Goal: Information Seeking & Learning: Learn about a topic

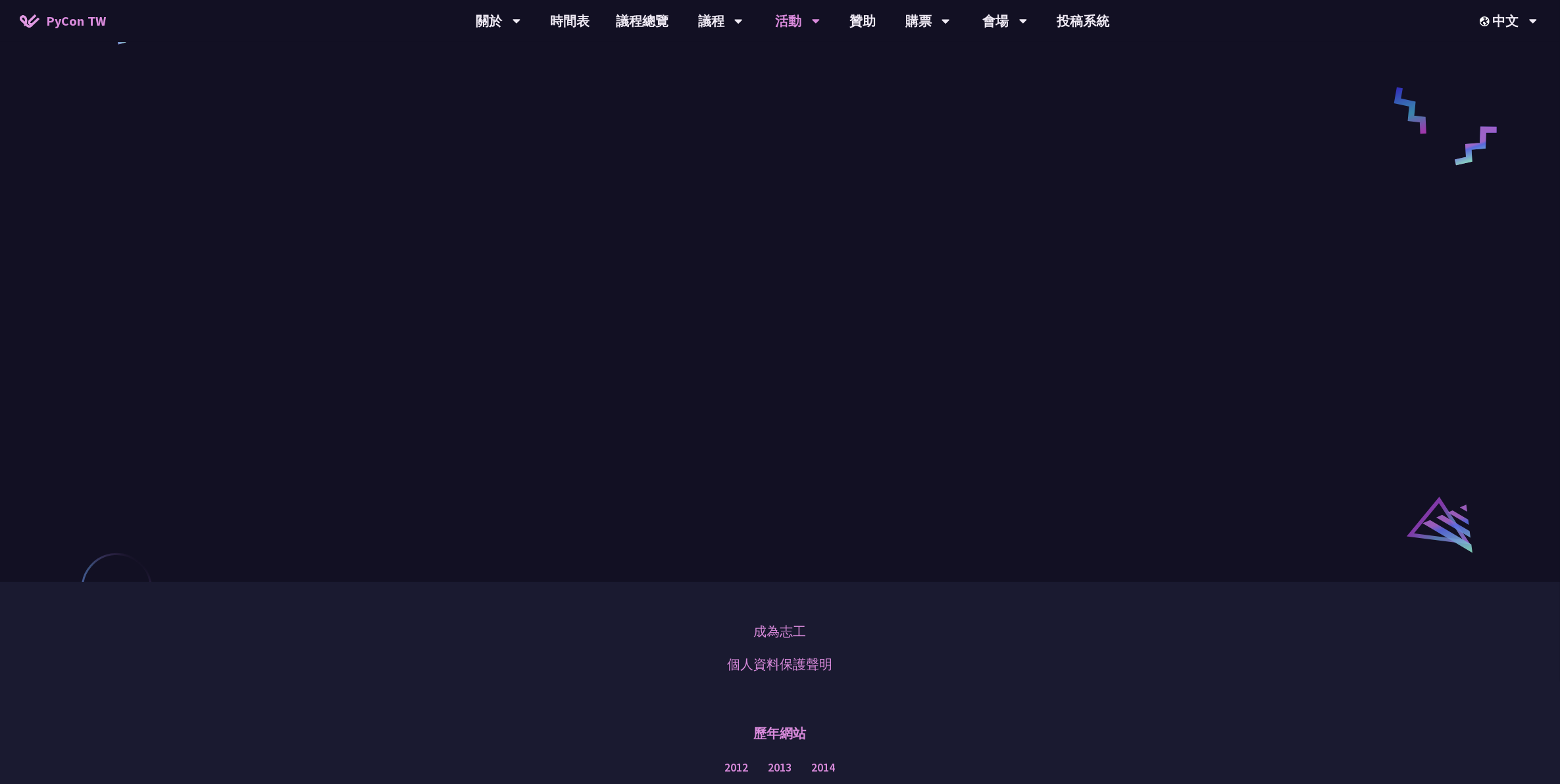
scroll to position [658, 0]
click at [650, 23] on link "議程總覽" at bounding box center [642, 21] width 79 height 42
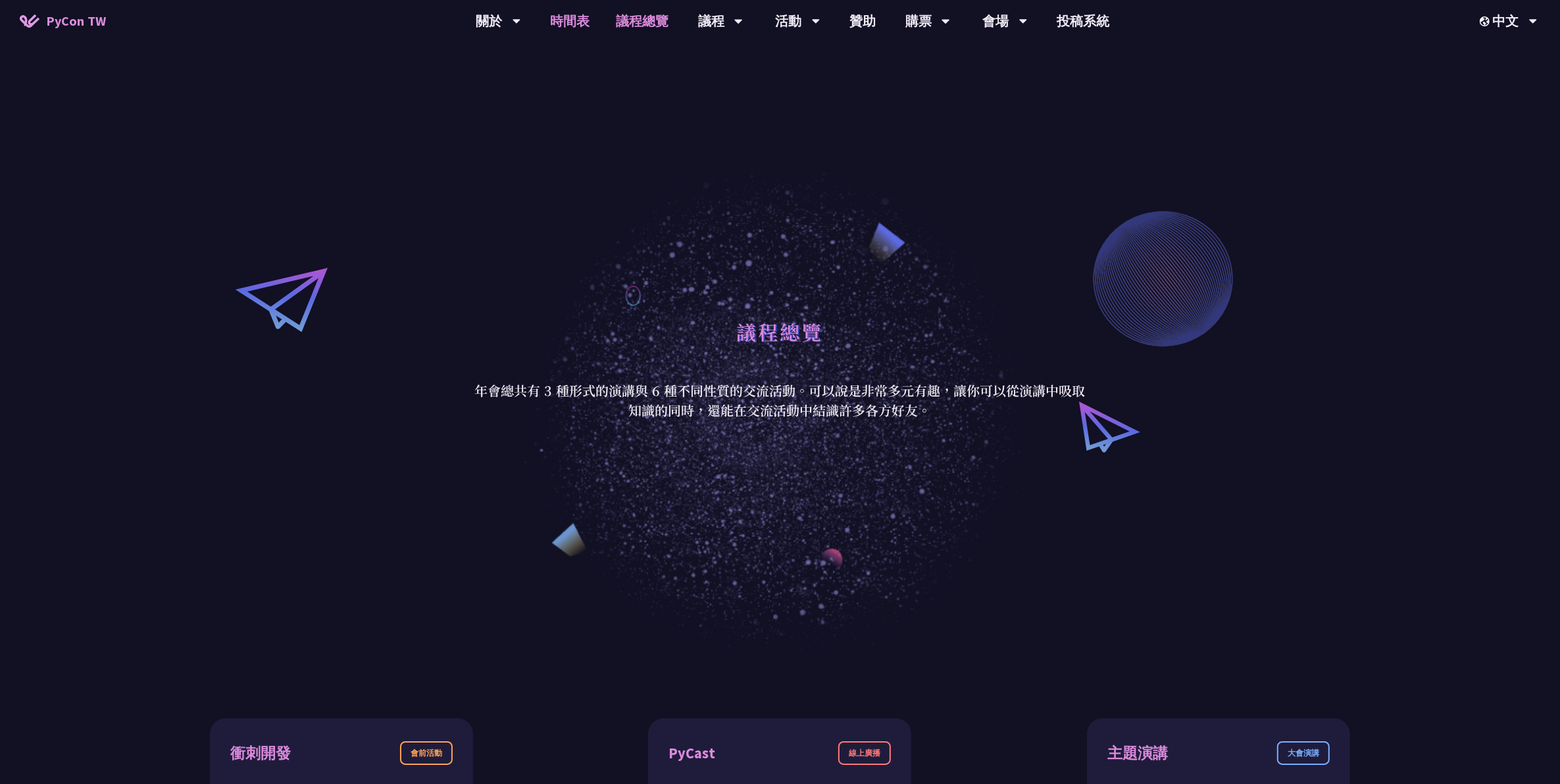
click at [570, 22] on link "時間表" at bounding box center [570, 21] width 66 height 42
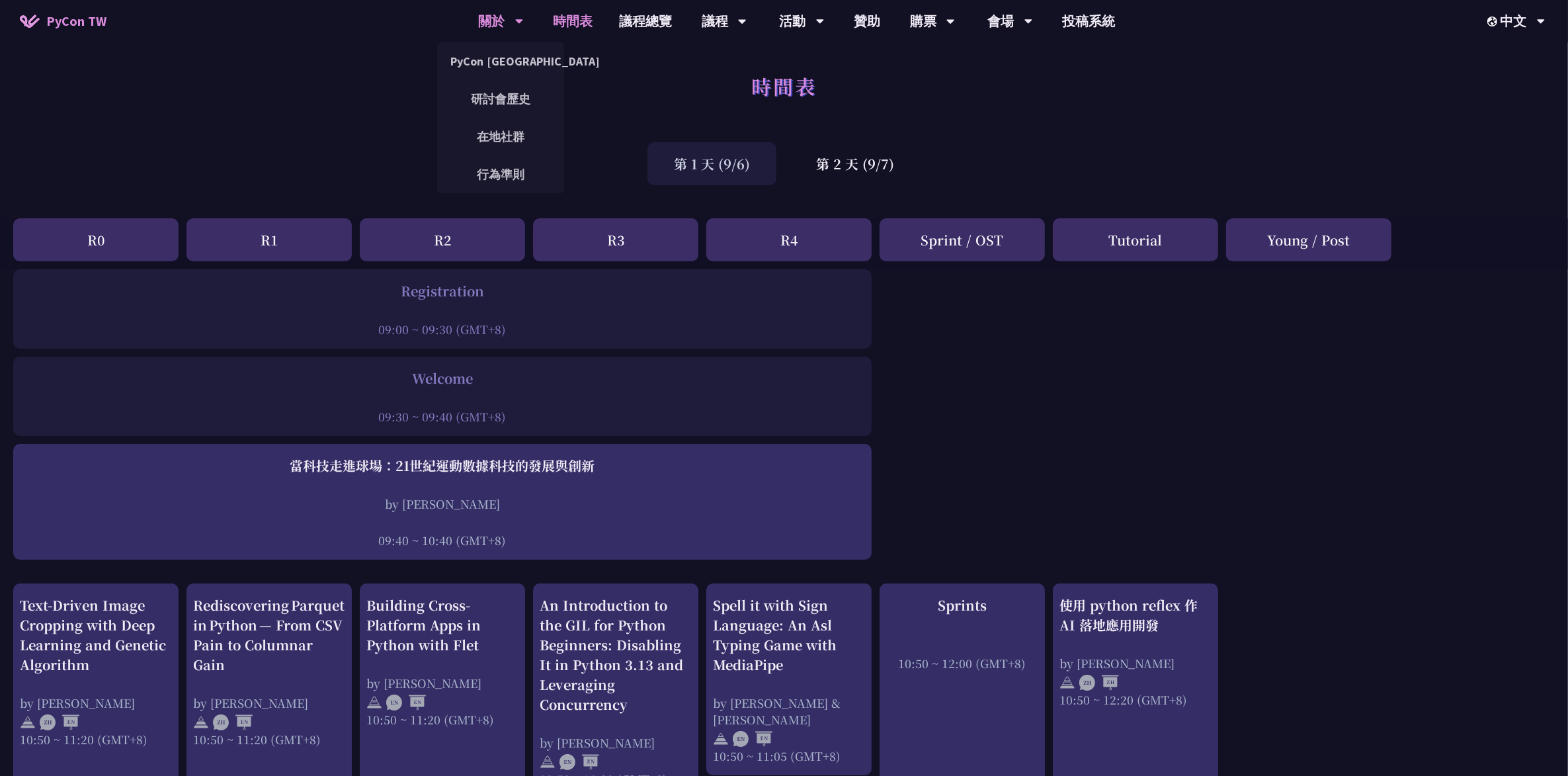
click at [516, 27] on div "關於" at bounding box center [501, 21] width 45 height 42
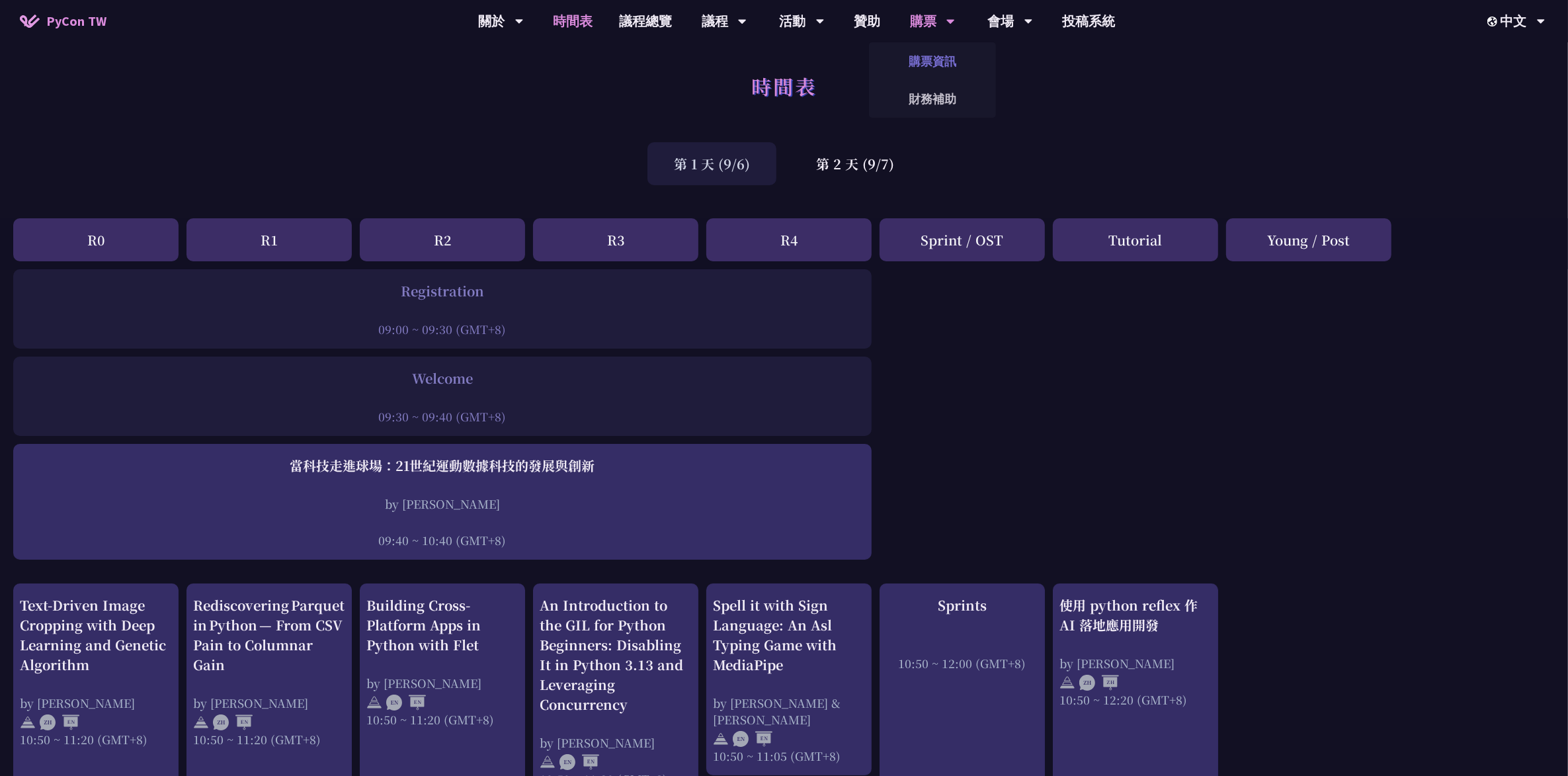
click at [767, 59] on link "購票資訊" at bounding box center [933, 61] width 127 height 31
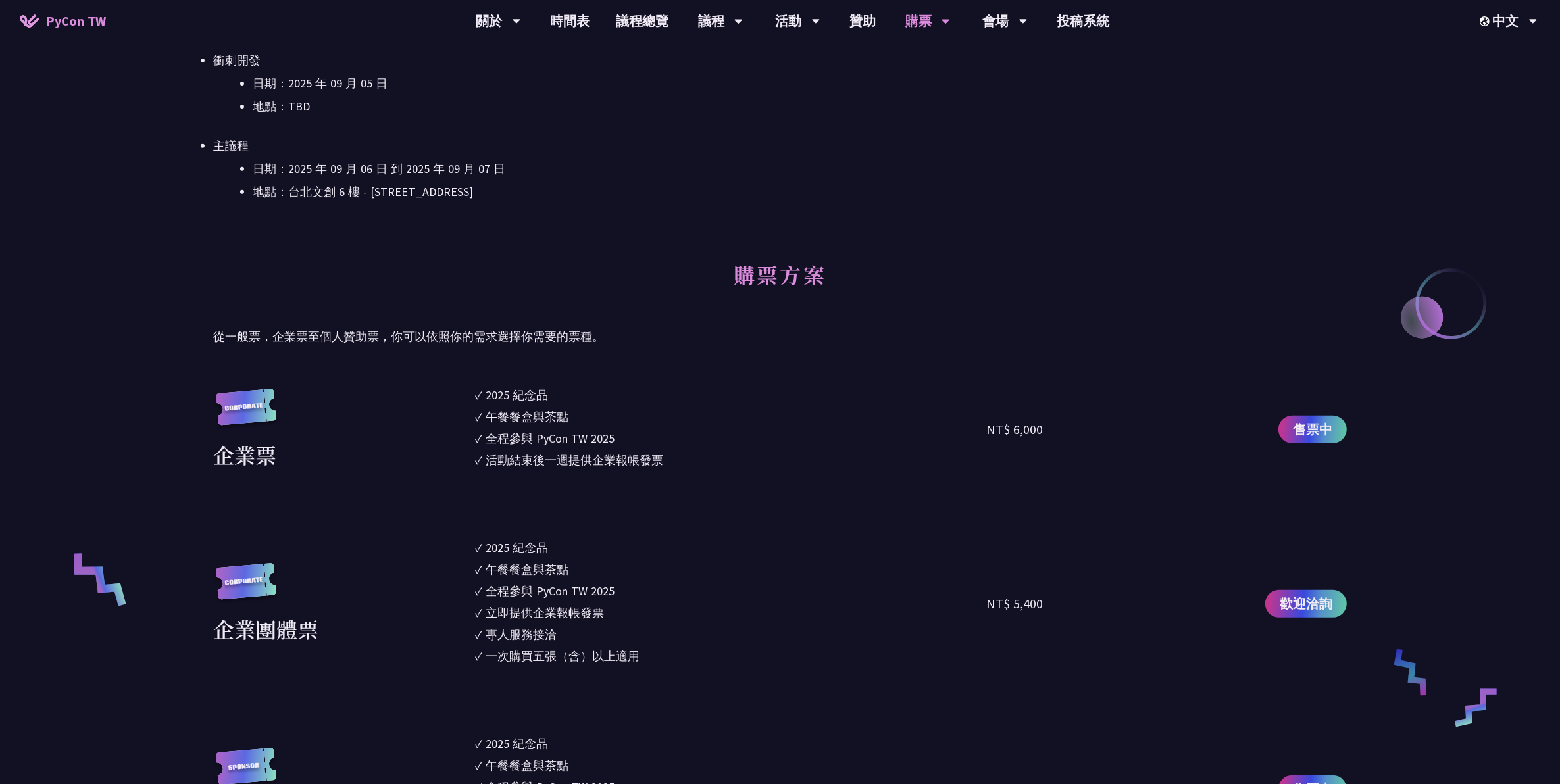
scroll to position [575, 0]
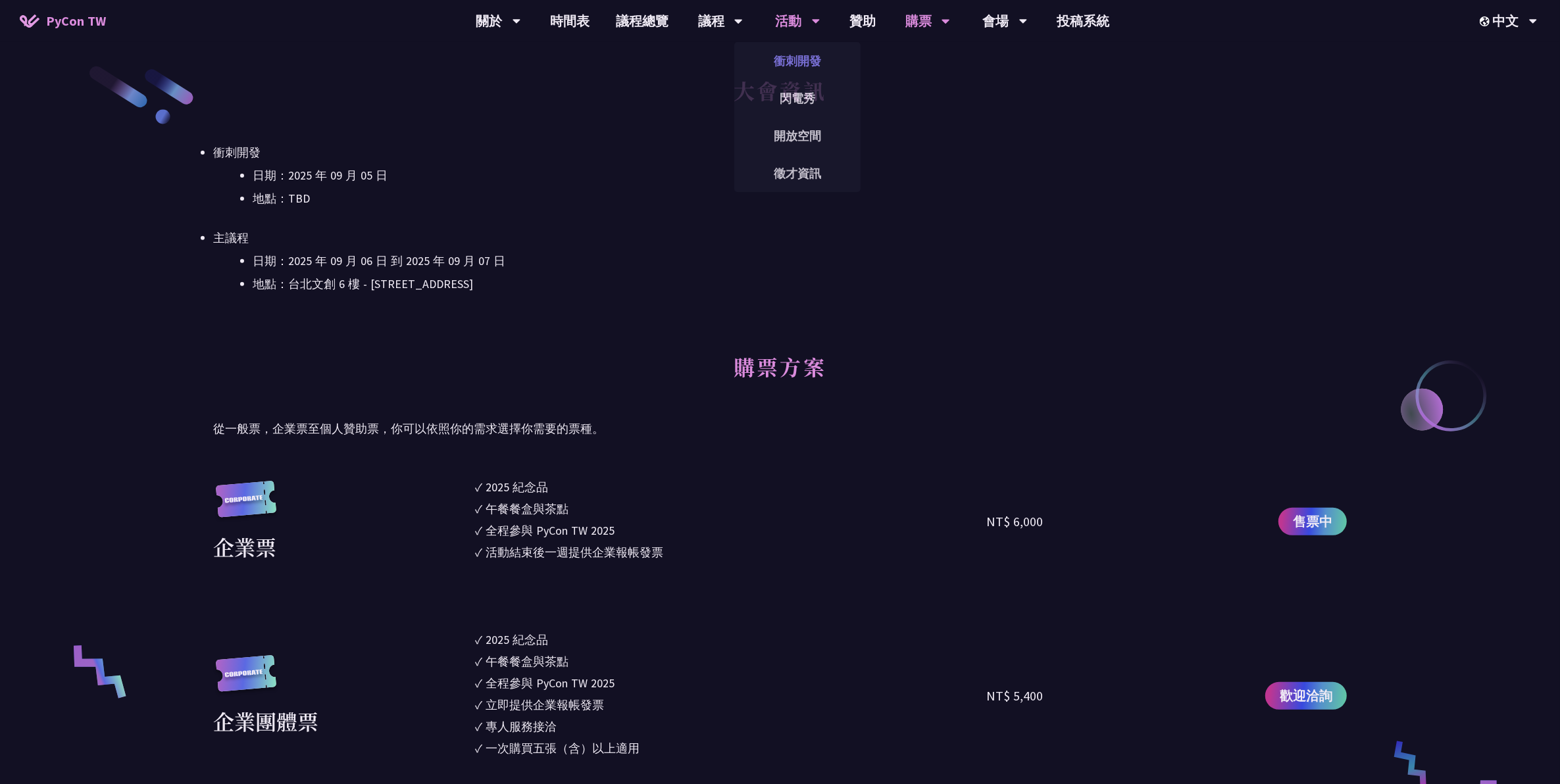
click at [763, 56] on link "衝刺開發" at bounding box center [797, 61] width 127 height 31
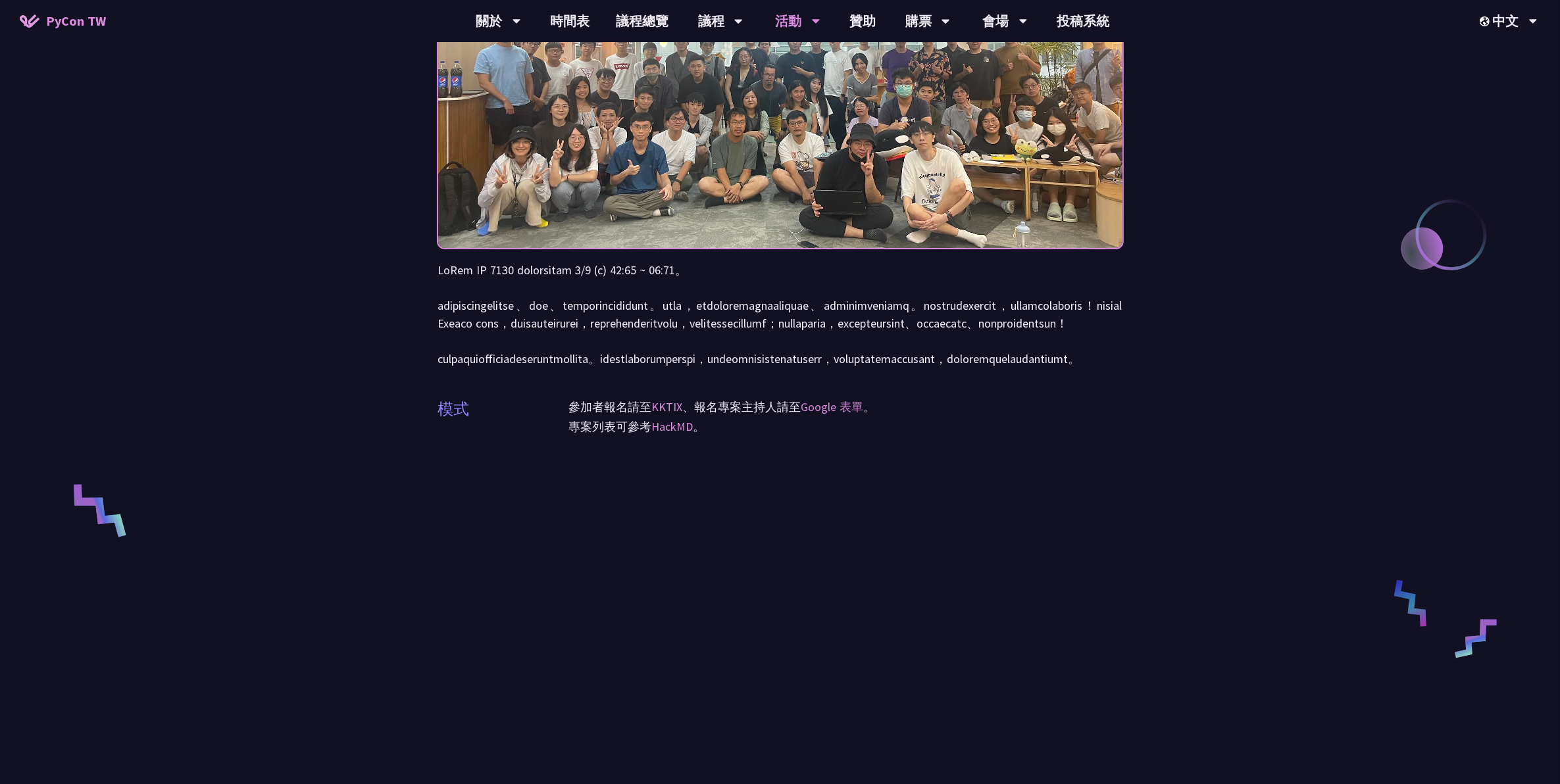
scroll to position [165, 0]
click at [639, 12] on link "議程總覽" at bounding box center [642, 21] width 79 height 42
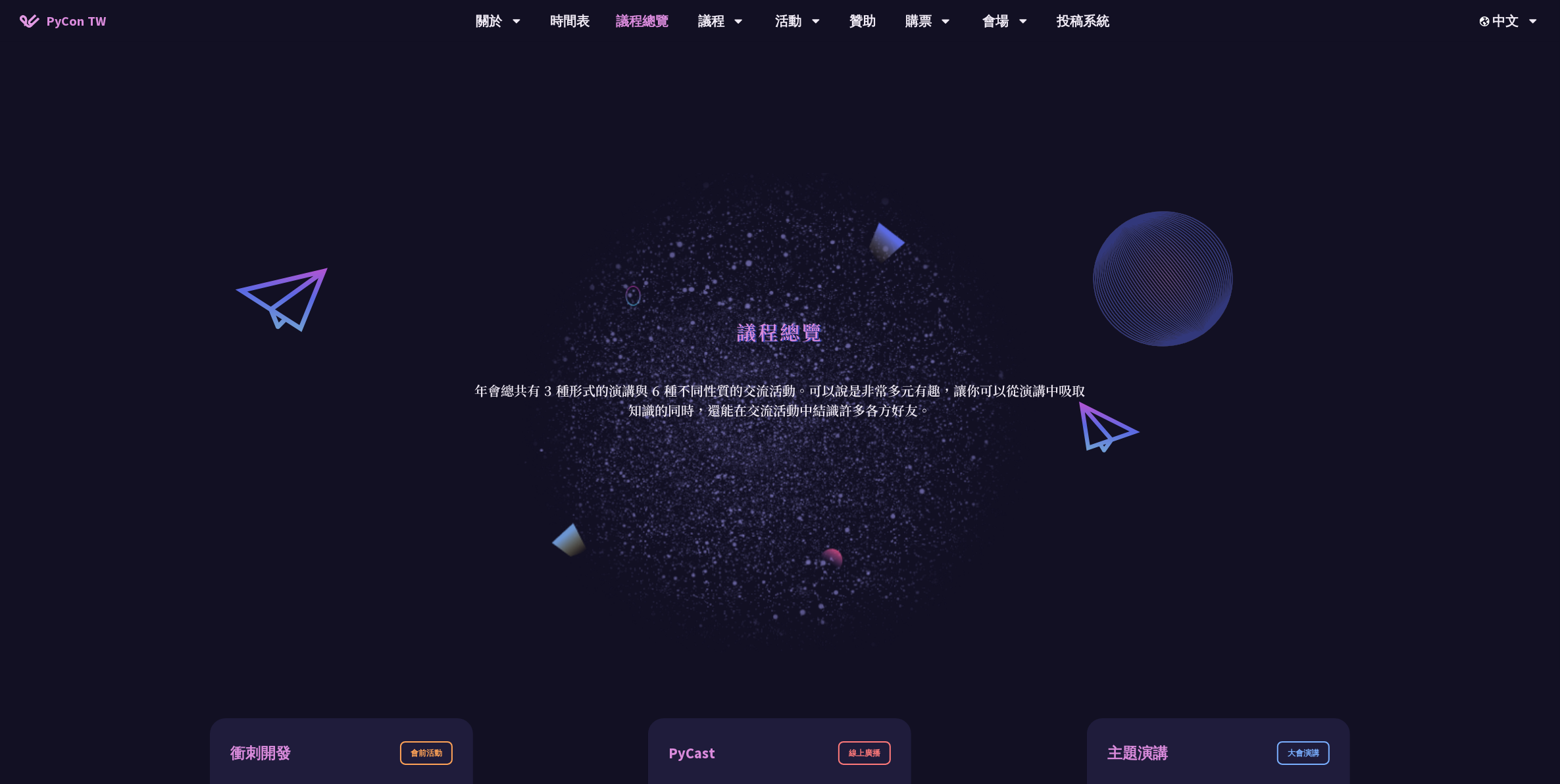
click at [639, 12] on link "議程總覽" at bounding box center [642, 21] width 79 height 42
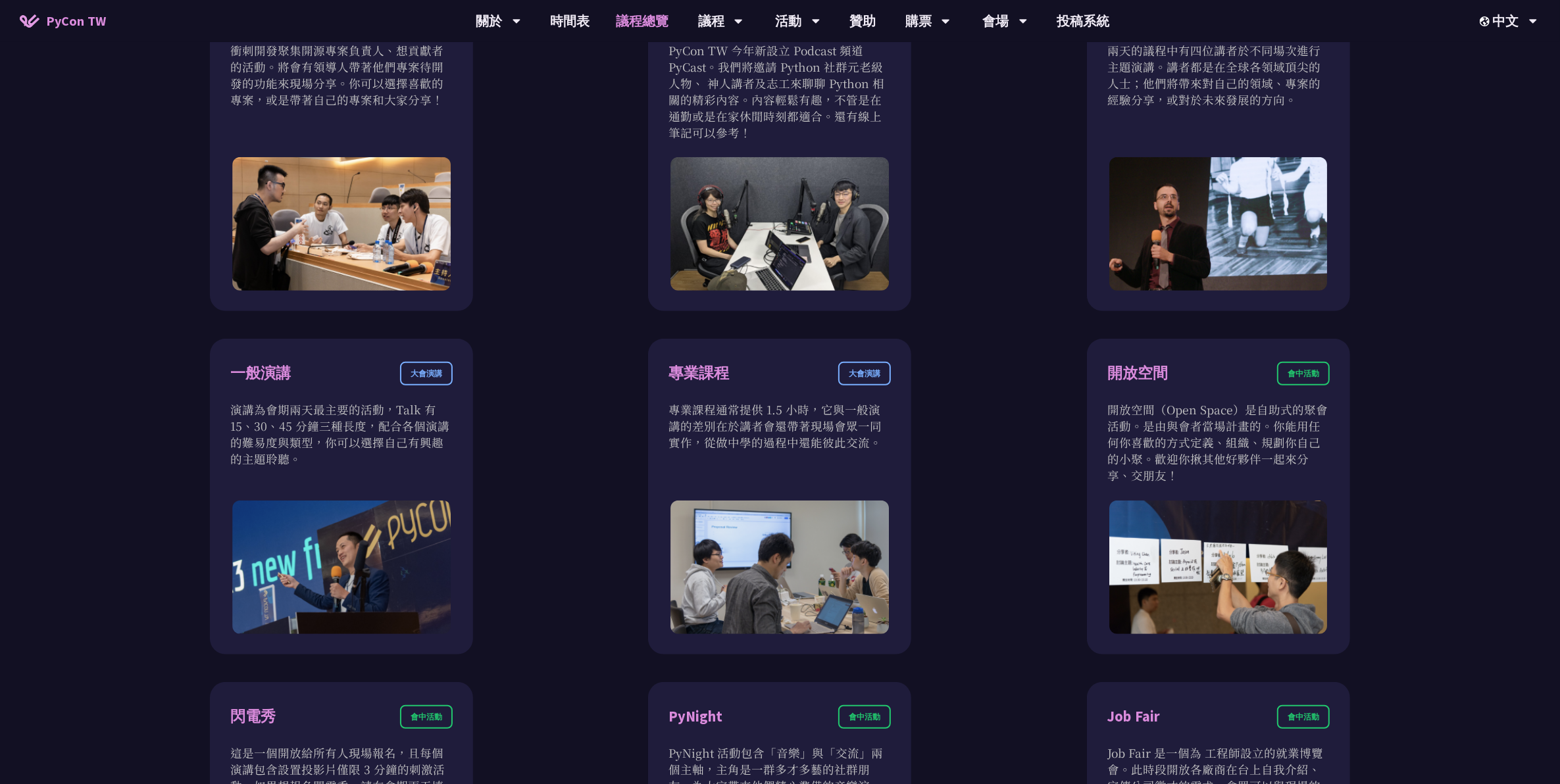
scroll to position [740, 0]
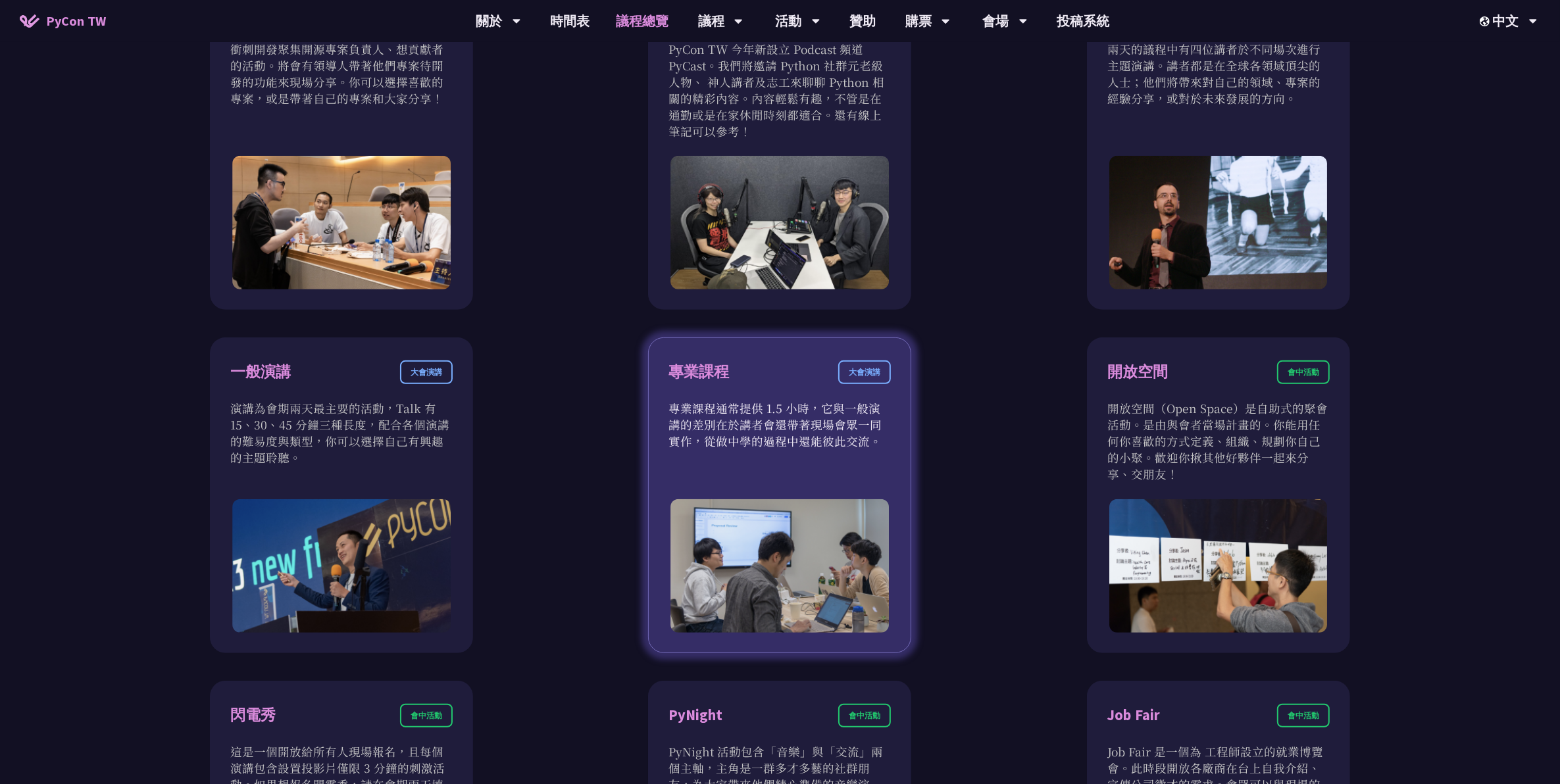
click at [763, 356] on p "專業課程通常提供 1.5 小時，它與一般演講的差別在於講者會還帶著現場會眾一同實作，從做中學的過程中還能彼此交流。" at bounding box center [780, 424] width 222 height 49
click at [763, 356] on div "大會演講" at bounding box center [865, 372] width 53 height 24
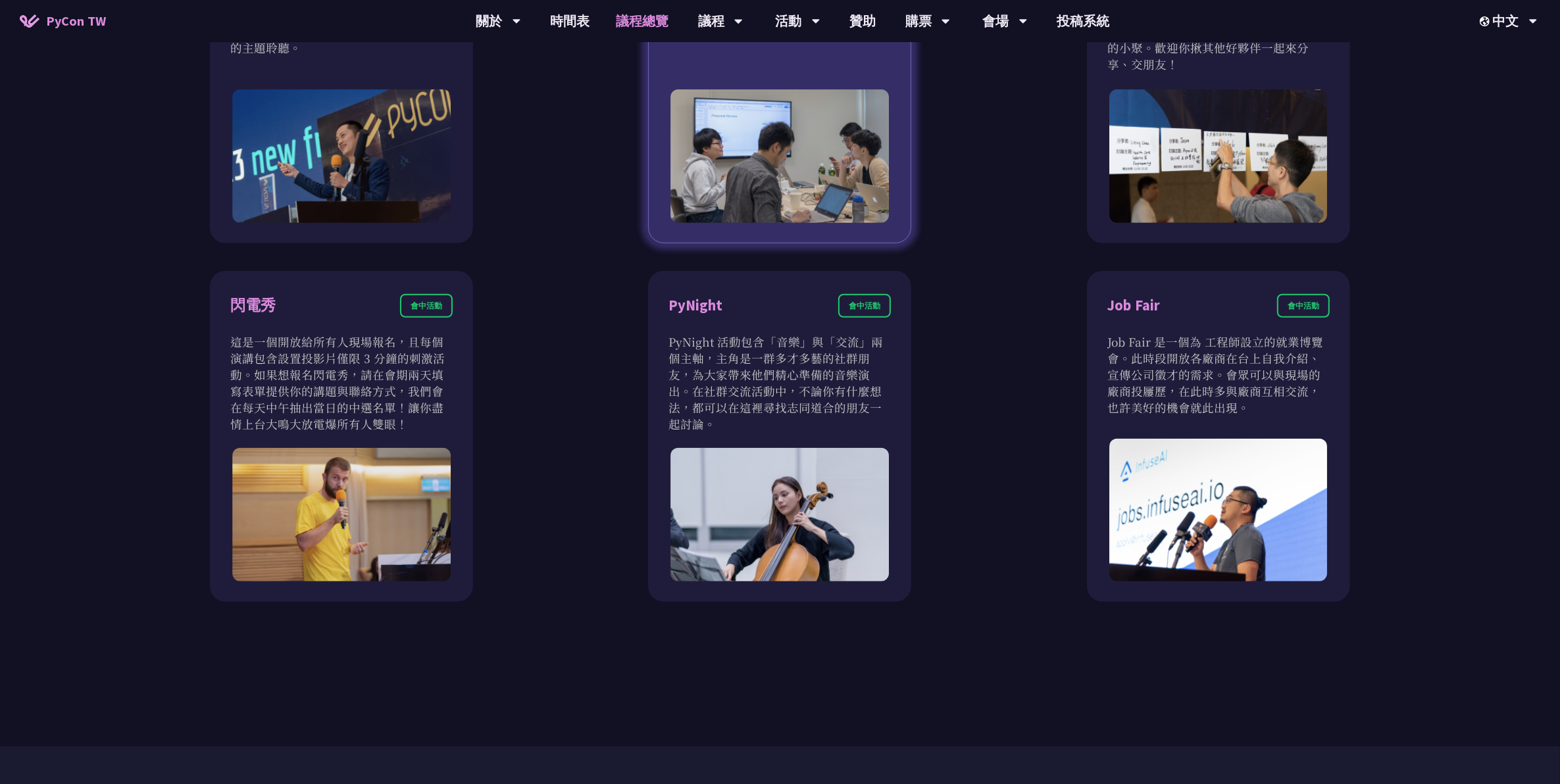
scroll to position [1152, 0]
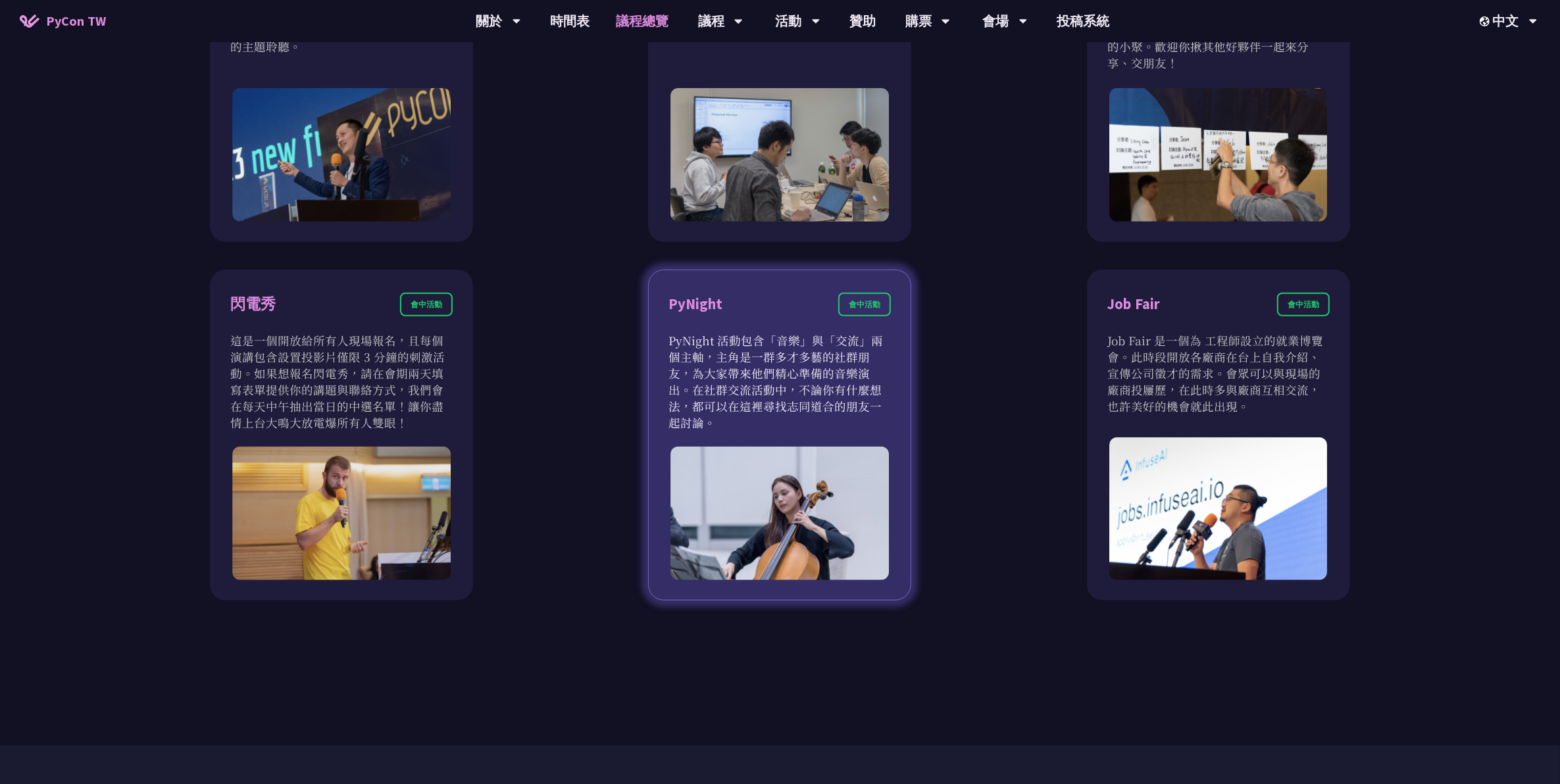
click at [763, 356] on p "PyNight 活動包含「音樂」與「交流」兩個主軸，主角是一群多才多藝的社群朋友，為大家帶來他們精心準備的音樂演出。在社群交流活動中，不論你有什麼想法，都可以…" at bounding box center [780, 382] width 222 height 98
click at [763, 303] on div "會中活動" at bounding box center [865, 305] width 53 height 24
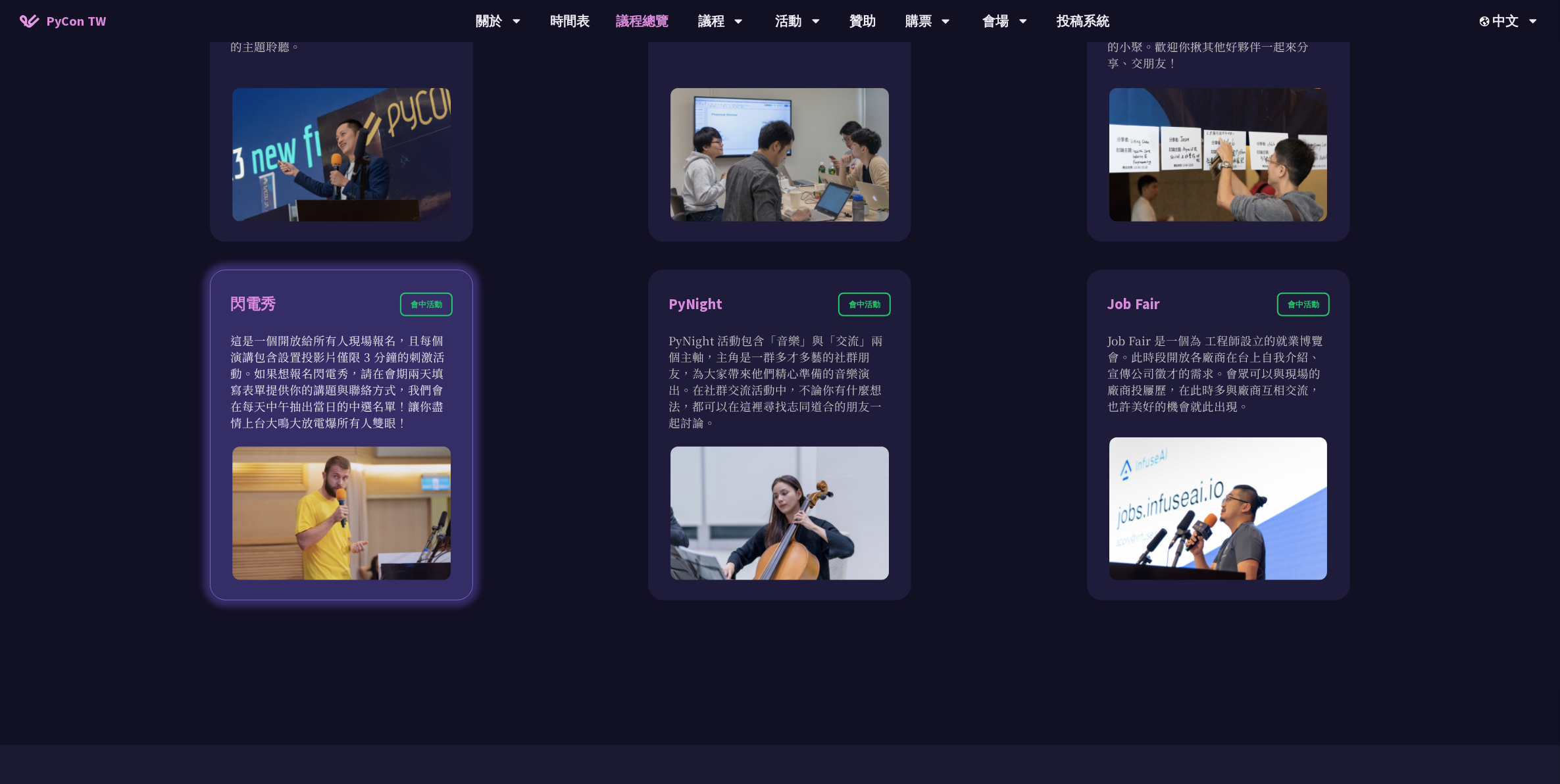
click at [305, 332] on p "這是一個開放給所有人現場報名，且每個演講包含設置投影片僅限 3 分鐘的刺激活動。如果想報名閃電秀，請在會期兩天填寫表單提供你的講題與聯絡方式，我們會在每天中午…" at bounding box center [342, 382] width 222 height 98
drag, startPoint x: 307, startPoint y: 324, endPoint x: 321, endPoint y: 416, distance: 93.1
click at [321, 356] on div "閃電秀 會中活動 這是一個開放給所有人現場報名，且每個演講包含設置投影片僅限 3 分鐘的刺激活動。如果想報名閃電秀，請在會期兩天填寫表單提供你的講題與聯絡方式…" at bounding box center [342, 435] width 263 height 331
click at [321, 356] on p "這是一個開放給所有人現場報名，且每個演講包含設置投影片僅限 3 分鐘的刺激活動。如果想報名閃電秀，請在會期兩天填寫表單提供你的講題與聯絡方式，我們會在每天中午…" at bounding box center [342, 382] width 222 height 98
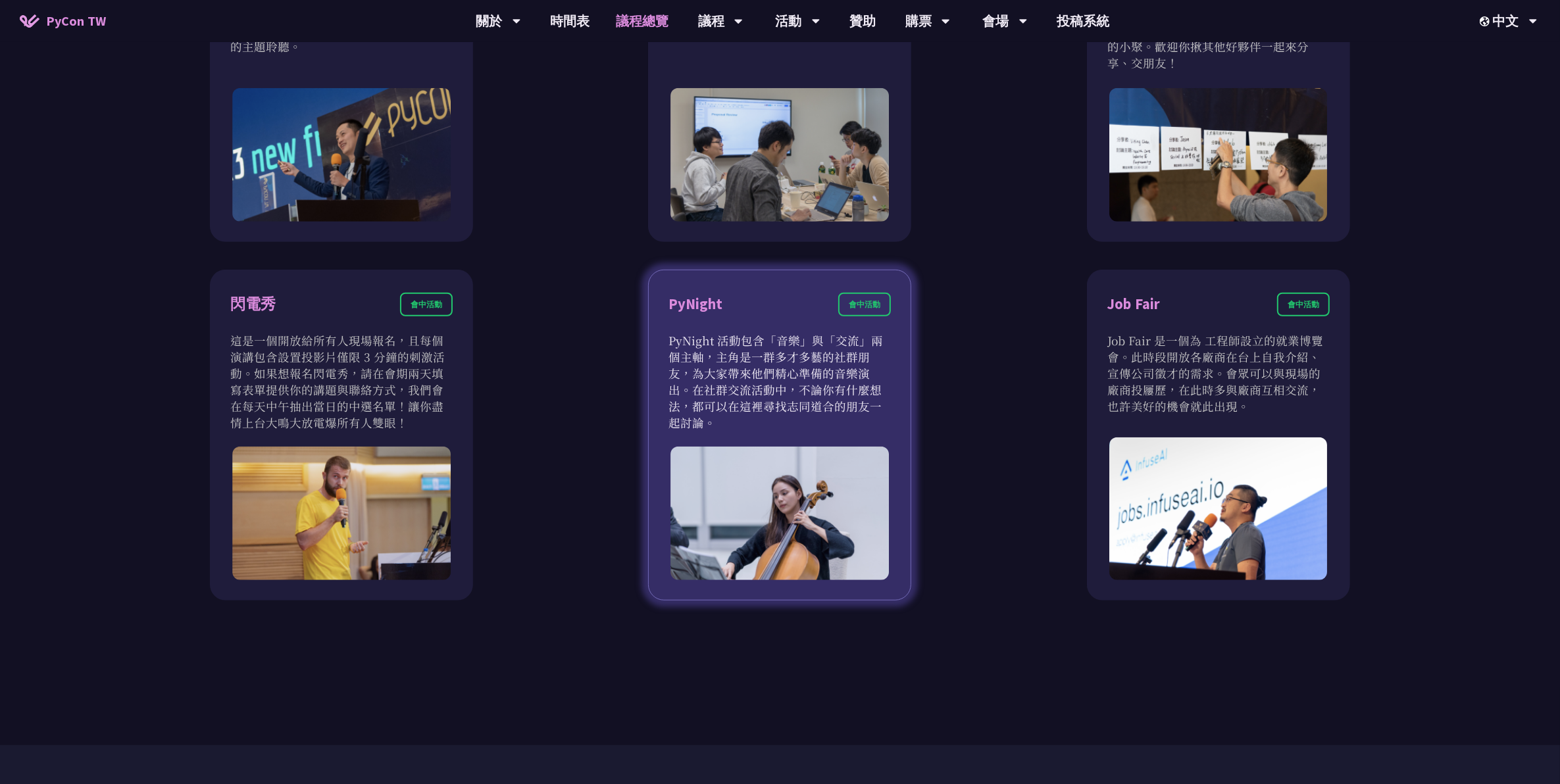
click at [763, 356] on img at bounding box center [780, 514] width 219 height 134
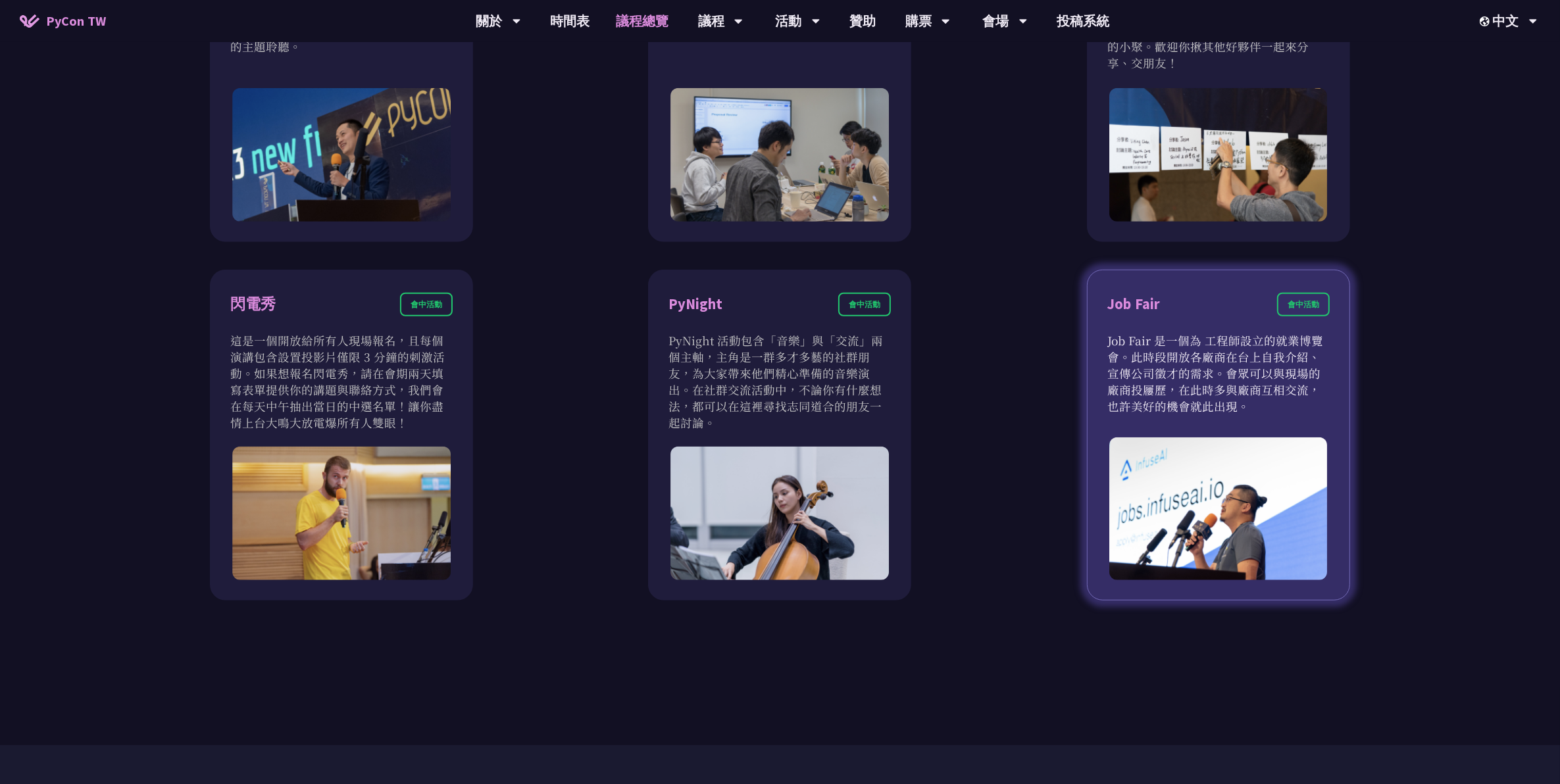
drag, startPoint x: 1218, startPoint y: 414, endPoint x: 1190, endPoint y: 337, distance: 81.9
click at [763, 337] on div "Job Fair 會中活動 Job Fair 是一個為 工程師設立的就業博覽會。此時段開放各廠商在台上自我介紹、宣傳公司徵才的需求。會眾可以與現場的廠商投屨歷…" at bounding box center [1218, 435] width 263 height 331
click at [763, 337] on p "Job Fair 是一個為 工程師設立的就業博覽會。此時段開放各廠商在台上自我介紹、宣傳公司徵才的需求。會眾可以與現場的廠商投屨歷，在此時多與廠商互相交流，也…" at bounding box center [1218, 373] width 222 height 82
drag, startPoint x: 1190, startPoint y: 337, endPoint x: 1170, endPoint y: 400, distance: 66.1
click at [763, 356] on p "Job Fair 是一個為 工程師設立的就業博覽會。此時段開放各廠商在台上自我介紹、宣傳公司徵才的需求。會眾可以與現場的廠商投屨歷，在此時多與廠商互相交流，也…" at bounding box center [1218, 373] width 222 height 82
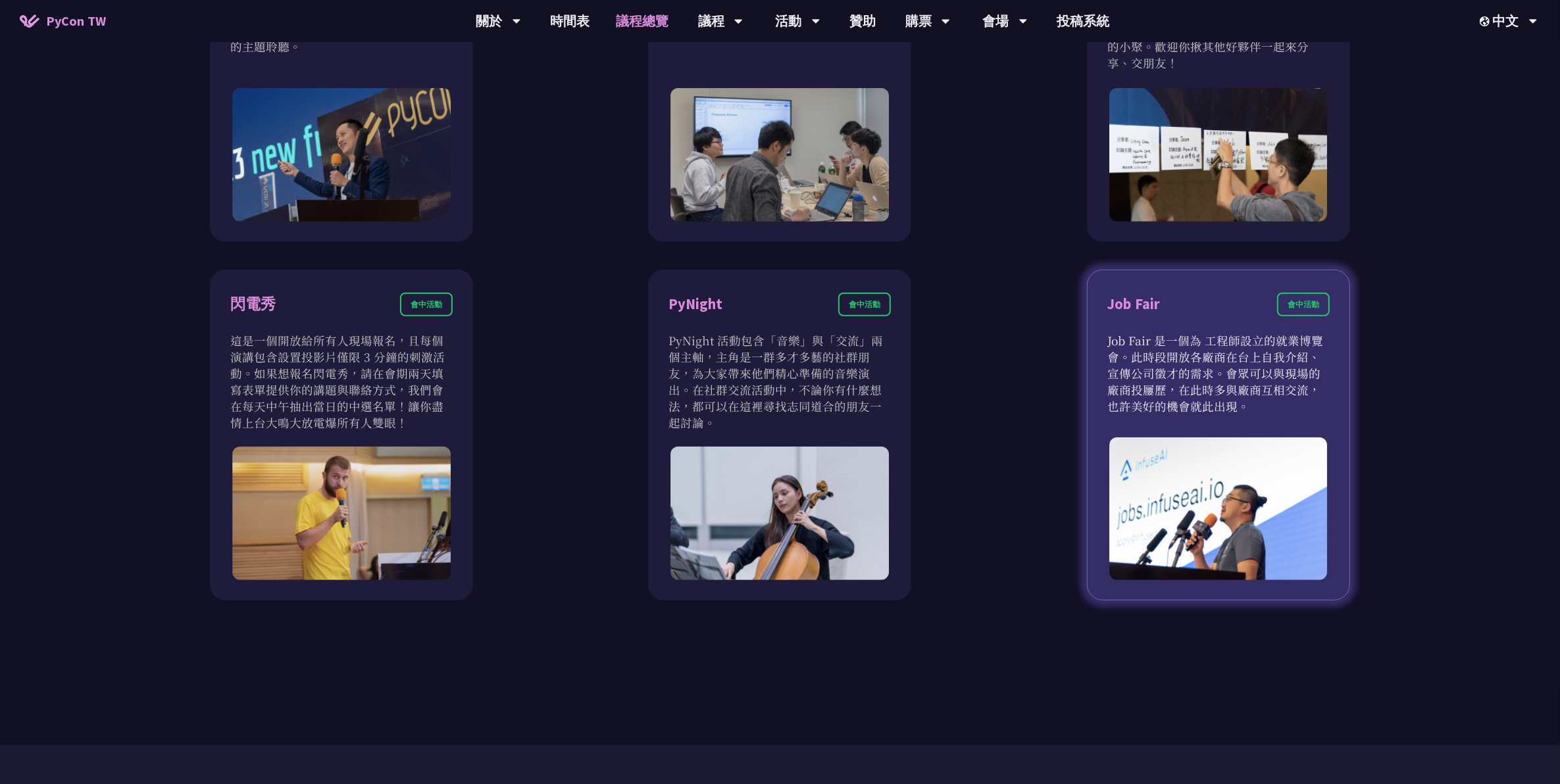
click at [763, 356] on p "Job Fair 是一個為 工程師設立的就業博覽會。此時段開放各廠商在台上自我介紹、宣傳公司徵才的需求。會眾可以與現場的廠商投屨歷，在此時多與廠商互相交流，也…" at bounding box center [1218, 373] width 222 height 82
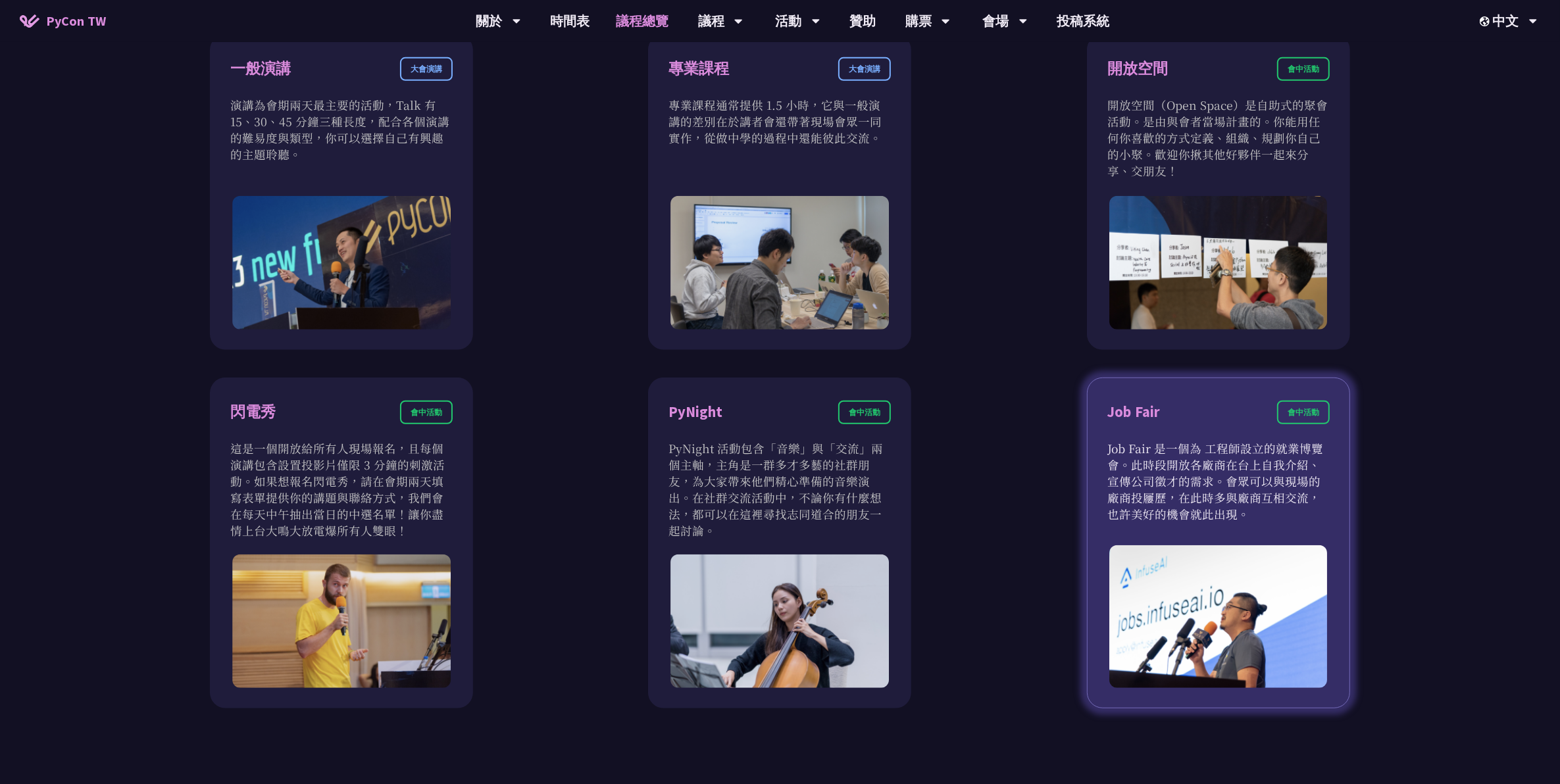
scroll to position [905, 0]
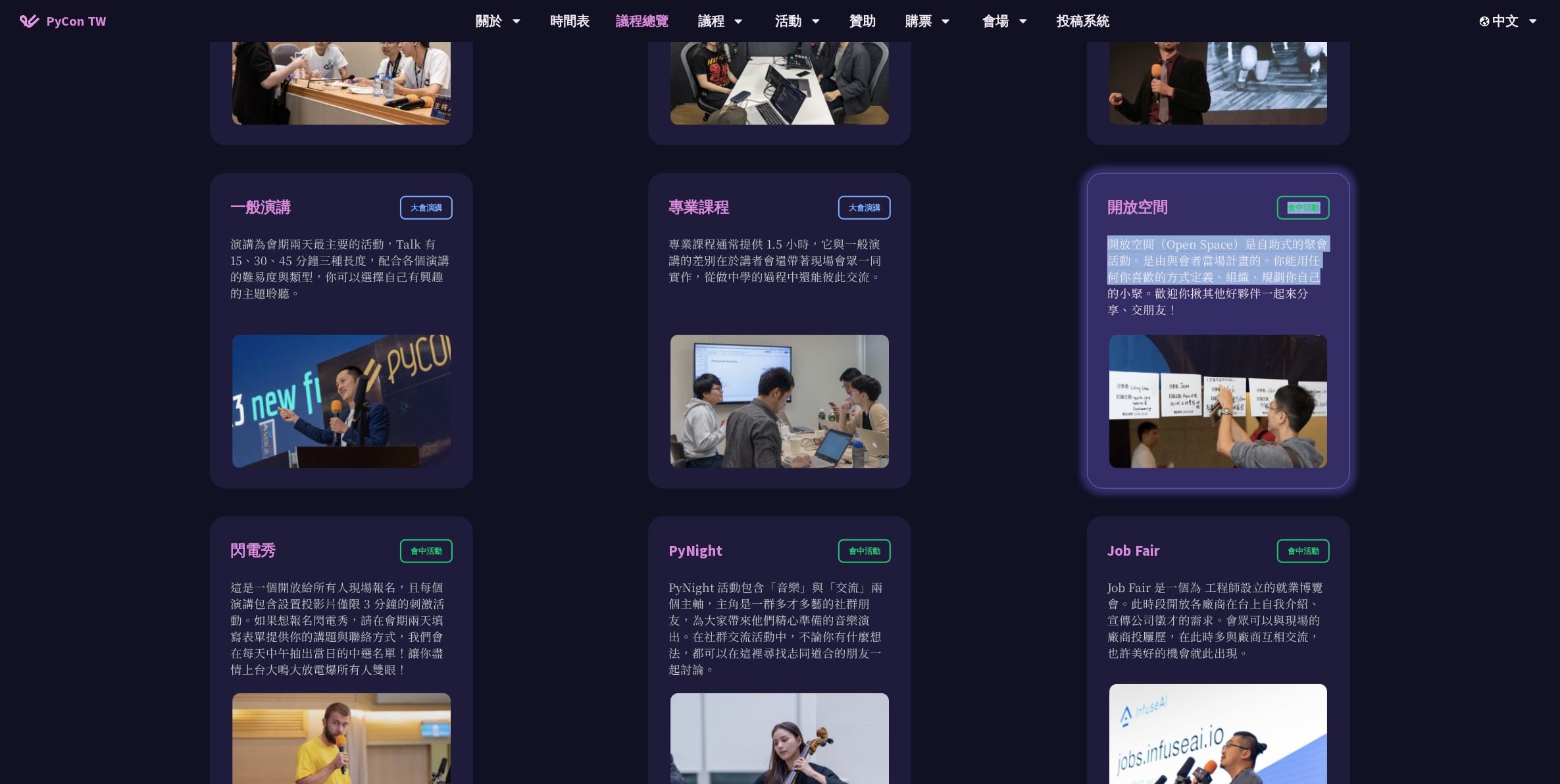
drag, startPoint x: 1198, startPoint y: 201, endPoint x: 1199, endPoint y: 283, distance: 82.0
click at [763, 283] on div "開放空間 會中活動 開放空間（Open Space）是自助式的聚會活動。是由與會者當場計畫的。你能用任何你喜歡的方式定義、組織、規劃你自己的小聚。歡迎你揪其他…" at bounding box center [1218, 331] width 263 height 316
click at [763, 283] on p "開放空間（Open Space）是自助式的聚會活動。是由與會者當場計畫的。你能用任何你喜歡的方式定義、組織、規劃你自己的小聚。歡迎你揪其他好夥伴一起來分享、交…" at bounding box center [1218, 277] width 222 height 82
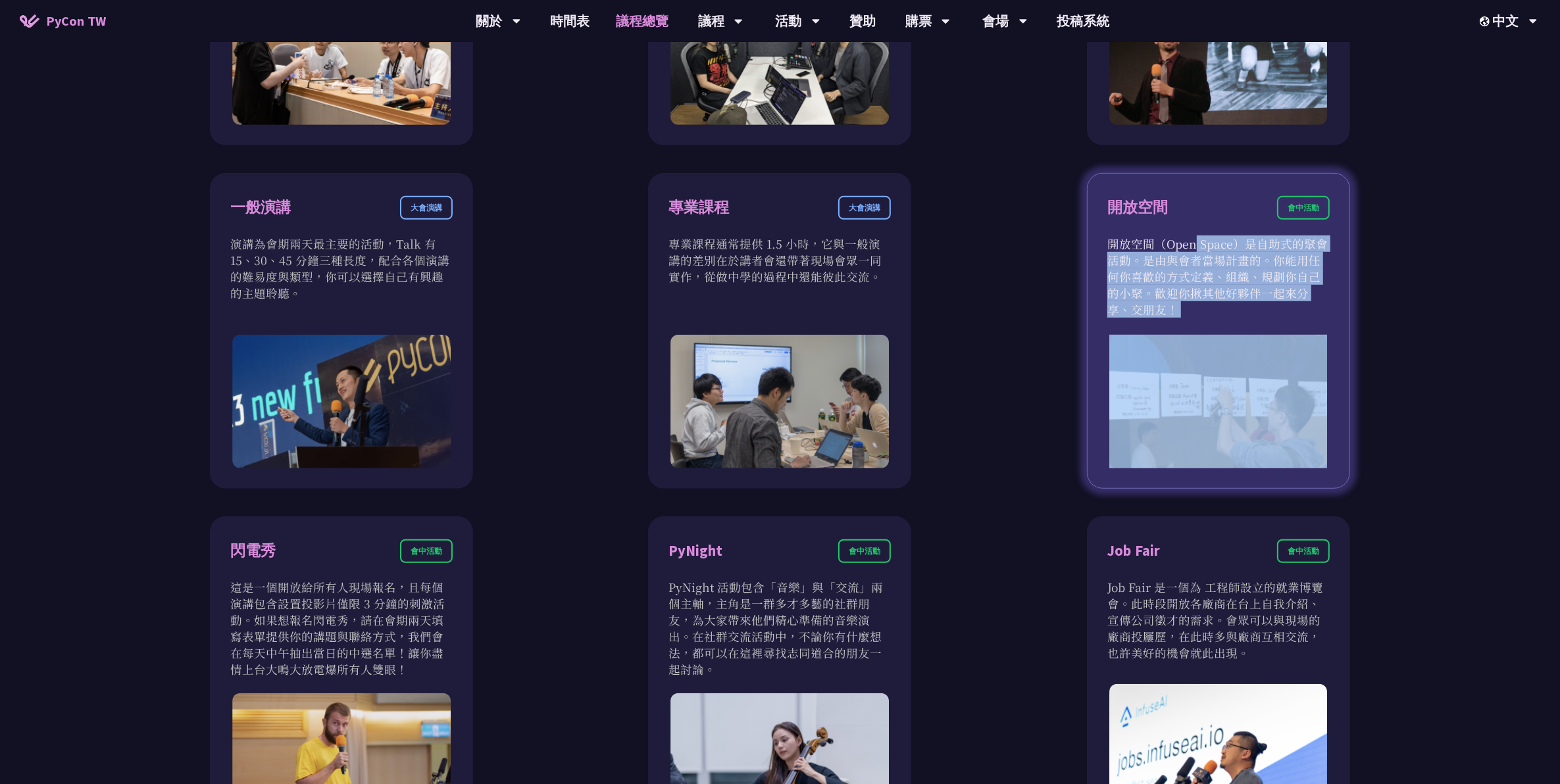
click at [763, 283] on p "開放空間（Open Space）是自助式的聚會活動。是由與會者當場計畫的。你能用任何你喜歡的方式定義、組織、規劃你自己的小聚。歡迎你揪其他好夥伴一起來分享、交…" at bounding box center [1218, 277] width 222 height 82
drag, startPoint x: 1199, startPoint y: 283, endPoint x: 1199, endPoint y: 258, distance: 25.0
click at [763, 258] on p "開放空間（Open Space）是自助式的聚會活動。是由與會者當場計畫的。你能用任何你喜歡的方式定義、組織、規劃你自己的小聚。歡迎你揪其他好夥伴一起來分享、交…" at bounding box center [1218, 277] width 222 height 82
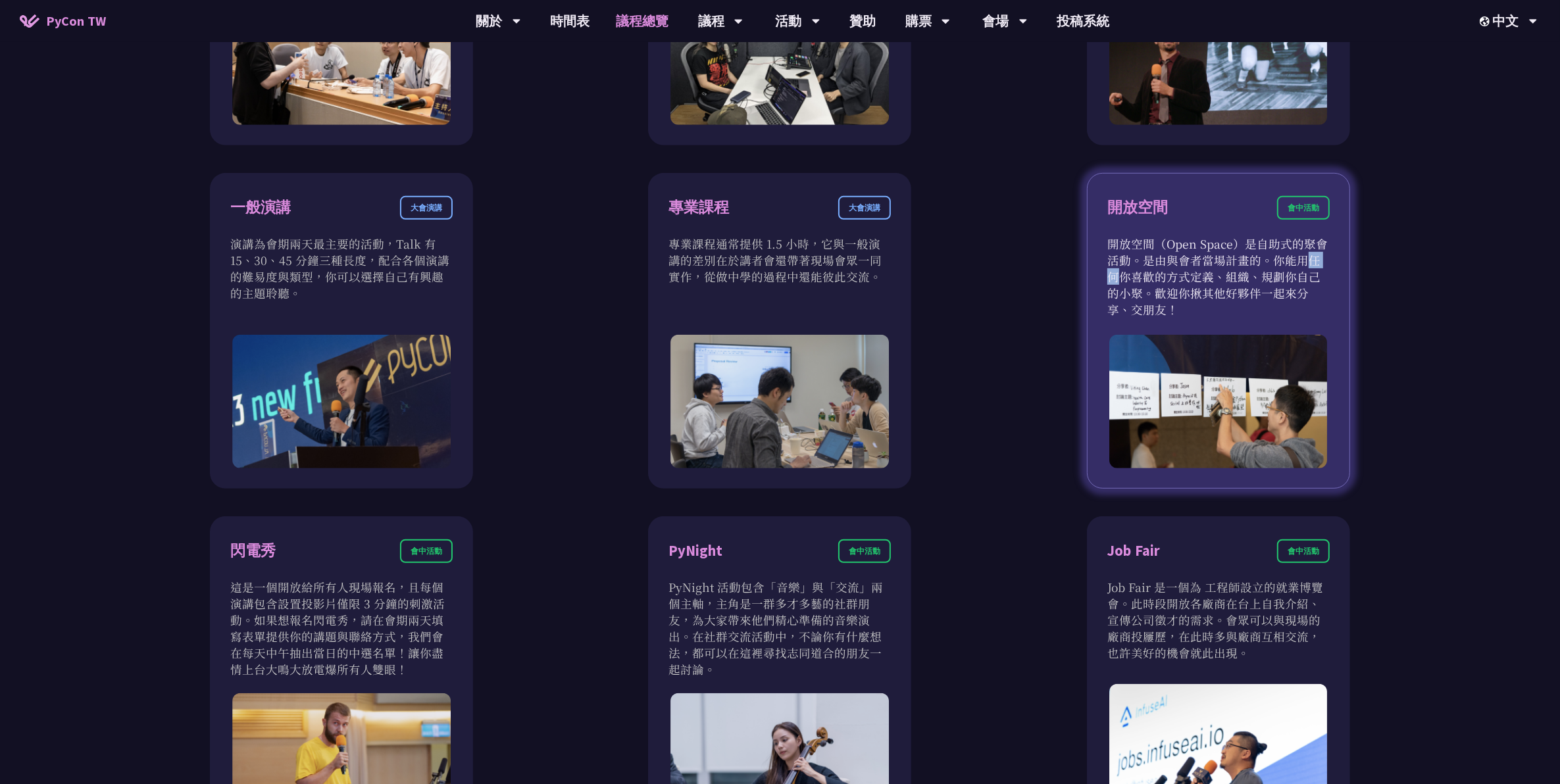
click at [763, 258] on p "開放空間（Open Space）是自助式的聚會活動。是由與會者當場計畫的。你能用任何你喜歡的方式定義、組織、規劃你自己的小聚。歡迎你揪其他好夥伴一起來分享、交…" at bounding box center [1218, 277] width 222 height 82
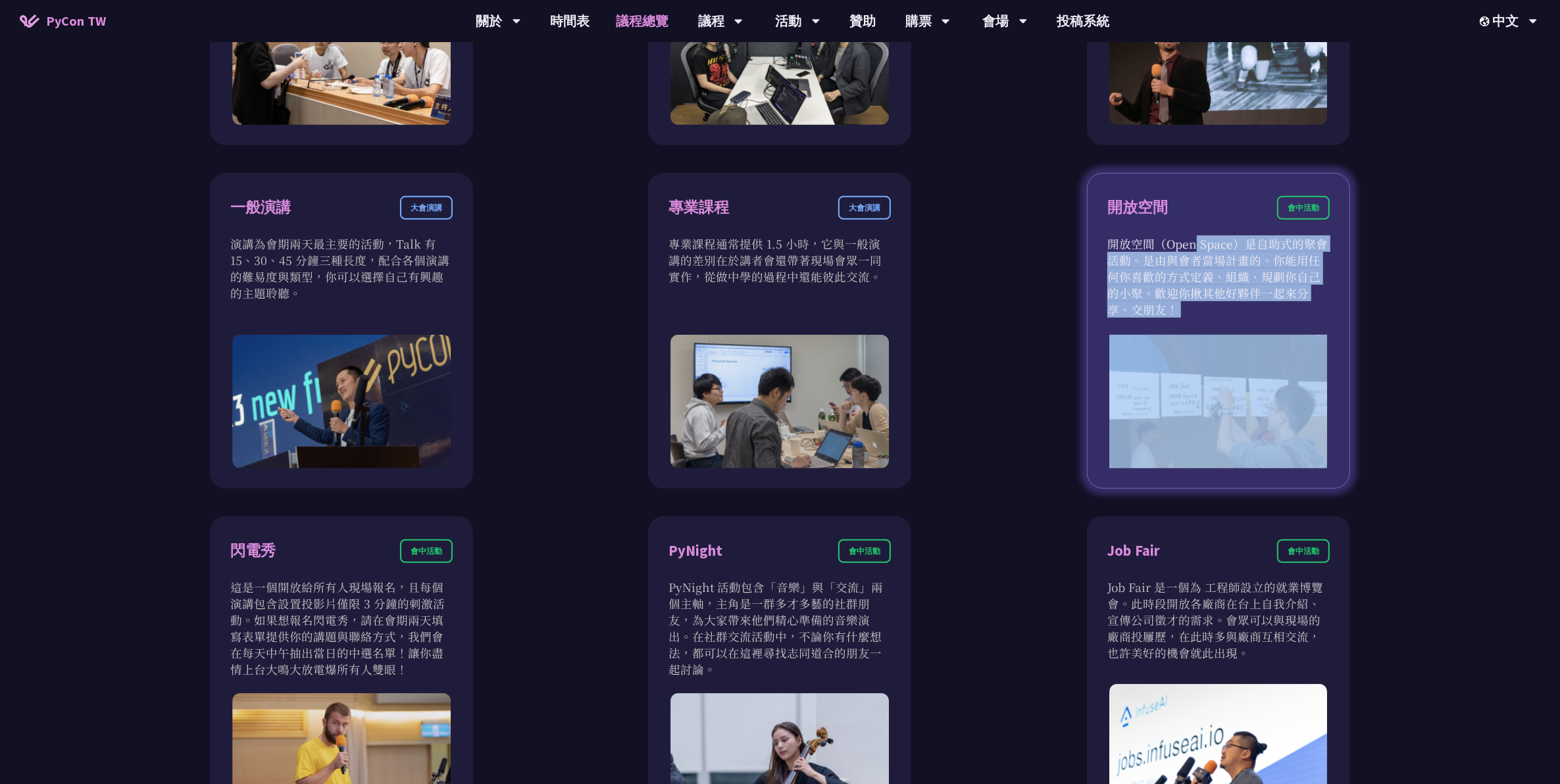
click at [763, 258] on p "開放空間（Open Space）是自助式的聚會活動。是由與會者當場計畫的。你能用任何你喜歡的方式定義、組織、規劃你自己的小聚。歡迎你揪其他好夥伴一起來分享、交…" at bounding box center [1218, 277] width 222 height 82
drag, startPoint x: 1199, startPoint y: 258, endPoint x: 1202, endPoint y: 246, distance: 12.4
click at [763, 246] on p "開放空間（Open Space）是自助式的聚會活動。是由與會者當場計畫的。你能用任何你喜歡的方式定義、組織、規劃你自己的小聚。歡迎你揪其他好夥伴一起來分享、交…" at bounding box center [1218, 277] width 222 height 82
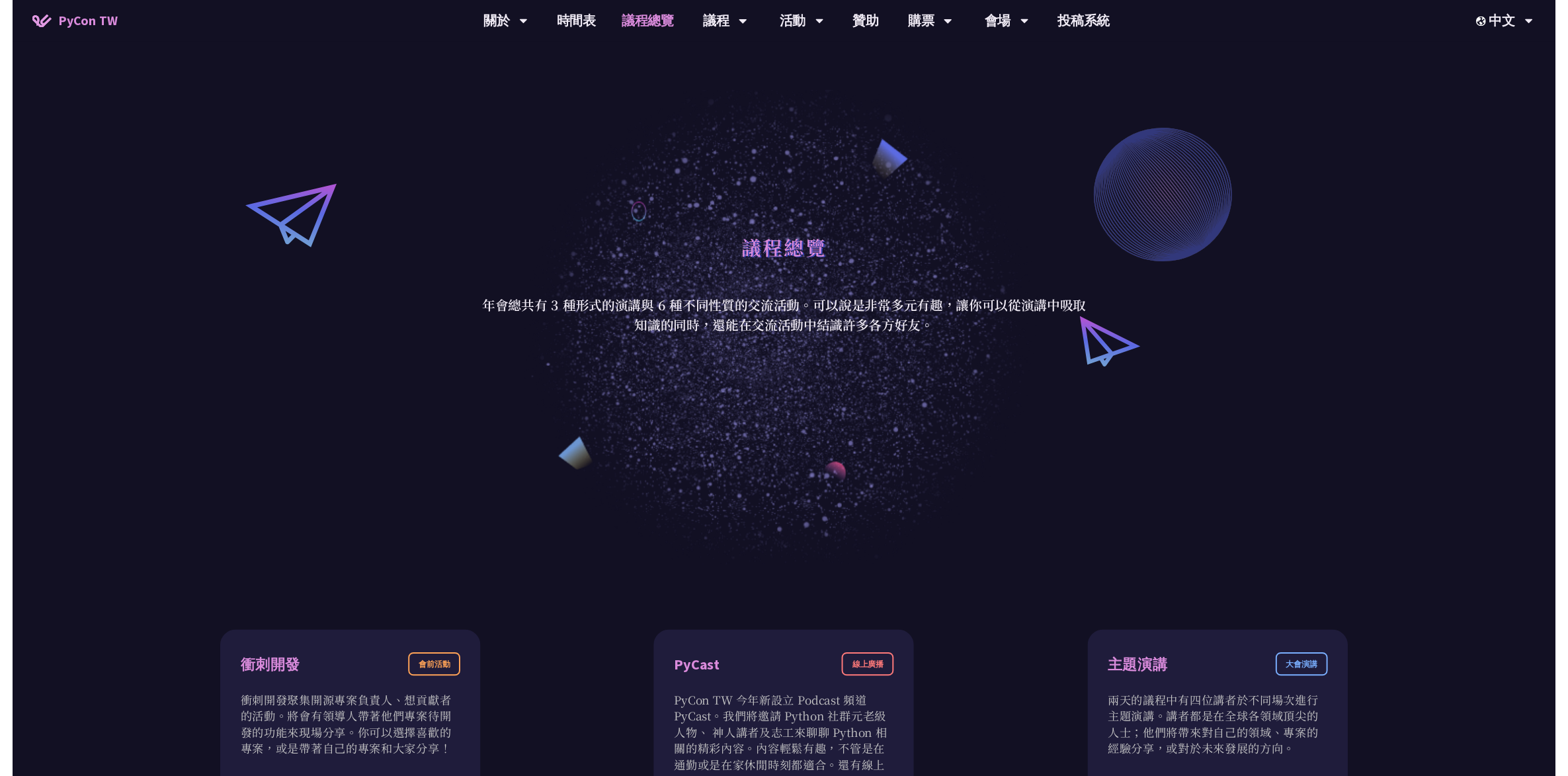
scroll to position [0, 0]
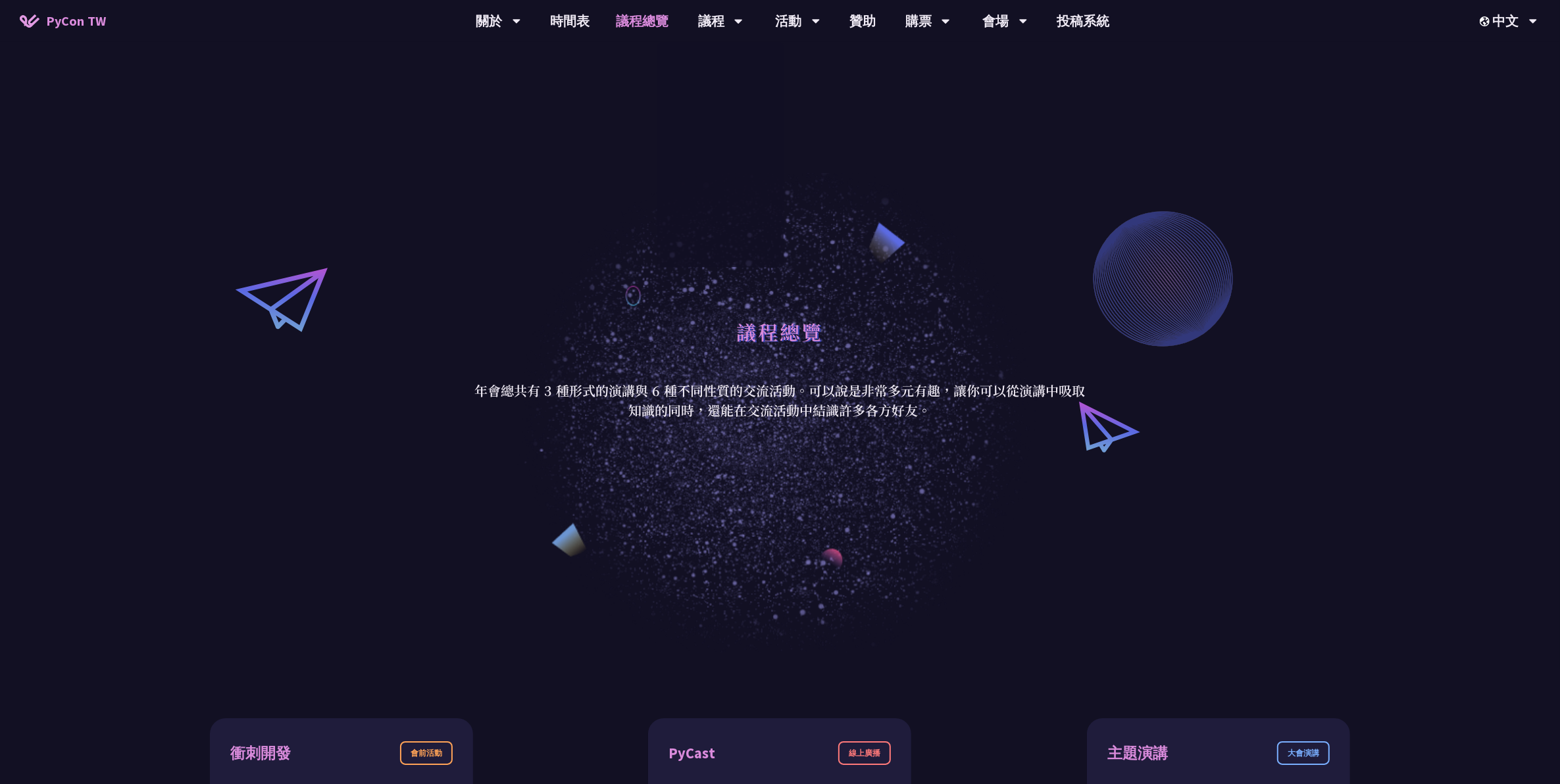
click at [629, 22] on link "議程總覽" at bounding box center [642, 21] width 79 height 42
click at [591, 16] on link "時間表" at bounding box center [570, 21] width 66 height 42
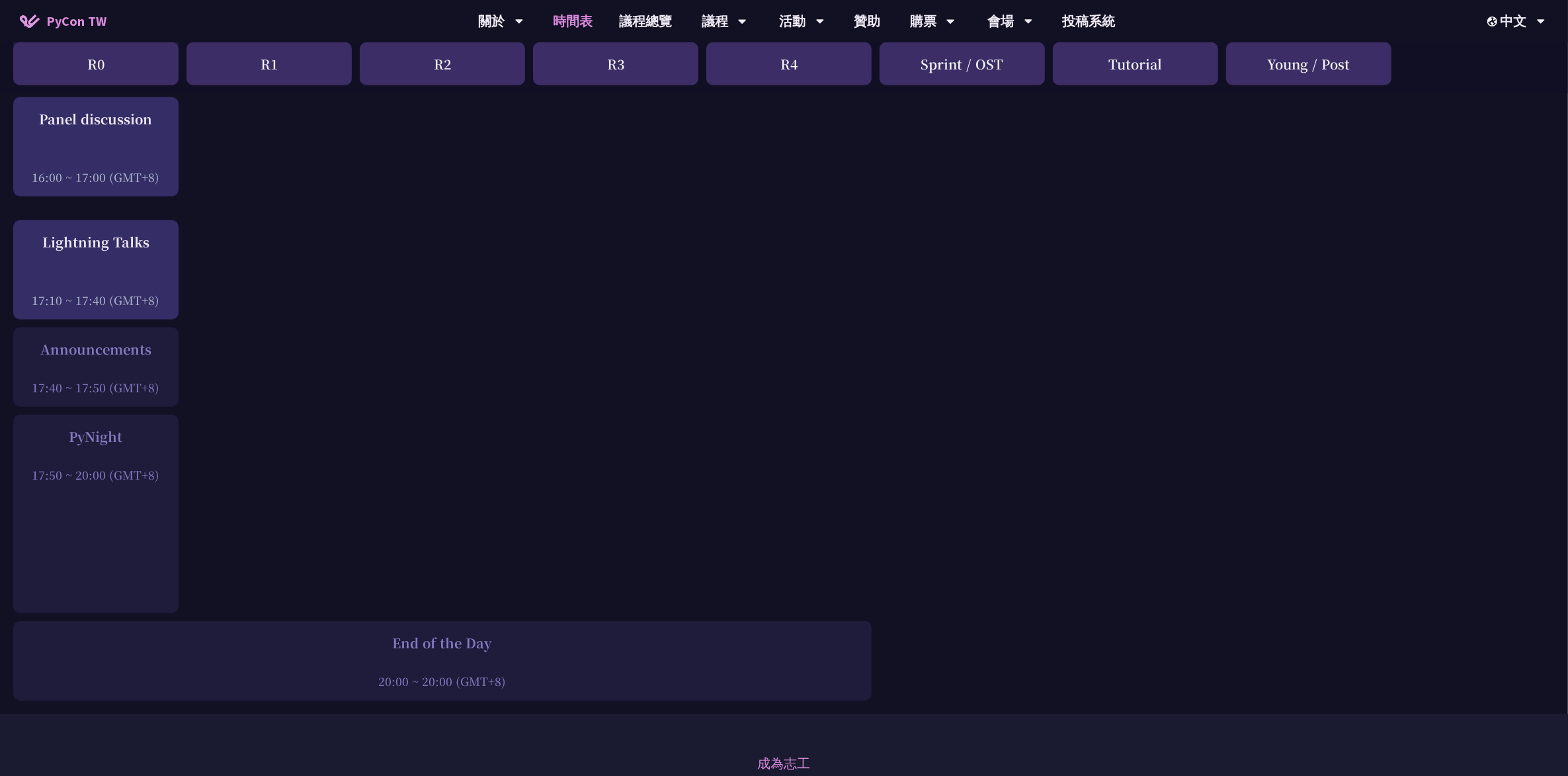
scroll to position [1736, 0]
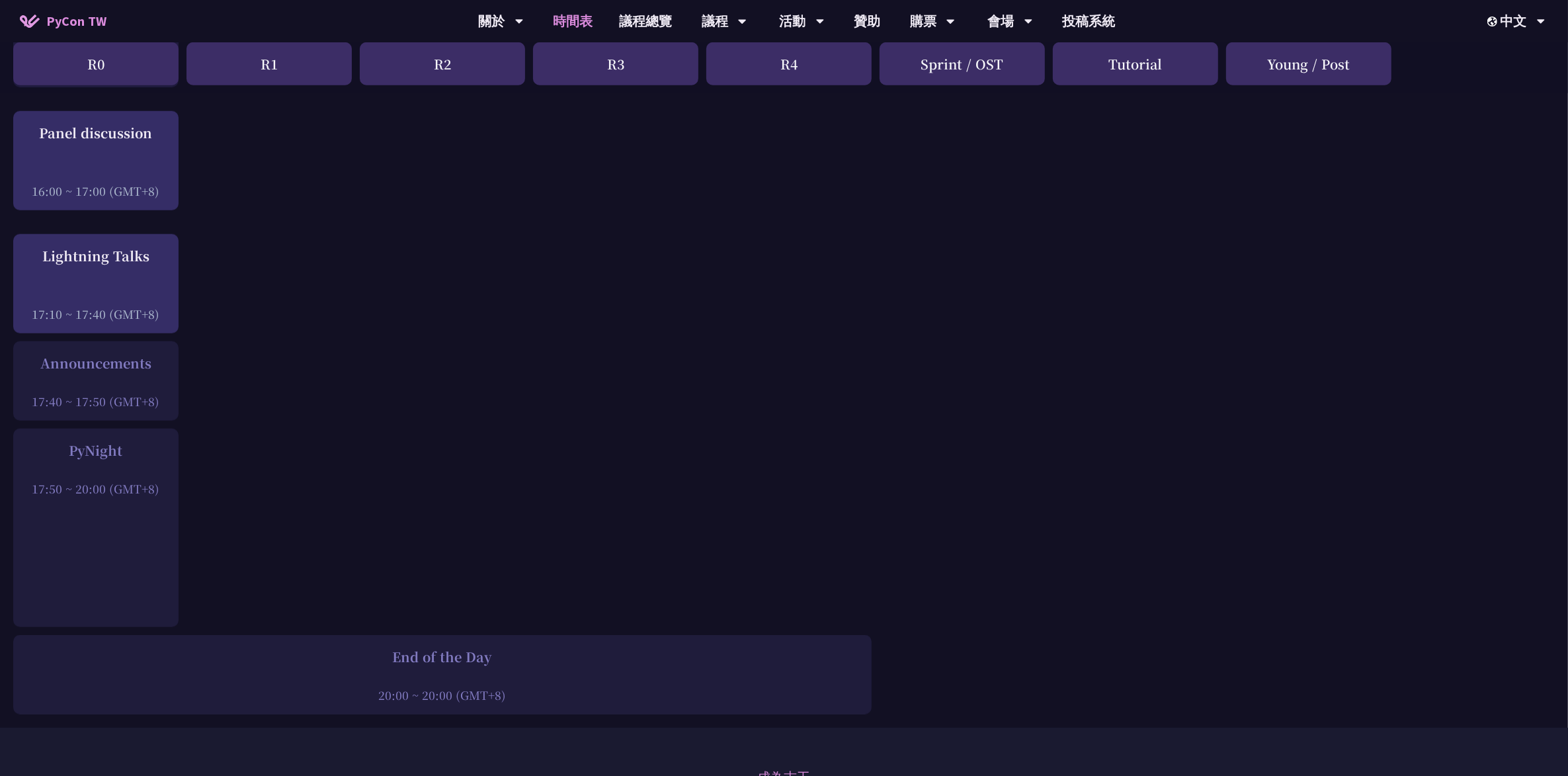
click at [104, 358] on div "PyNight 17:50 ~ 20:00 (GMT+8)" at bounding box center [95, 527] width 166 height 199
click at [91, 358] on div at bounding box center [96, 383] width 152 height 20
drag, startPoint x: 91, startPoint y: 389, endPoint x: 206, endPoint y: 454, distance: 132.1
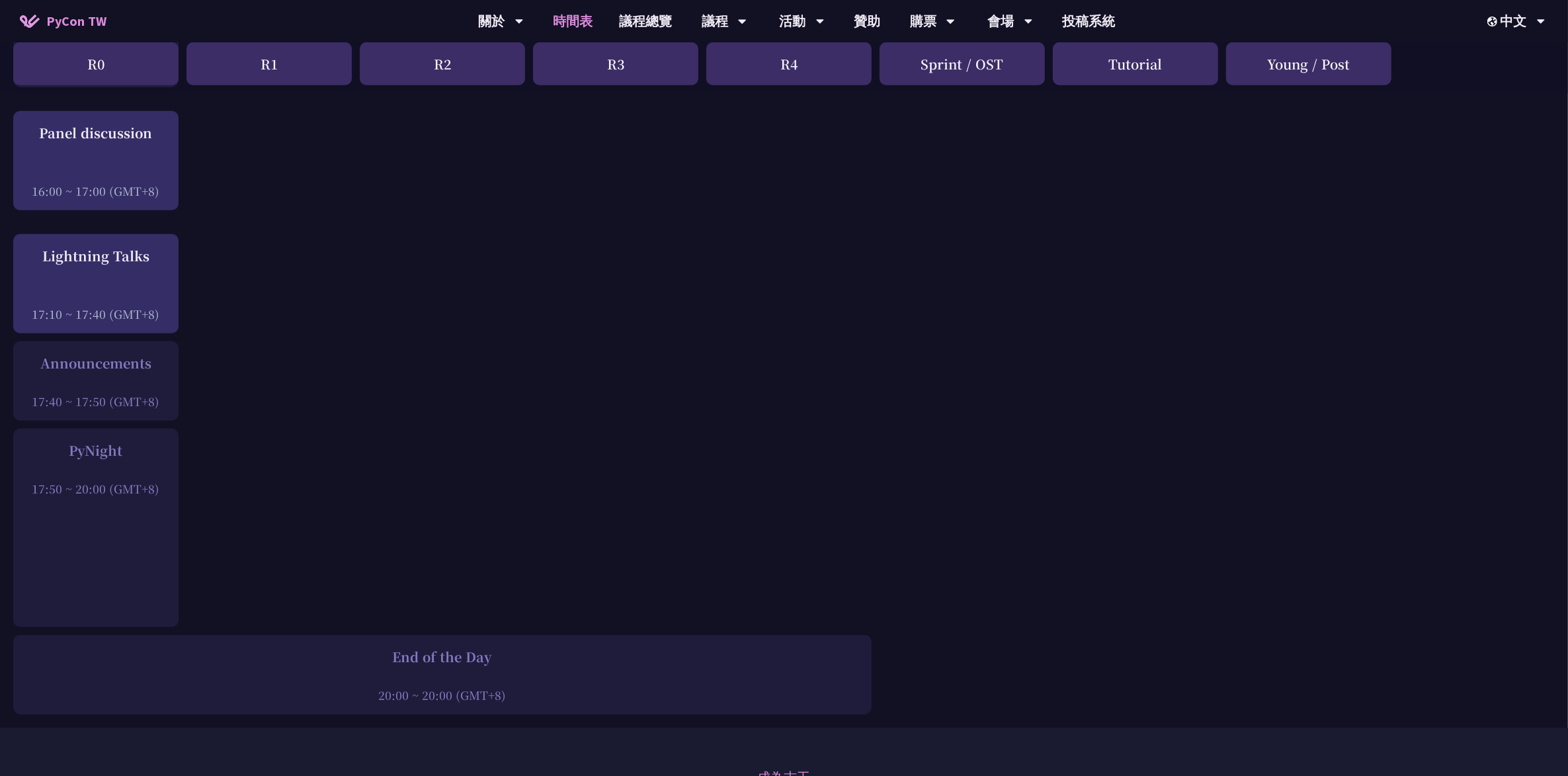
click at [767, 68] on link "購票資訊" at bounding box center [933, 61] width 127 height 31
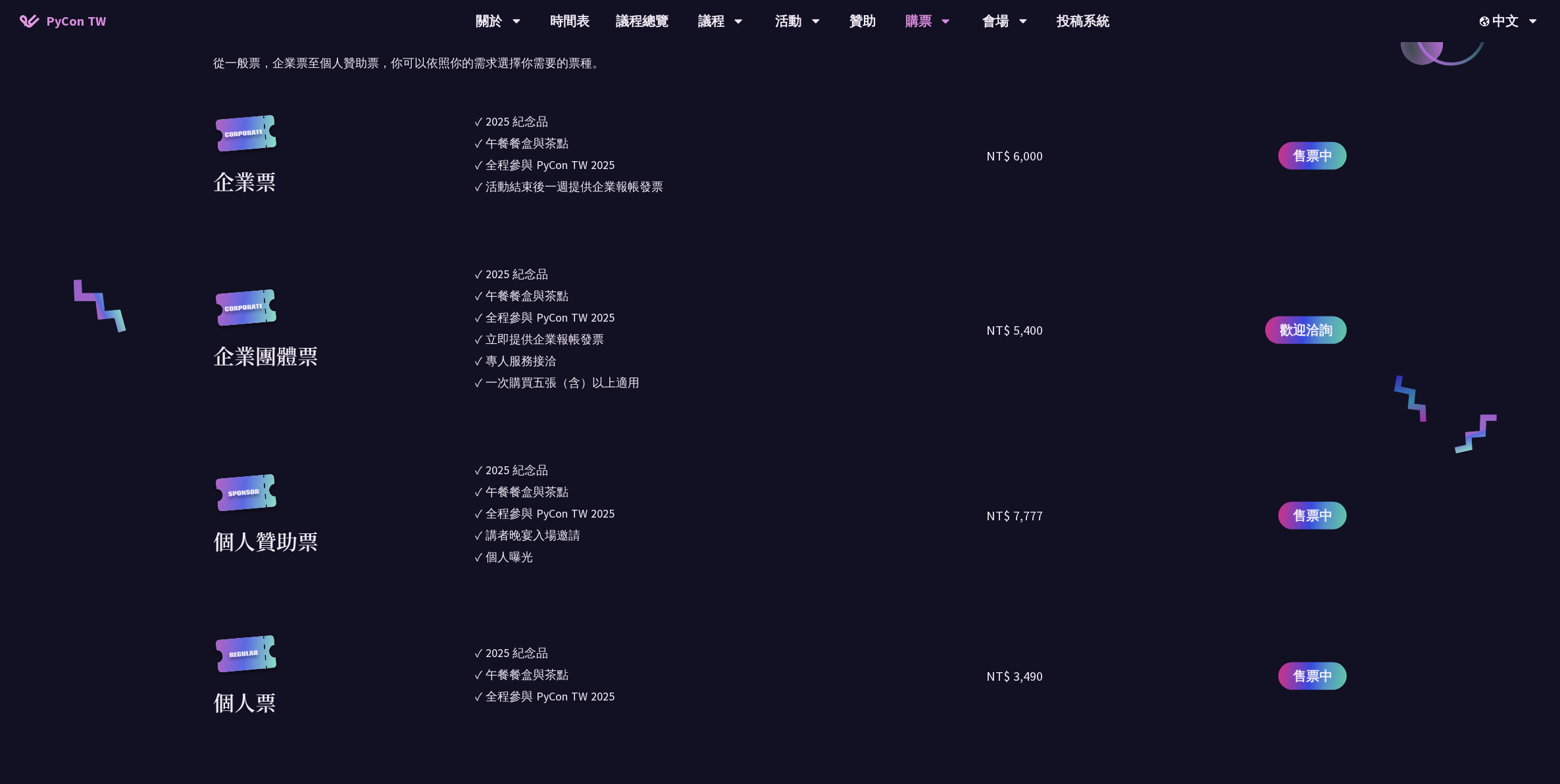
scroll to position [905, 0]
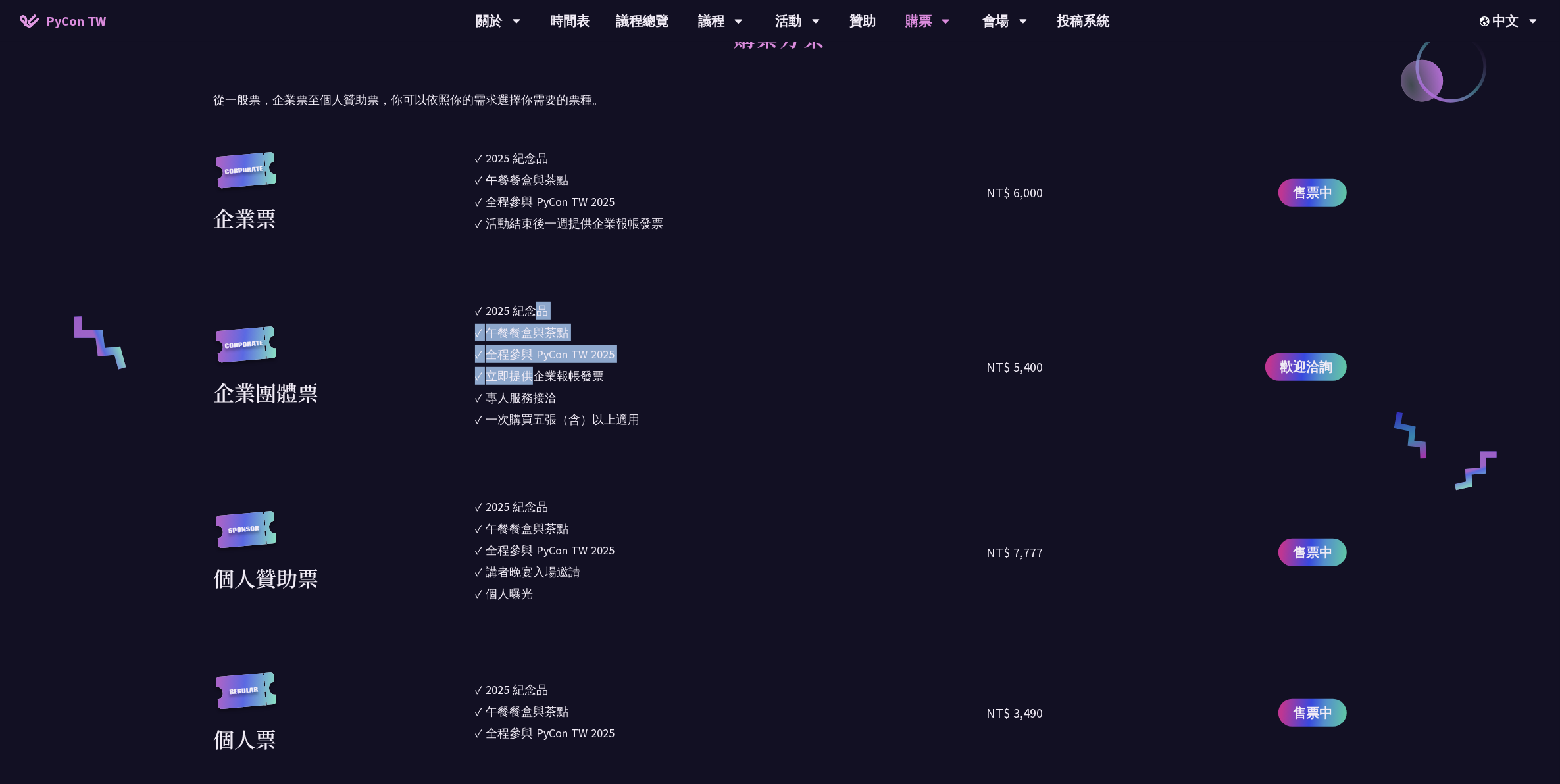
drag, startPoint x: 535, startPoint y: 302, endPoint x: 540, endPoint y: 373, distance: 71.2
click at [540, 356] on ul "✓ 2025 [PERSON_NAME]✓ 午餐餐盒與茶點 ✓ 全程參與 PyCon TW 2025 ✓ 立即提供企業報帳發票 ✓ 專人服務接洽 ✓ 一次購買…" at bounding box center [730, 367] width 511 height 130
click at [540, 356] on div "立即提供企業報帳發票" at bounding box center [545, 376] width 118 height 18
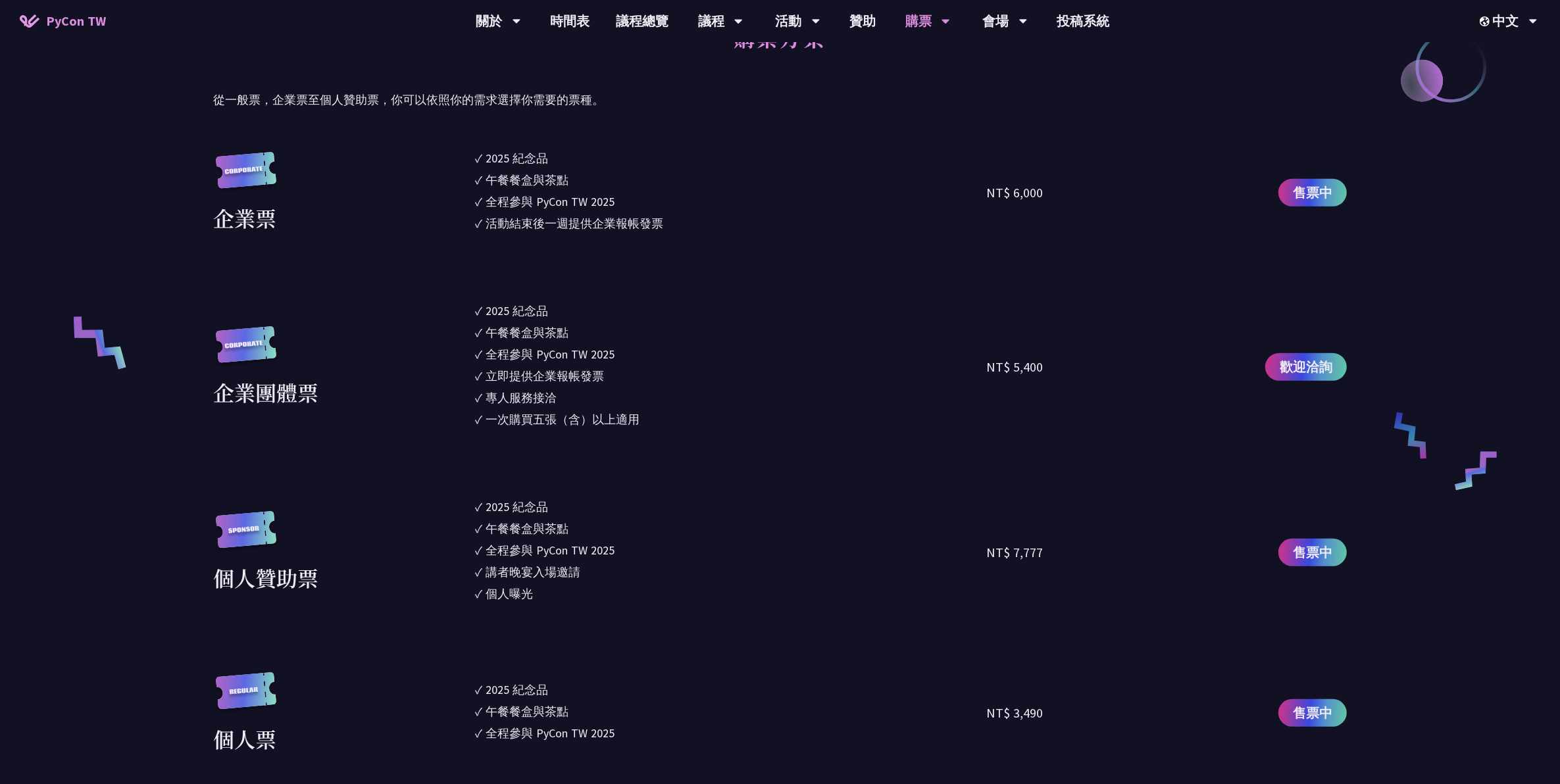
drag, startPoint x: 540, startPoint y: 373, endPoint x: 524, endPoint y: 399, distance: 30.5
click at [524, 356] on div "專人服務接洽" at bounding box center [521, 398] width 71 height 18
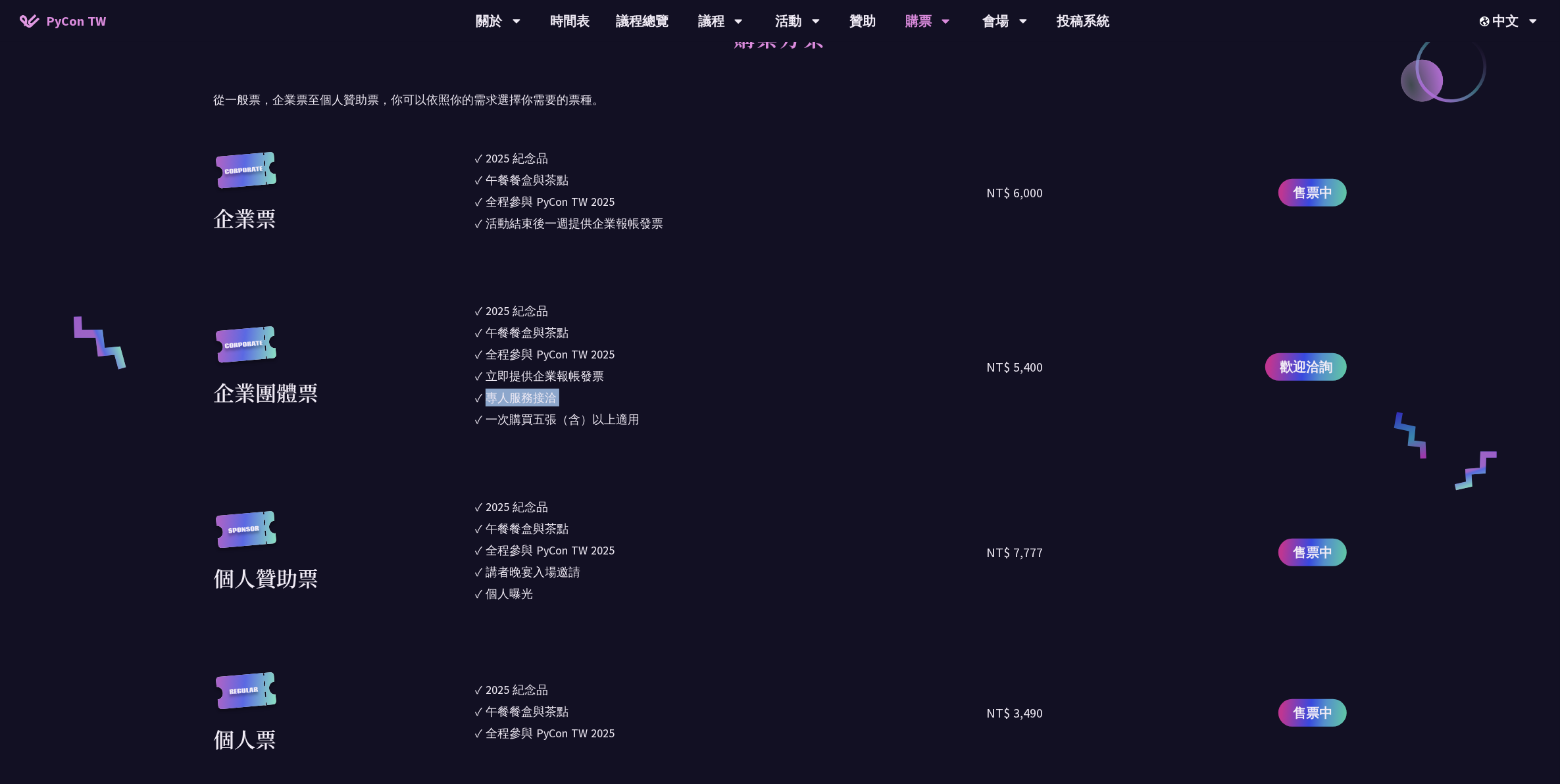
click at [524, 356] on div "專人服務接洽" at bounding box center [521, 398] width 71 height 18
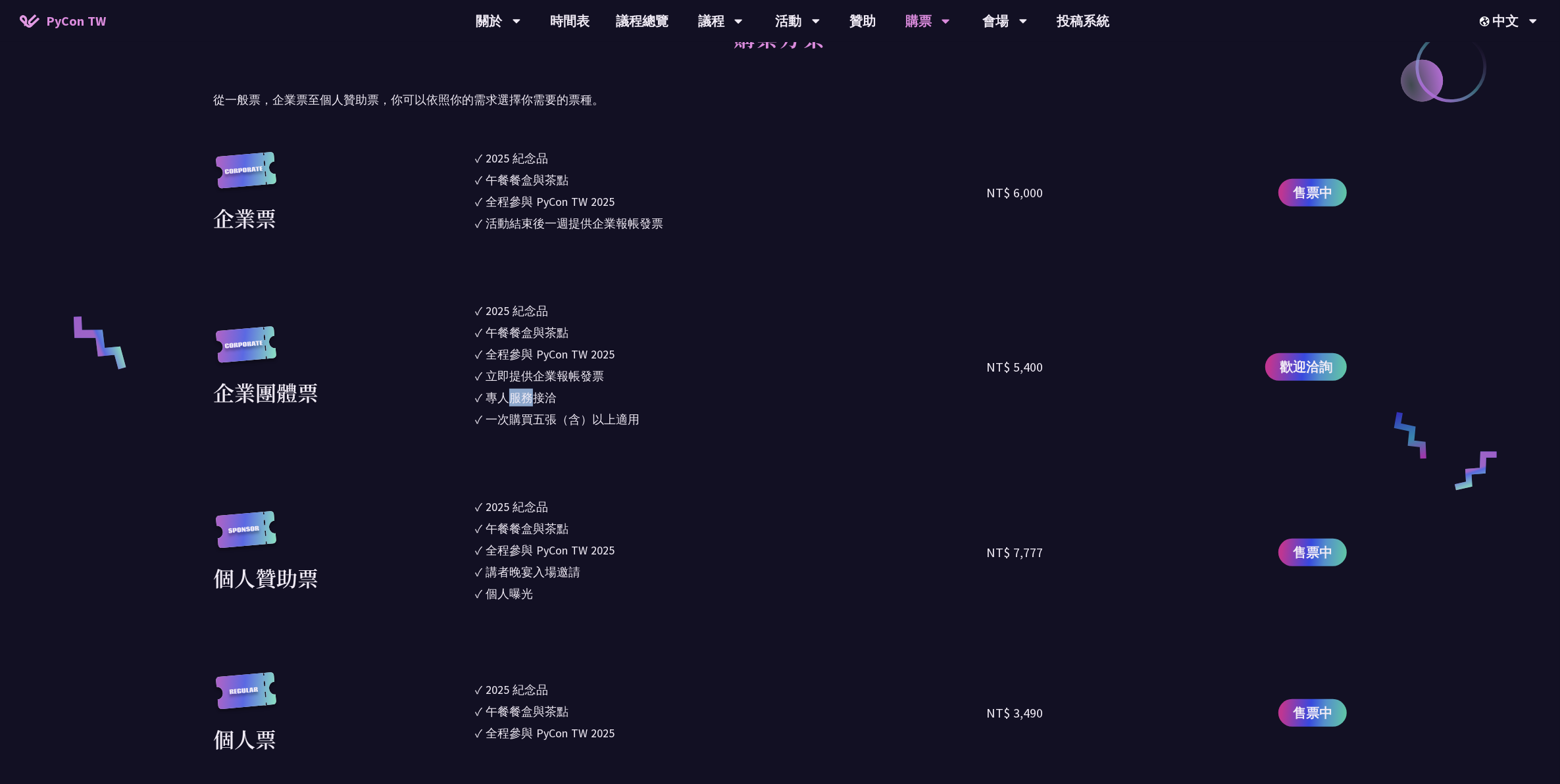
click at [524, 356] on div "專人服務接洽" at bounding box center [521, 398] width 71 height 18
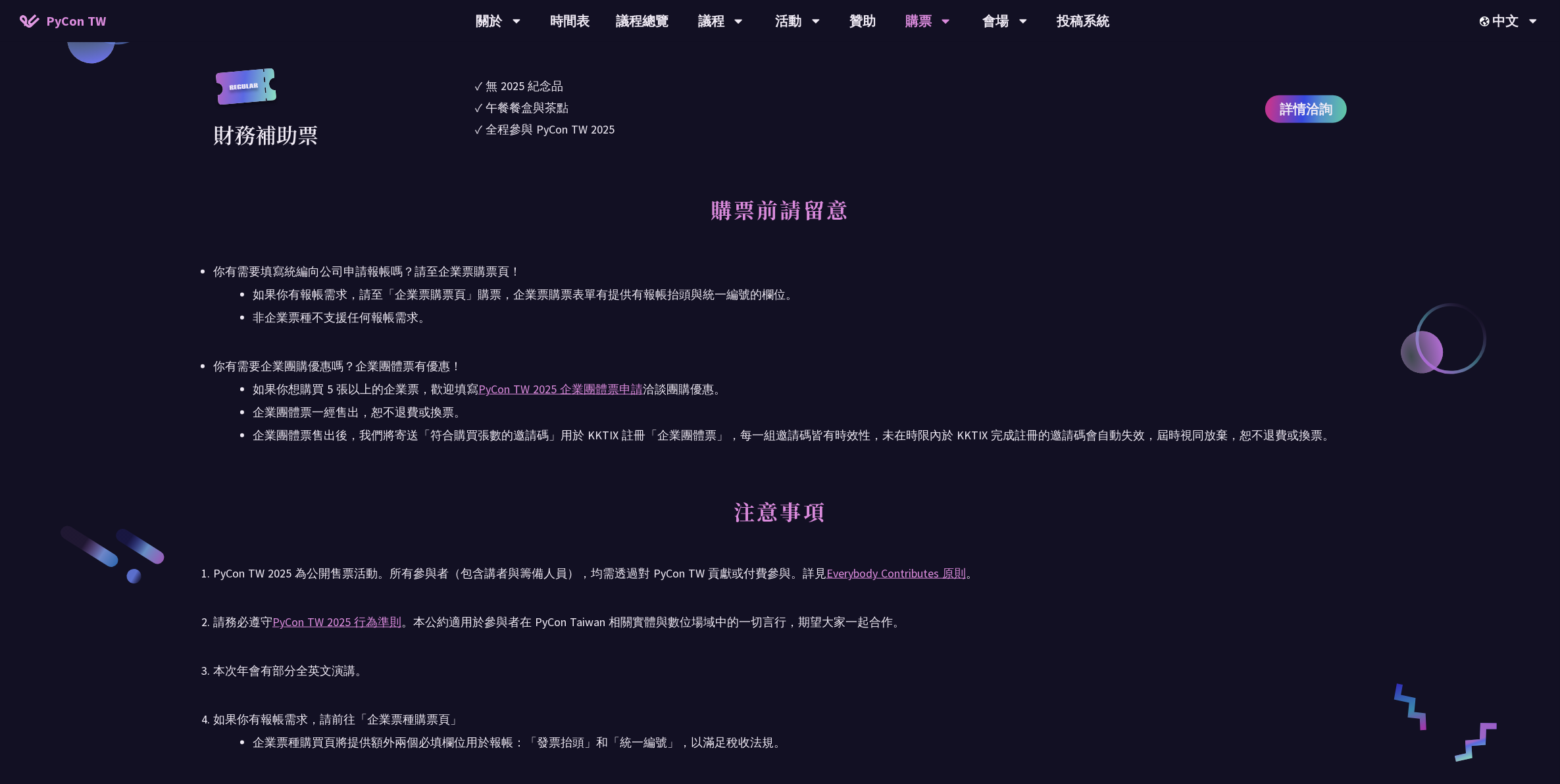
scroll to position [2139, 0]
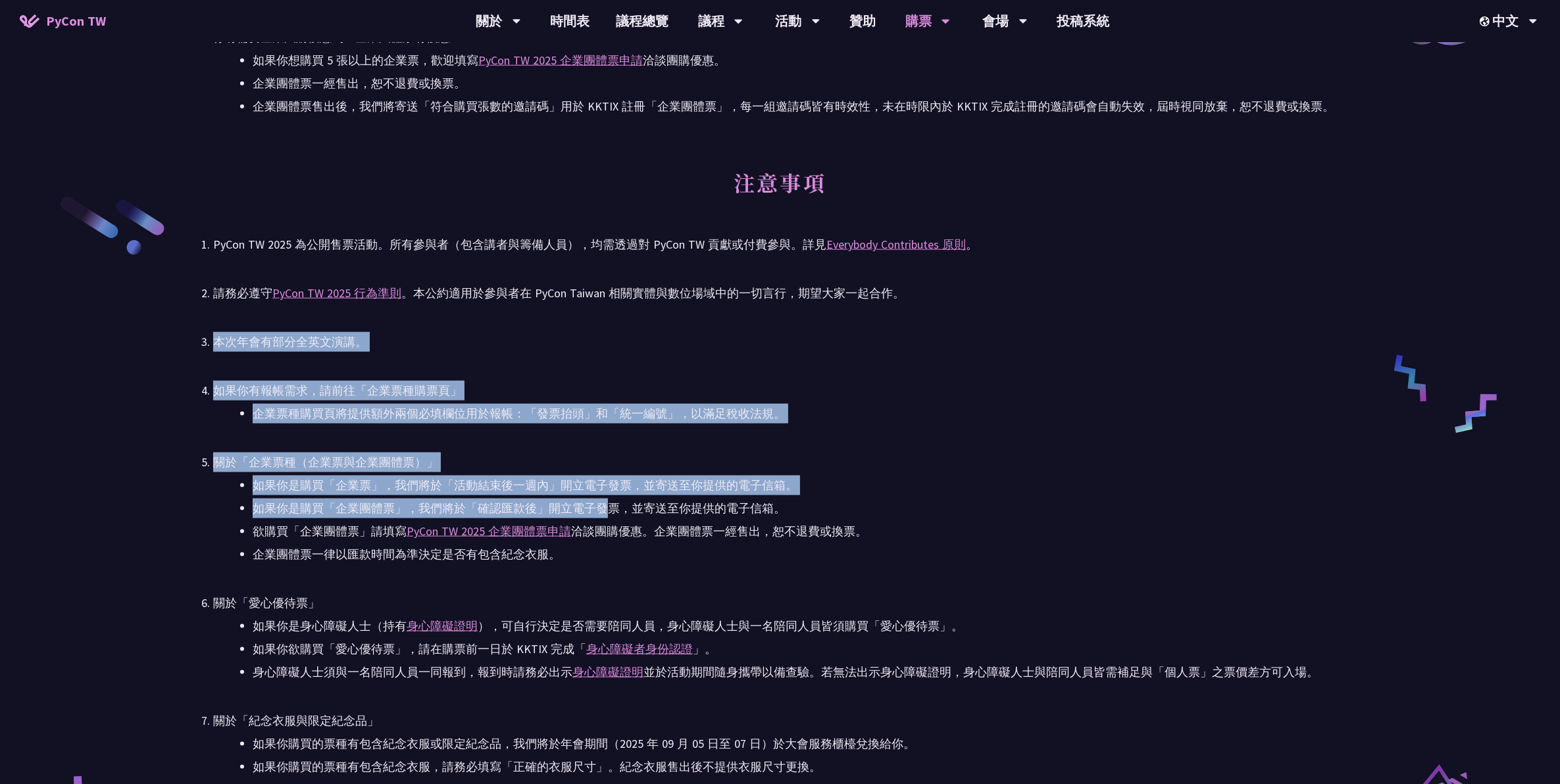
drag, startPoint x: 648, startPoint y: 308, endPoint x: 600, endPoint y: 501, distance: 198.9
click at [600, 356] on ul "PyCon TW 2025 為公開售票活動。所有參與者（包含講者與籌備人員），均需透過對 PyCon TW 貢獻或付費參與。詳見 Everybody Cont…" at bounding box center [780, 637] width 1134 height 806
click at [600, 356] on li "如果你是購買「企業團體票」，我們將於「確認匯款後」開立電子發票，並寄送至你提供的電子信箱。" at bounding box center [800, 509] width 1095 height 20
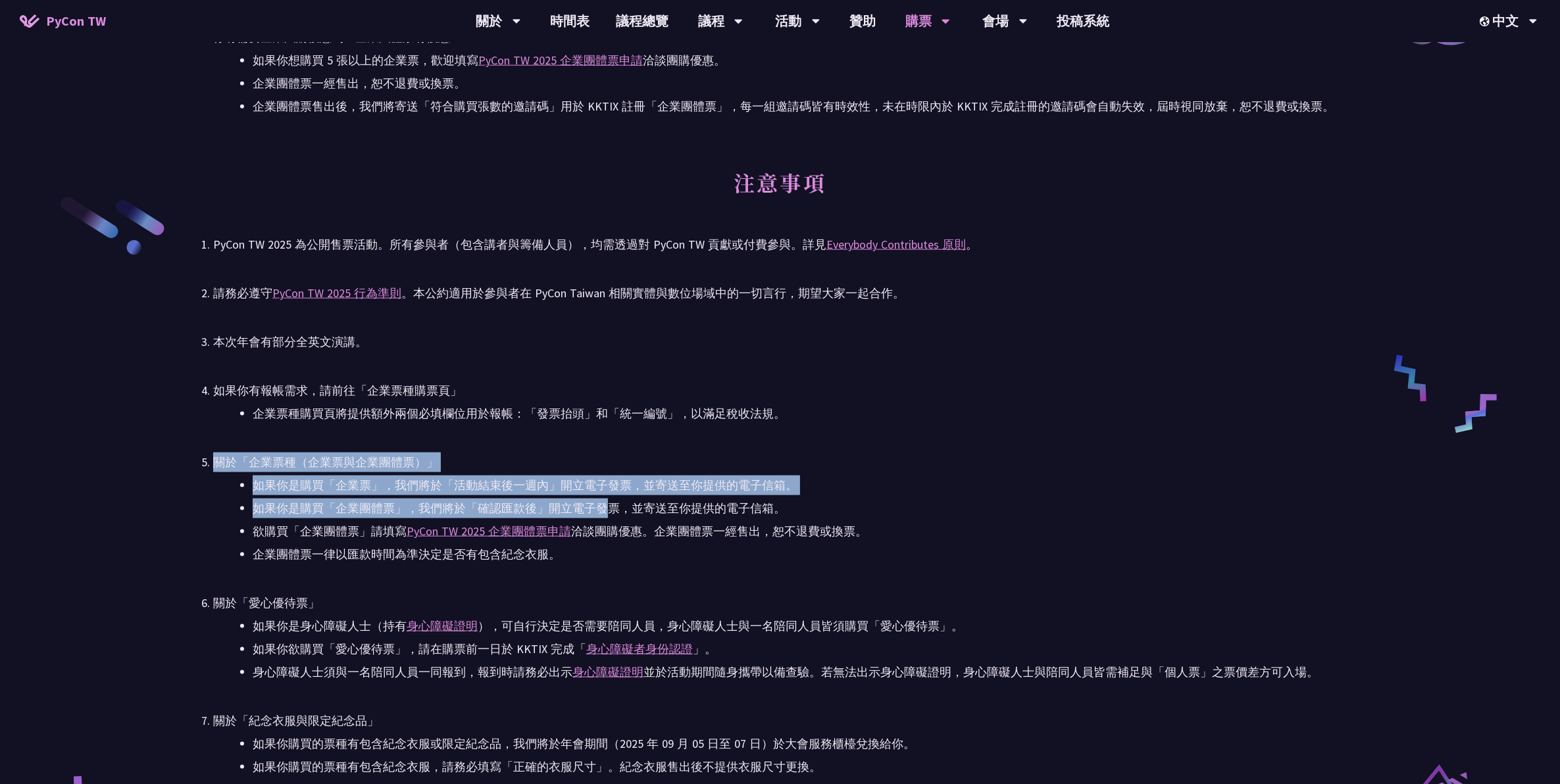
drag, startPoint x: 600, startPoint y: 501, endPoint x: 609, endPoint y: 442, distance: 59.7
click at [609, 356] on ul "PyCon TW 2025 為公開售票活動。所有參與者（包含講者與籌備人員），均需透過對 PyCon TW 貢獻或付費參與。詳見 Everybody Cont…" at bounding box center [780, 637] width 1134 height 806
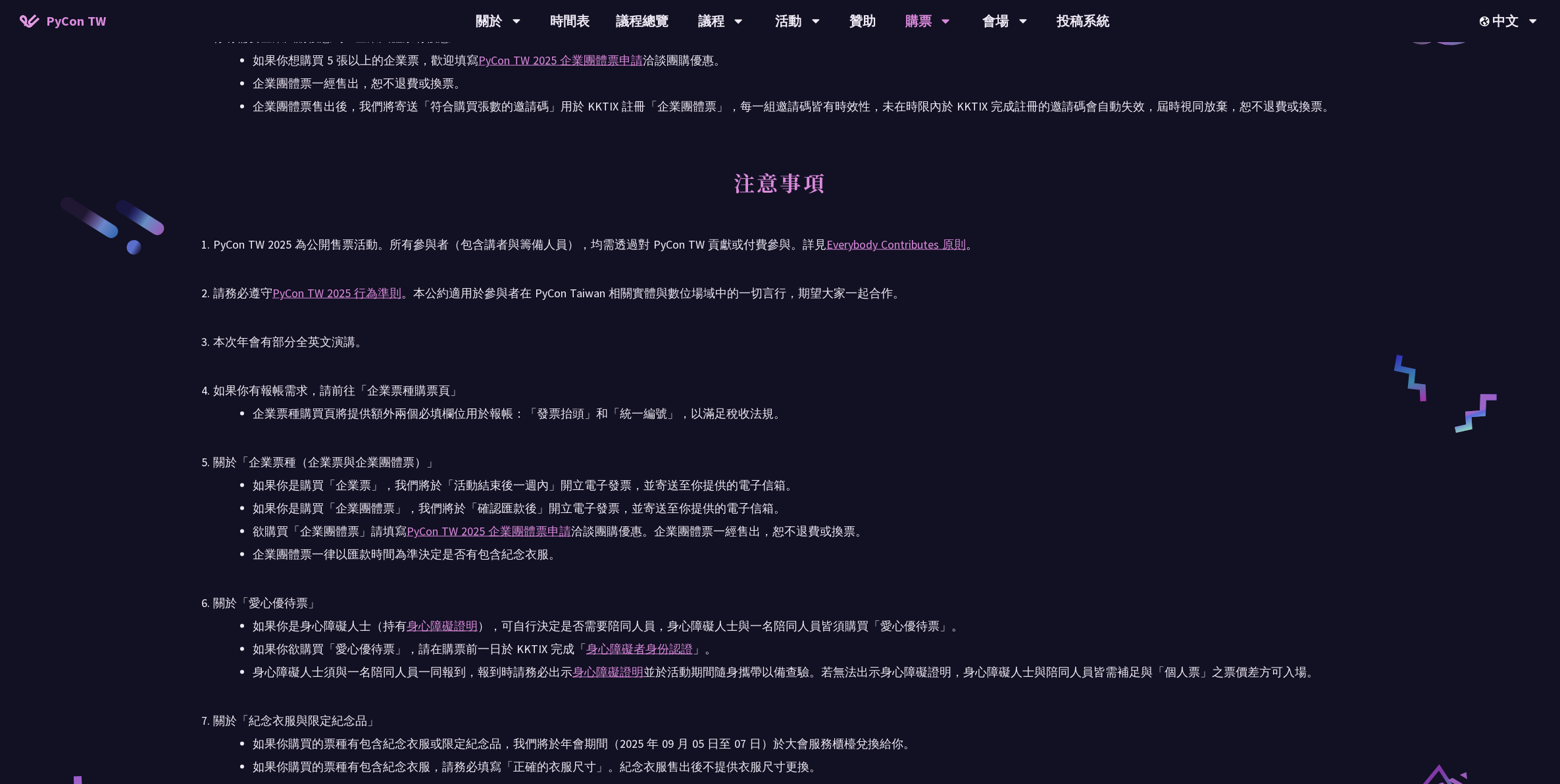
click at [609, 356] on ul "PyCon TW 2025 為公開售票活動。所有參與者（包含講者與籌備人員），均需透過對 PyCon TW 貢獻或付費參與。詳見 Everybody Cont…" at bounding box center [780, 637] width 1134 height 806
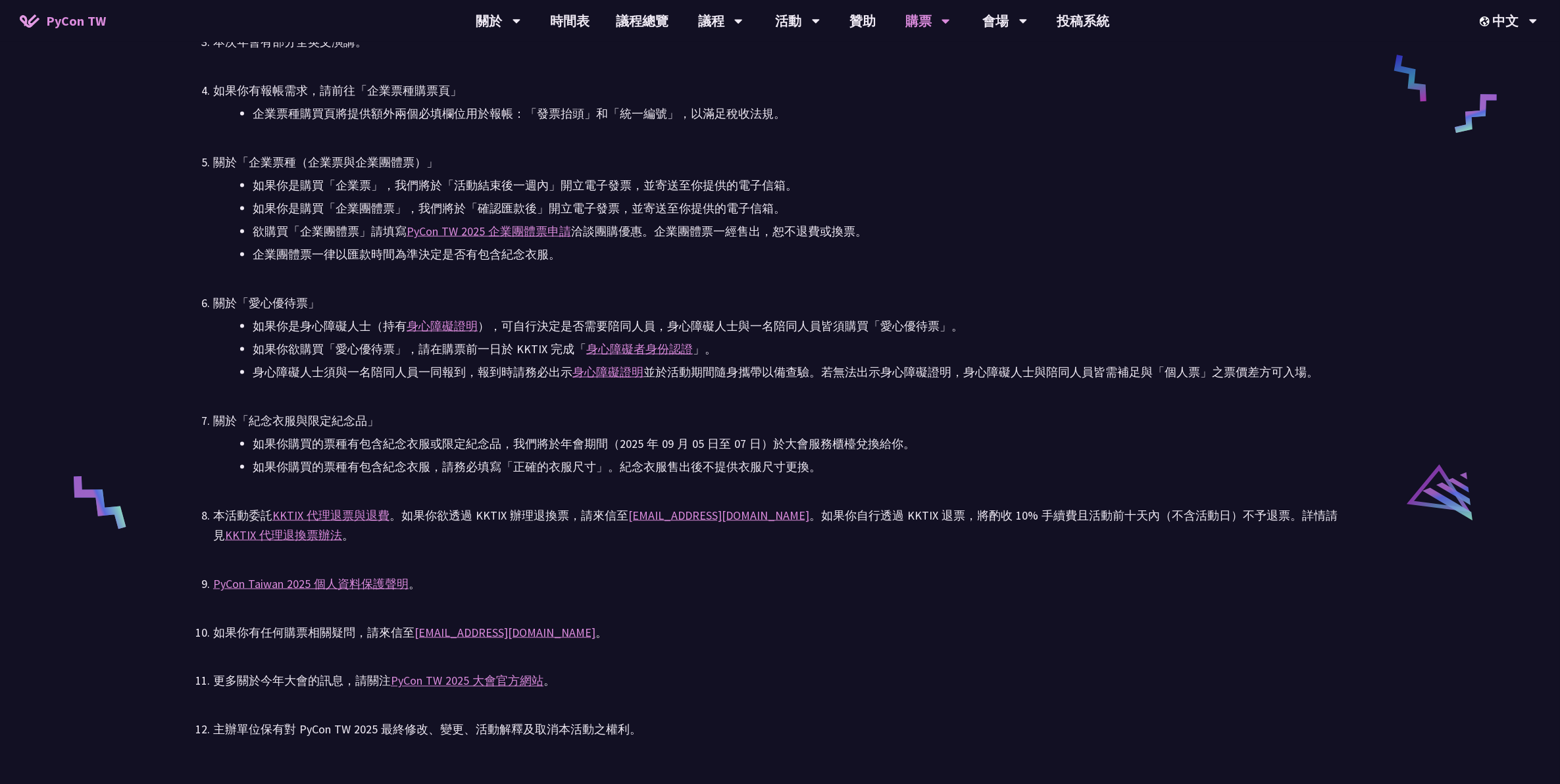
scroll to position [2468, 0]
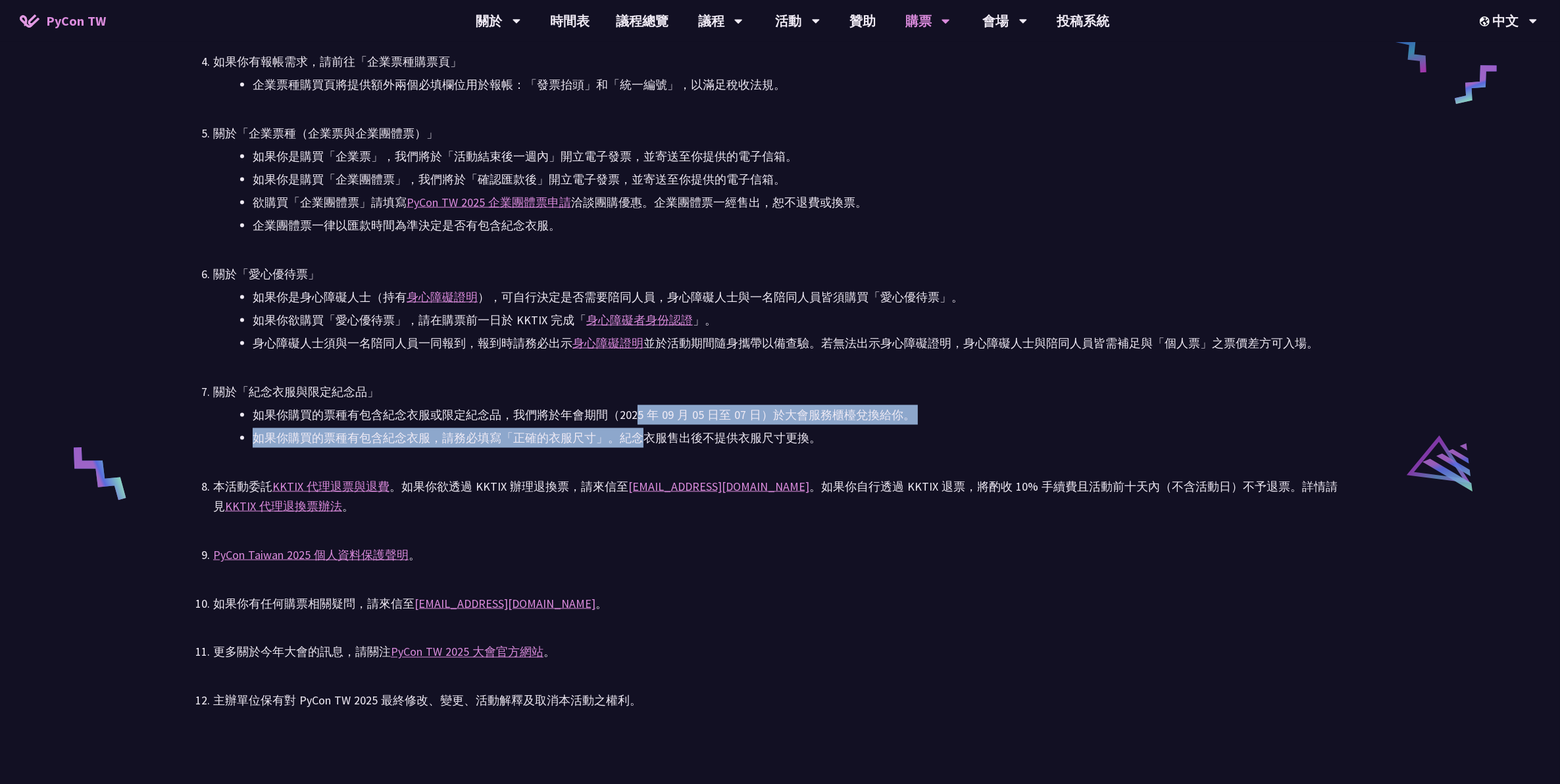
drag, startPoint x: 637, startPoint y: 423, endPoint x: 640, endPoint y: 443, distance: 20.2
click at [640, 356] on ul "如果你購買的票種有包含紀念衣服或限定[PERSON_NAME]，我們將於年會期間（[DATE]至 [DATE]）於大會服務櫃檯兌換給你。 如果你購買的票種有包…" at bounding box center [780, 426] width 1134 height 43
click at [640, 356] on li "如果你購買的票種有包含紀念衣服，請務必填寫「正確的衣服尺寸」。紀念衣服售出後不提供衣服尺寸更換。" at bounding box center [800, 438] width 1095 height 20
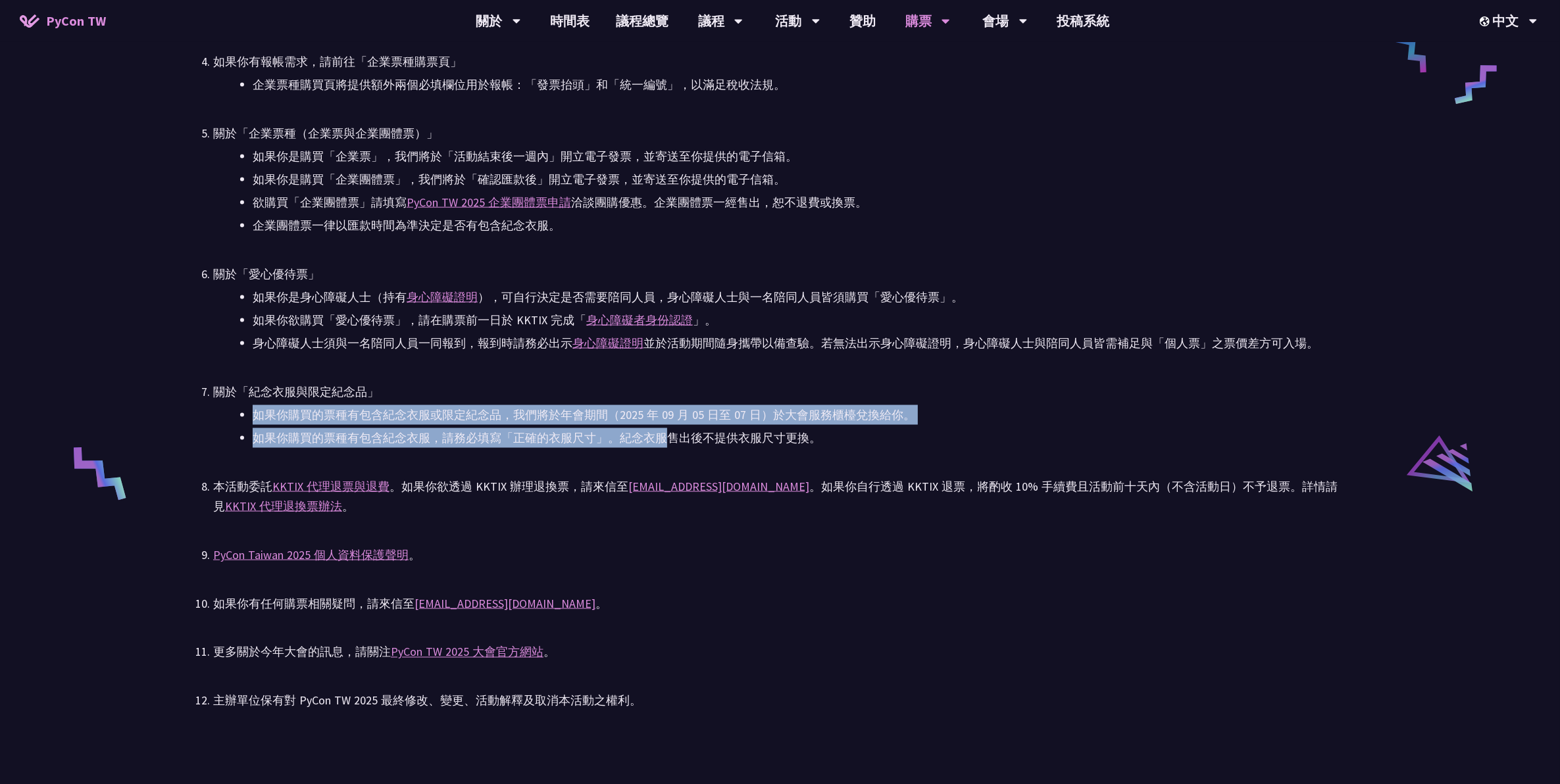
drag, startPoint x: 640, startPoint y: 443, endPoint x: 642, endPoint y: 385, distance: 58.0
click at [642, 356] on li "關於「紀念衣服與限定[PERSON_NAME]」 如果你購買的票種有包含紀念衣服或限定[PERSON_NAME]，我們將於年會期間（[DATE]至 [DATE…" at bounding box center [780, 415] width 1134 height 66
click at [642, 356] on div "關於「紀念衣服與限定紀念品」" at bounding box center [780, 392] width 1134 height 20
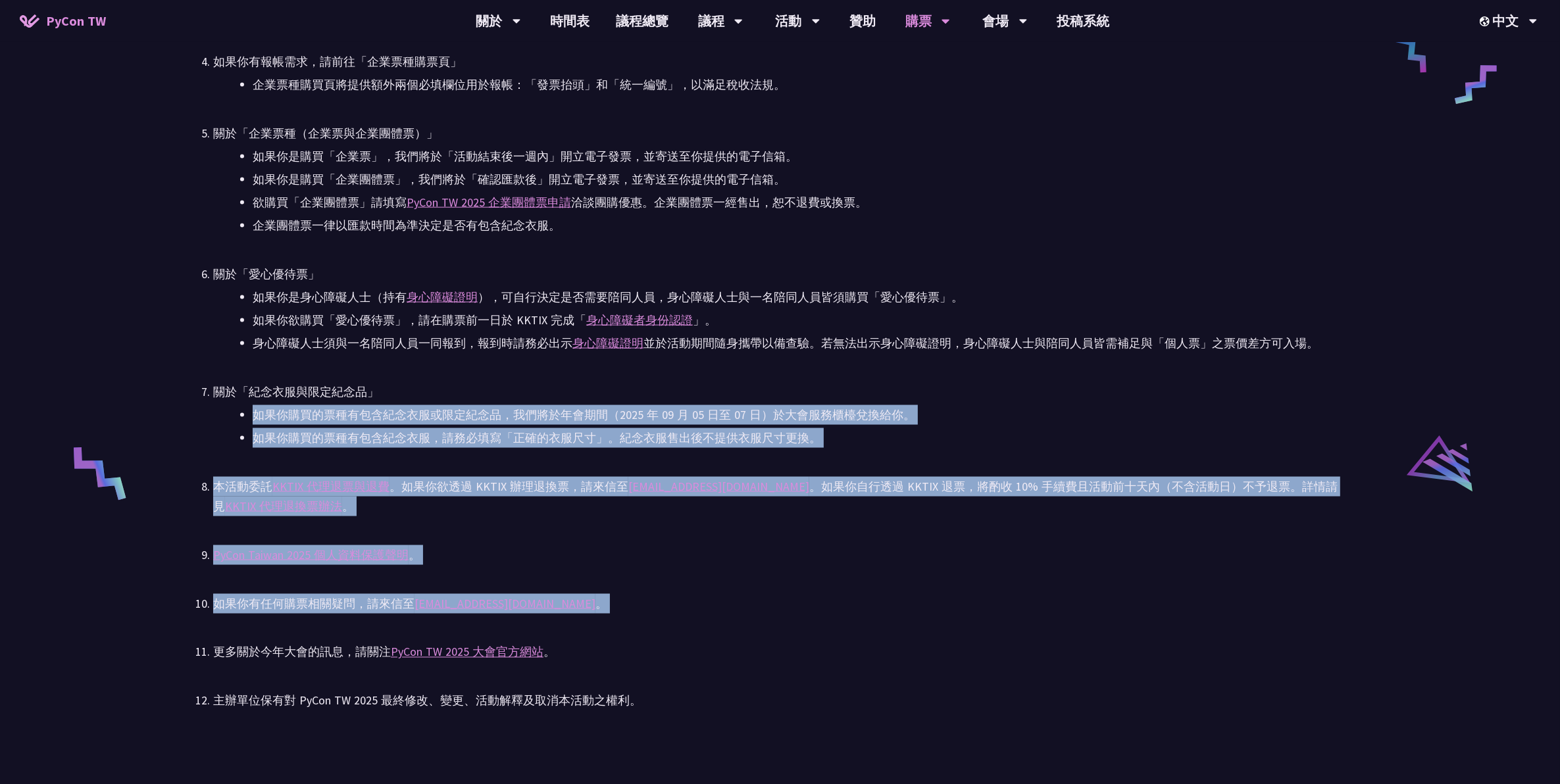
drag, startPoint x: 642, startPoint y: 385, endPoint x: 581, endPoint y: 632, distance: 254.4
click at [581, 356] on ul "PyCon TW 2025 為公開售票活動。所有參與者（包含講者與籌備人員），均需透過對 PyCon TW 貢獻或付費參與。詳見 Everybody Cont…" at bounding box center [780, 309] width 1134 height 806
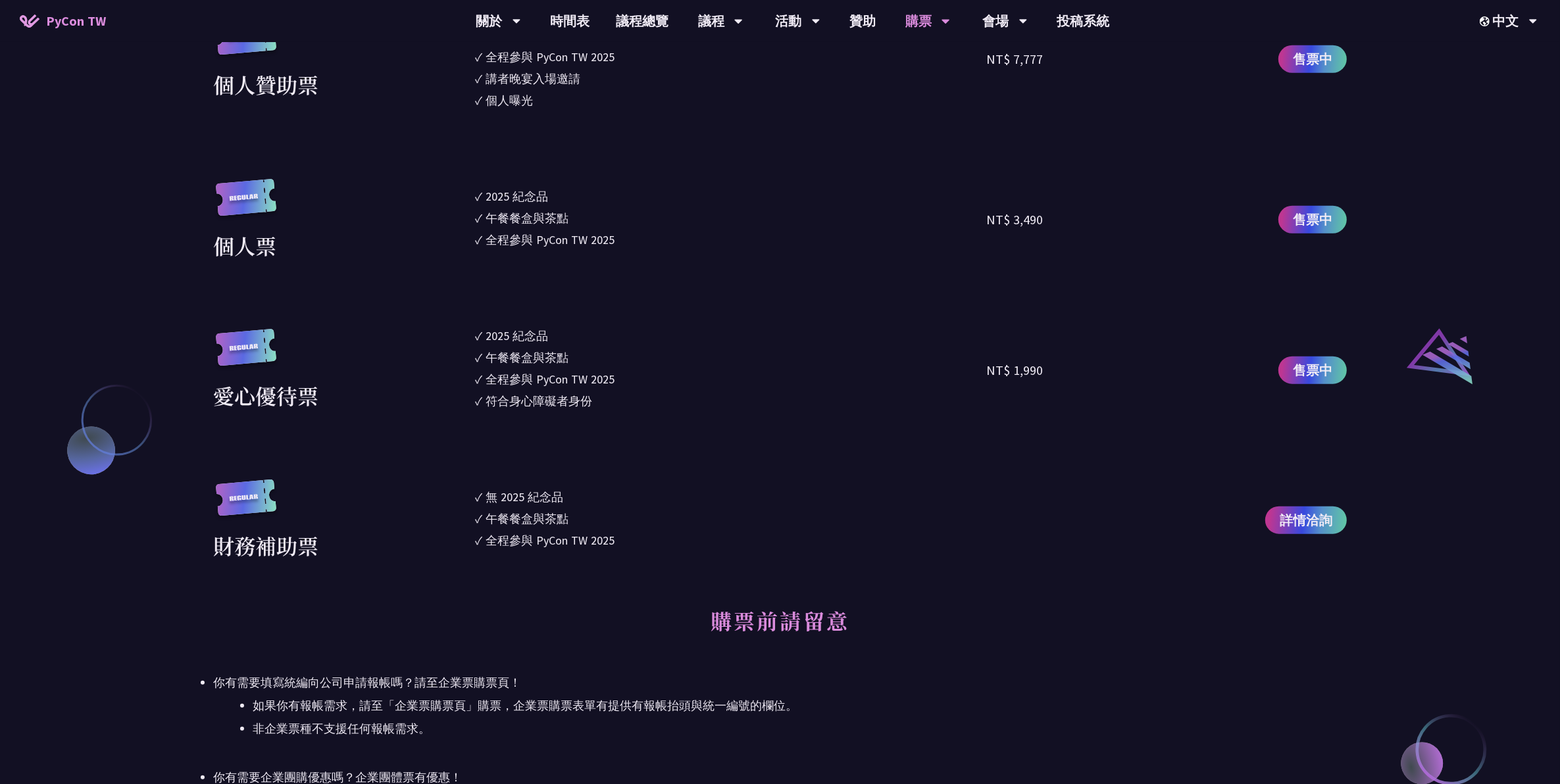
scroll to position [1809, 0]
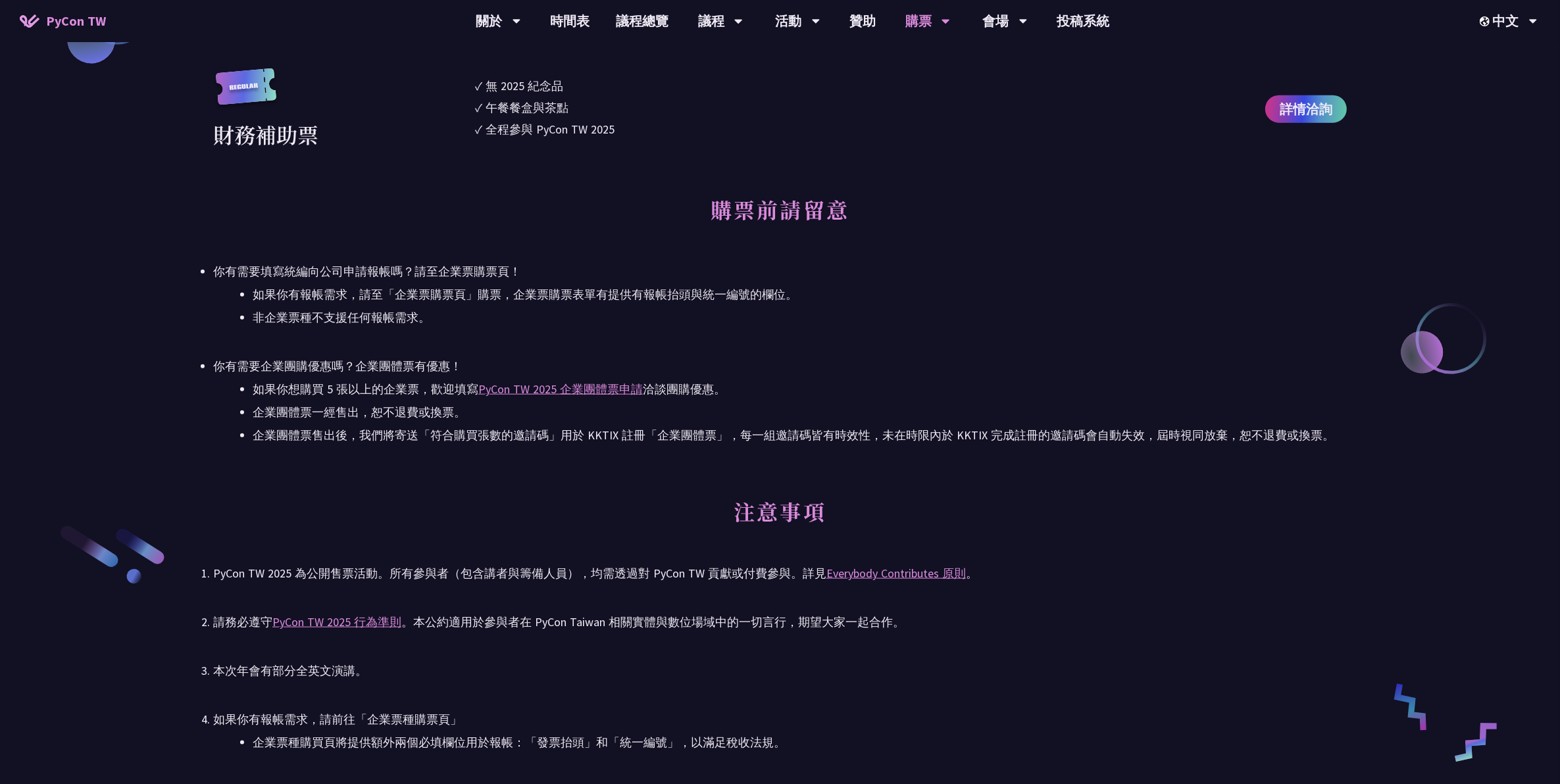
click at [763, 356] on h2 "注意事項" at bounding box center [780, 521] width 1134 height 72
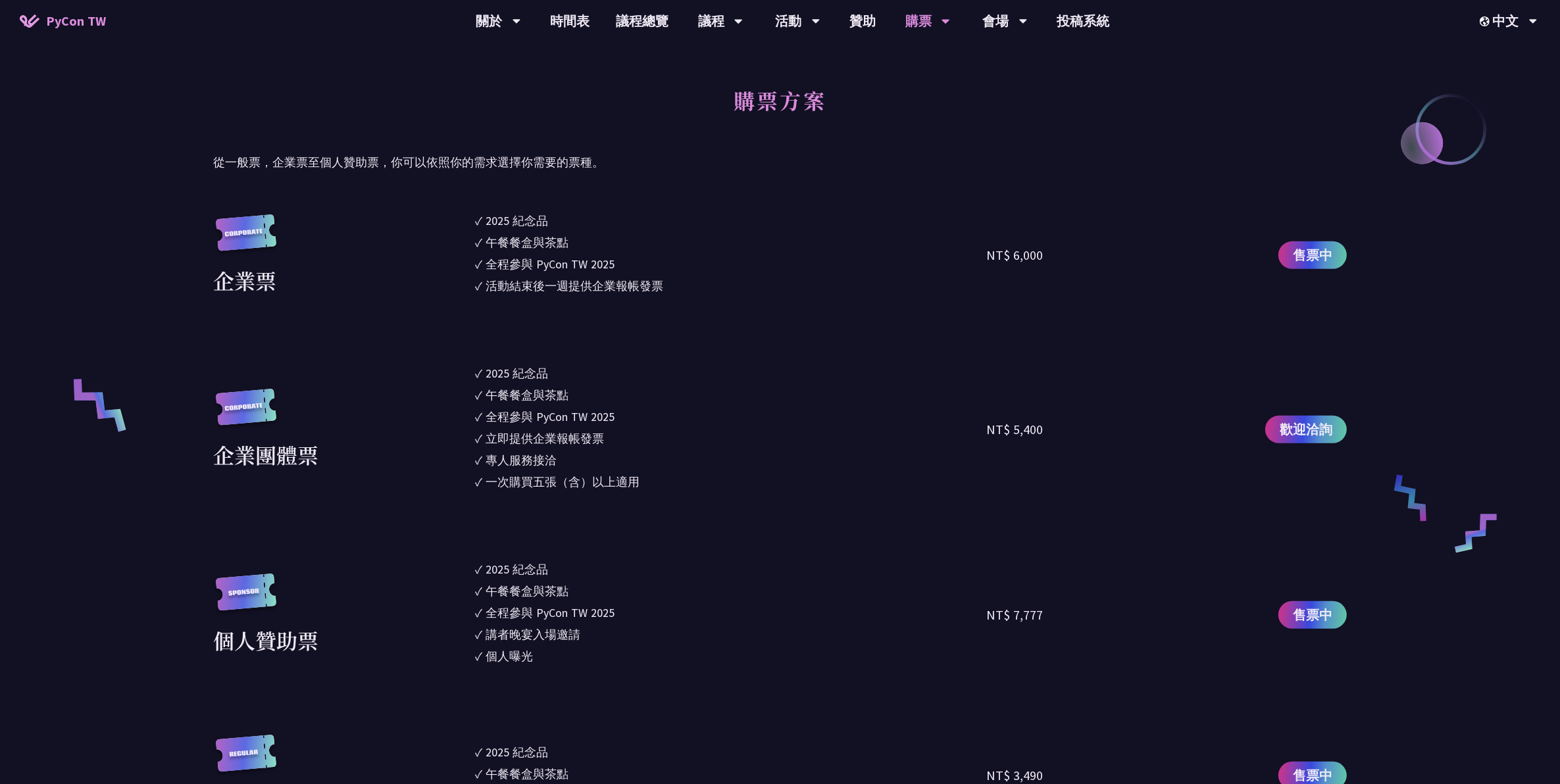
scroll to position [1069, 0]
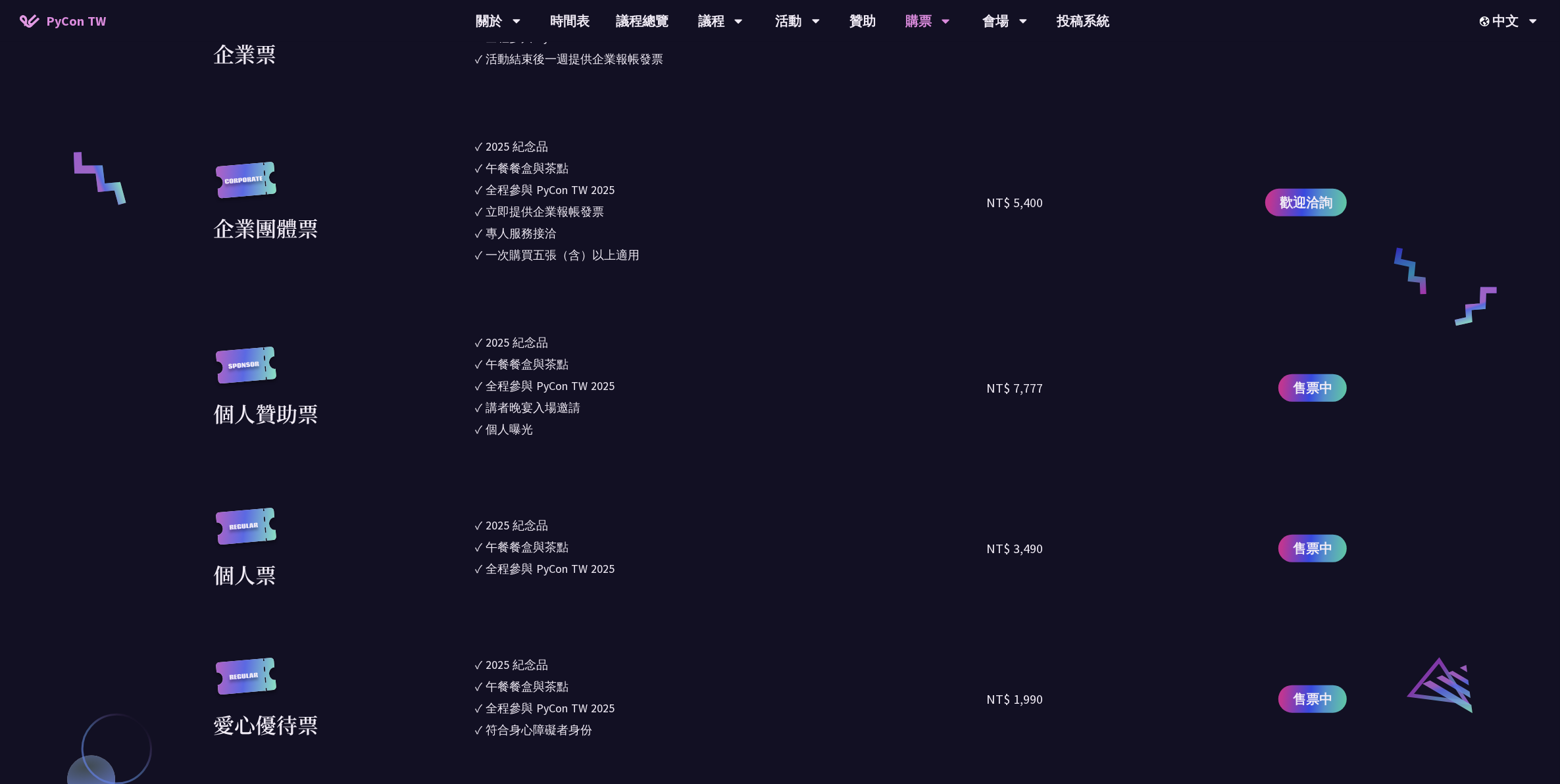
drag, startPoint x: 716, startPoint y: 620, endPoint x: 696, endPoint y: 431, distance: 190.1
click at [696, 356] on section "企業票 ✓ 2025 [PERSON_NAME]✓ 午餐餐盒與茶點 ✓ 全程參與 PyCon TW 2025 ✓ 活動結束後一週提供企業報帳發票 NT$ 6,…" at bounding box center [780, 437] width 1134 height 905
click at [696, 356] on li "✓ 個人曝光" at bounding box center [730, 430] width 511 height 18
drag, startPoint x: 691, startPoint y: 317, endPoint x: 679, endPoint y: 454, distance: 137.5
click at [679, 356] on section "企業票 ✓ 2025 [PERSON_NAME]✓ 午餐餐盒與茶點 ✓ 全程參與 PyCon TW 2025 ✓ 活動結束後一週提供企業報帳發票 NT$ 6,…" at bounding box center [780, 437] width 1134 height 905
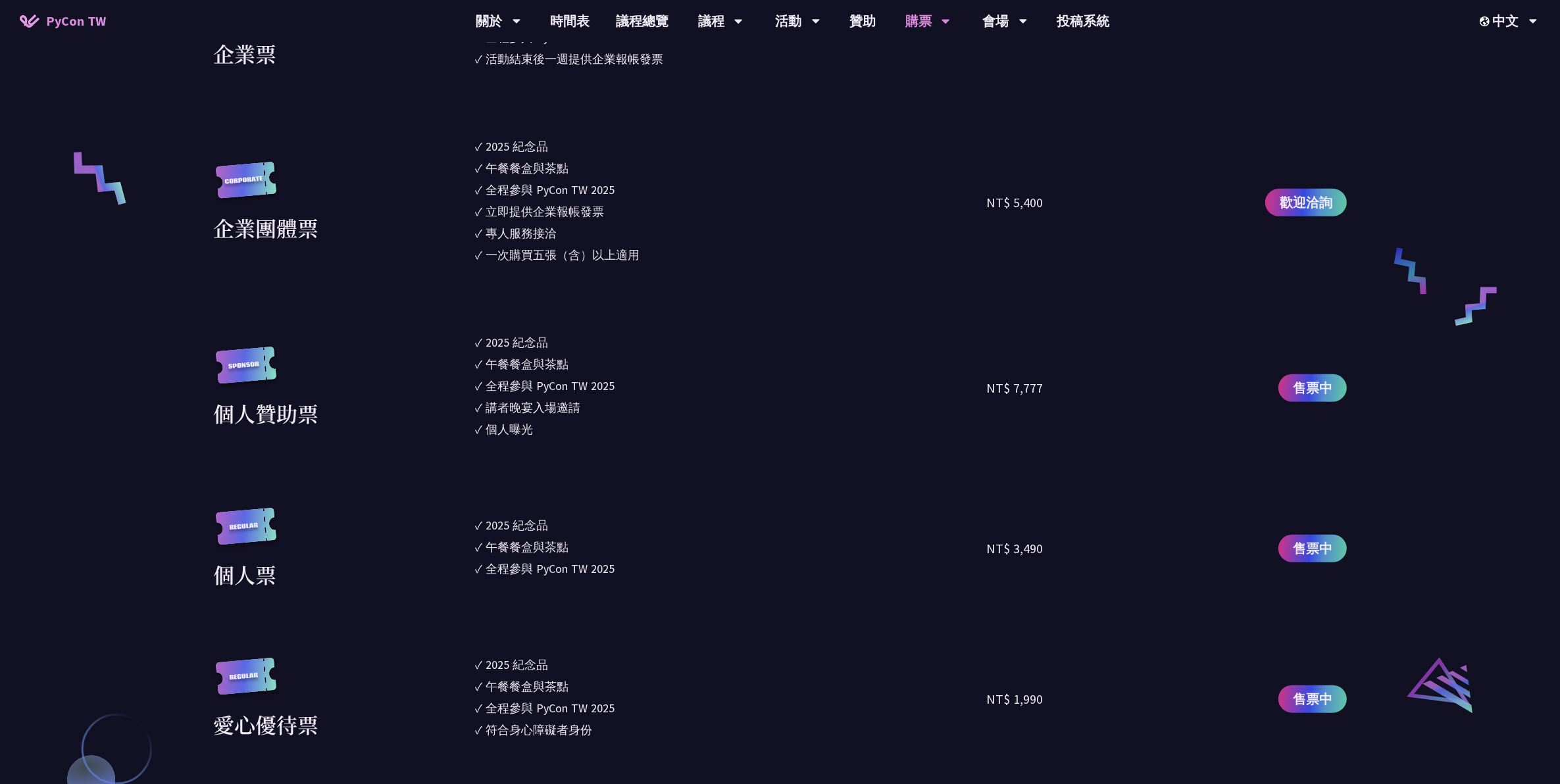
click at [679, 356] on section "企業票 ✓ 2025 [PERSON_NAME]✓ 午餐餐盒與茶點 ✓ 全程參與 PyCon TW 2025 ✓ 活動結束後一週提供企業報帳發票 NT$ 6,…" at bounding box center [780, 437] width 1134 height 905
drag, startPoint x: 649, startPoint y: 683, endPoint x: 619, endPoint y: 373, distance: 311.4
click at [619, 356] on section "企業票 ✓ 2025 [PERSON_NAME]✓ 午餐餐盒與茶點 ✓ 全程參與 PyCon TW 2025 ✓ 活動結束後一週提供企業報帳發票 NT$ 6,…" at bounding box center [780, 437] width 1134 height 905
click at [619, 356] on li "✓ 午餐餐盒與茶點" at bounding box center [730, 364] width 511 height 18
drag, startPoint x: 617, startPoint y: 361, endPoint x: 618, endPoint y: 447, distance: 86.0
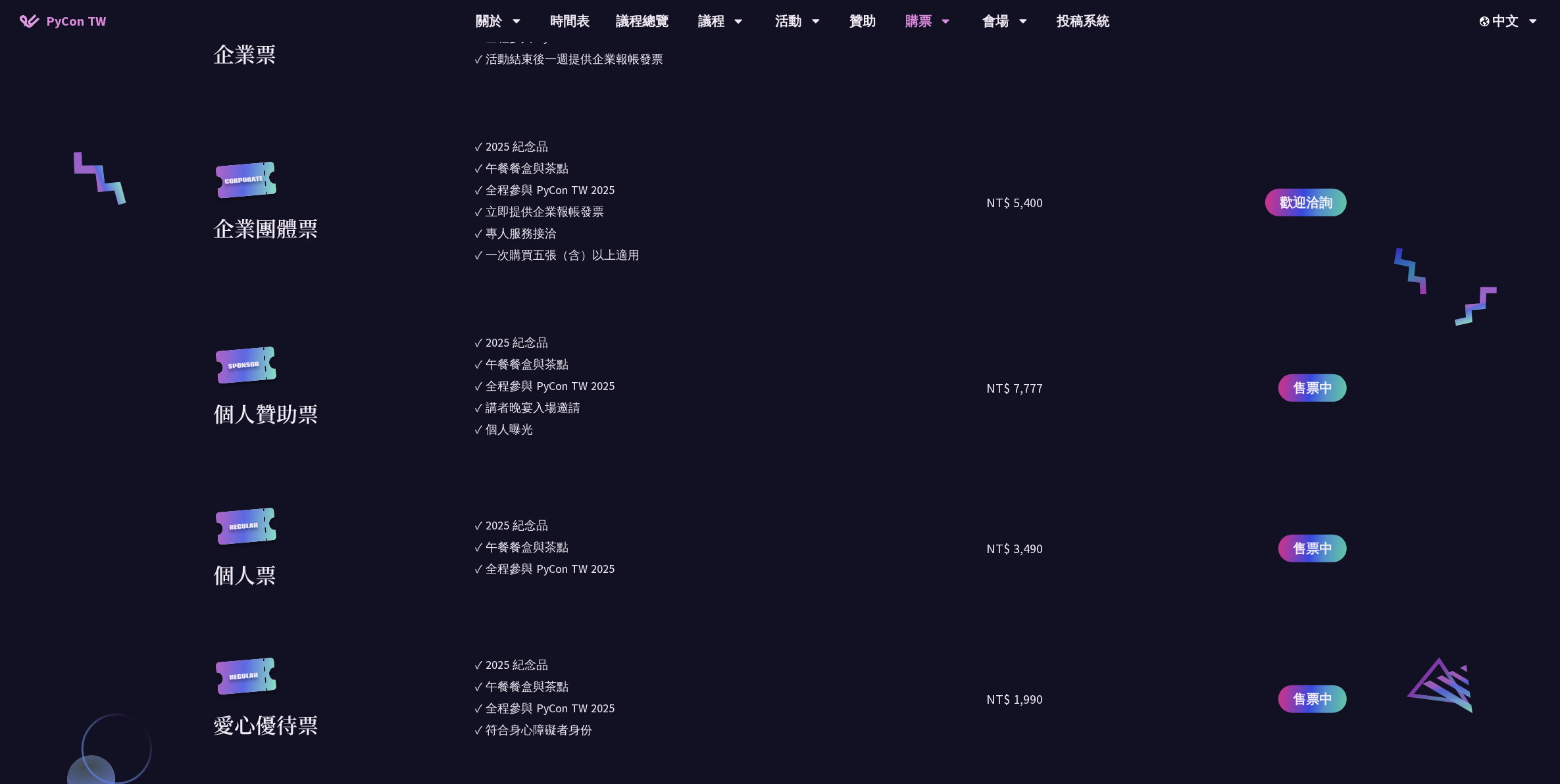
click at [618, 356] on section "企業票 ✓ 2025 [PERSON_NAME]✓ 午餐餐盒與茶點 ✓ 全程參與 PyCon TW 2025 ✓ 活動結束後一週提供企業報帳發票 NT$ 6,…" at bounding box center [780, 437] width 1134 height 905
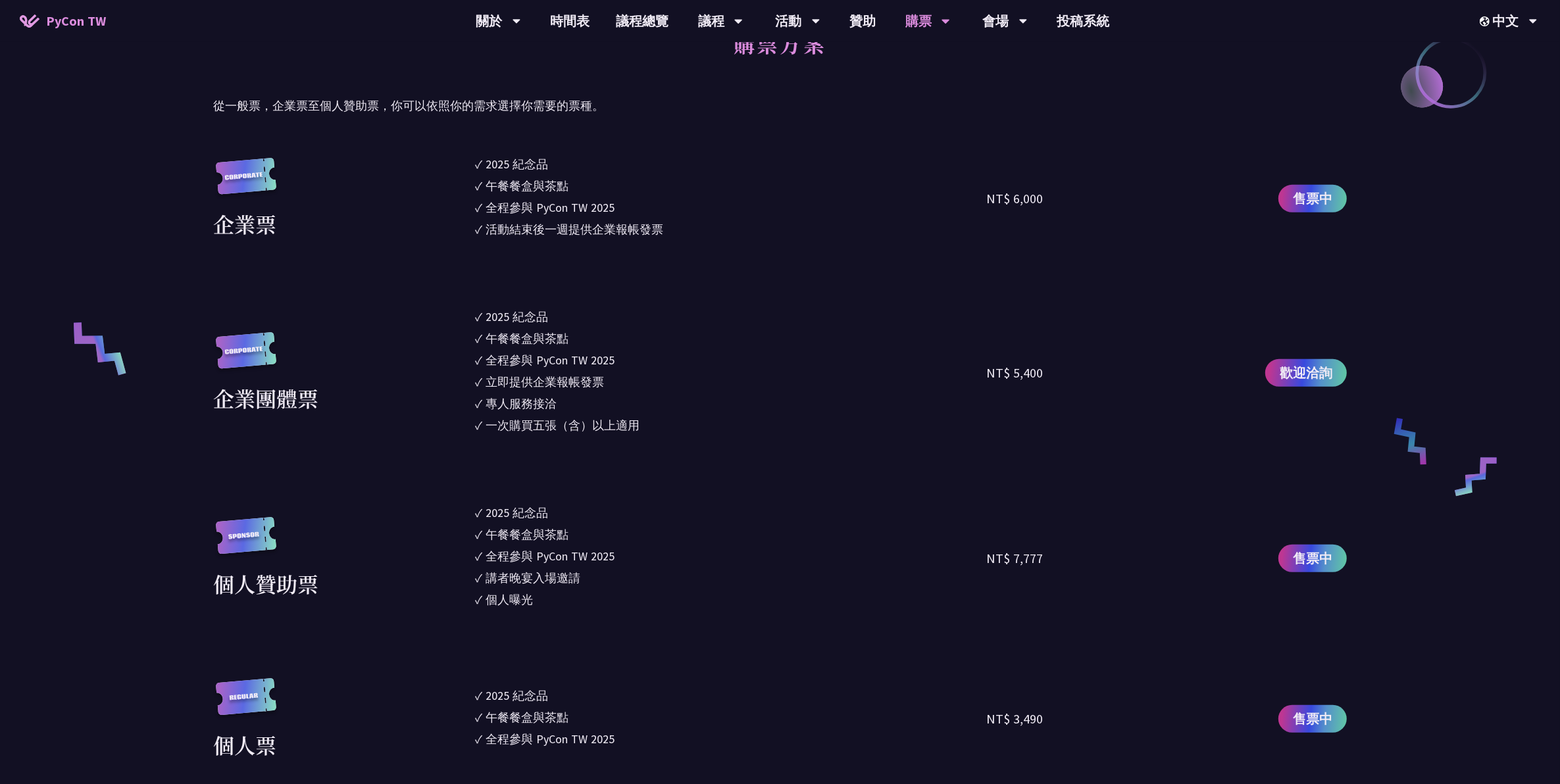
scroll to position [658, 0]
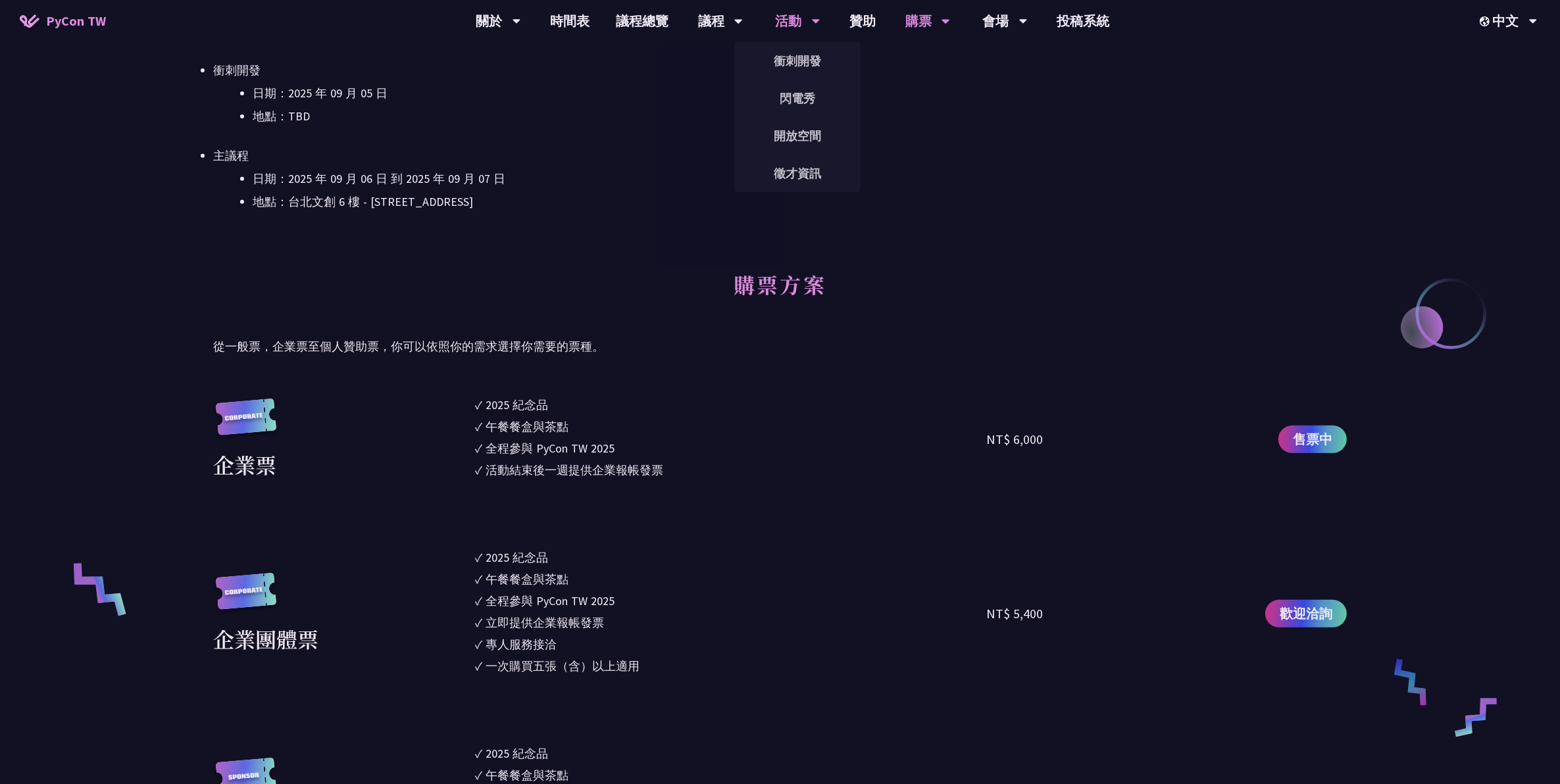
click at [763, 15] on div "活動" at bounding box center [798, 21] width 45 height 42
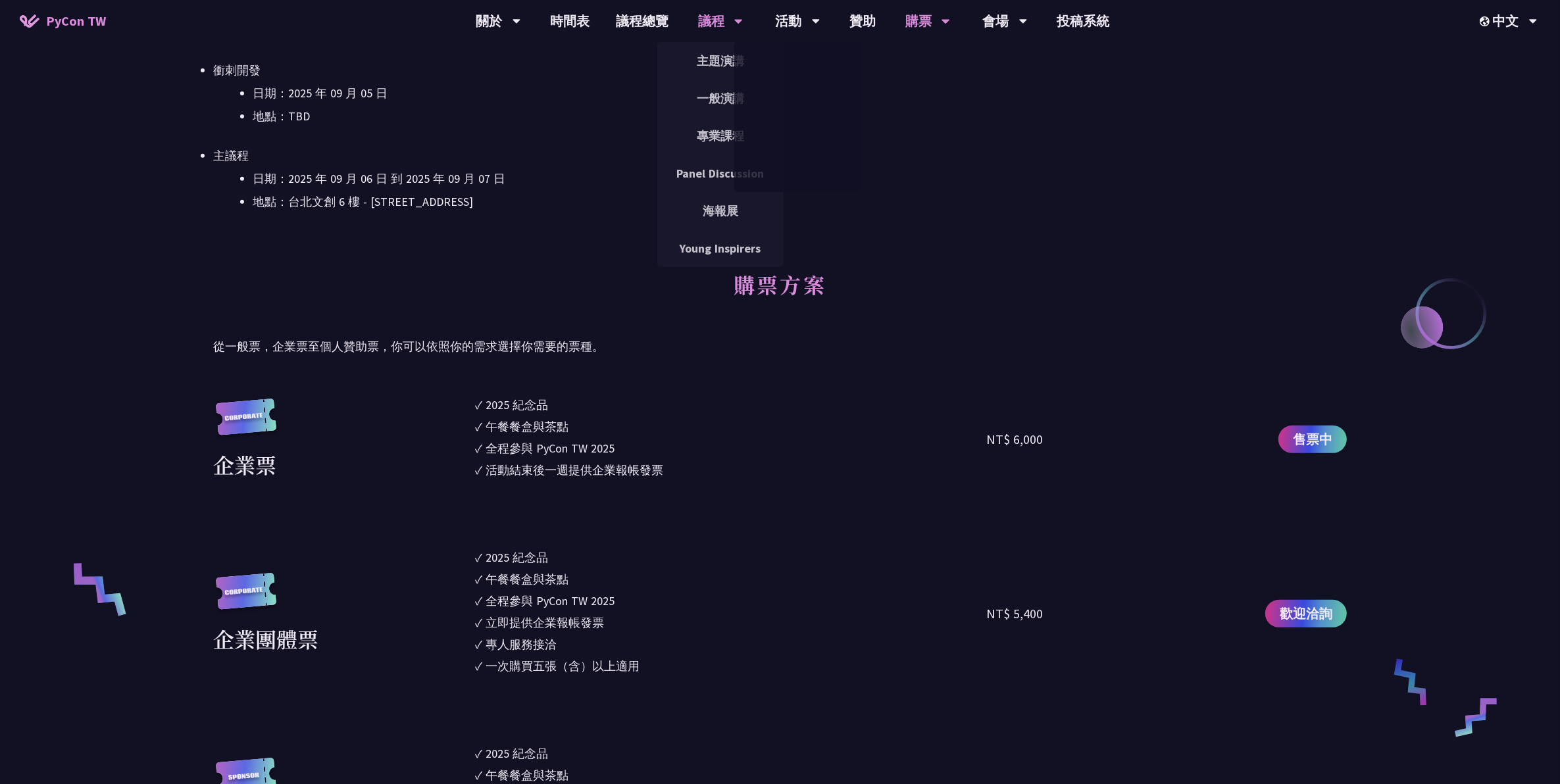
click at [716, 30] on div "議程" at bounding box center [720, 21] width 45 height 42
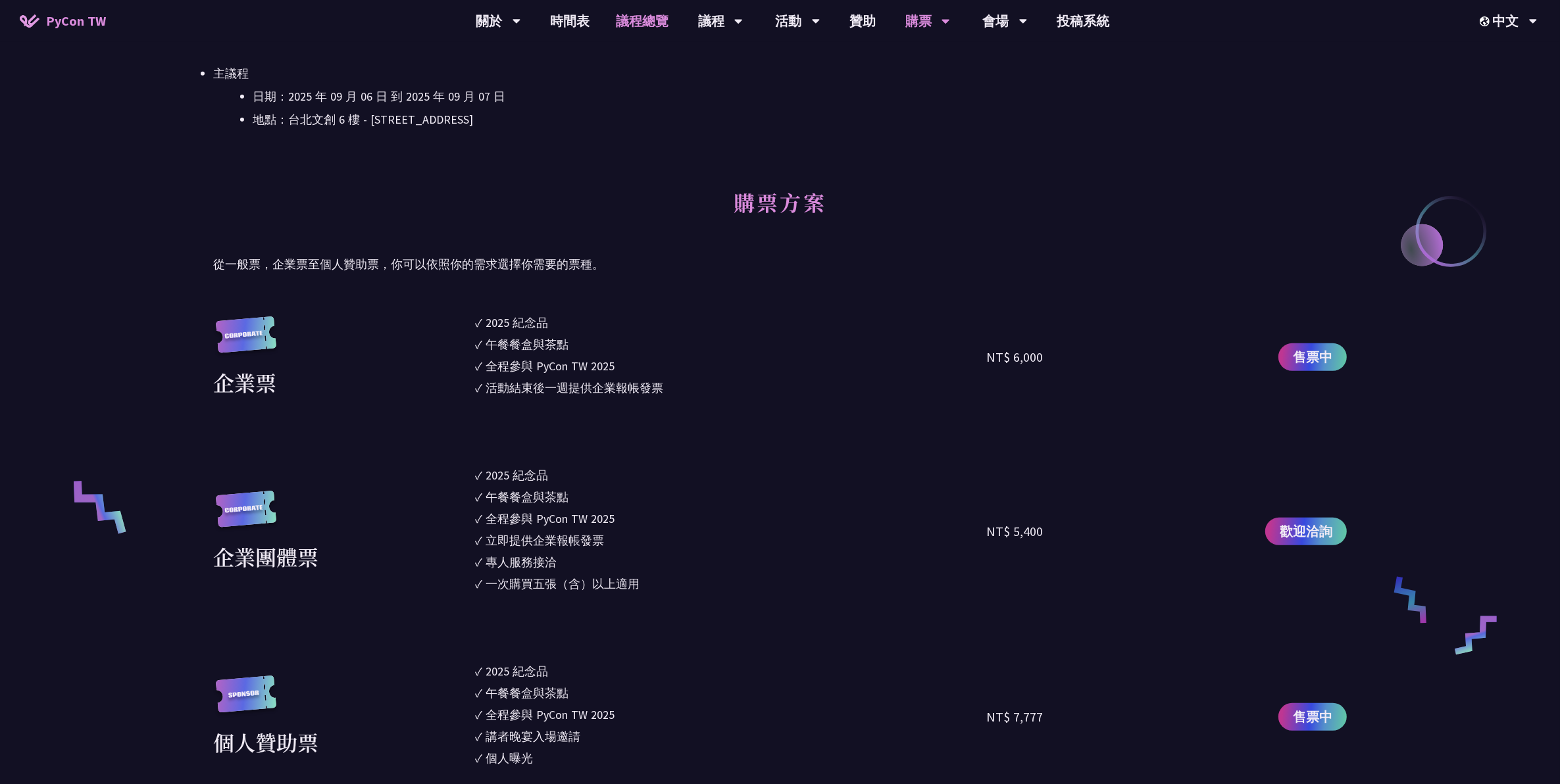
click at [634, 27] on link "議程總覽" at bounding box center [642, 21] width 79 height 42
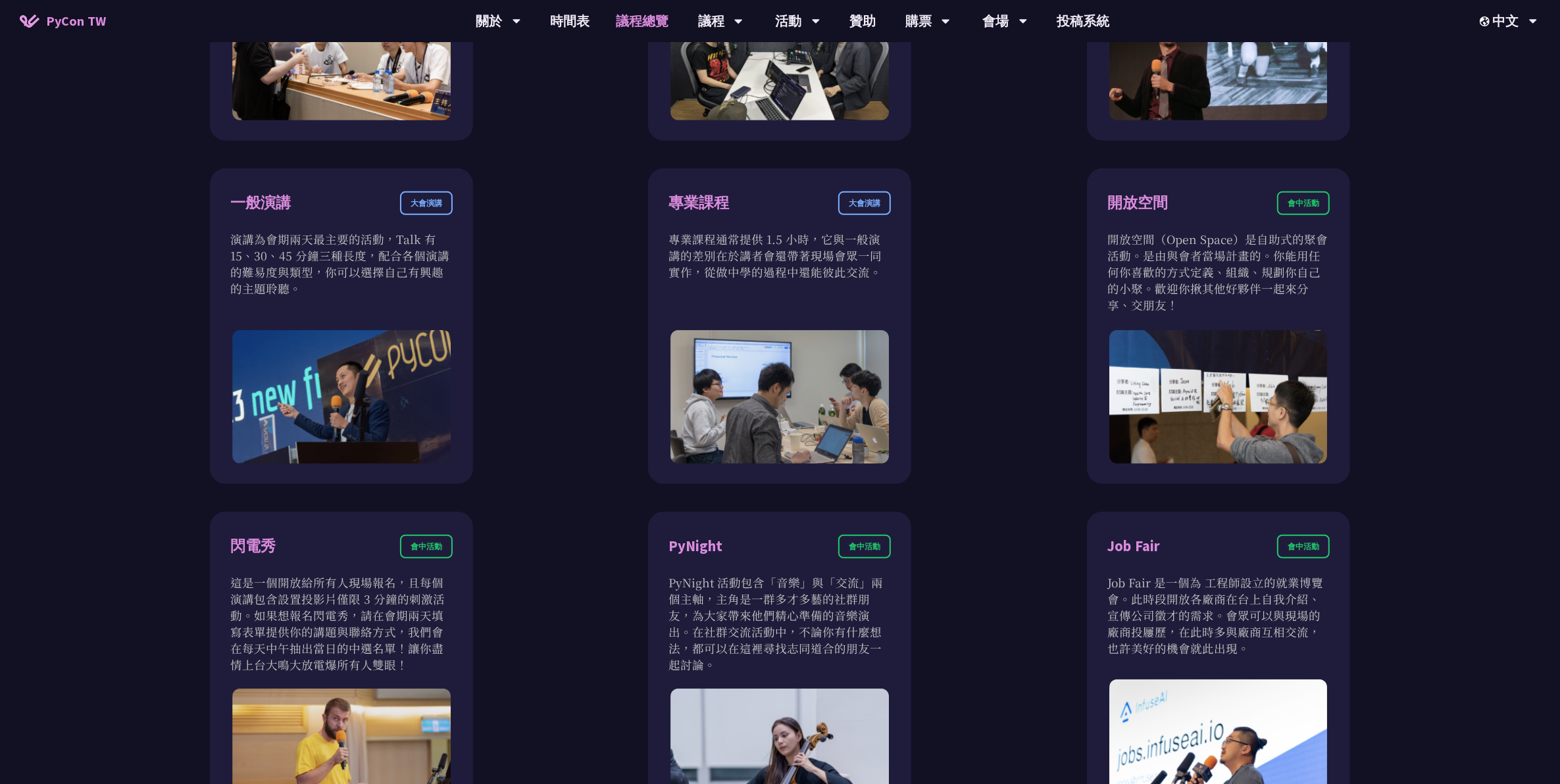
scroll to position [1069, 0]
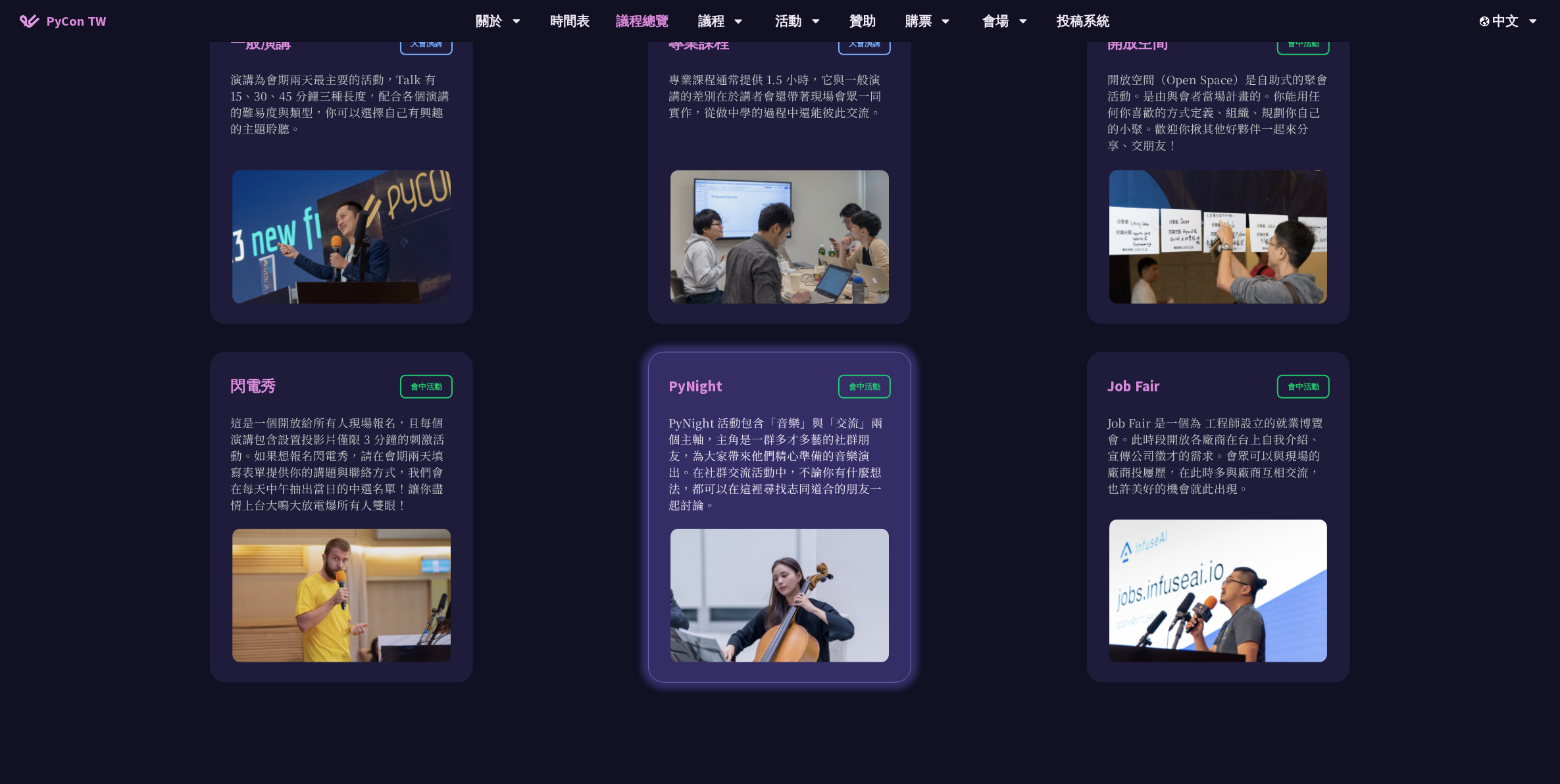
click at [763, 356] on div "會中活動" at bounding box center [865, 387] width 53 height 24
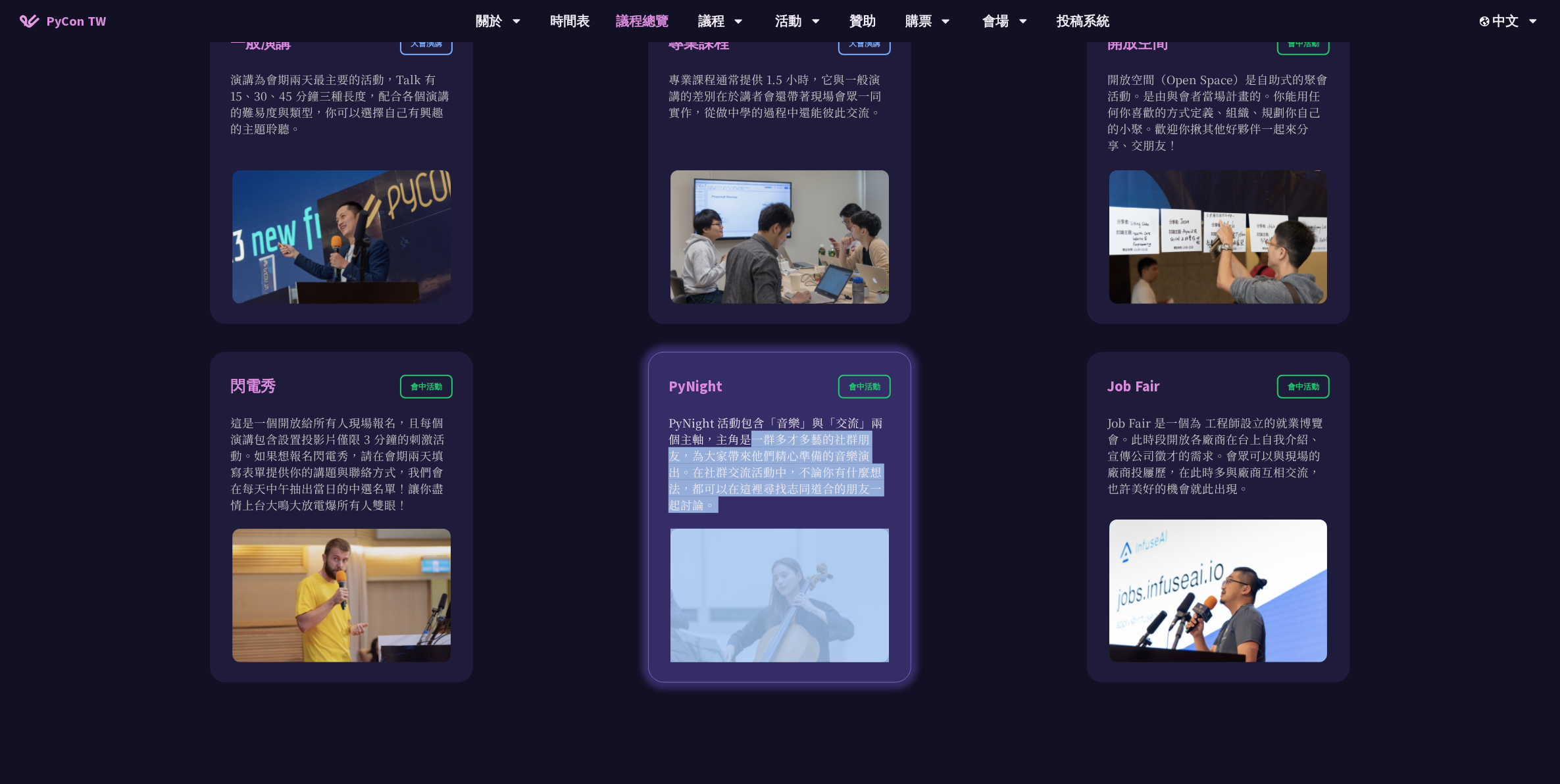
drag, startPoint x: 850, startPoint y: 498, endPoint x: 848, endPoint y: 532, distance: 34.1
click at [763, 356] on div "PyNight 會中活動 PyNight 活動包含「音樂」與「交流」兩個主軸，主角是一群多才多藝的社群朋友，為大家帶來他們精心準備的音樂演出。在社群交流活動中…" at bounding box center [780, 518] width 263 height 331
click at [763, 356] on img at bounding box center [780, 596] width 219 height 134
click at [762, 356] on p "PyNight 活動包含「音樂」與「交流」兩個主軸，主角是一群多才多藝的社群朋友，為大家帶來他們精心準備的音樂演出。在社群交流活動中，不論你有什麼想法，都可以…" at bounding box center [780, 463] width 222 height 98
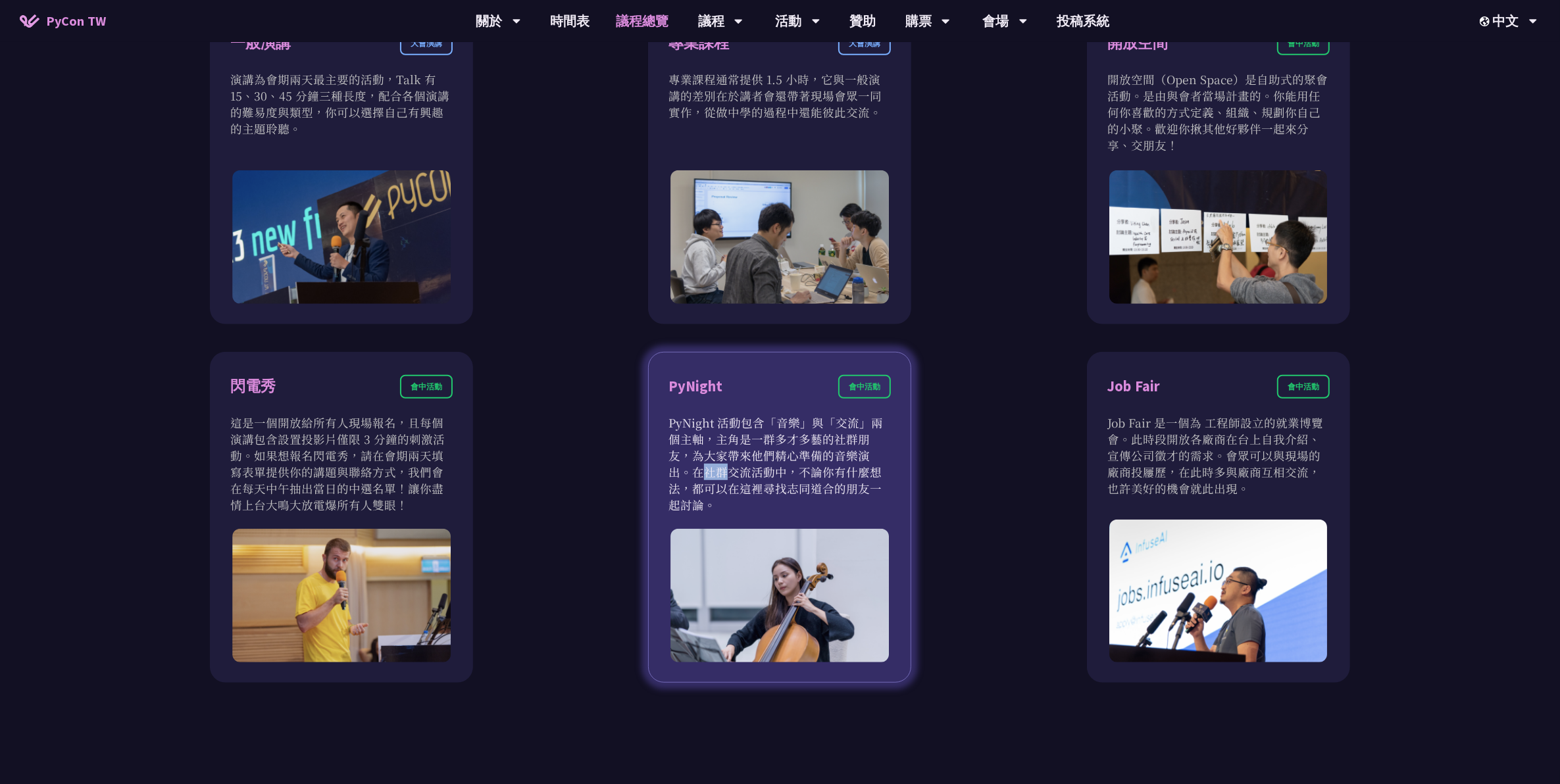
click at [762, 356] on p "PyNight 活動包含「音樂」與「交流」兩個主軸，主角是一群多才多藝的社群朋友，為大家帶來他們精心準備的音樂演出。在社群交流活動中，不論你有什麼想法，都可以…" at bounding box center [780, 463] width 222 height 98
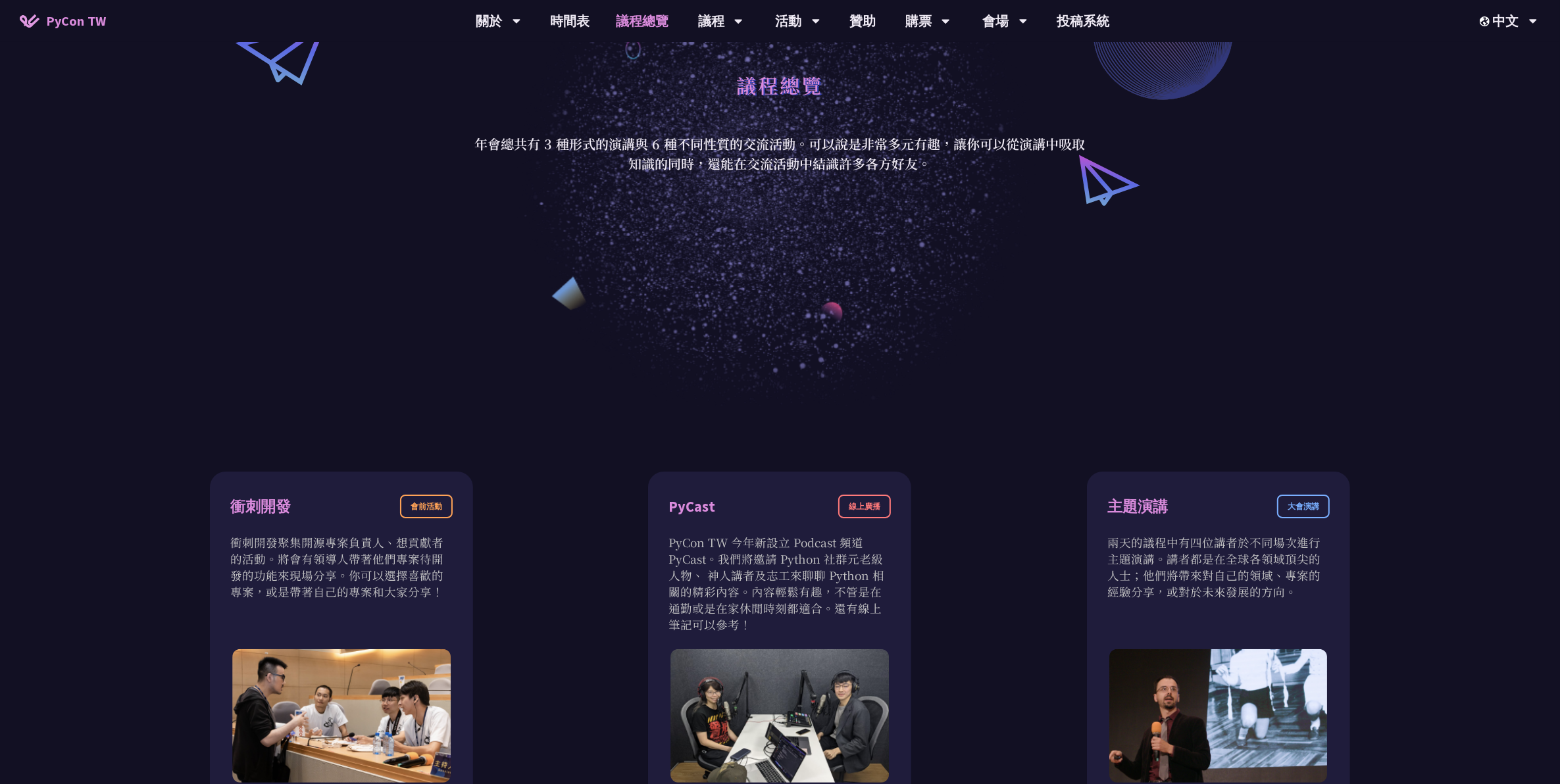
scroll to position [0, 0]
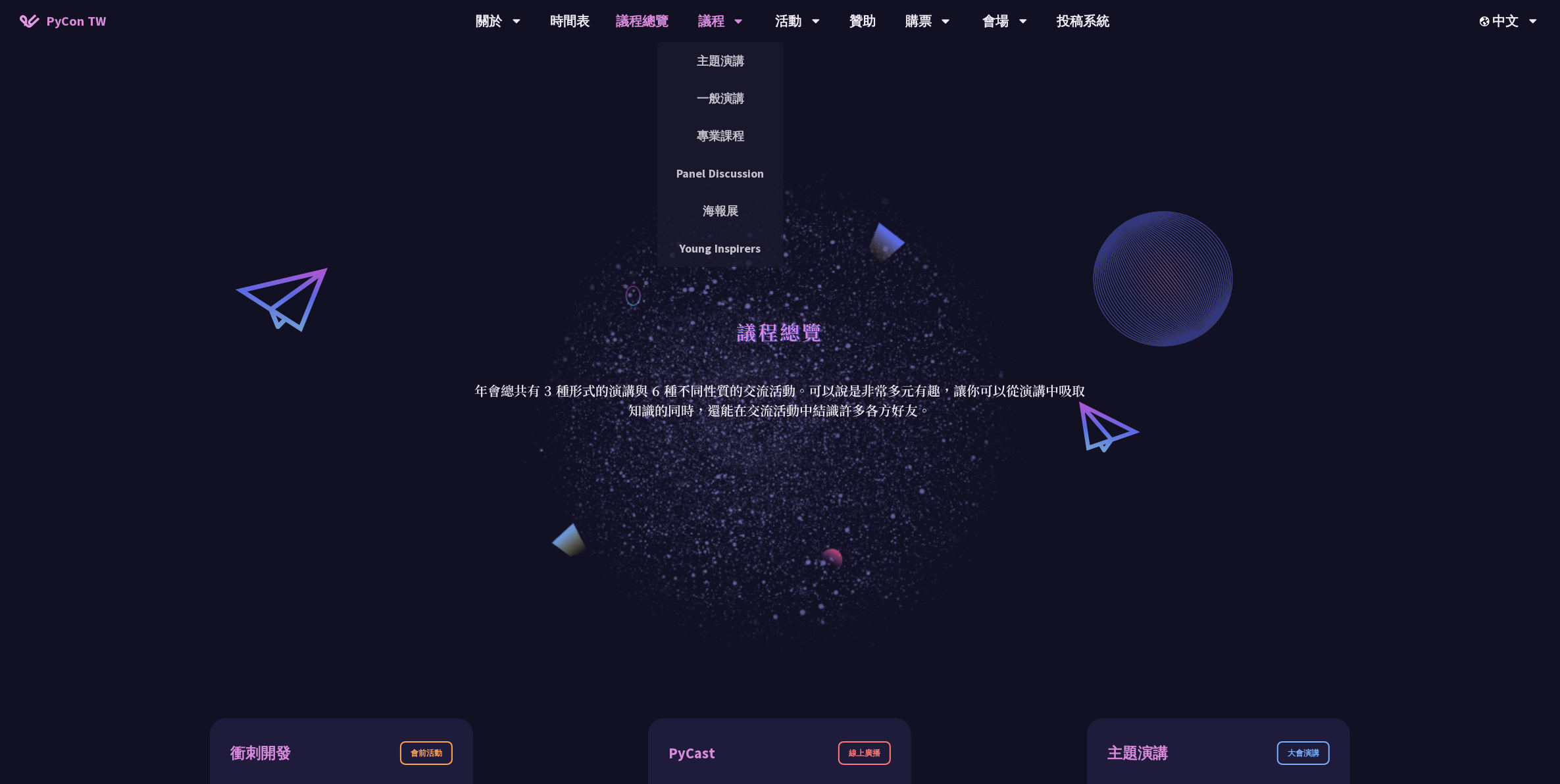
click at [706, 24] on div "議程" at bounding box center [720, 21] width 45 height 42
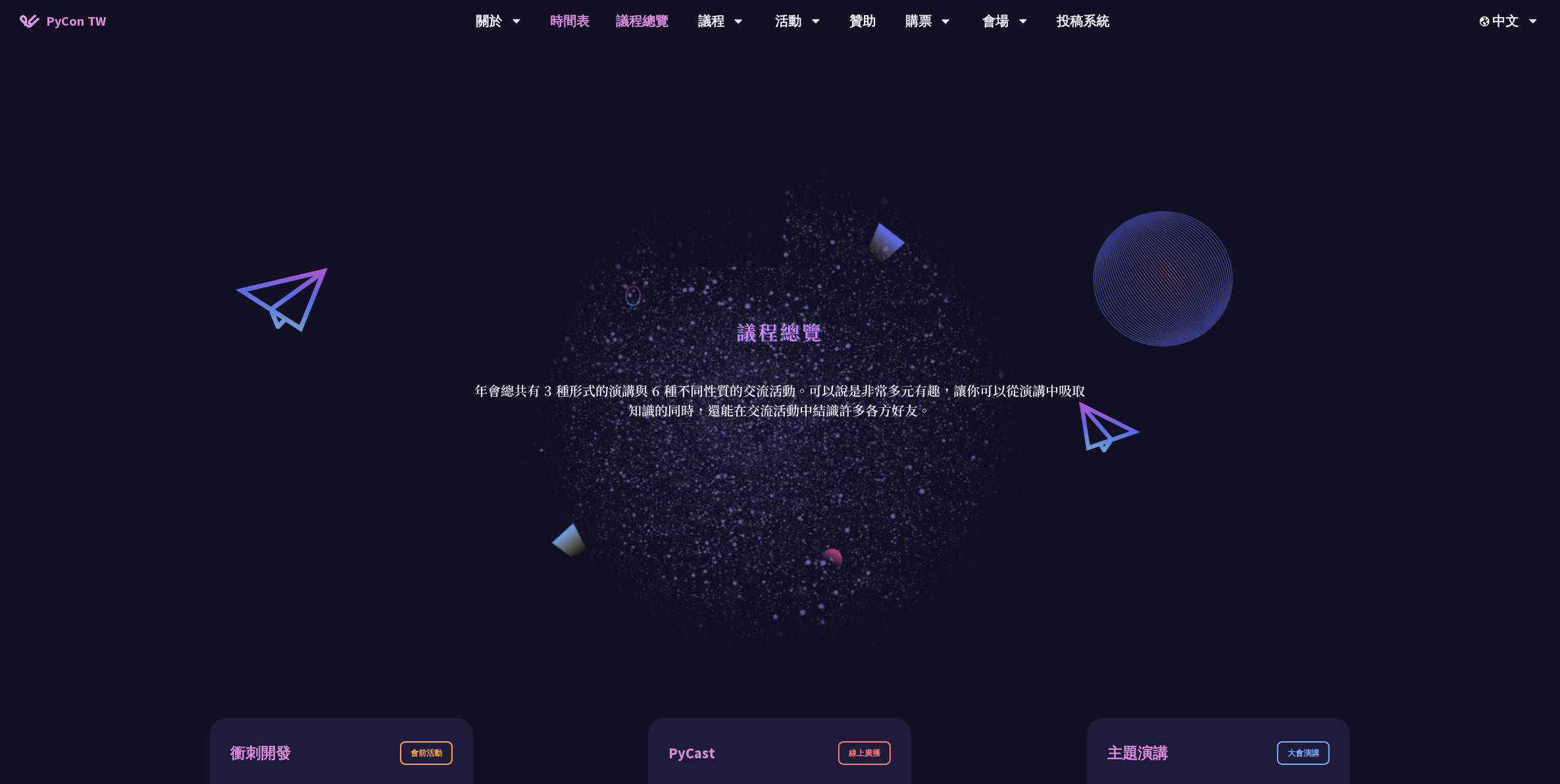
click at [583, 7] on link "時間表" at bounding box center [570, 21] width 66 height 42
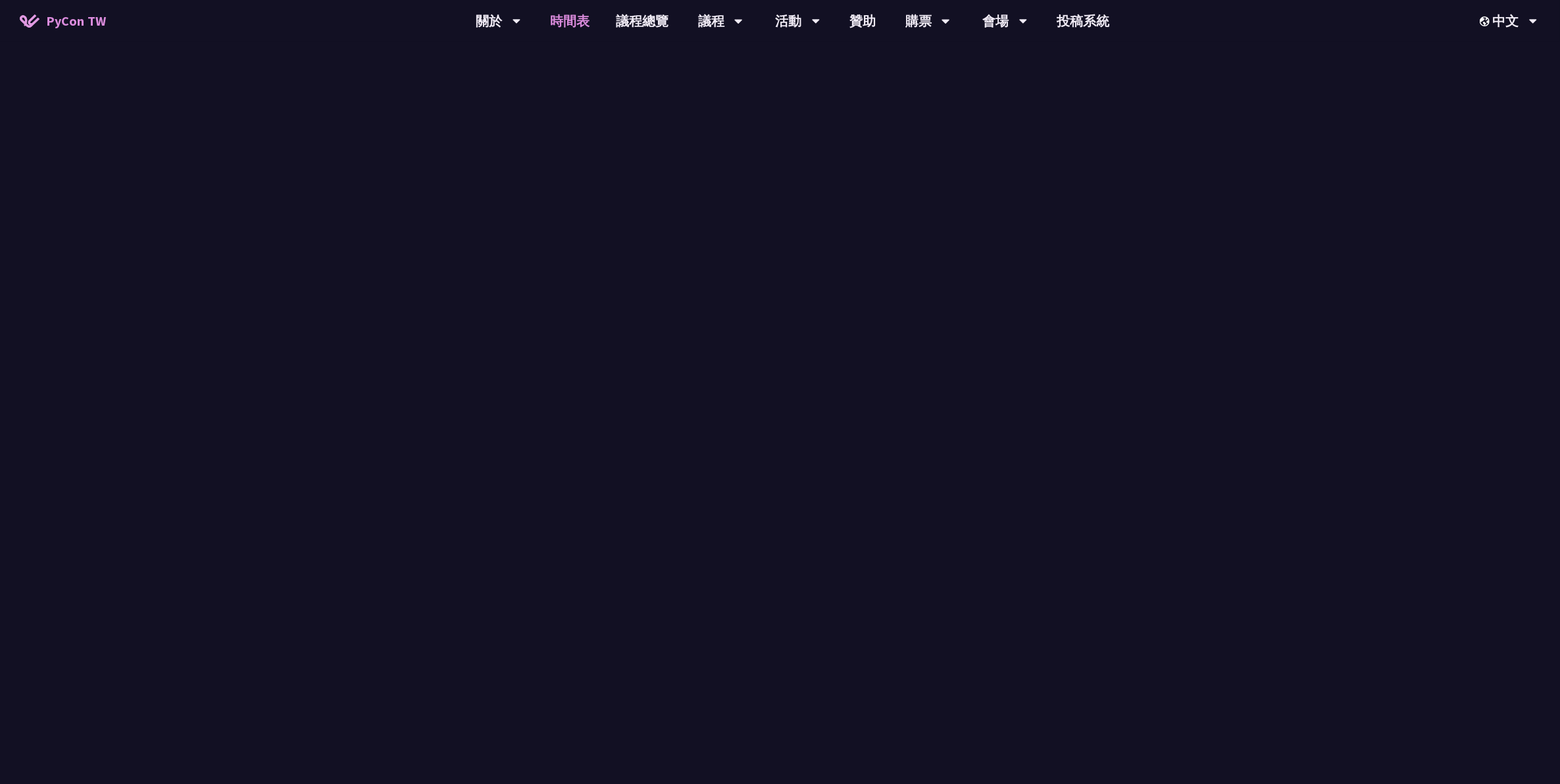
click at [587, 20] on link "時間表" at bounding box center [570, 21] width 66 height 42
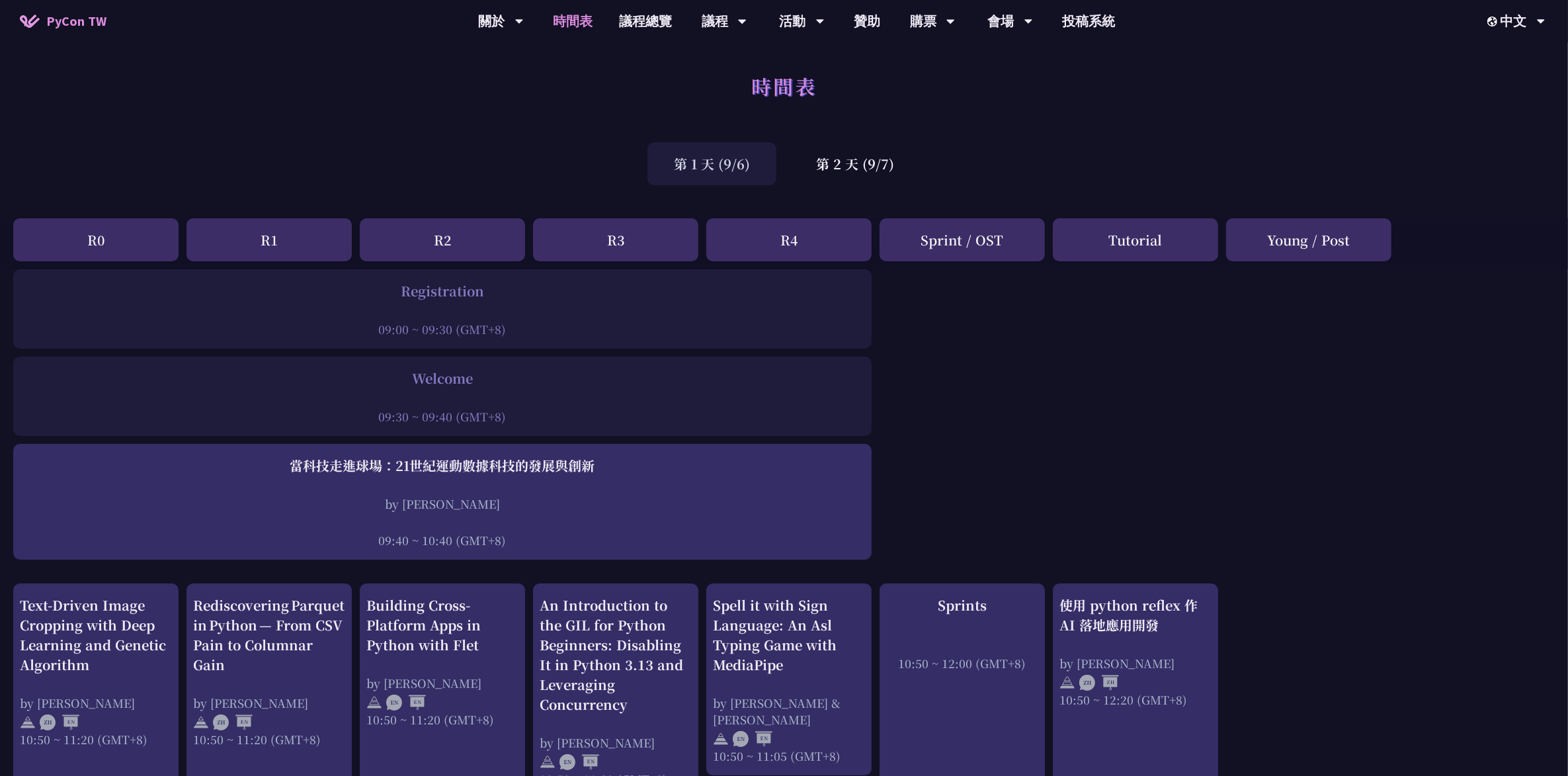
drag, startPoint x: 851, startPoint y: 173, endPoint x: 1060, endPoint y: 230, distance: 216.6
click at [767, 173] on div "第 2 天 (9/7)" at bounding box center [855, 163] width 131 height 43
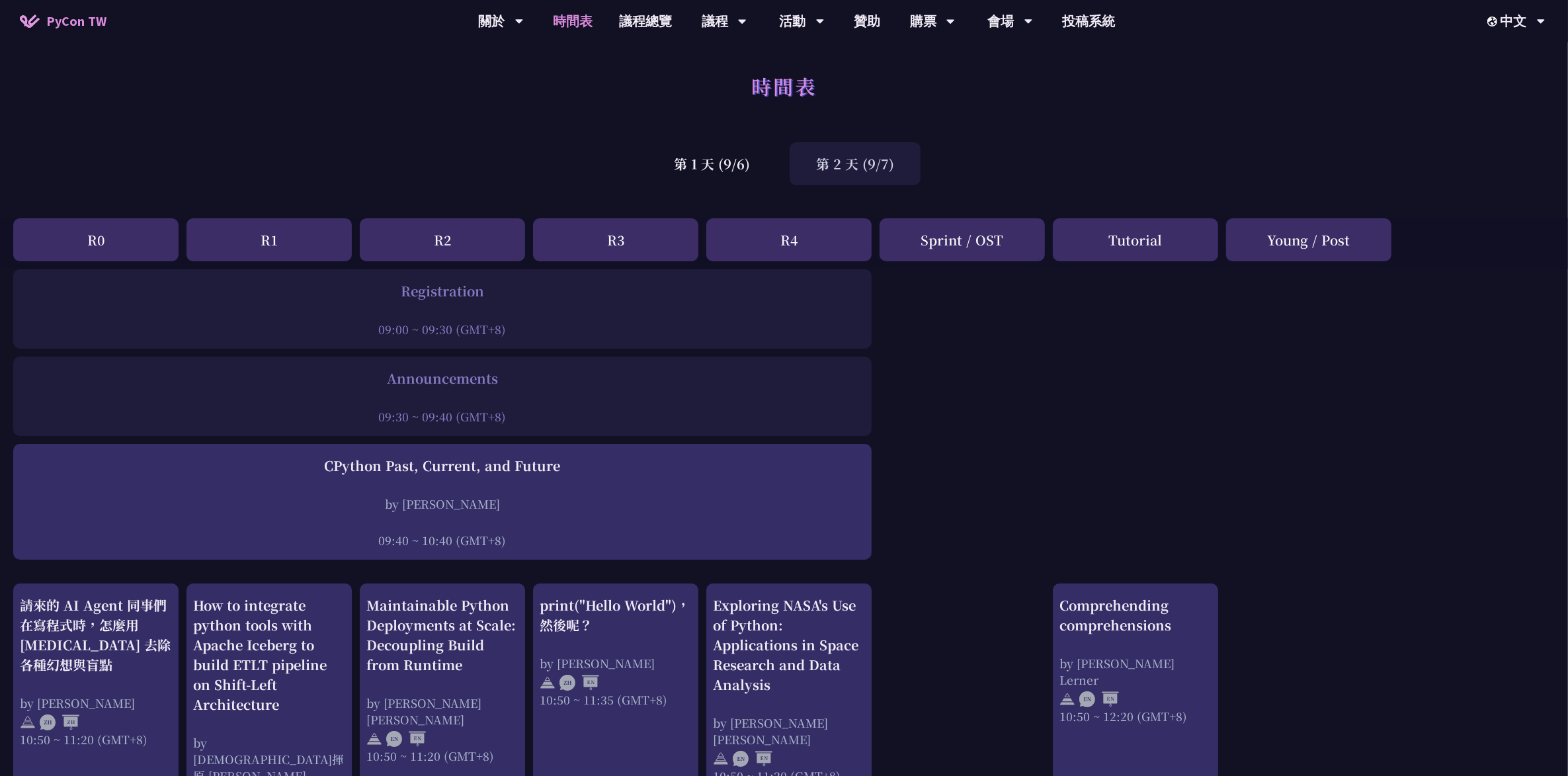
click at [767, 157] on div "第 2 天 (9/7)" at bounding box center [855, 163] width 131 height 43
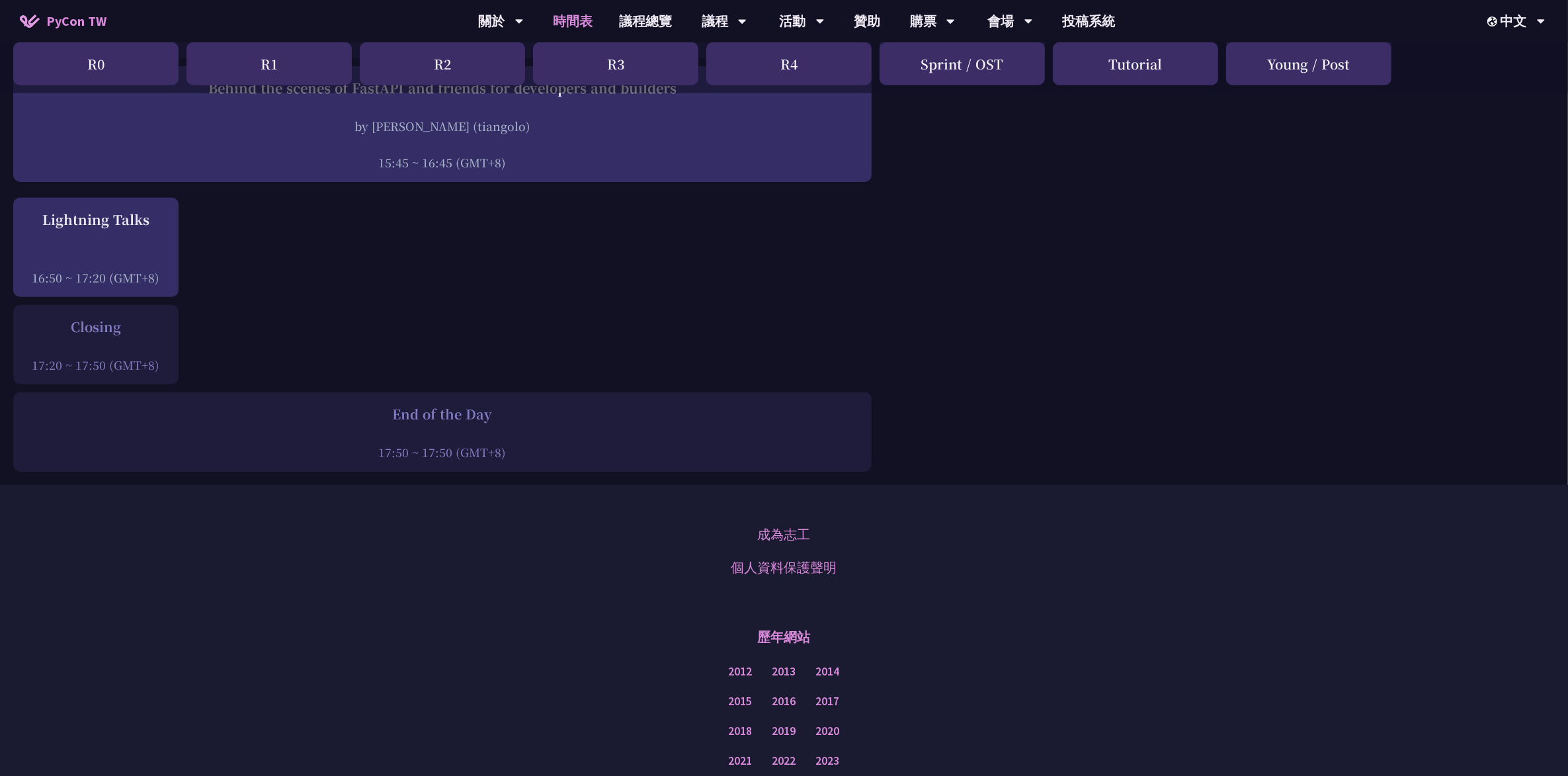
scroll to position [1553, 0]
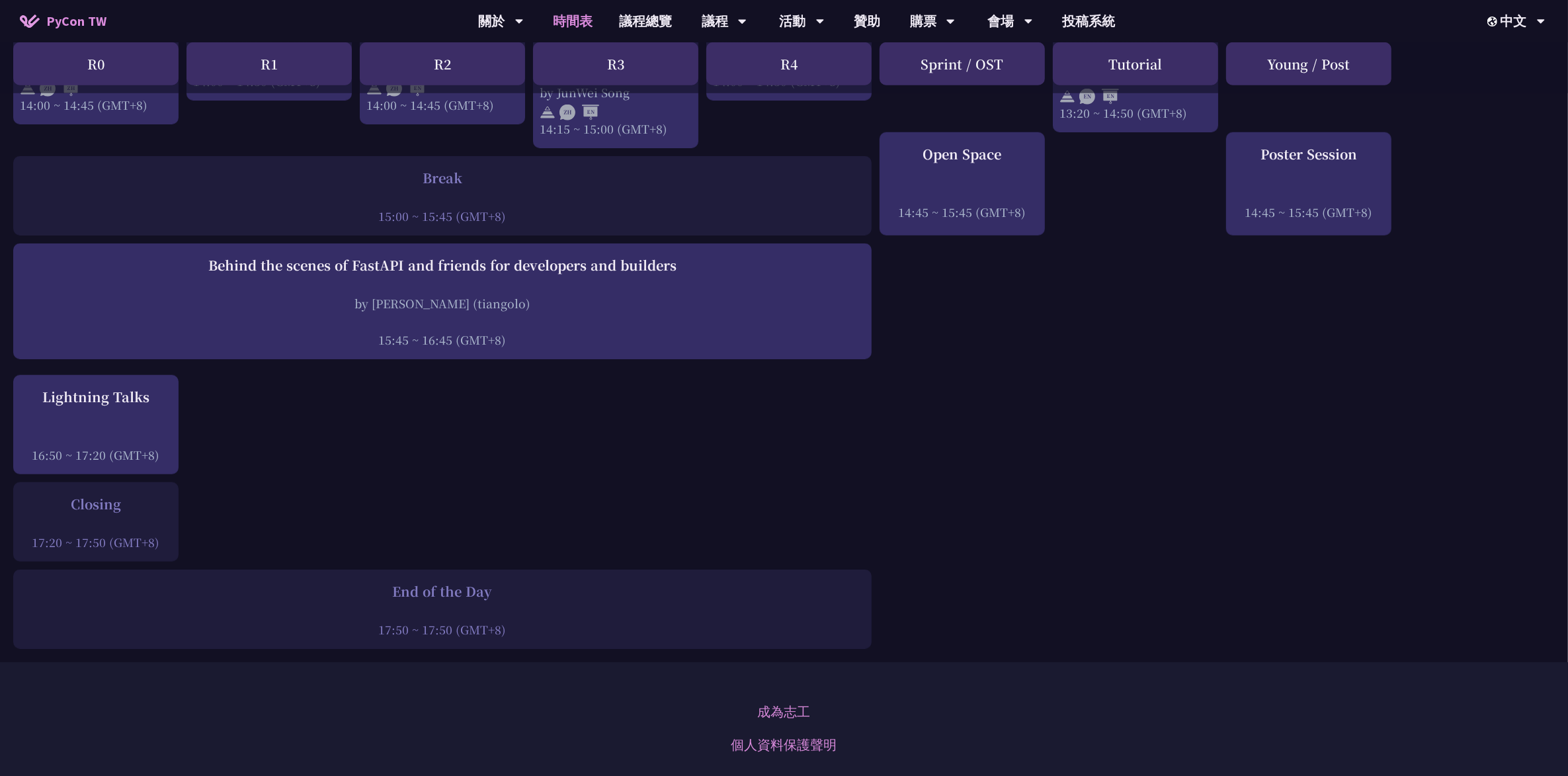
drag, startPoint x: 764, startPoint y: 626, endPoint x: 754, endPoint y: 554, distance: 72.7
drag, startPoint x: 714, startPoint y: 500, endPoint x: 671, endPoint y: 454, distance: 63.0
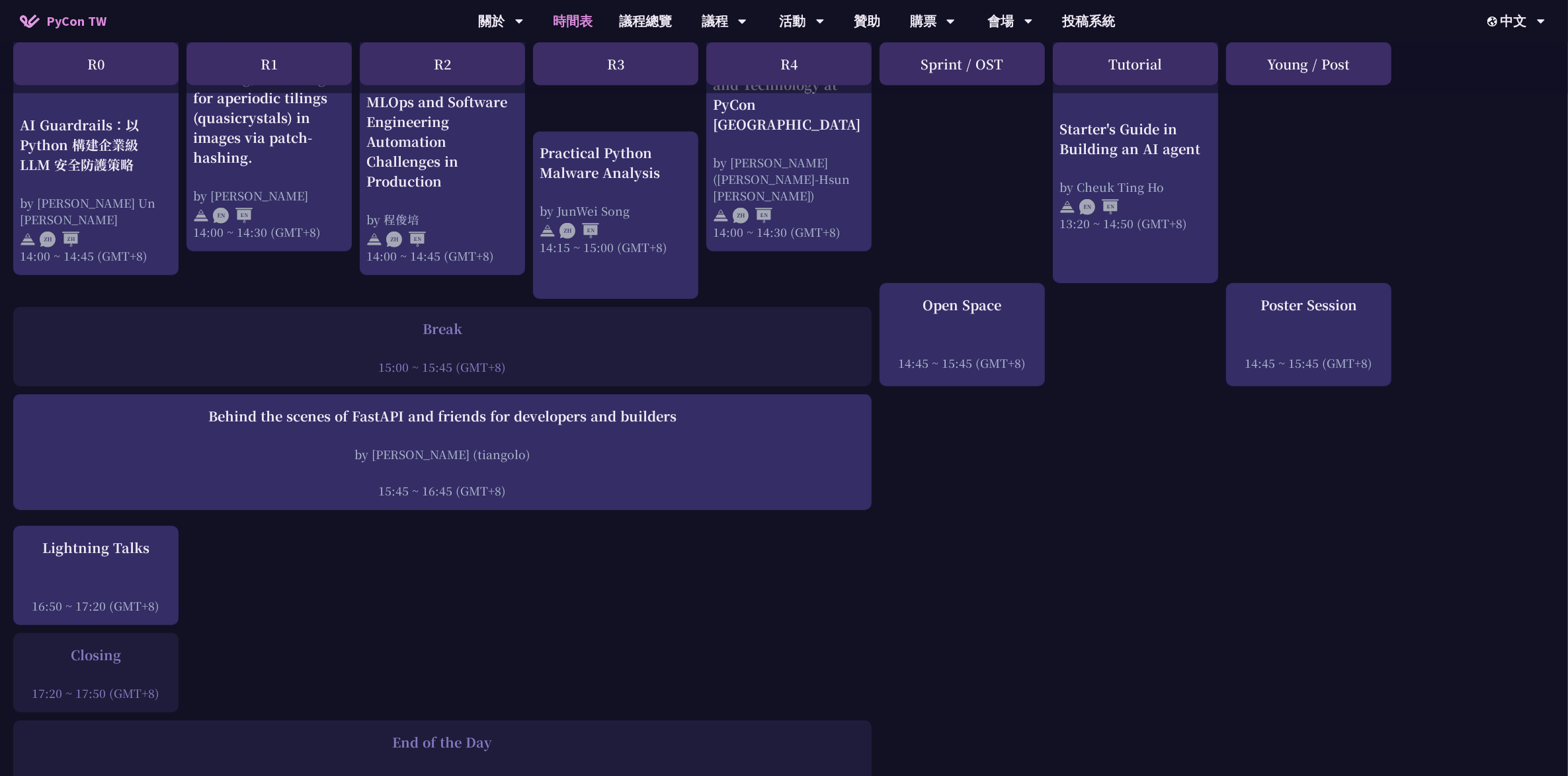
scroll to position [1387, 0]
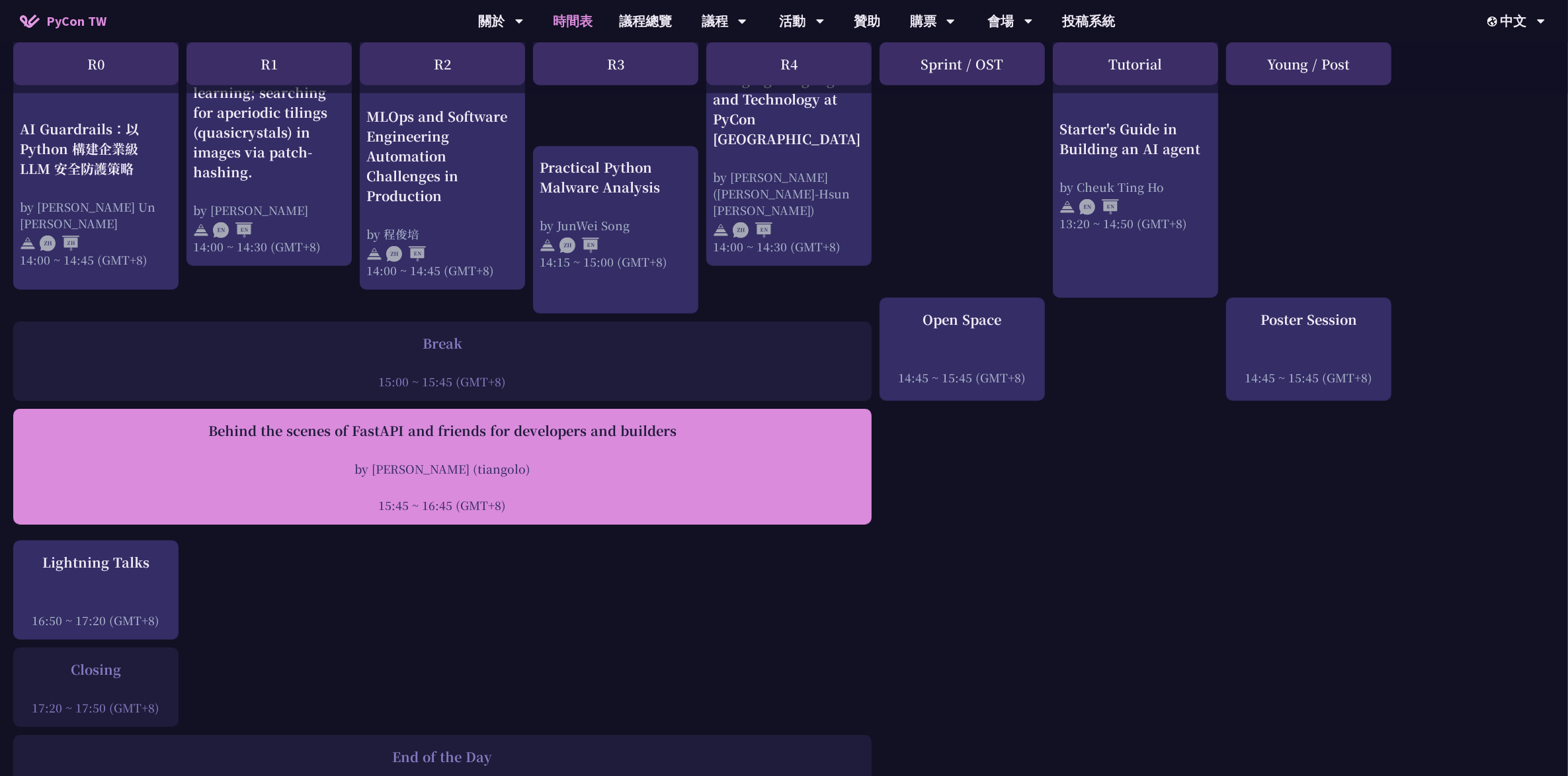
drag, startPoint x: 686, startPoint y: 559, endPoint x: 669, endPoint y: 437, distance: 123.2
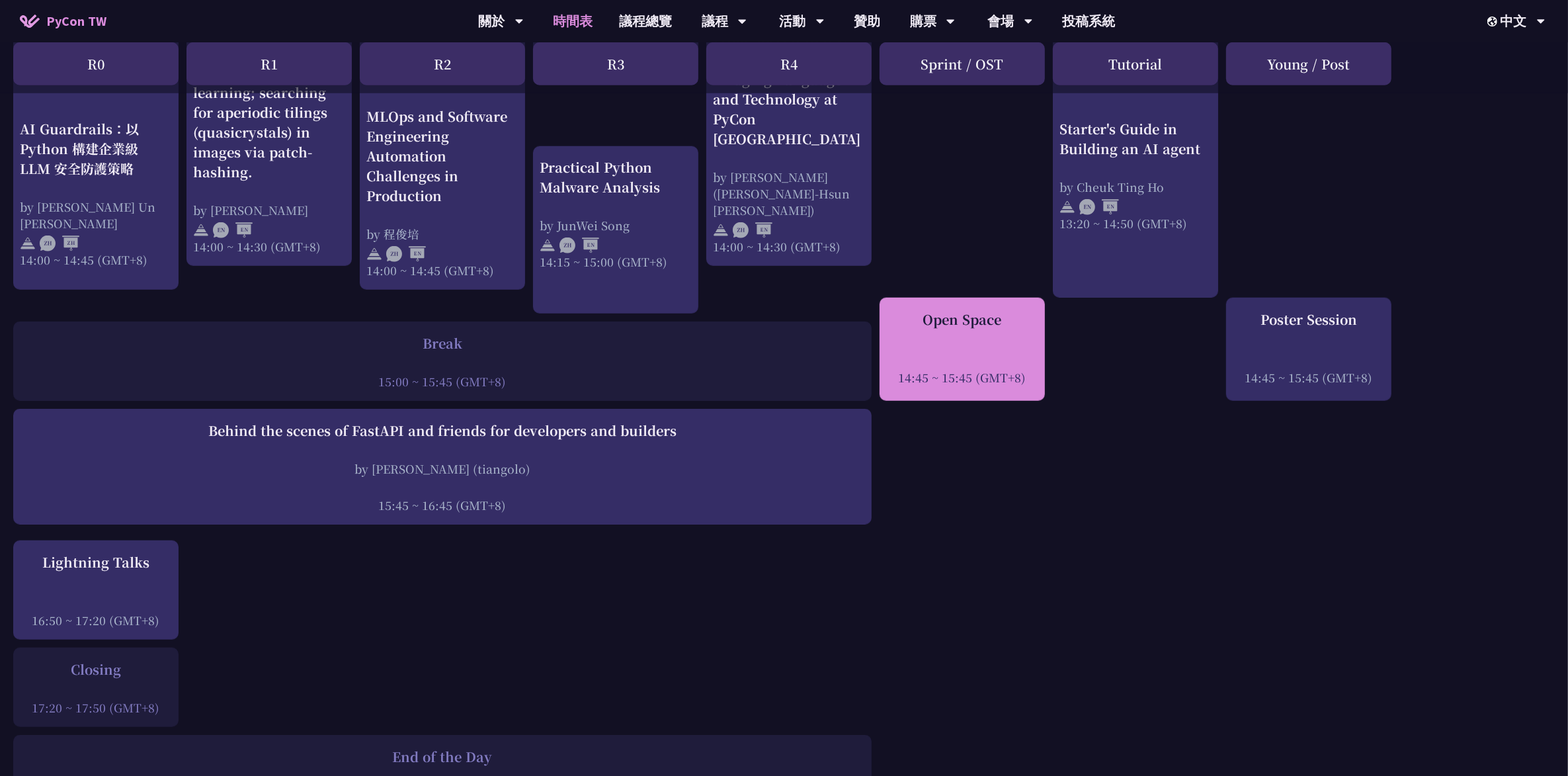
click at [767, 318] on div "Open Space 14:45 ~ 15:45 (GMT+8)" at bounding box center [962, 347] width 152 height 76
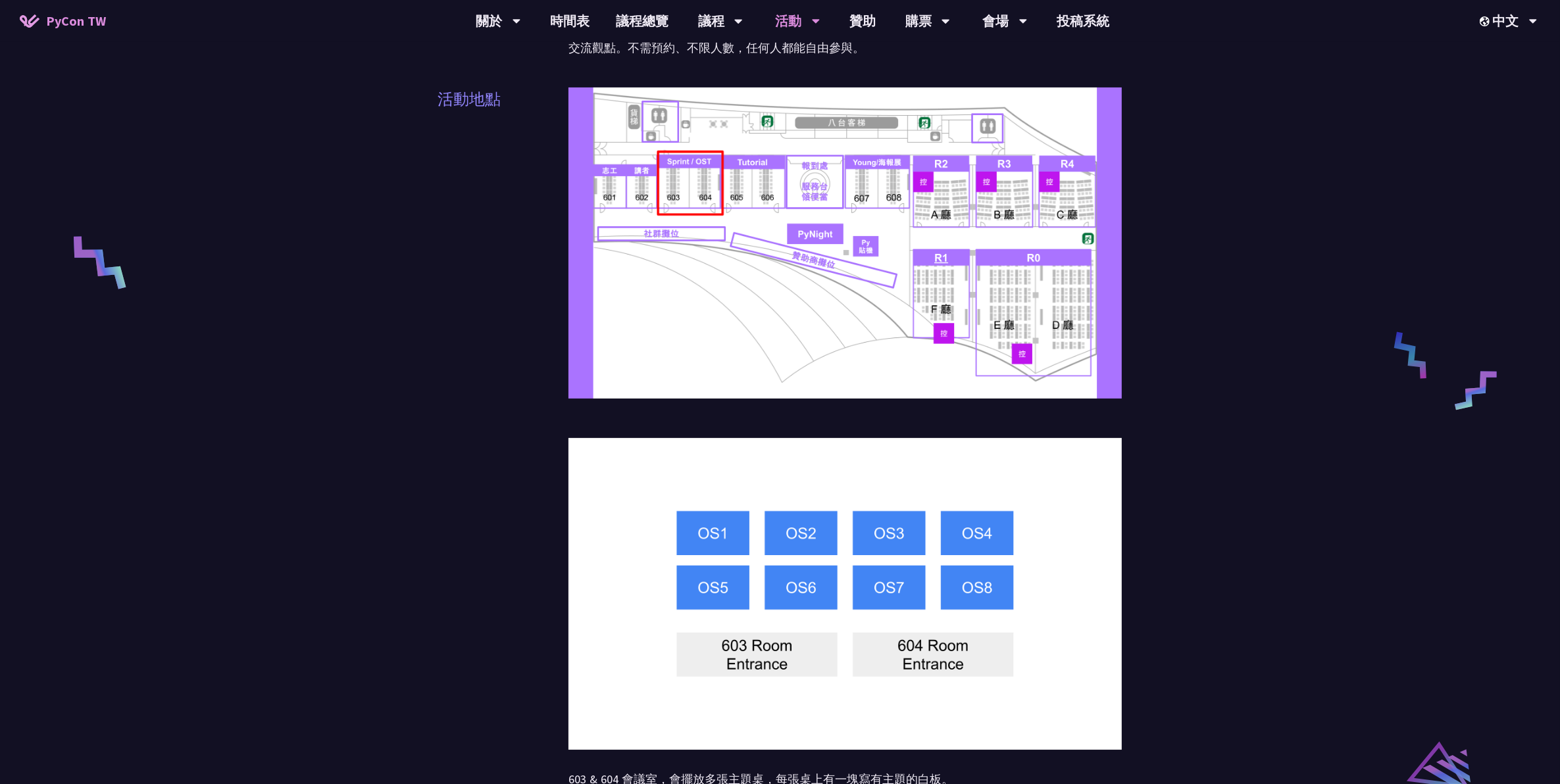
scroll to position [165, 0]
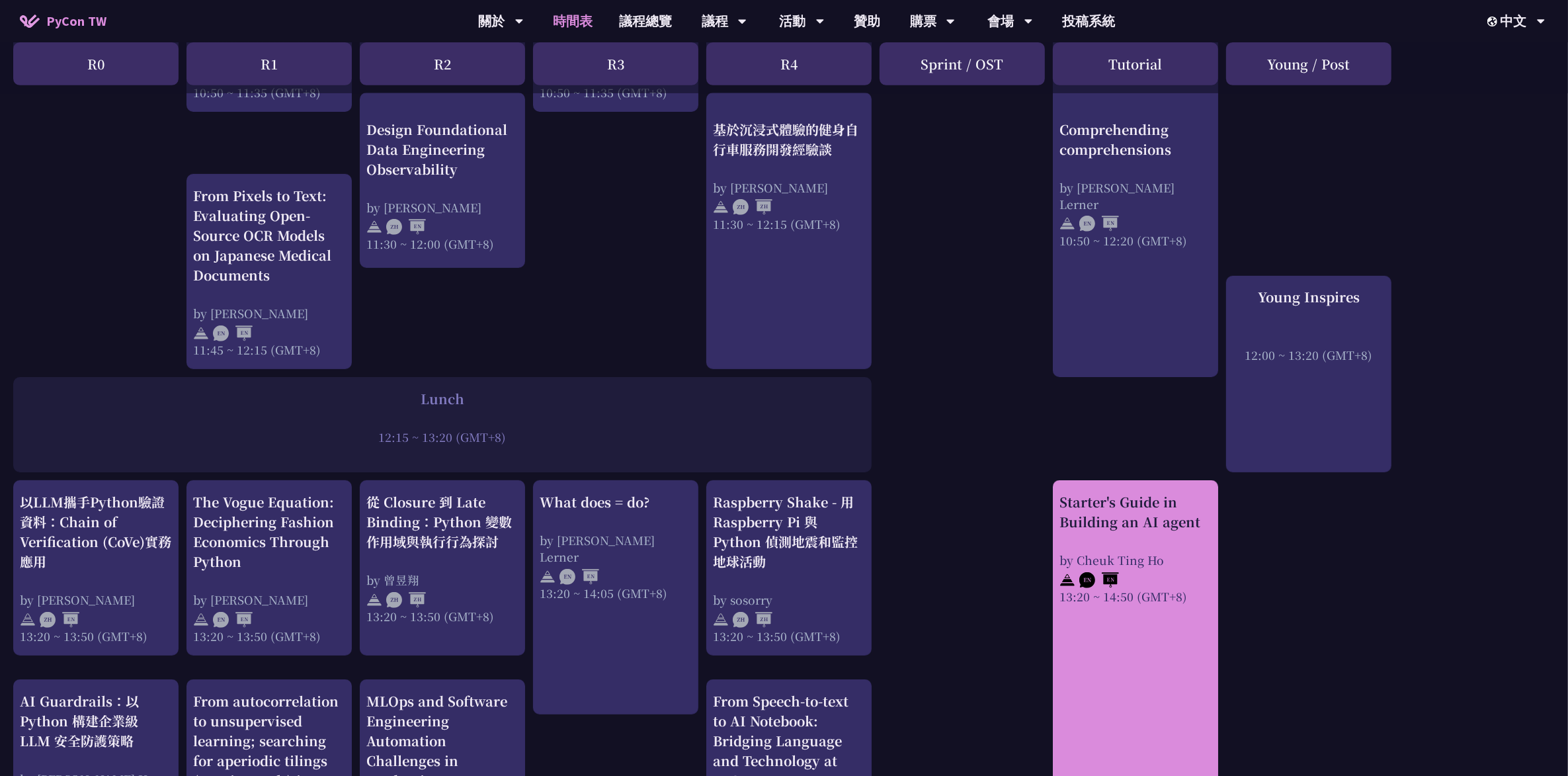
scroll to position [1057, 0]
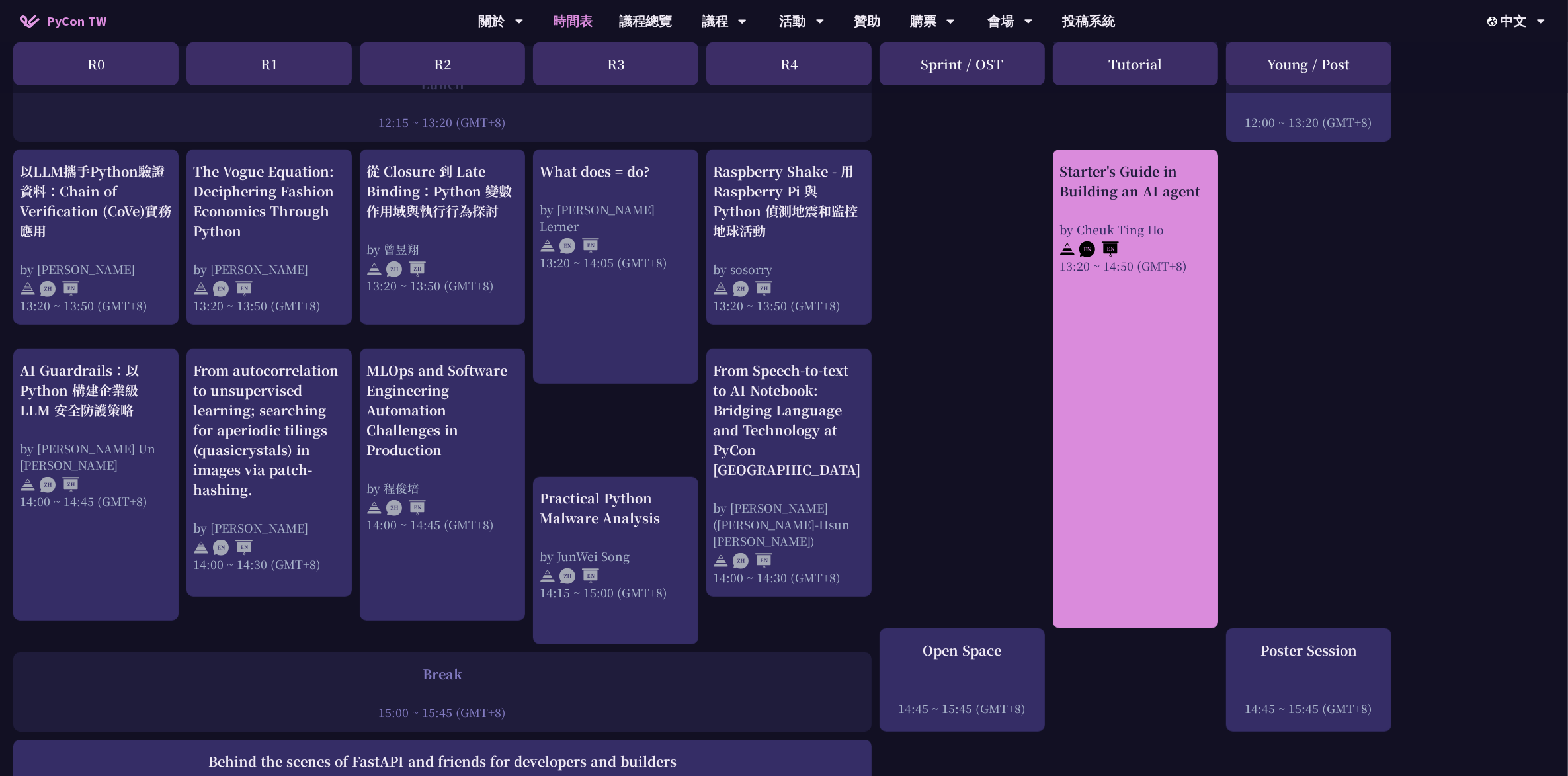
click at [767, 358] on div "Starter's Guide in Building an AI agent by [PERSON_NAME] 13:20 ~ 14:50 (GMT+8)" at bounding box center [1135, 388] width 166 height 479
click at [767, 223] on div "by Cheuk Ting Ho" at bounding box center [1136, 229] width 152 height 16
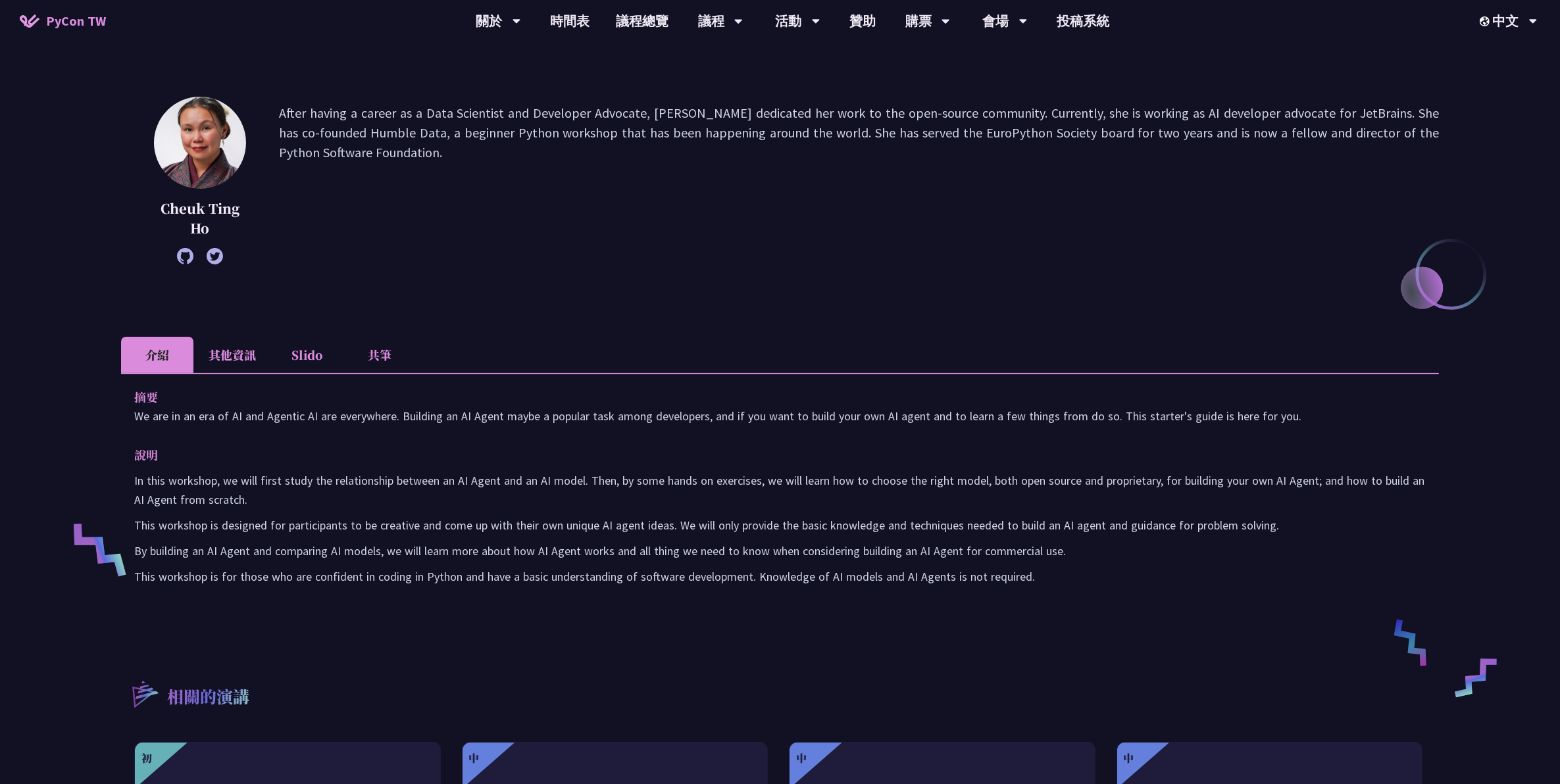
scroll to position [82, 0]
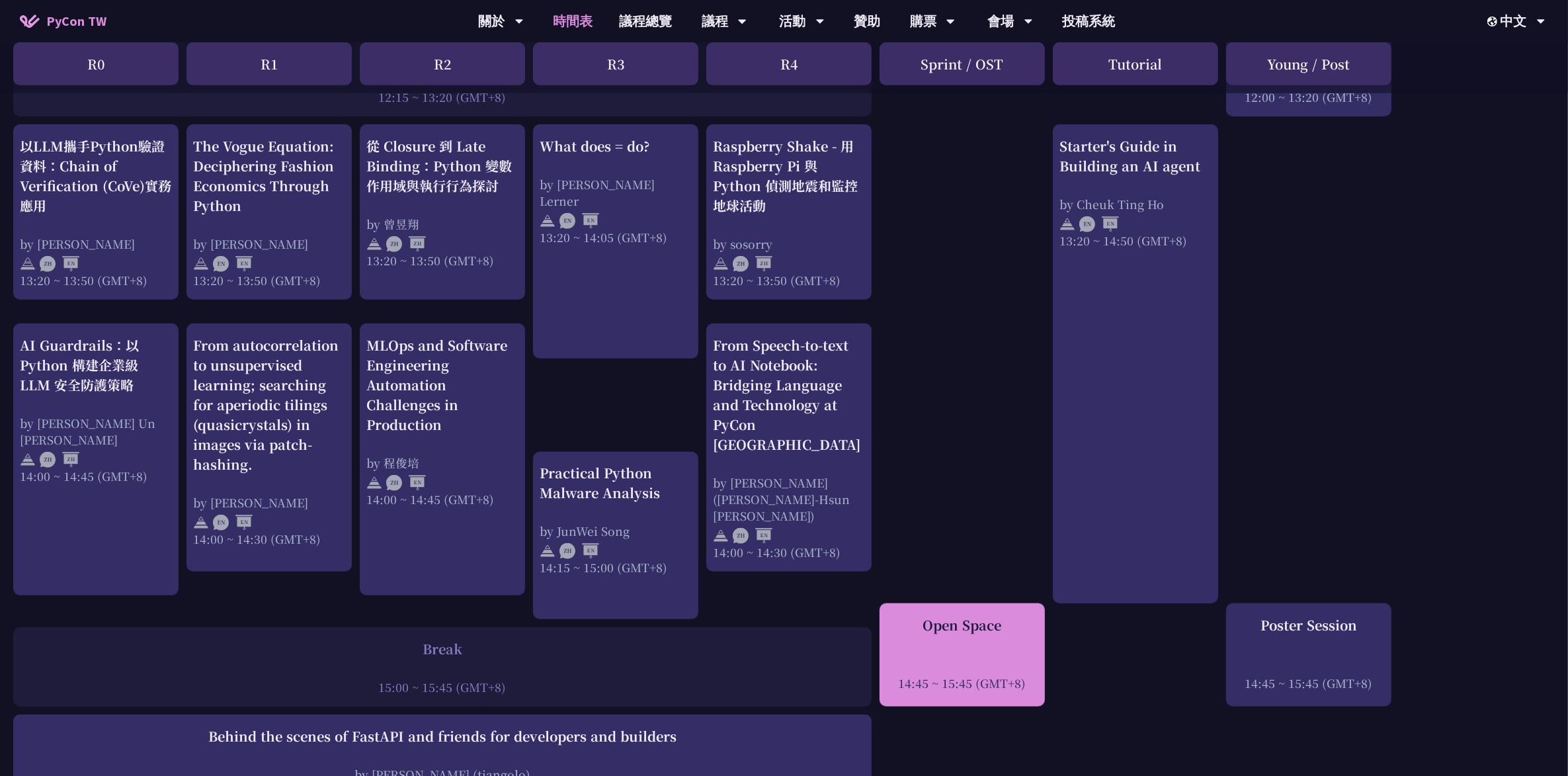
scroll to position [1057, 0]
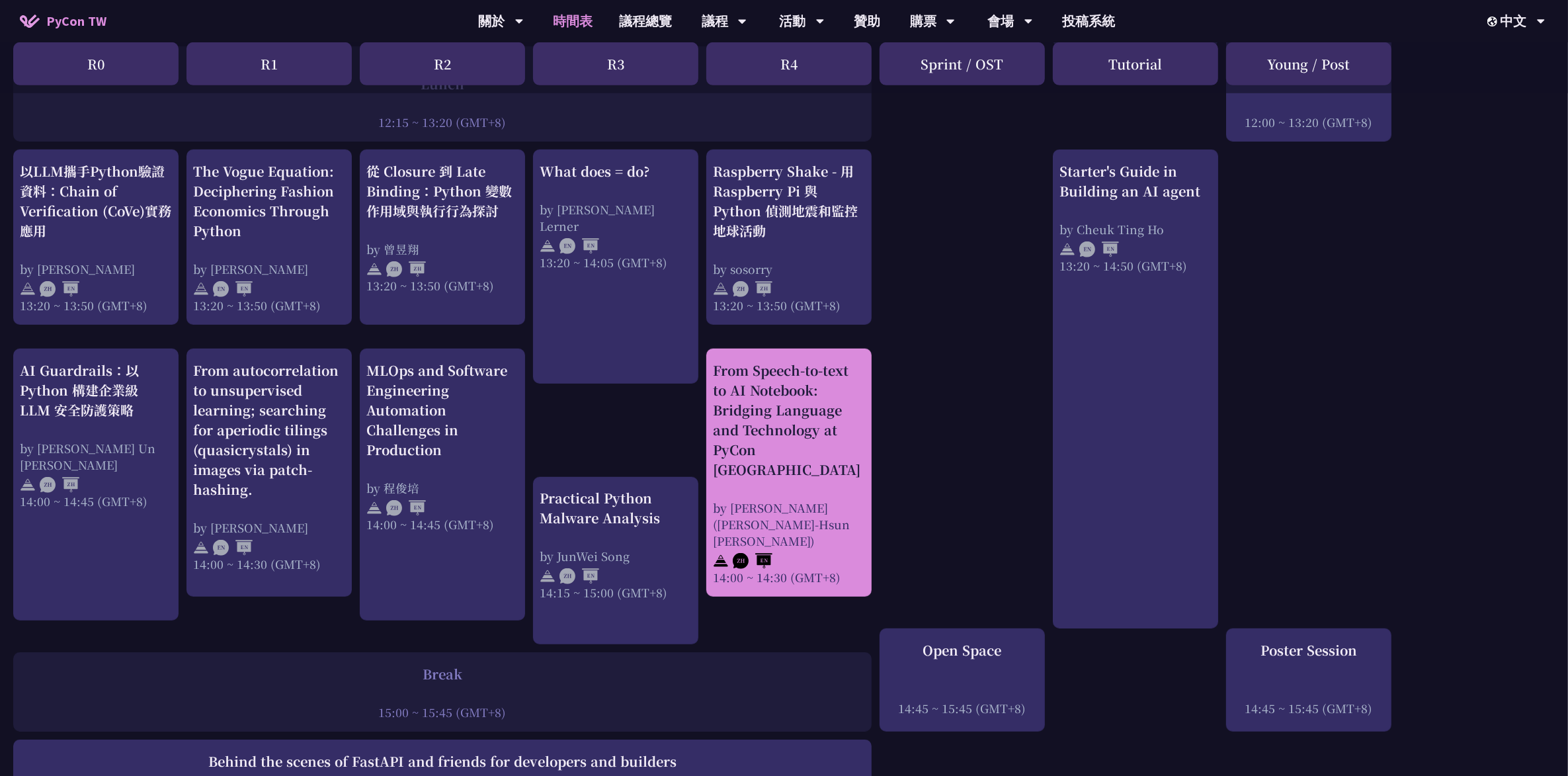
click at [767, 358] on div "From Speech-to-text to AI Notebook: Bridging Language and Technology at PyCon […" at bounding box center [789, 420] width 152 height 119
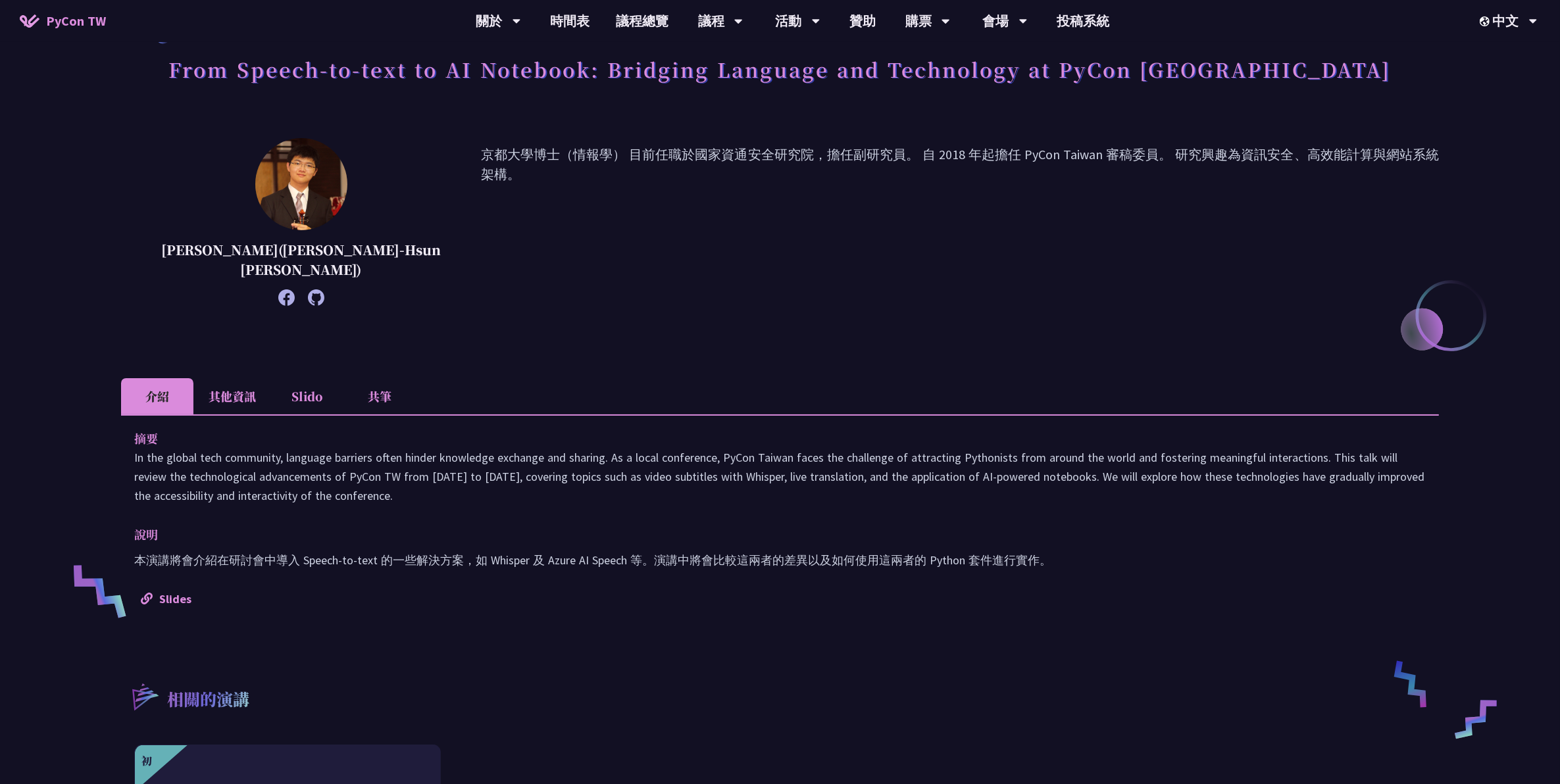
scroll to position [247, 0]
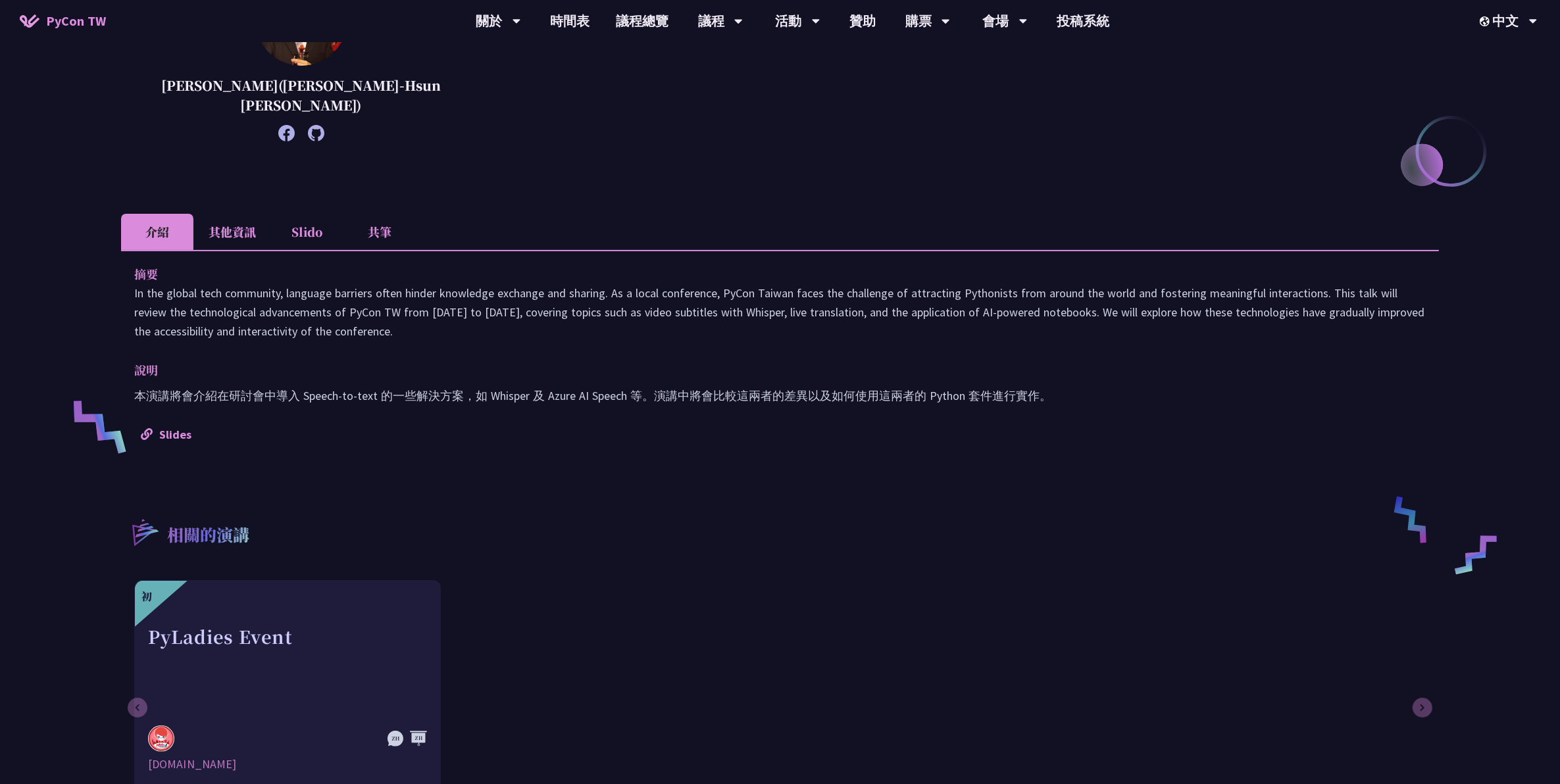
drag, startPoint x: 732, startPoint y: 352, endPoint x: 741, endPoint y: 454, distance: 102.4
click at [741, 356] on div "摘要 In the global tech community, language barriers often hinder knowledge excha…" at bounding box center [780, 354] width 1318 height 208
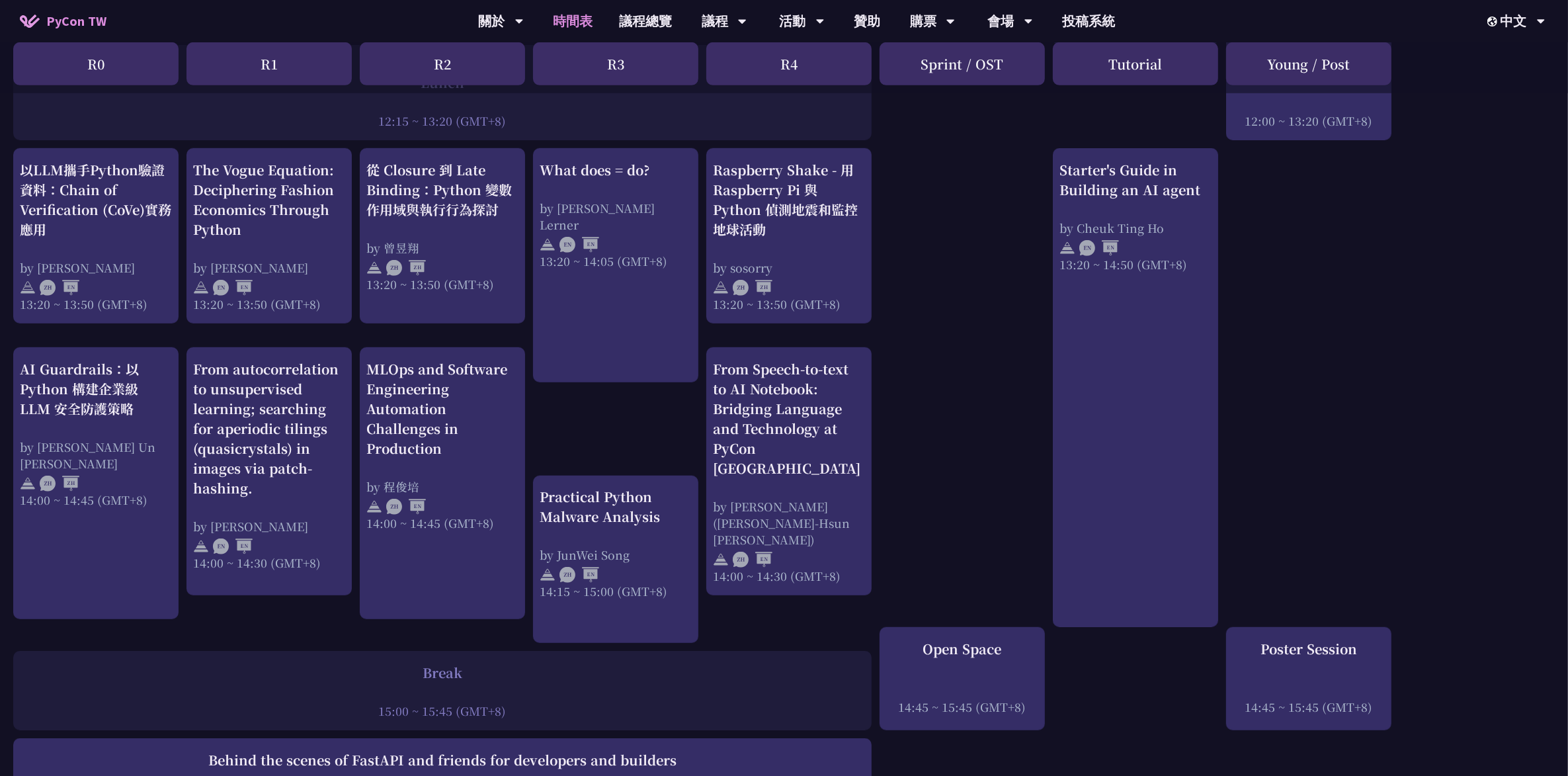
scroll to position [1057, 0]
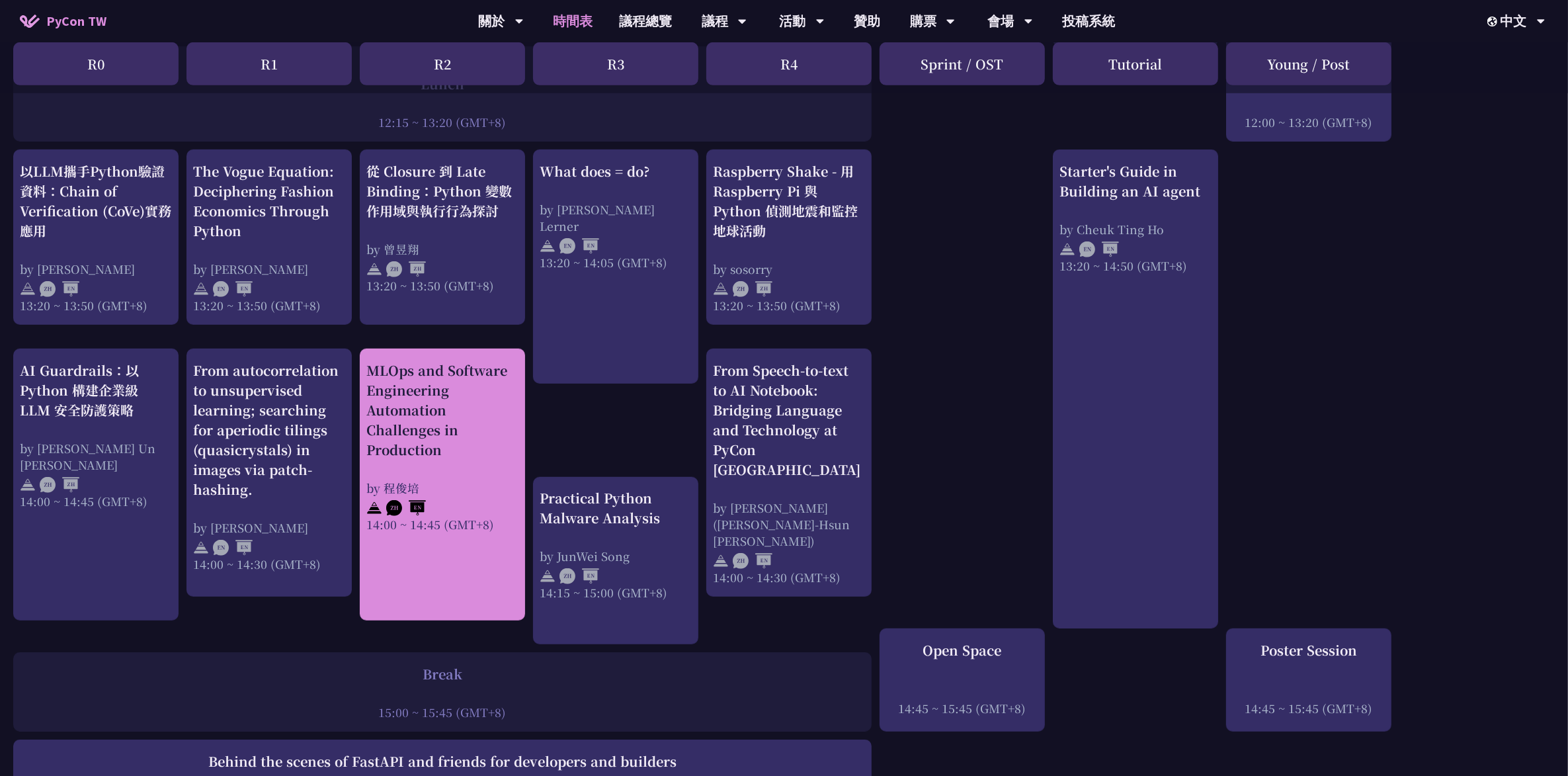
click at [493, 358] on div "MLOps and Software Engineering Automation Challenges in Production" at bounding box center [442, 410] width 152 height 99
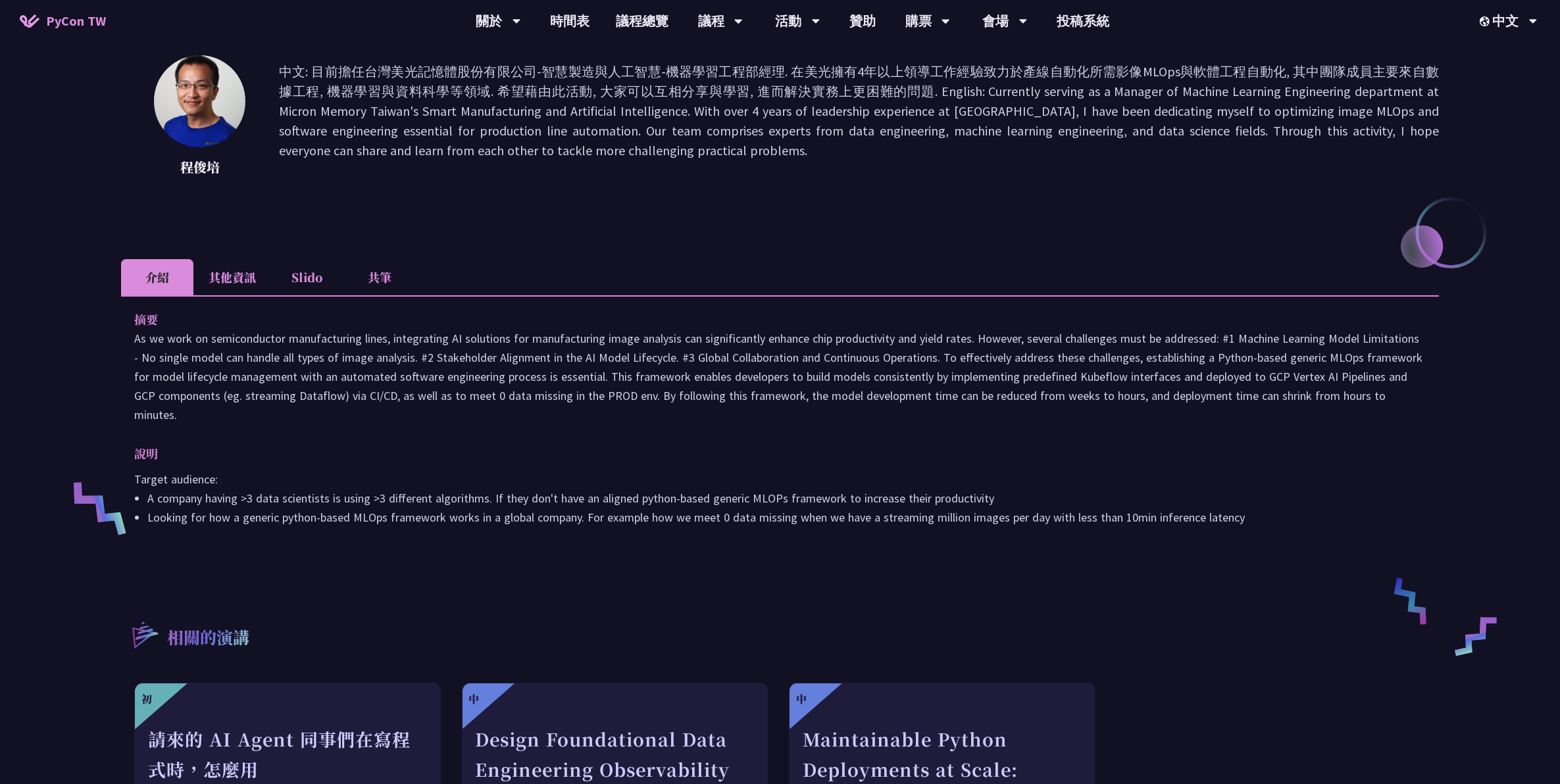
scroll to position [165, 0]
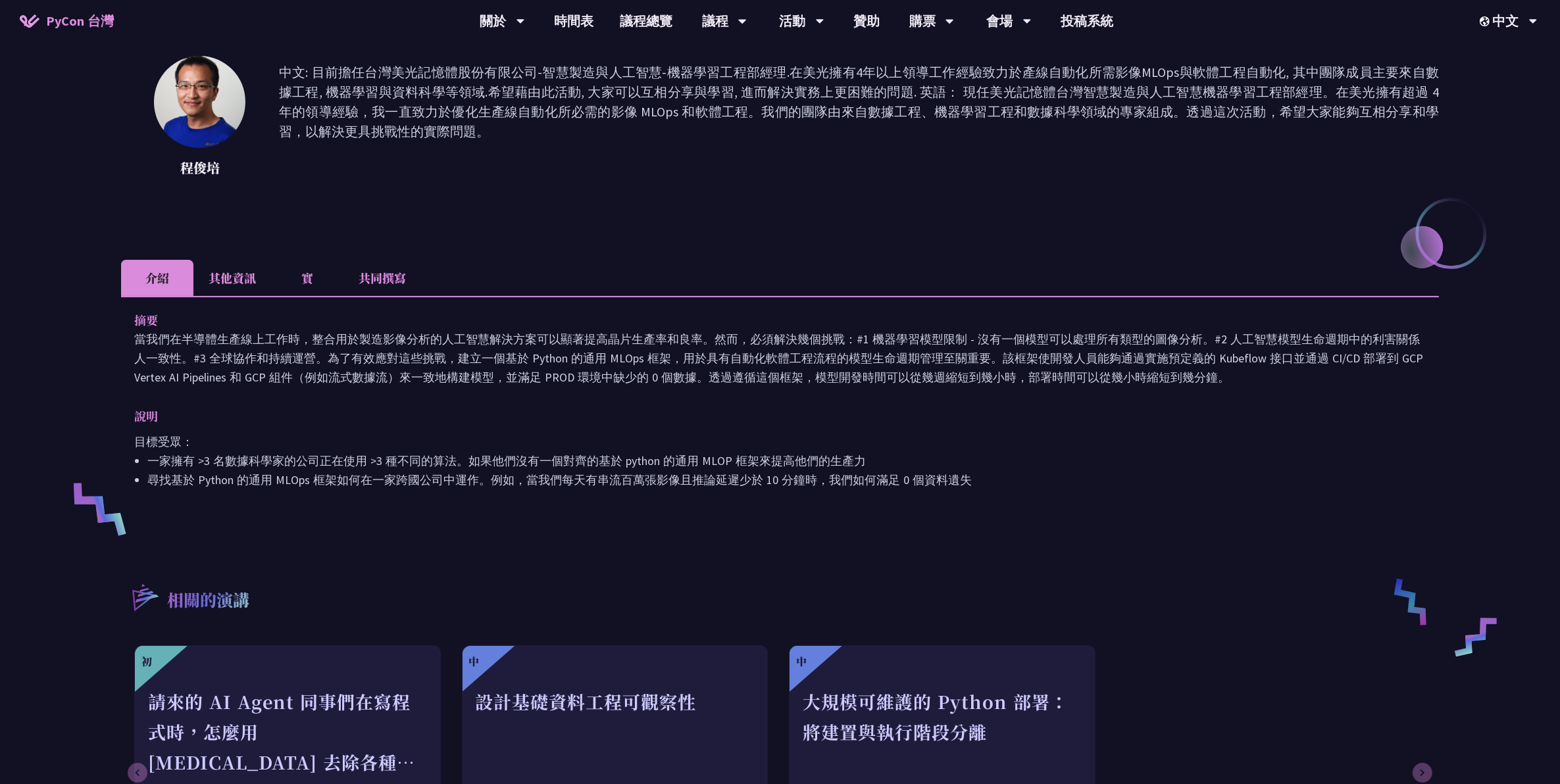
drag, startPoint x: 380, startPoint y: 418, endPoint x: 383, endPoint y: 556, distance: 138.0
click at [383, 356] on div "生產中的 MLOps 和軟體工程自動化挑戰 [PERSON_NAME] 中文: 目前擔任台灣美光記憶體股份有限公司-智慧製造與人工智慧-機器學習工程部經理.在…" at bounding box center [780, 412] width 1318 height 1023
click at [383, 356] on div "相關的演講 初 請來的 AI Agent 同事們在寫程式時，怎麼用 [MEDICAL_DATA] 去除各種幻想與盲點 [PERSON_NAME] 最佳實踐與慣…" at bounding box center [780, 704] width 1318 height 310
drag, startPoint x: 383, startPoint y: 556, endPoint x: 283, endPoint y: 413, distance: 174.5
click at [283, 356] on div "生產中的 MLOps 和軟體工程自動化挑戰 [PERSON_NAME] 中文: 目前擔任台灣美光記憶體股份有限公司-智慧製造與人工智慧-機器學習工程部經理.在…" at bounding box center [780, 412] width 1318 height 1023
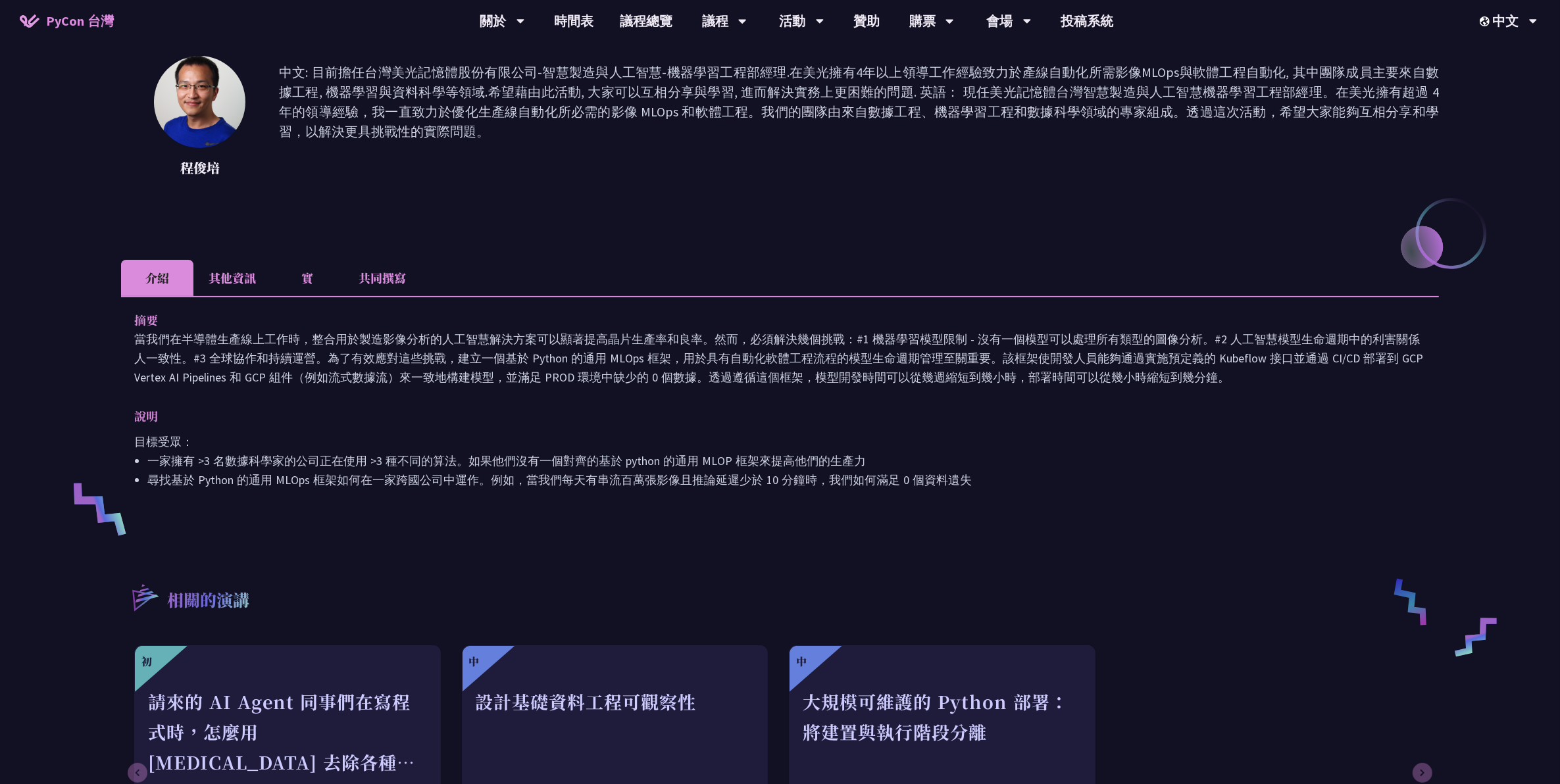
click at [283, 356] on p "說明" at bounding box center [767, 416] width 1266 height 19
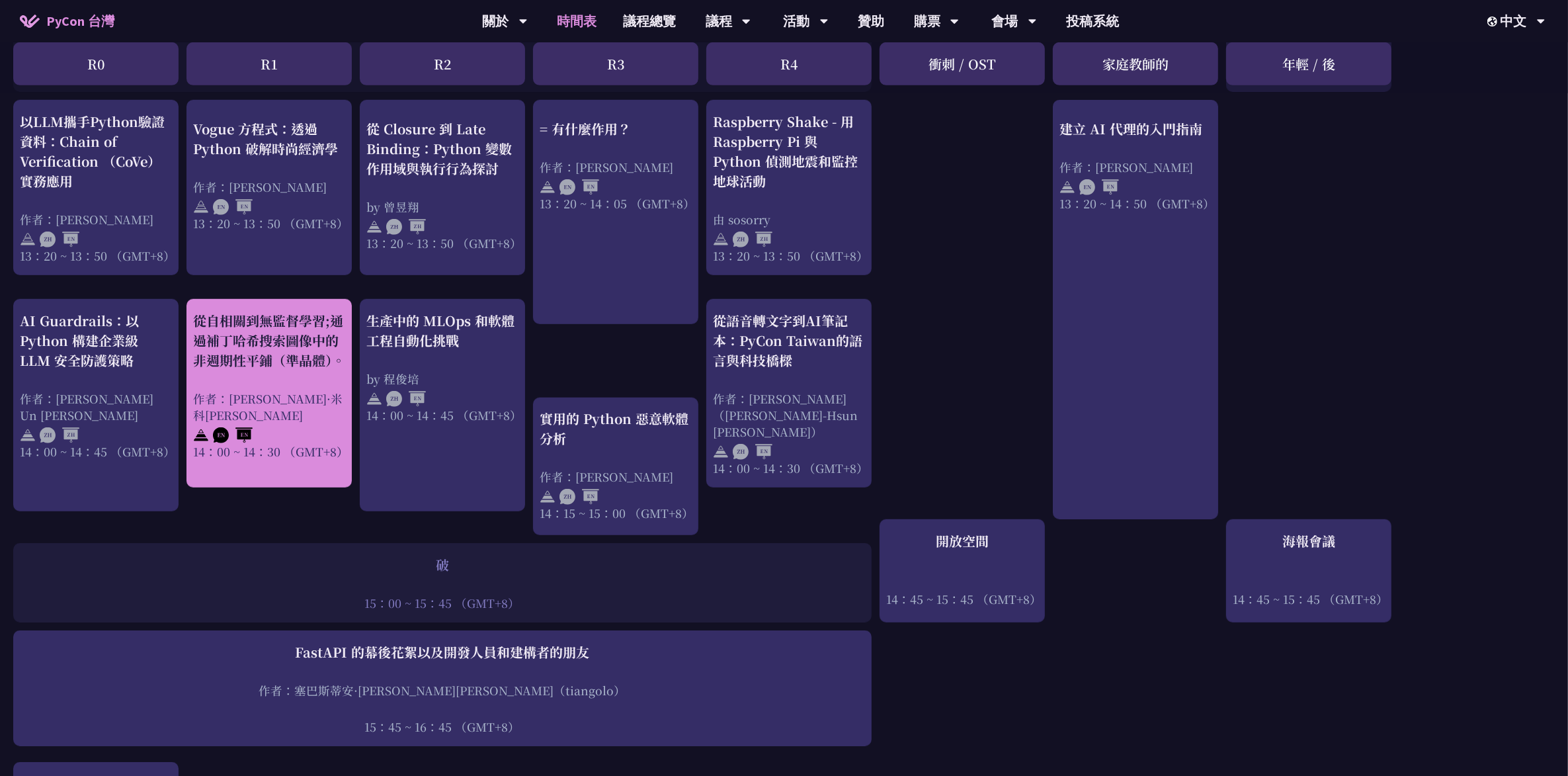
scroll to position [1017, 0]
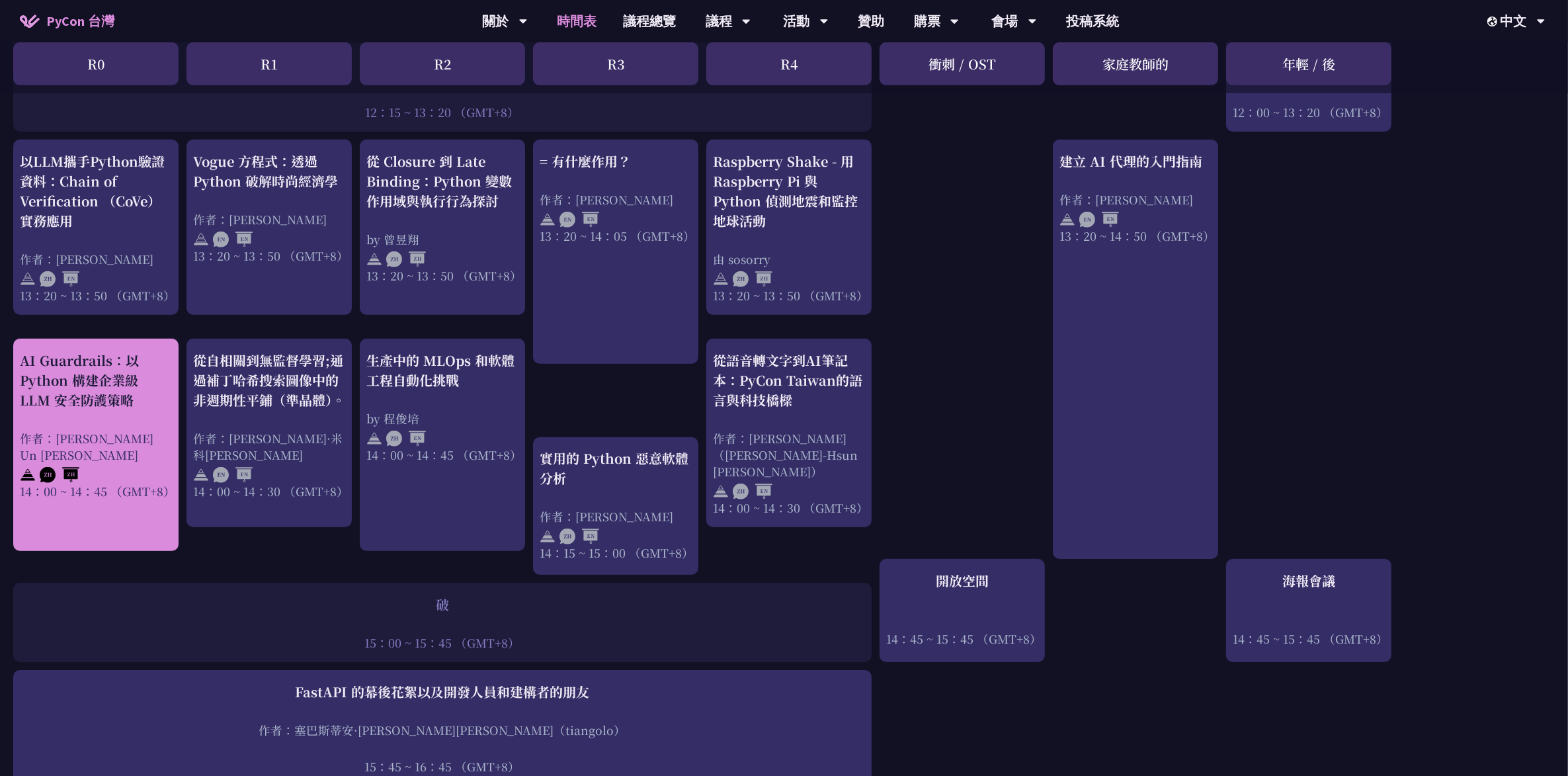
click at [137, 358] on div "AI Guardrails：以 Python 構建企業級 LLM 安全防護策略" at bounding box center [96, 380] width 152 height 59
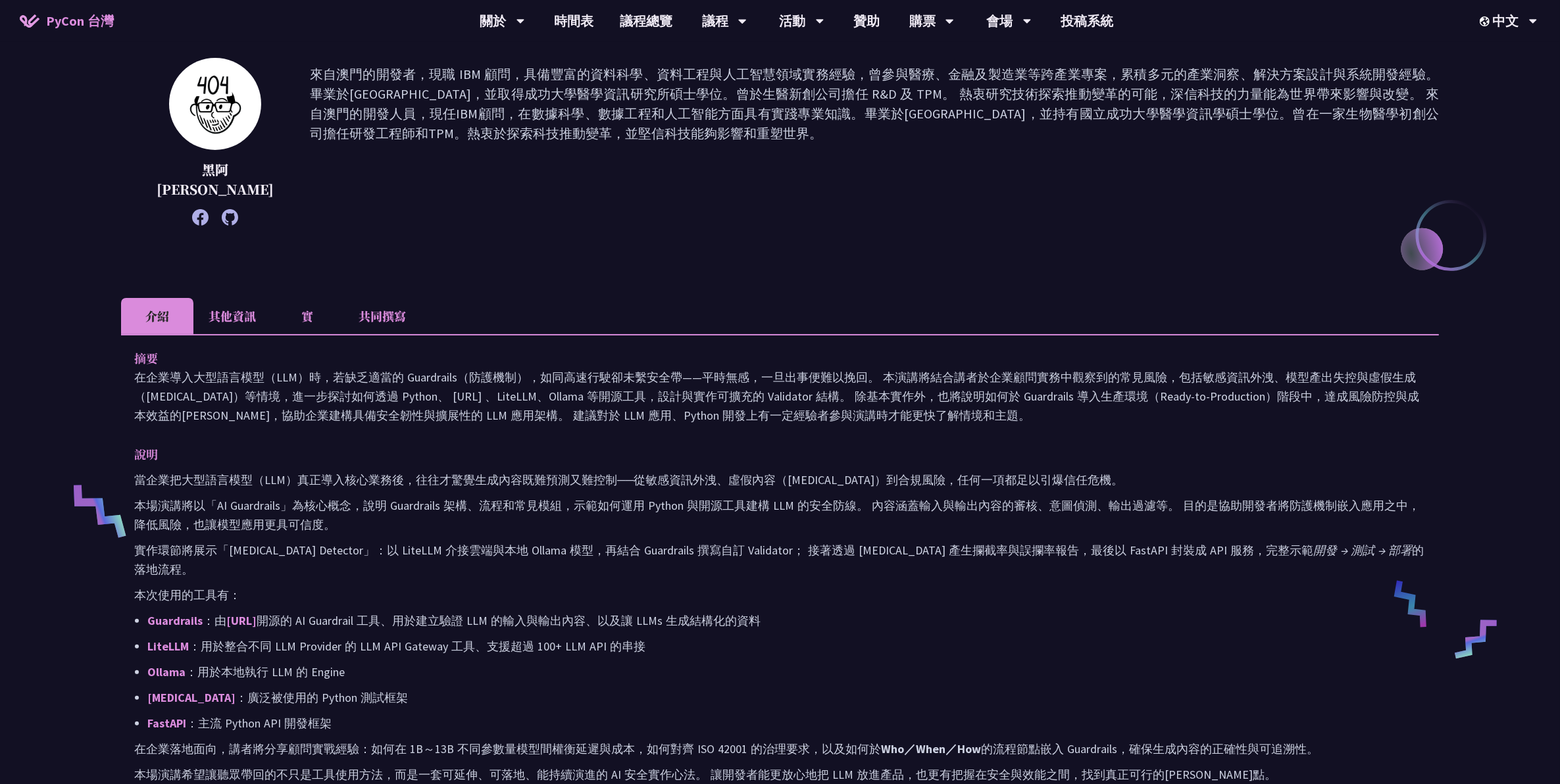
scroll to position [165, 0]
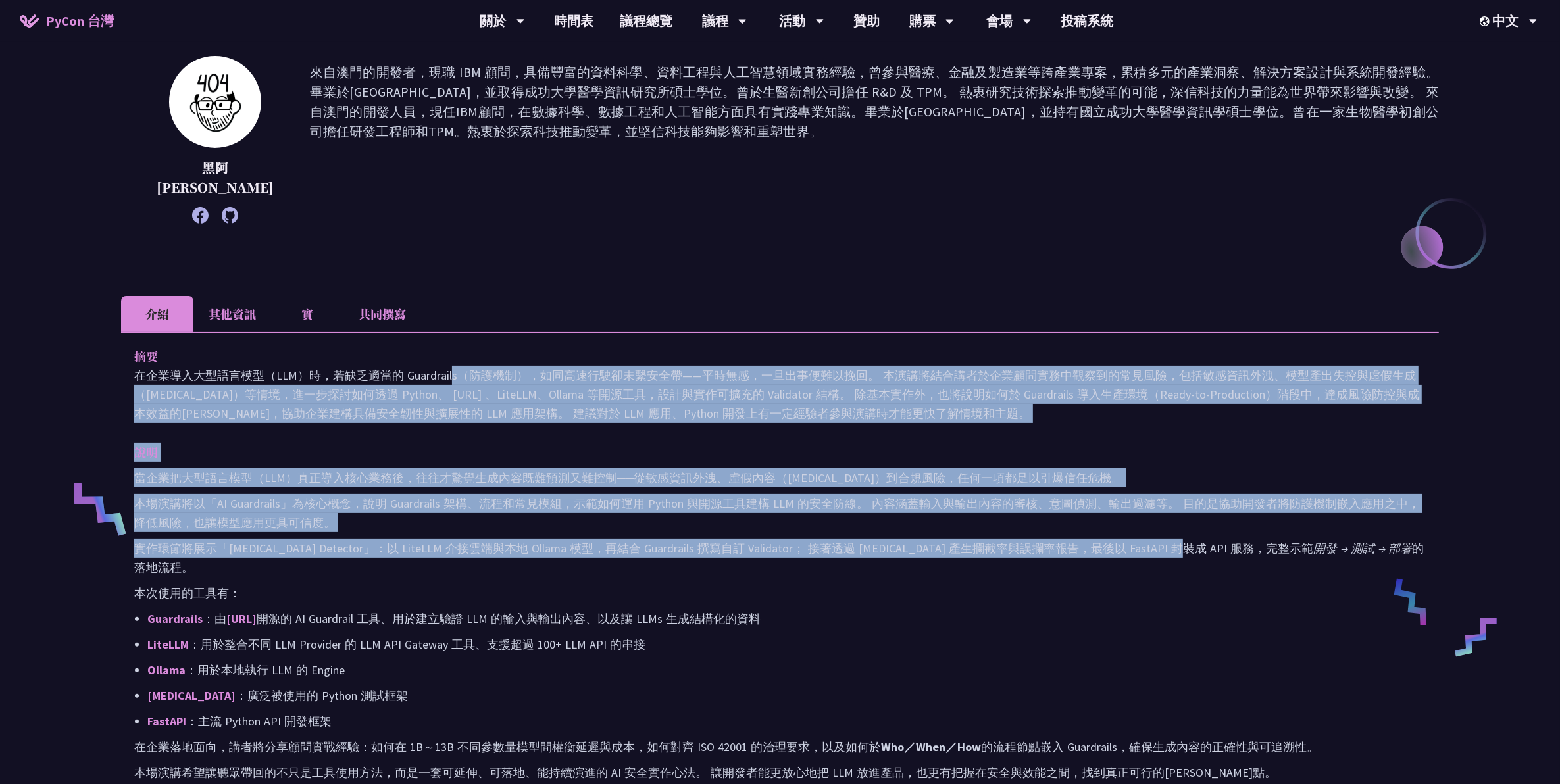
drag, startPoint x: 450, startPoint y: 357, endPoint x: 1161, endPoint y: 532, distance: 732.2
click at [763, 356] on div "摘要 在企業導入大型語言模型（LLM）時，若缺乏適當的 Guardrails（防護機制），如同高速行駛卻未繫安全帶——平時無感，一旦出事便難以挽回。 本演講將…" at bounding box center [780, 574] width 1318 height 483
click at [763, 356] on p "實作環節將展示「[MEDICAL_DATA] Detector」：以 LiteLLM 介接雲端與本地 Ollama 模型，再結合 Guardrails 撰寫自…" at bounding box center [780, 558] width 1292 height 38
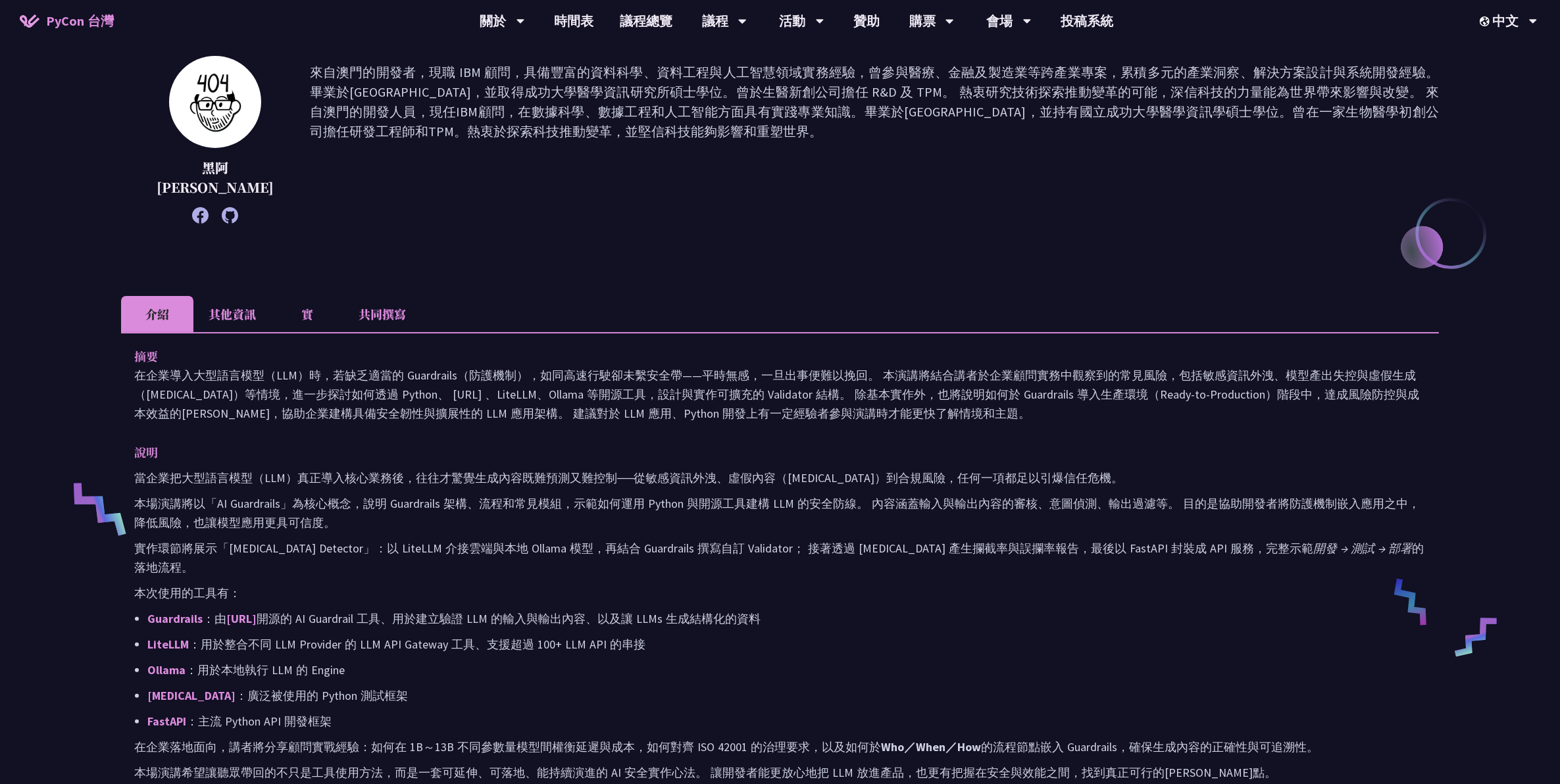
drag, startPoint x: 1059, startPoint y: 620, endPoint x: 939, endPoint y: 430, distance: 224.7
click at [763, 356] on div "說明 當企業把大型語言模型（LLM）真正導入核心業務後，往往才驚覺生成內容既難預測又難控制──從敏感資訊外洩、虛假內容（[MEDICAL_DATA]）到合規風…" at bounding box center [780, 612] width 1292 height 340
click at [763, 356] on p "說明" at bounding box center [767, 452] width 1266 height 19
drag, startPoint x: 939, startPoint y: 430, endPoint x: 942, endPoint y: 571, distance: 141.0
click at [763, 356] on div "說明 當企業把大型語言模型（LLM）真正導入核心業務後，往往才驚覺生成內容既難預測又難控制──從敏感資訊外洩、虛假內容（[MEDICAL_DATA]）到合規風…" at bounding box center [780, 612] width 1292 height 340
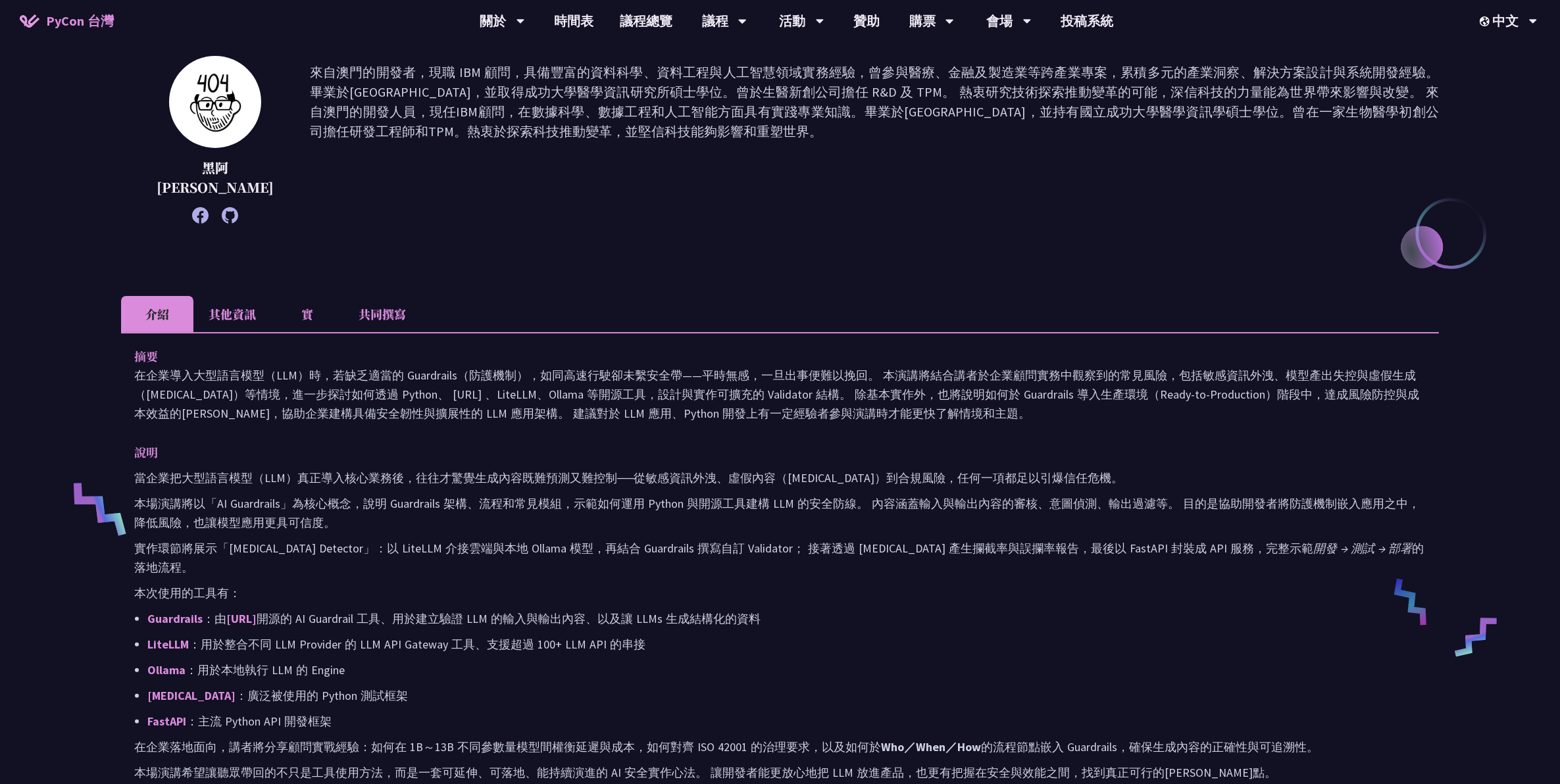
click at [763, 356] on p "Guardrails ：由 [URL] 開源的 AI Guardrail 工具、用於建立驗證 LLM 的輸入與輸出內容、以及讓 LLMs 生成結構化的資料" at bounding box center [787, 618] width 1279 height 19
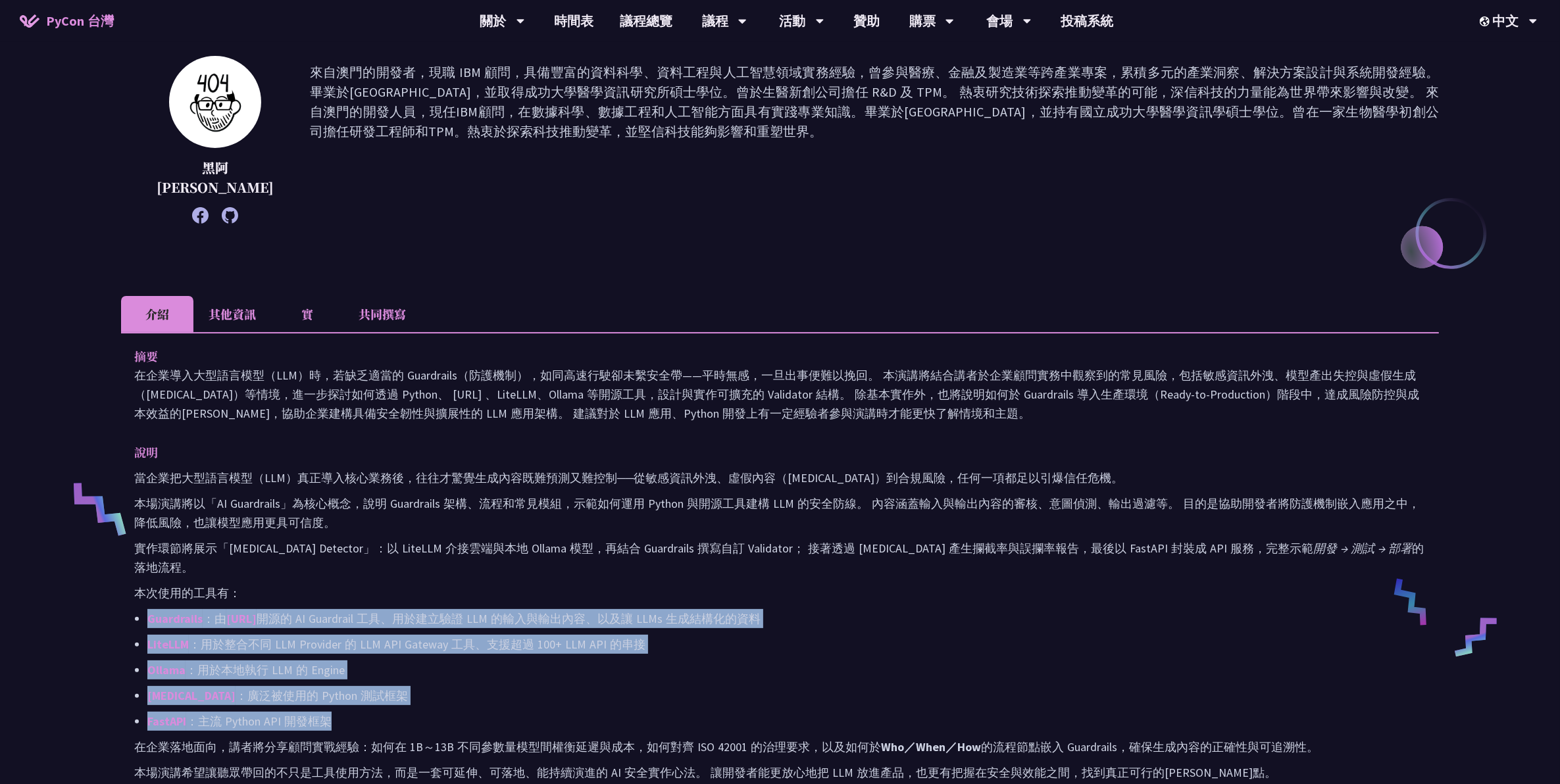
drag, startPoint x: 922, startPoint y: 679, endPoint x: 882, endPoint y: 554, distance: 131.2
click at [763, 356] on div "當企業把大型語言模型（LLM）真正導入核心業務後，往往才驚覺生成內容既難預測又難控制──從敏感資訊外洩、虛假內容（[MEDICAL_DATA]）到合規風險，任…" at bounding box center [780, 626] width 1292 height 314
click at [763, 356] on p "本次使用的工具有：" at bounding box center [780, 593] width 1292 height 19
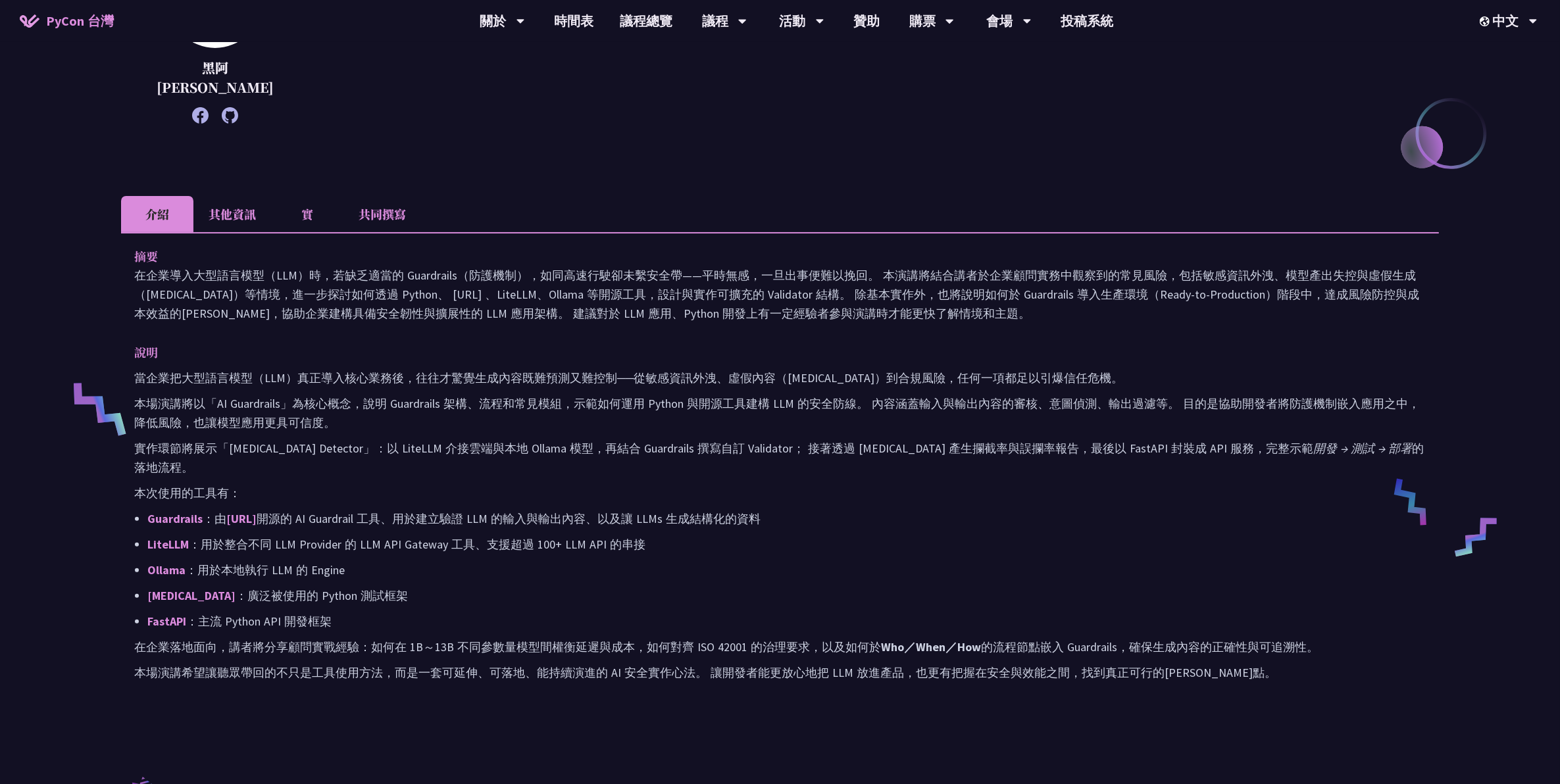
scroll to position [412, 0]
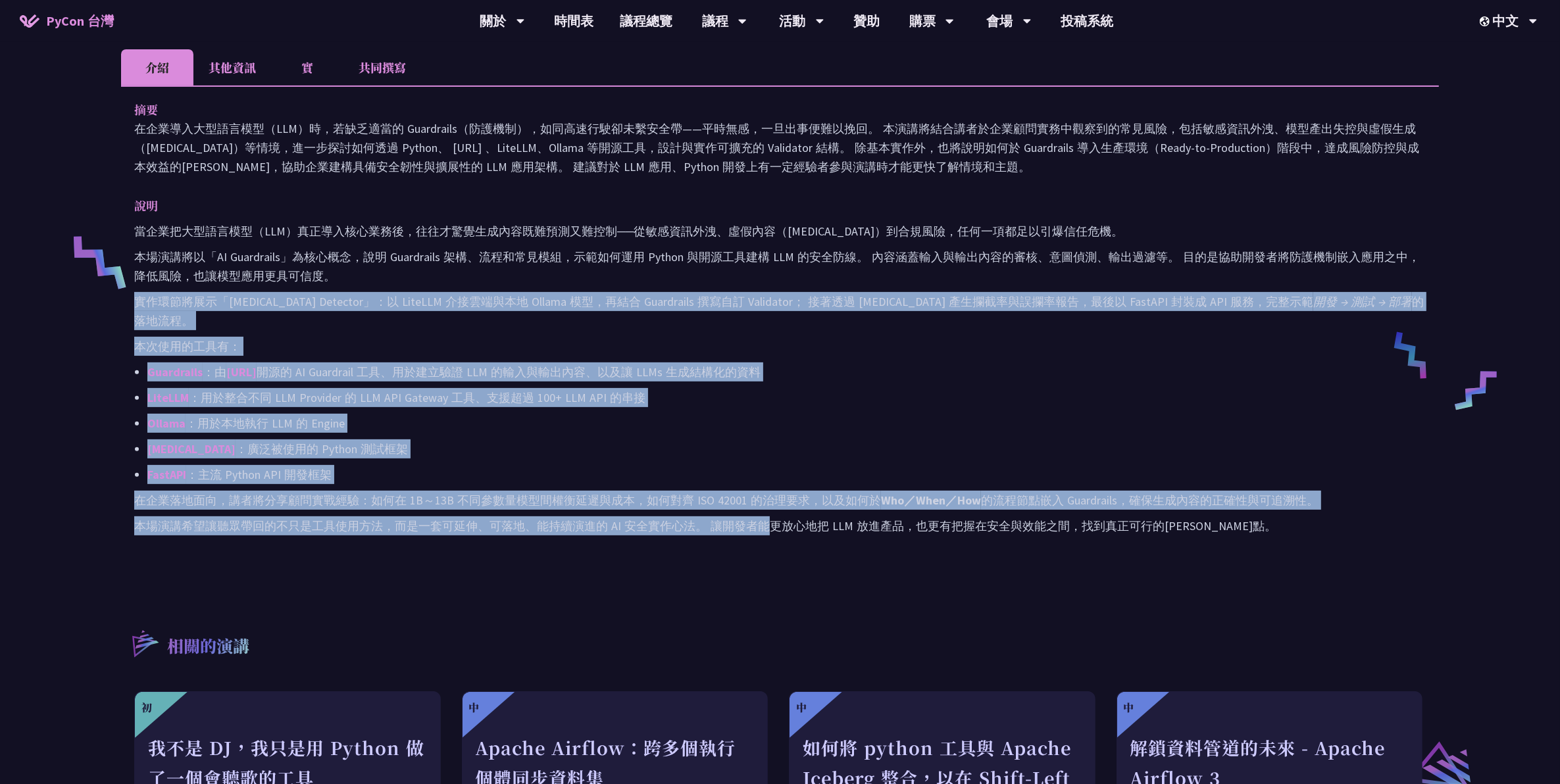
drag, startPoint x: 768, startPoint y: 502, endPoint x: 671, endPoint y: 250, distance: 270.0
click at [671, 250] on div "摘要 在企業導入大型語言模型（LLM）時，若缺乏適當的 Guardrails（防護機制），如同高速行駛卻未繫安全帶——平時無感，一旦出事便難以挽回。 本演講將…" at bounding box center [780, 327] width 1318 height 483
click at [671, 250] on p "本場演講將以「AI Guardrails」為核心概念，說明 Guardrails 架構、流程和常見模組，示範如何運用 Python 與開源工具建構 LLM 的…" at bounding box center [780, 267] width 1292 height 38
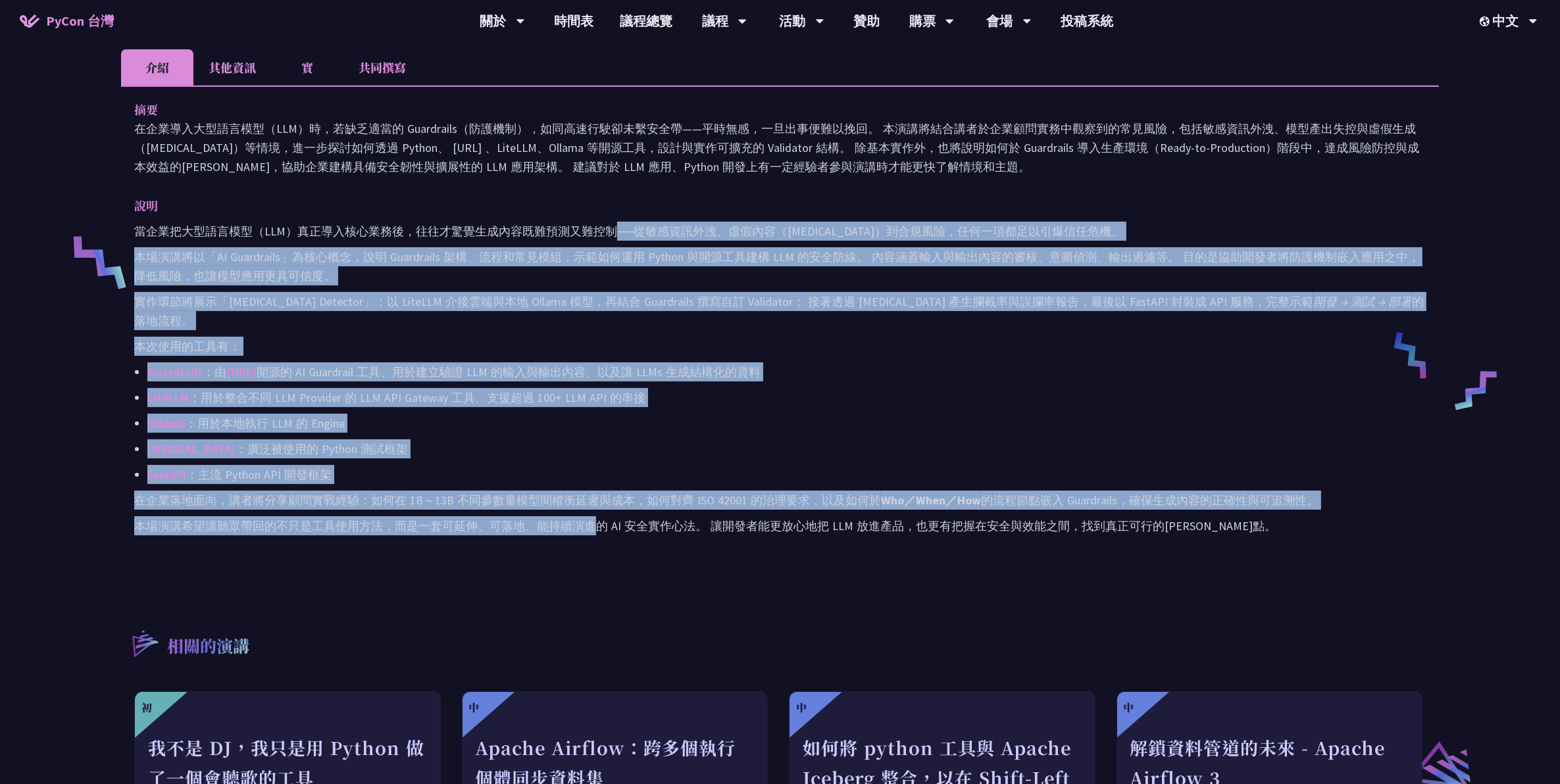
drag, startPoint x: 617, startPoint y: 212, endPoint x: 595, endPoint y: 527, distance: 315.8
click at [595, 356] on div "摘要 在企業導入大型語言模型（LLM）時，若缺乏適當的 Guardrails（防護機制），如同高速行駛卻未繫安全帶——平時無感，一旦出事便難以挽回。 本演講將…" at bounding box center [780, 327] width 1318 height 483
drag, startPoint x: 595, startPoint y: 527, endPoint x: 581, endPoint y: 504, distance: 26.9
click at [581, 356] on div "摘要 在企業導入大型語言模型（LLM）時，若缺乏適當的 Guardrails（防護機制），如同高速行駛卻未繫安全帶——平時無感，一旦出事便難以挽回。 本演講將…" at bounding box center [780, 327] width 1318 height 483
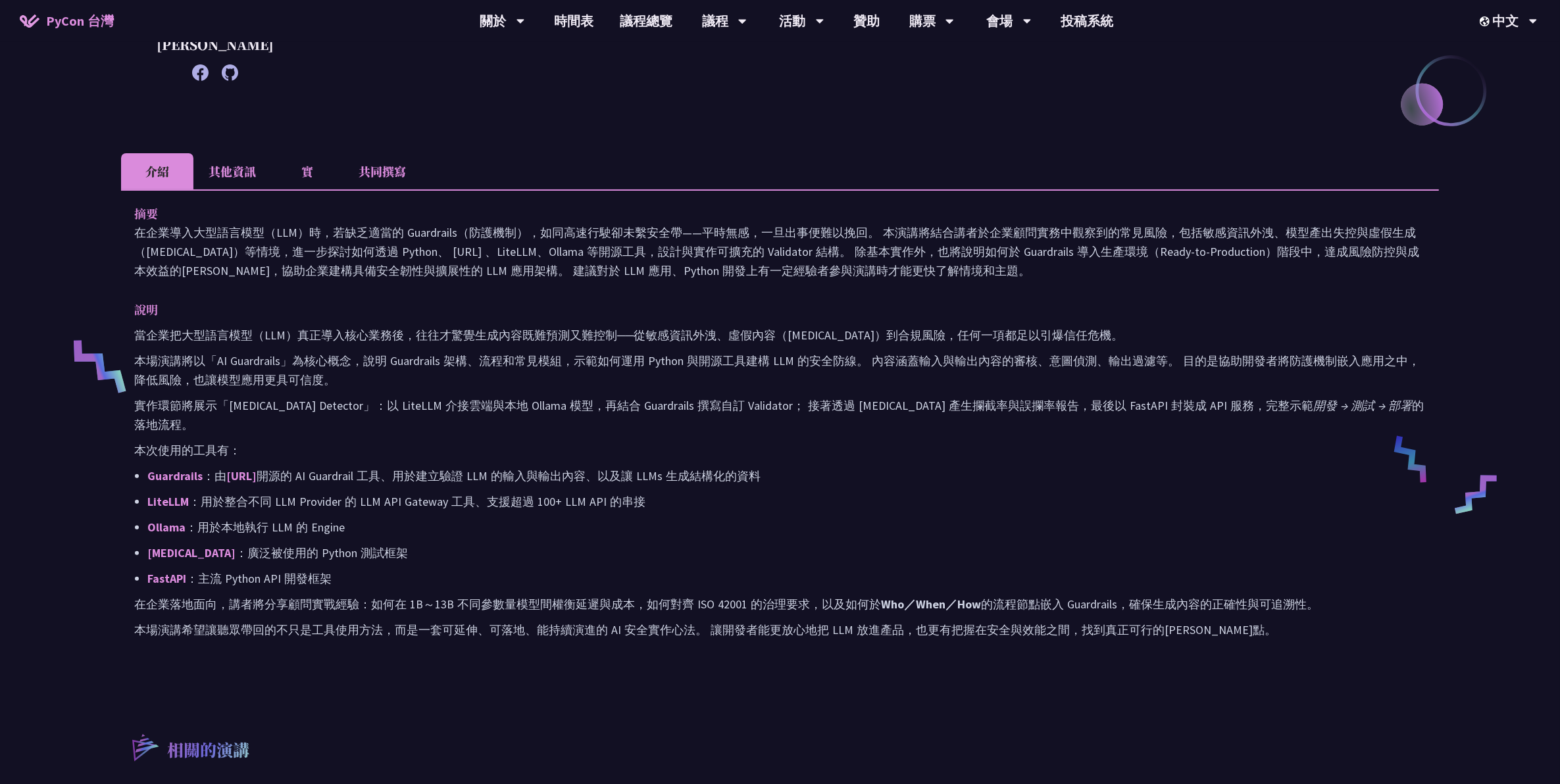
scroll to position [165, 0]
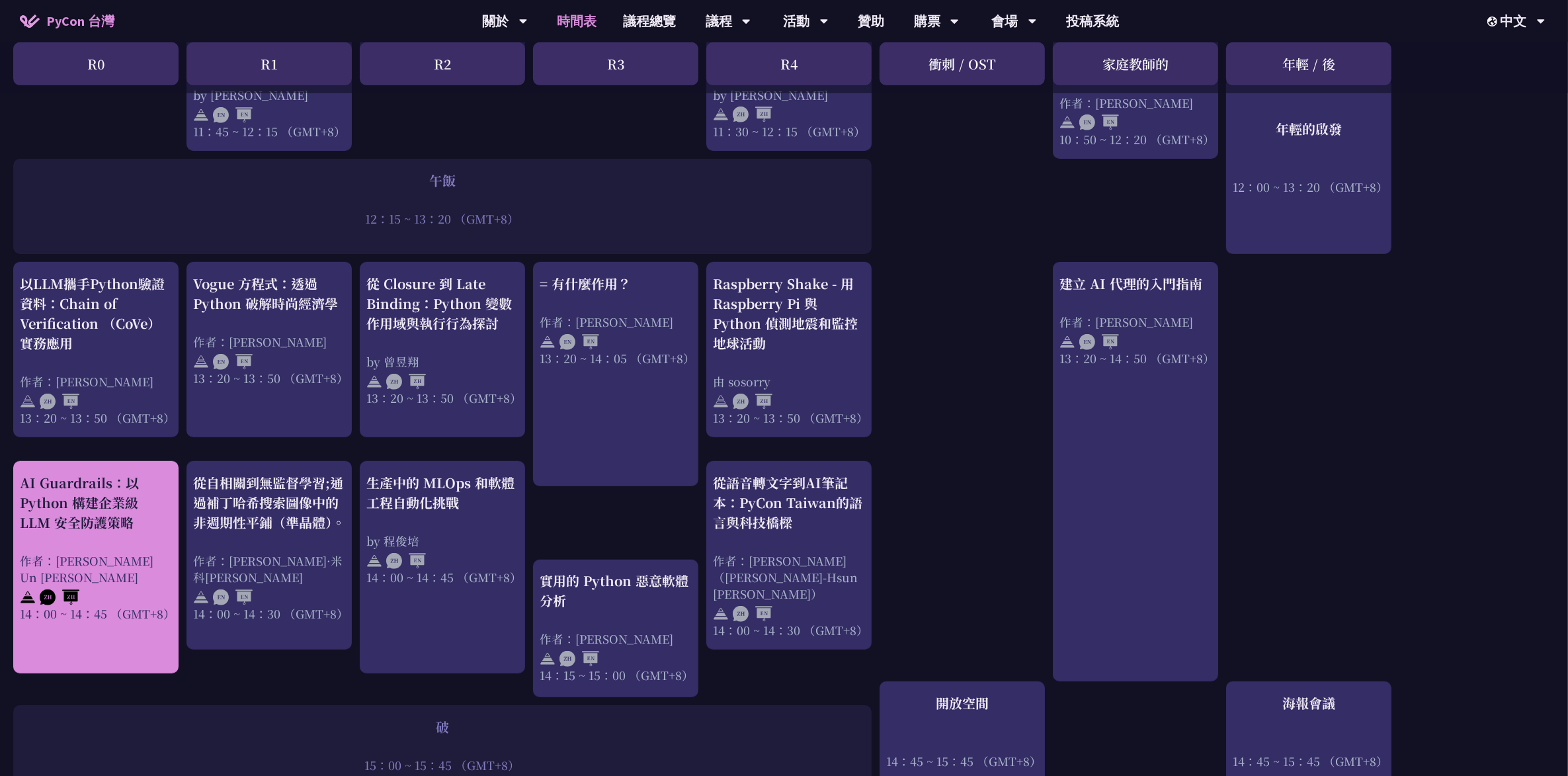
scroll to position [852, 0]
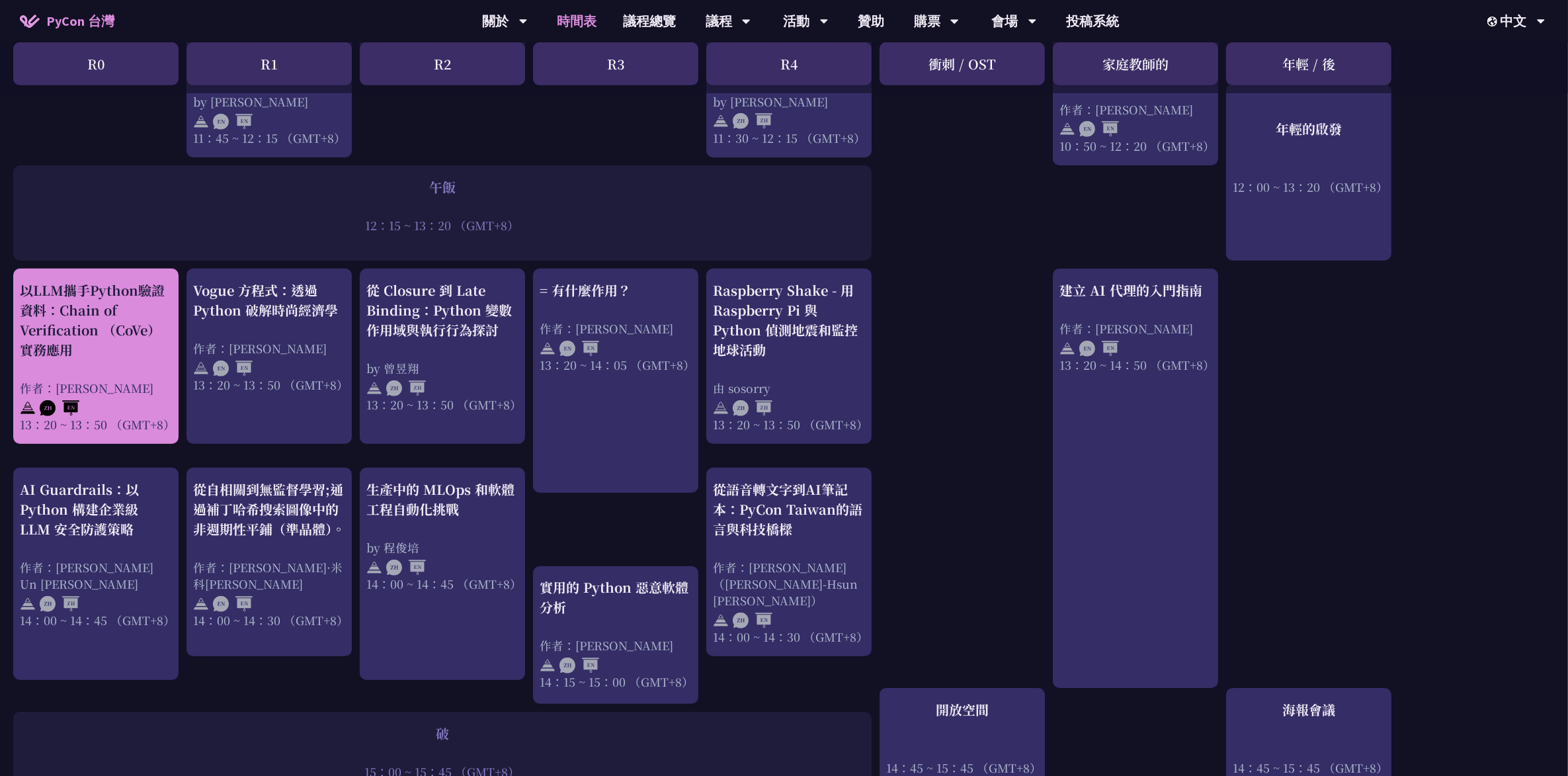
click at [104, 326] on div "以LLM攜手Python驗證資料：Chain of Verification （CoVe）實務應用" at bounding box center [96, 319] width 152 height 80
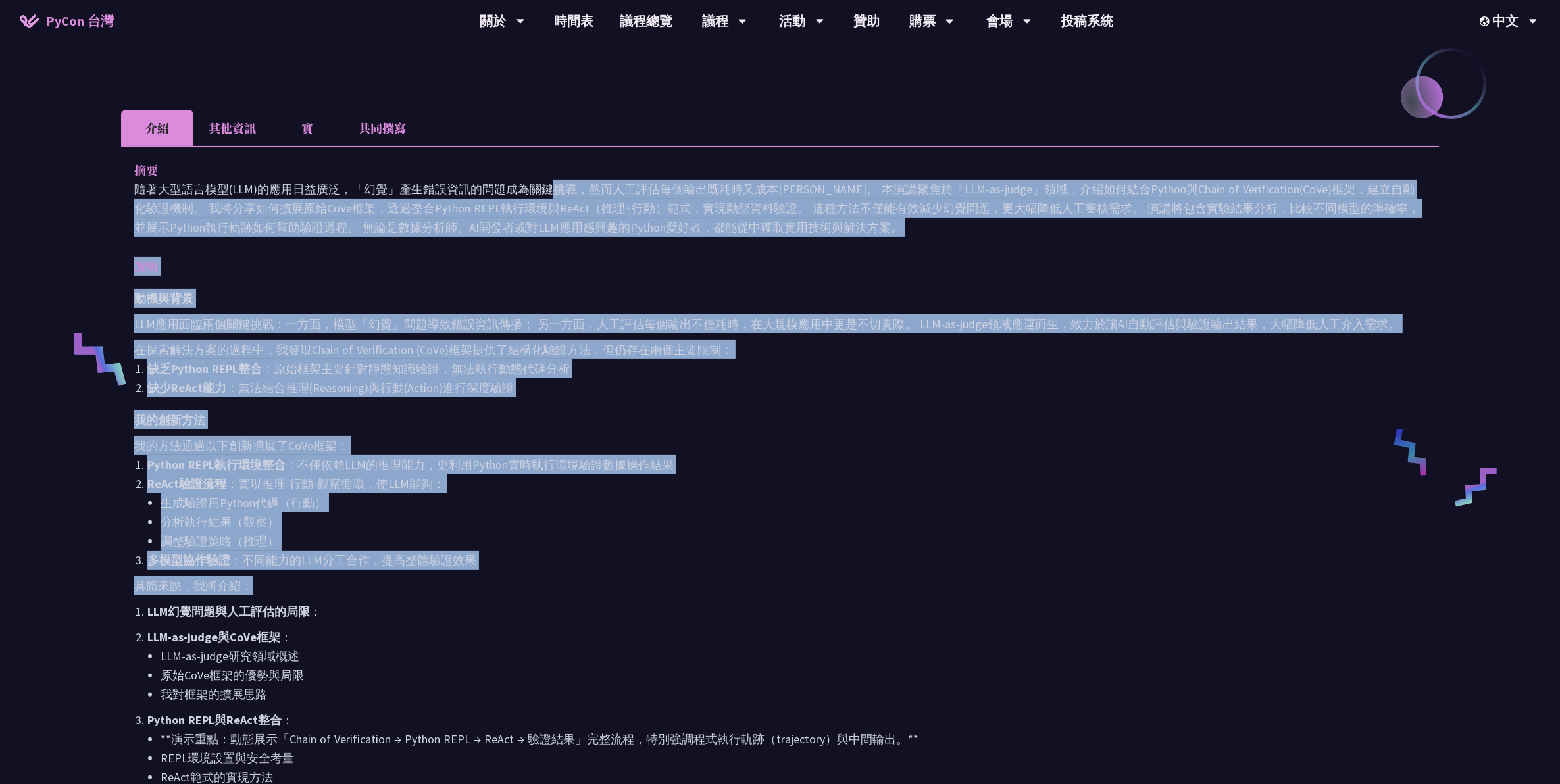
scroll to position [329, 0]
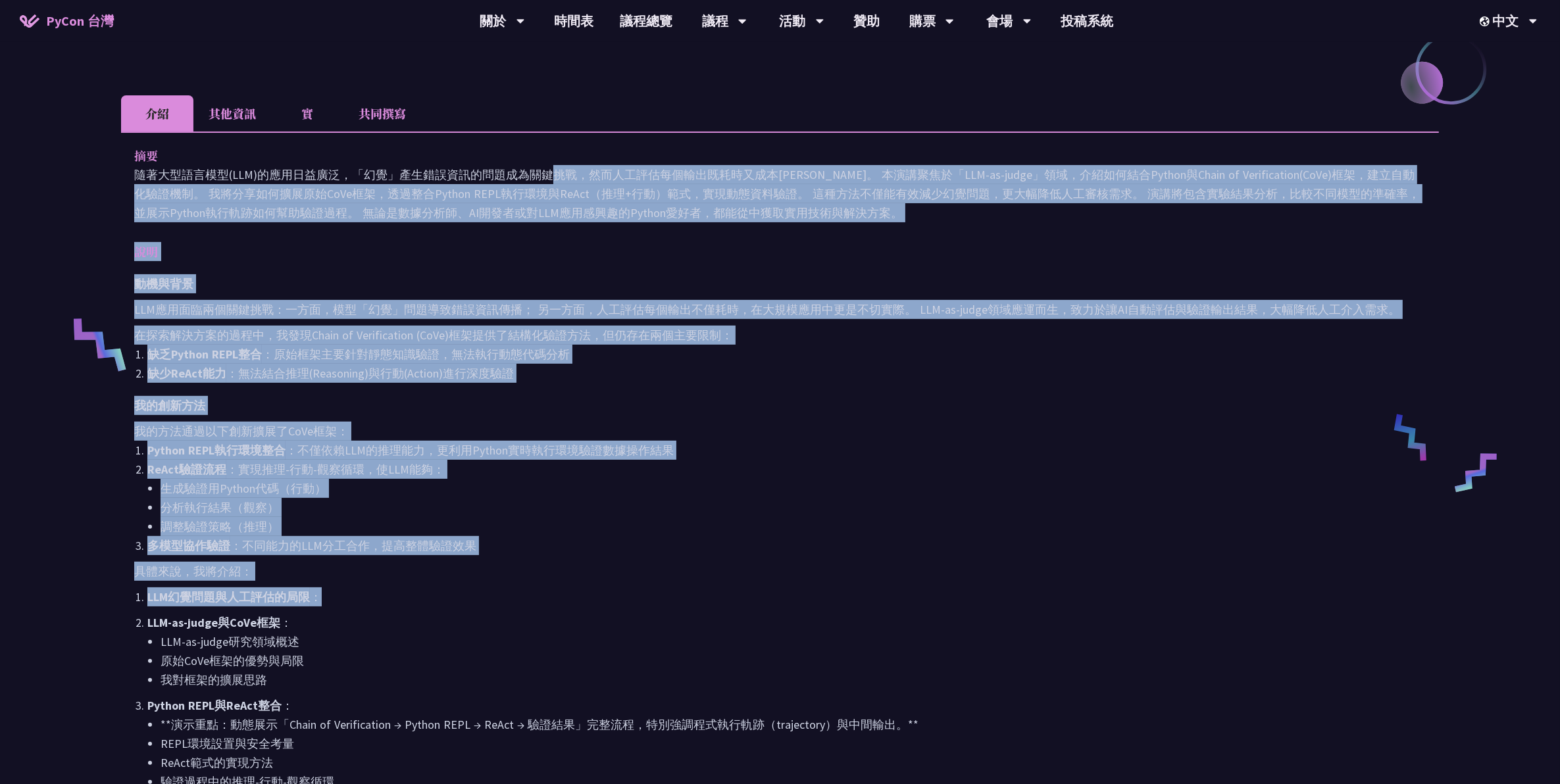
drag, startPoint x: 535, startPoint y: 426, endPoint x: 547, endPoint y: 587, distance: 161.4
click at [547, 356] on div "摘要 隨著大型語言模型(LLM)的應用日益廣泛，「幻覺」產生錯誤資訊的問題成為關鍵挑戰，然而人工評估每個輸出既耗時又成本[PERSON_NAME]。 本演講聚…" at bounding box center [780, 584] width 1318 height 903
click at [547, 356] on p "LLM幻覺問題與人工評估的局限 ：" at bounding box center [787, 596] width 1279 height 19
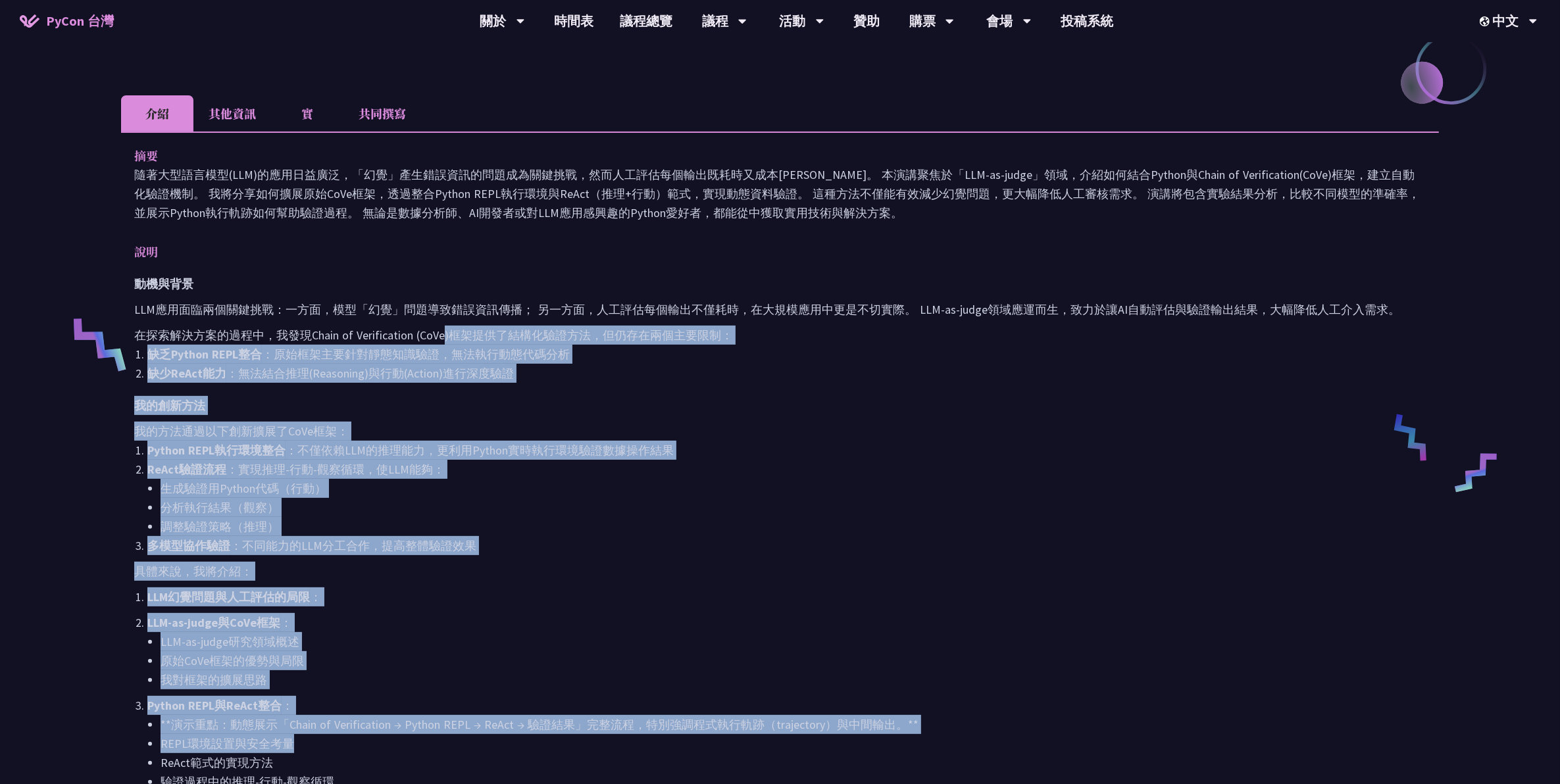
drag, startPoint x: 484, startPoint y: 746, endPoint x: 443, endPoint y: 317, distance: 431.0
click at [444, 317] on div "動機與背景 LLM應用面臨兩個關鍵挑戰：一方面，模型「幻覺」問題導致錯誤資訊傳播； 另一方面，人工評估每個輸出不僅耗時，在大規模應用中更是不切實際。 LLM-…" at bounding box center [780, 637] width 1292 height 728
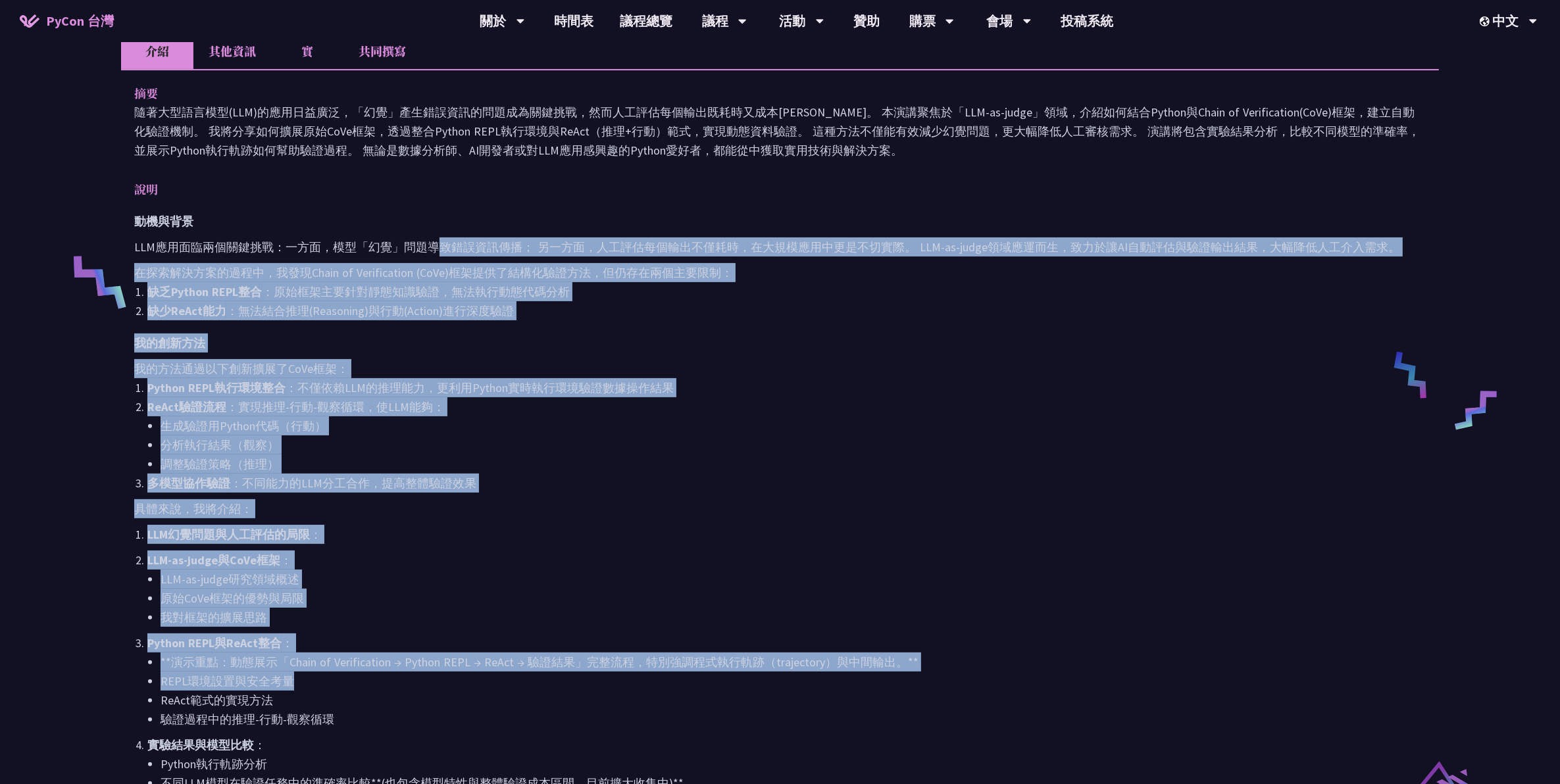
scroll to position [494, 0]
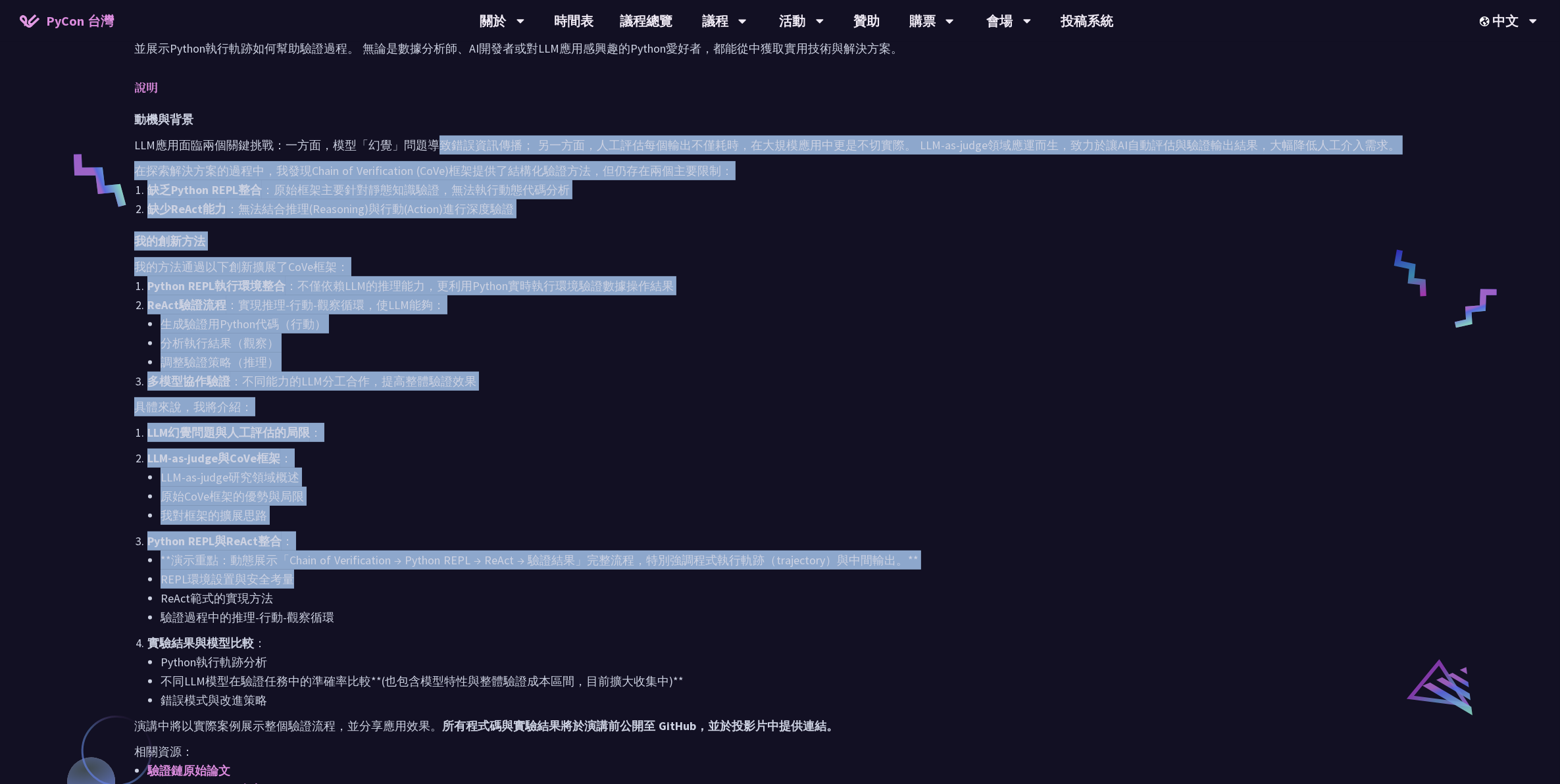
click at [443, 316] on li "生成驗證用Python代碼（行動）" at bounding box center [793, 323] width 1266 height 19
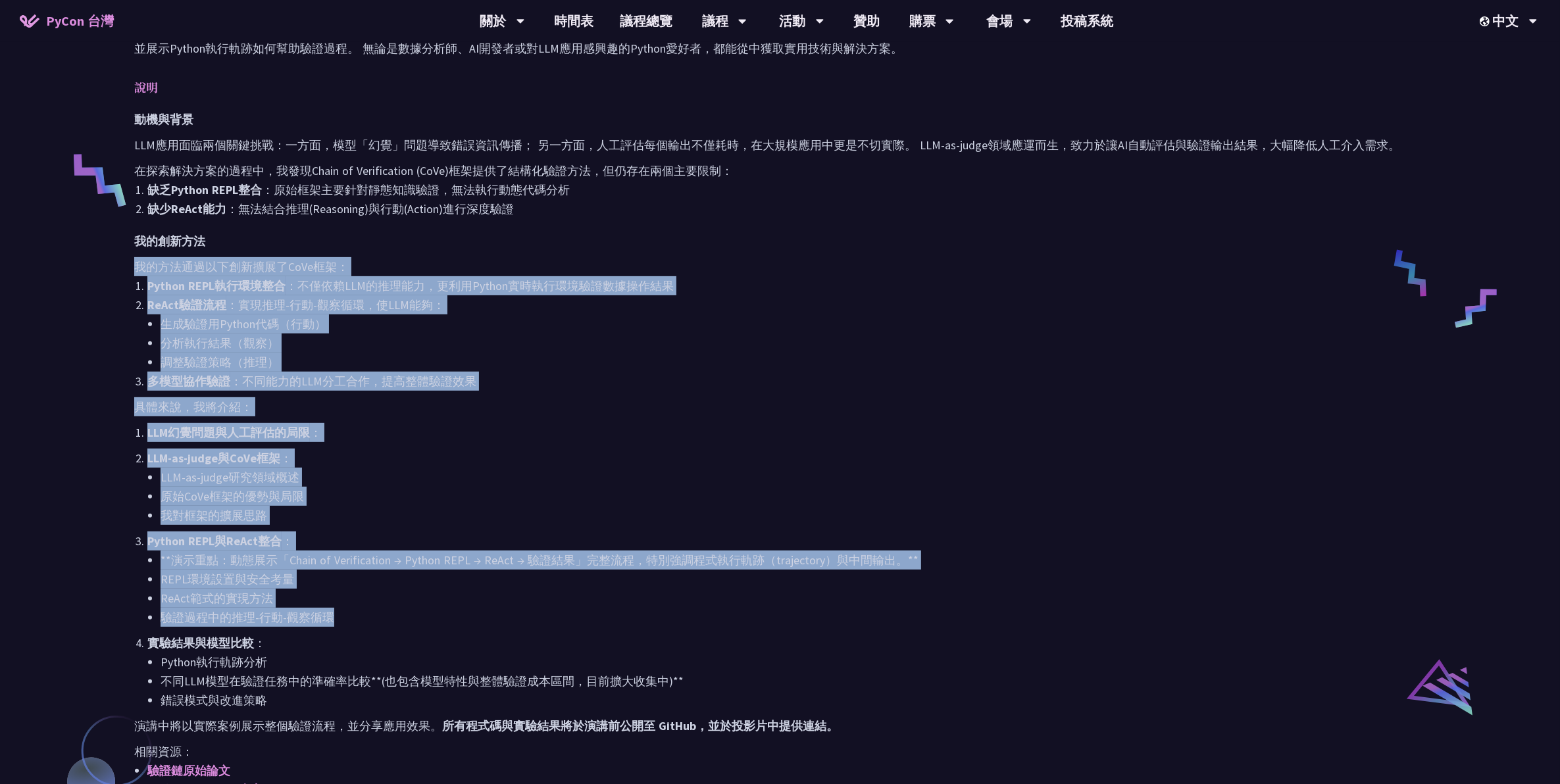
drag, startPoint x: 443, startPoint y: 248, endPoint x: 428, endPoint y: 614, distance: 366.3
click at [428, 356] on div "動機與背景 LLM應用面臨兩個關鍵挑戰：一方面，模型「幻覺」問題導致錯誤資訊傳播； 另一方面，人工評估每個輸出不僅耗時，在大規模應用中更是不切實際。 LLM-…" at bounding box center [780, 473] width 1292 height 728
click at [428, 356] on li "驗證過程中的推理-行動-觀察循環" at bounding box center [793, 617] width 1266 height 19
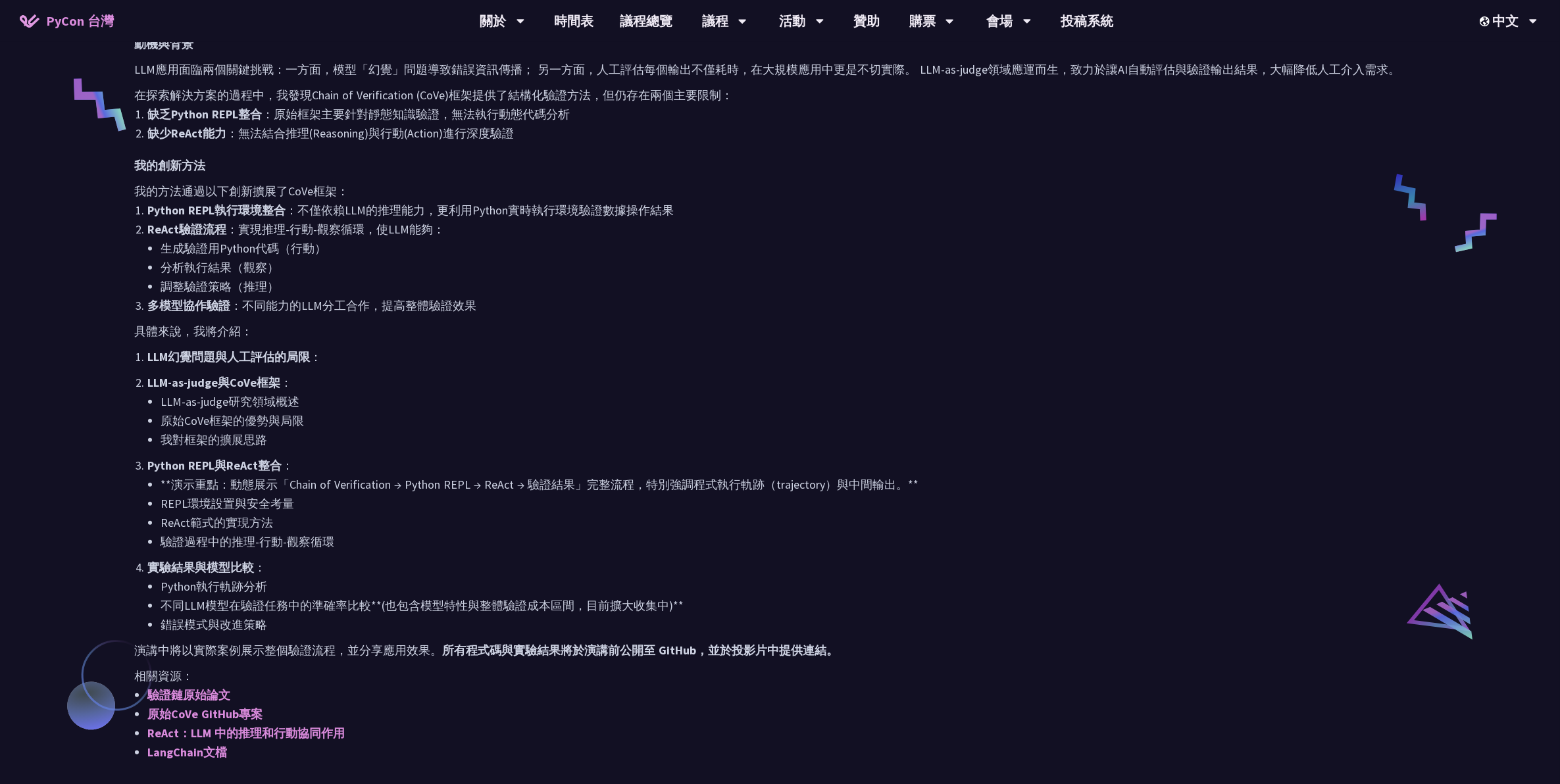
scroll to position [822, 0]
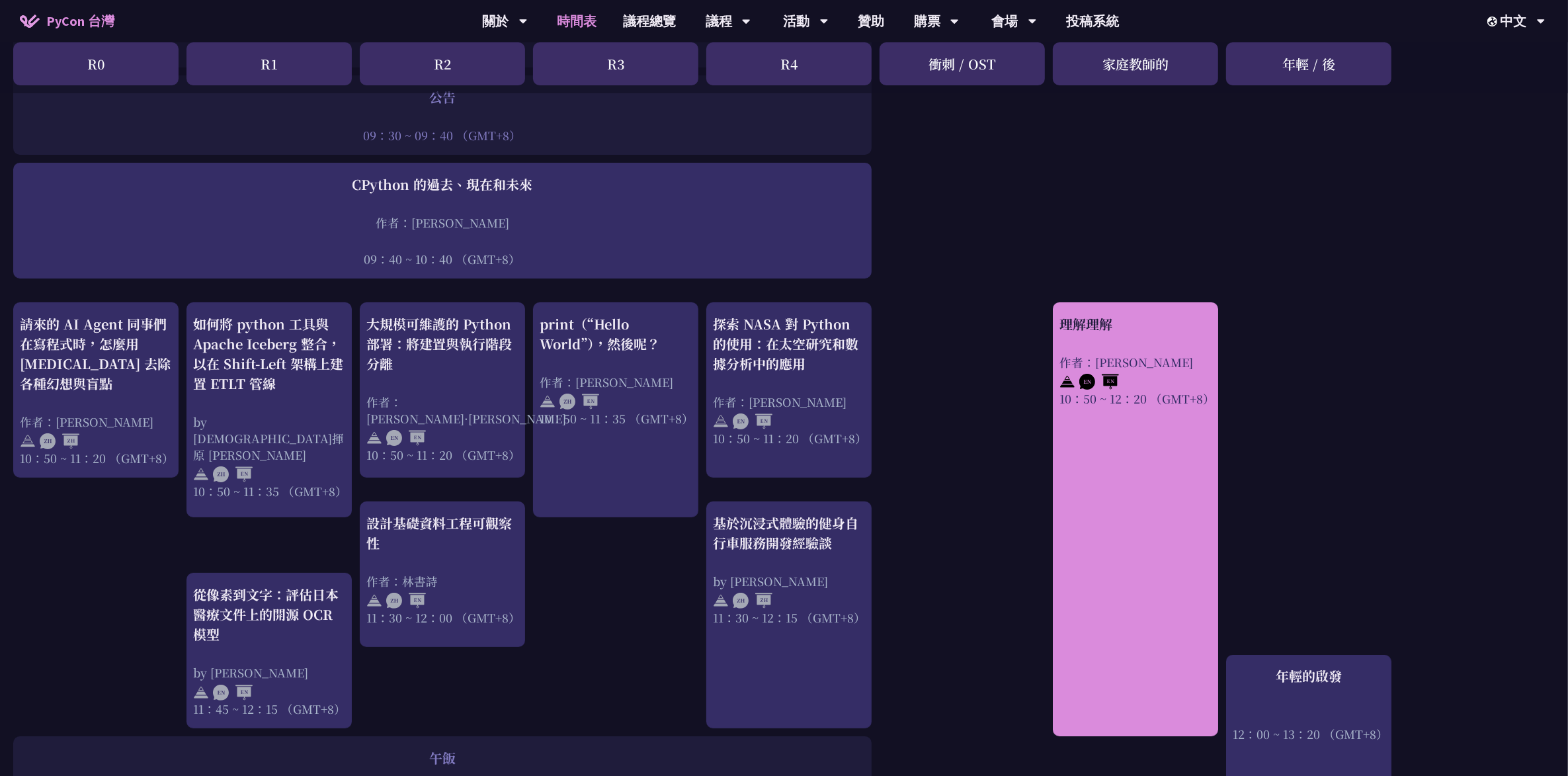
scroll to position [273, 0]
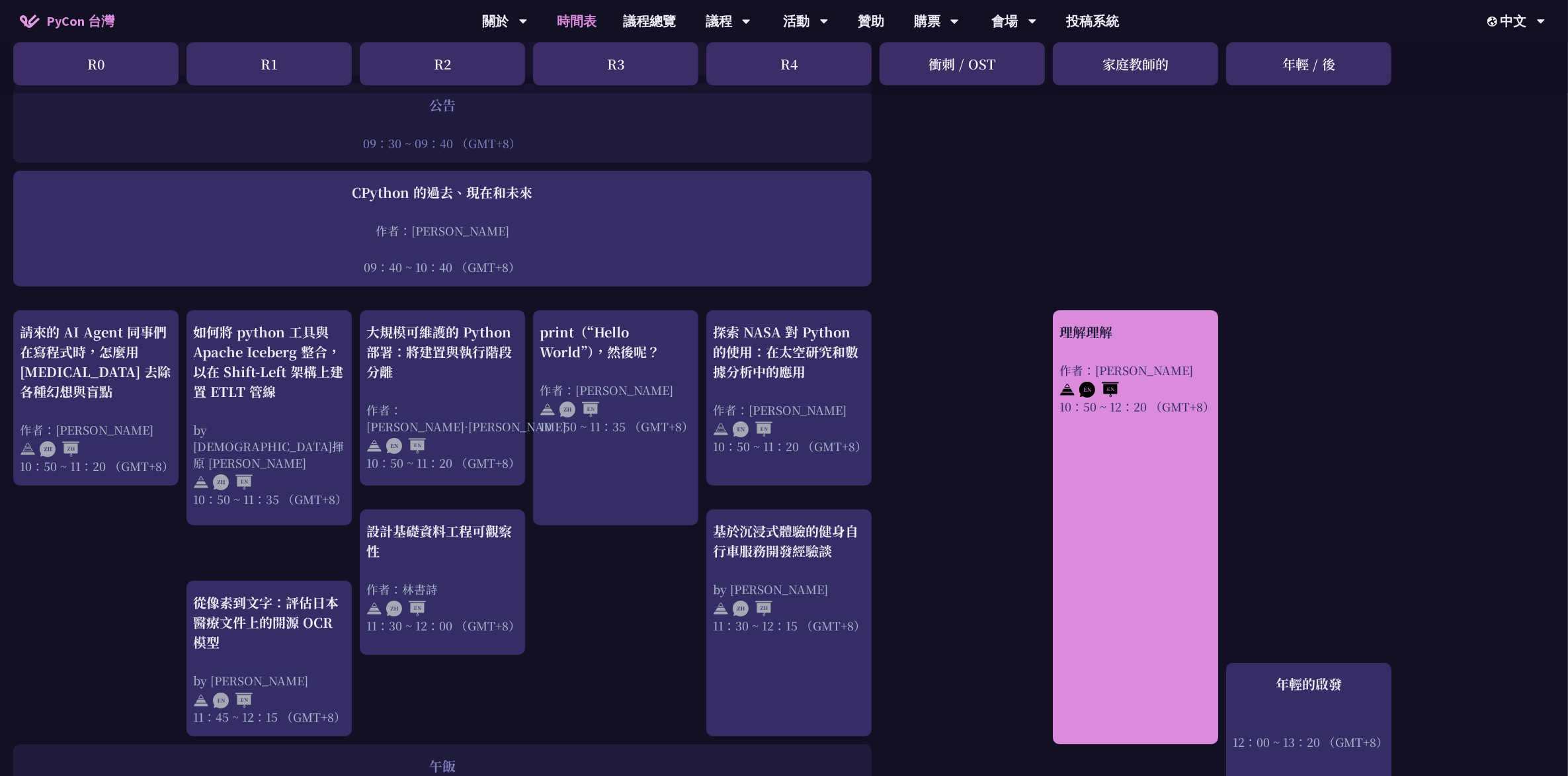
click at [767, 358] on div "理解理解 作者：[PERSON_NAME]納 10：50 ~ 12：20 （GMT+8）" at bounding box center [1135, 527] width 166 height 434
click at [767, 329] on div "理解理解" at bounding box center [1136, 332] width 152 height 20
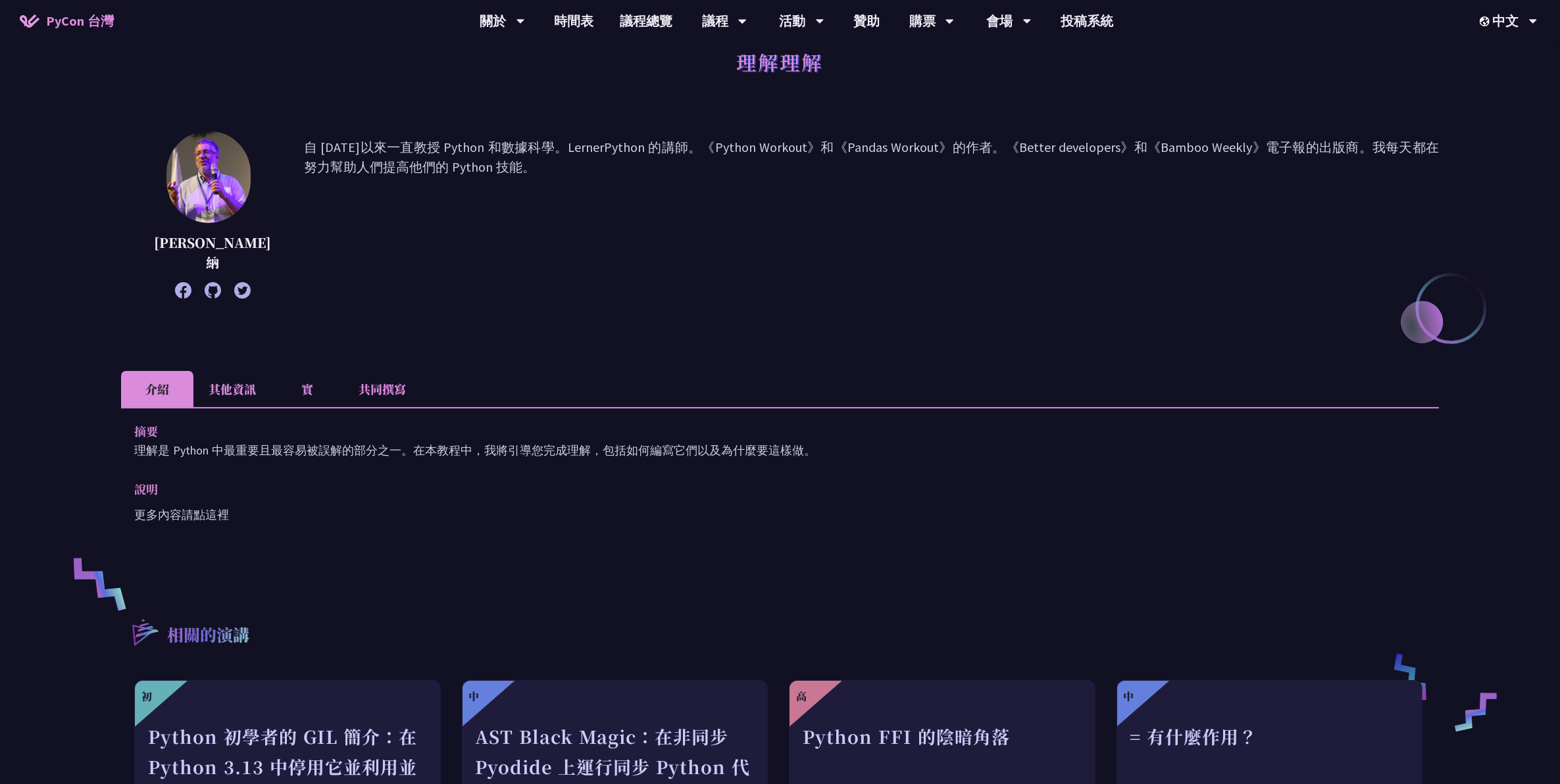
scroll to position [82, 0]
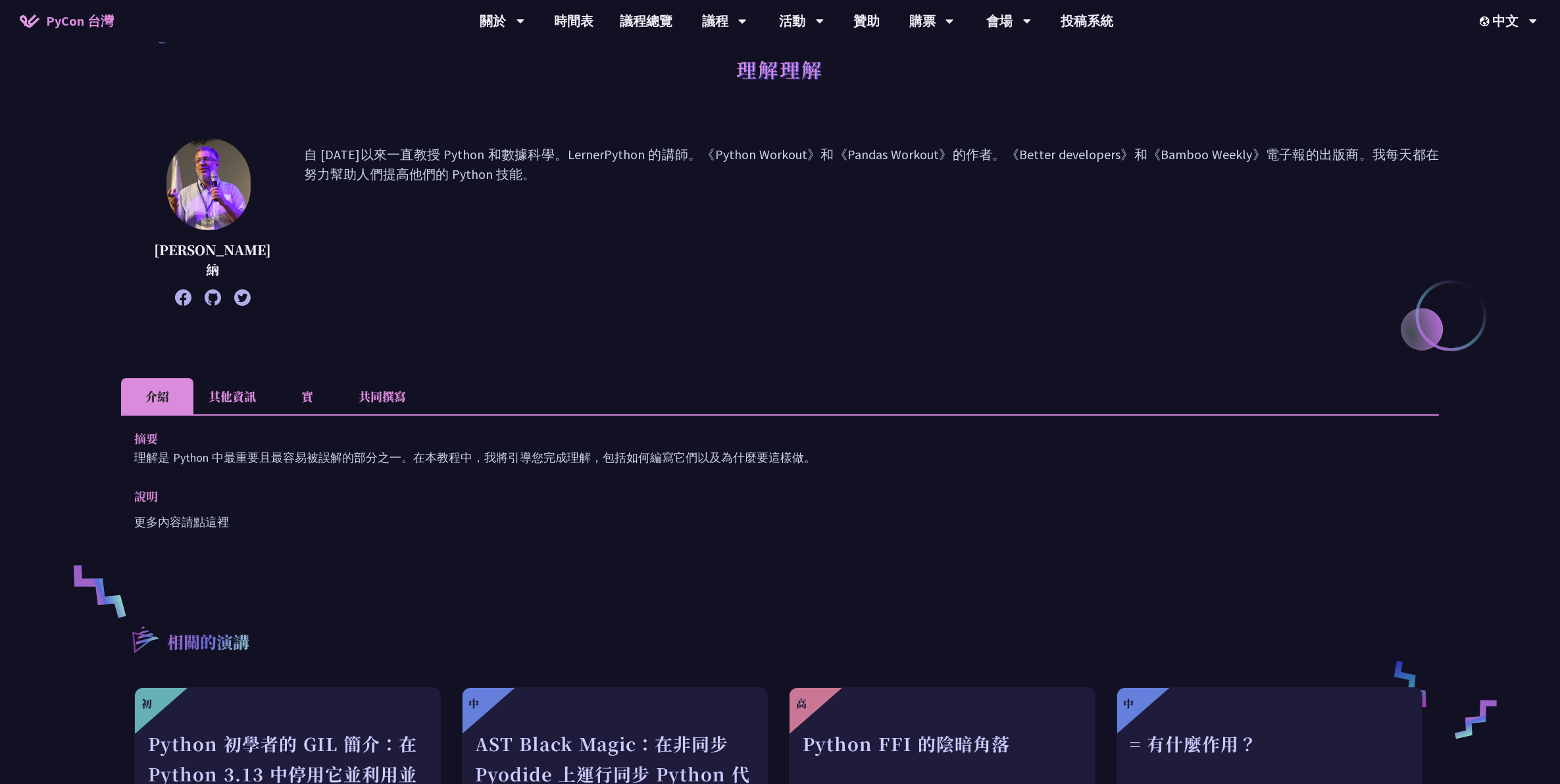
drag, startPoint x: 693, startPoint y: 215, endPoint x: 688, endPoint y: 393, distance: 178.1
click at [688, 356] on div "理解理解 [PERSON_NAME]納 自 [DATE]以來一直教授 Python 和數據科學。LernerPython 的講師。《Python Workou…" at bounding box center [780, 474] width 1318 height 983
drag, startPoint x: 688, startPoint y: 393, endPoint x: 685, endPoint y: 455, distance: 62.1
click at [685, 356] on div "介紹 其他資訊 實 共同撰寫 摘要 理解是 Python 中最重要且最容易被誤解的部分之一。在本教程中，我將引導您完成理解，包括如何編寫它們以及為什麼要這樣做…" at bounding box center [780, 472] width 1318 height 187
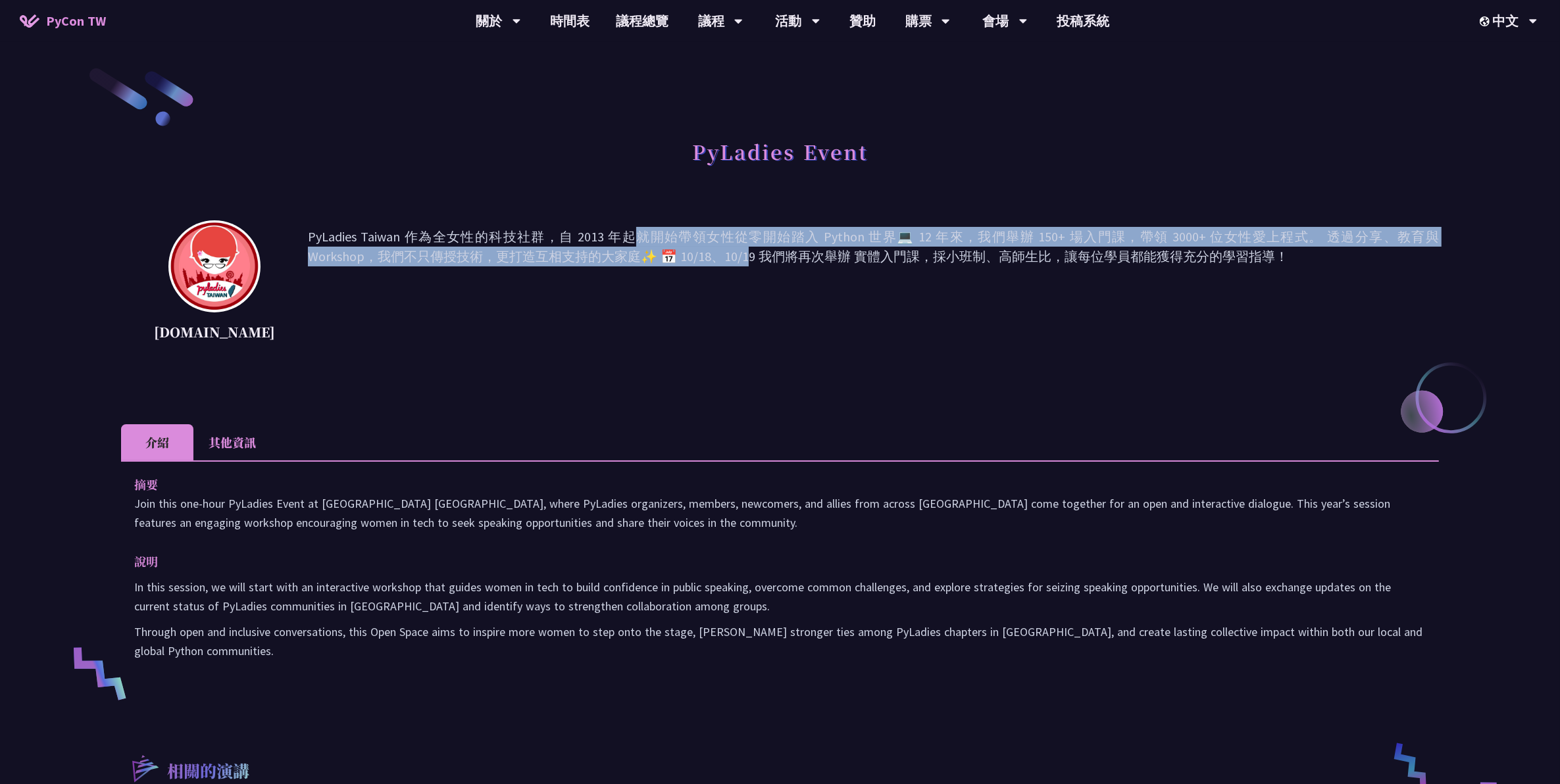
click at [1268, 288] on p "PyLadies Taiwan 作為全女性的科技社群，自 2013 年起就開始帶領女性從零開始踏入 Python 世界💻 12 年來，我們舉辦 150+ 場入…" at bounding box center [873, 286] width 1131 height 118
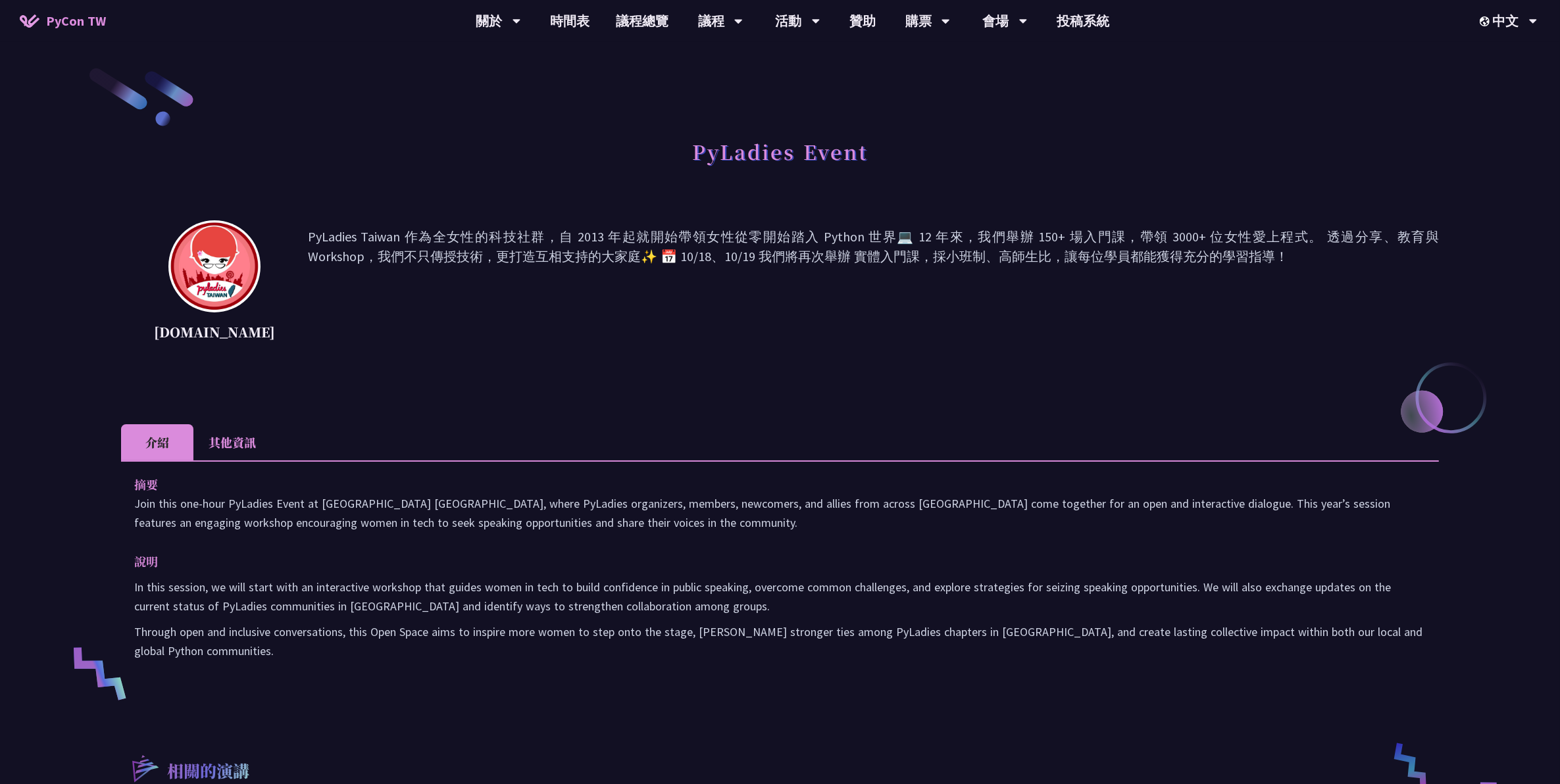
drag, startPoint x: 1268, startPoint y: 288, endPoint x: 1104, endPoint y: 247, distance: 169.0
click at [1104, 247] on p "PyLadies Taiwan 作為全女性的科技社群，自 2013 年起就開始帶領女性從零開始踏入 Python 世界💻 12 年來，我們舉辦 150+ 場入…" at bounding box center [873, 286] width 1131 height 118
click at [632, 24] on link "議程總覽" at bounding box center [642, 21] width 79 height 42
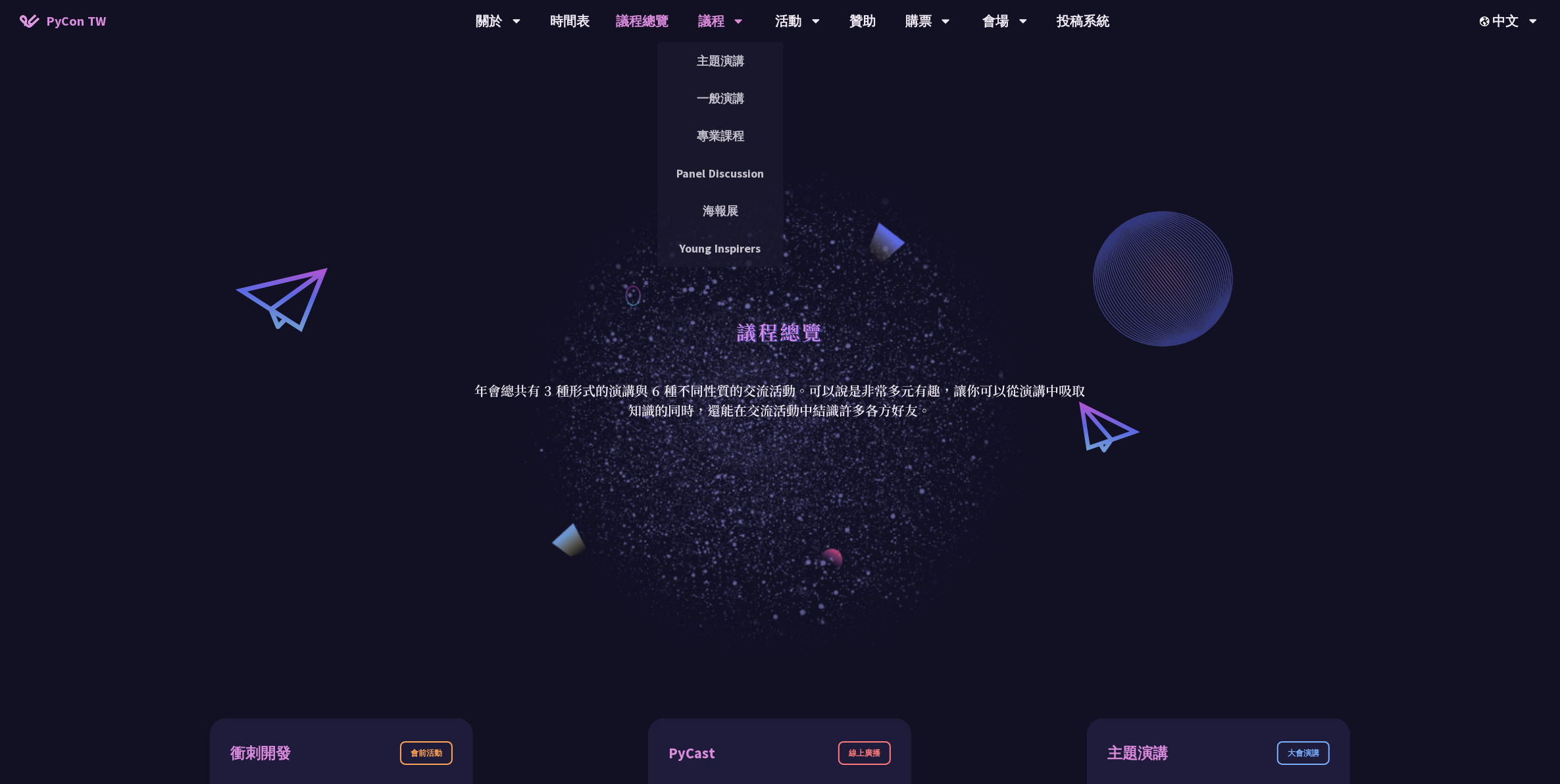
click at [728, 27] on div "議程" at bounding box center [720, 21] width 45 height 42
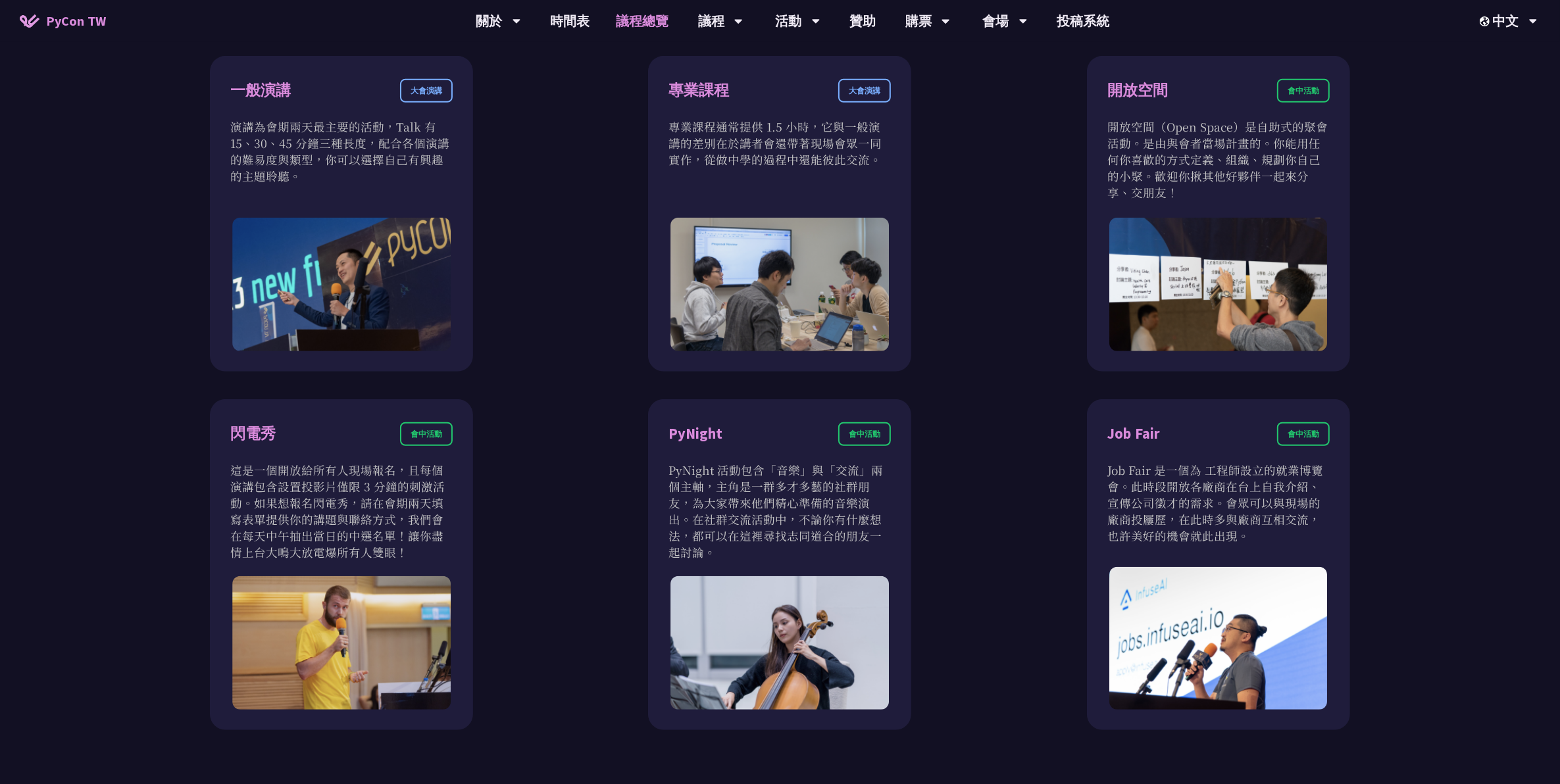
scroll to position [1481, 0]
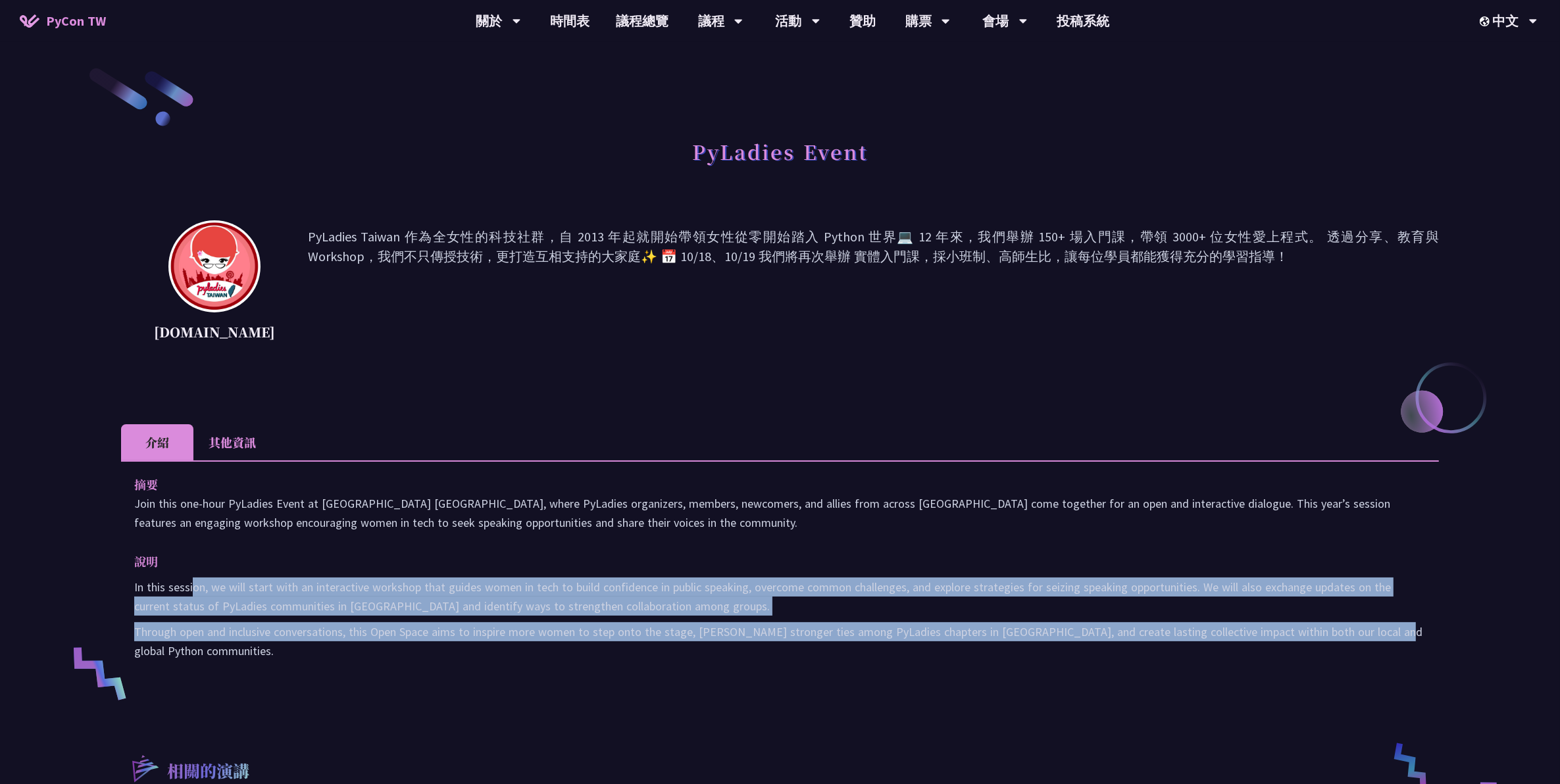
drag, startPoint x: 193, startPoint y: 586, endPoint x: 1367, endPoint y: 642, distance: 1175.3
click at [1367, 642] on div "摘要 Join this one-hour PyLadies Event at PyCon Taiwan, where PyLadies organizers…" at bounding box center [780, 577] width 1318 height 233
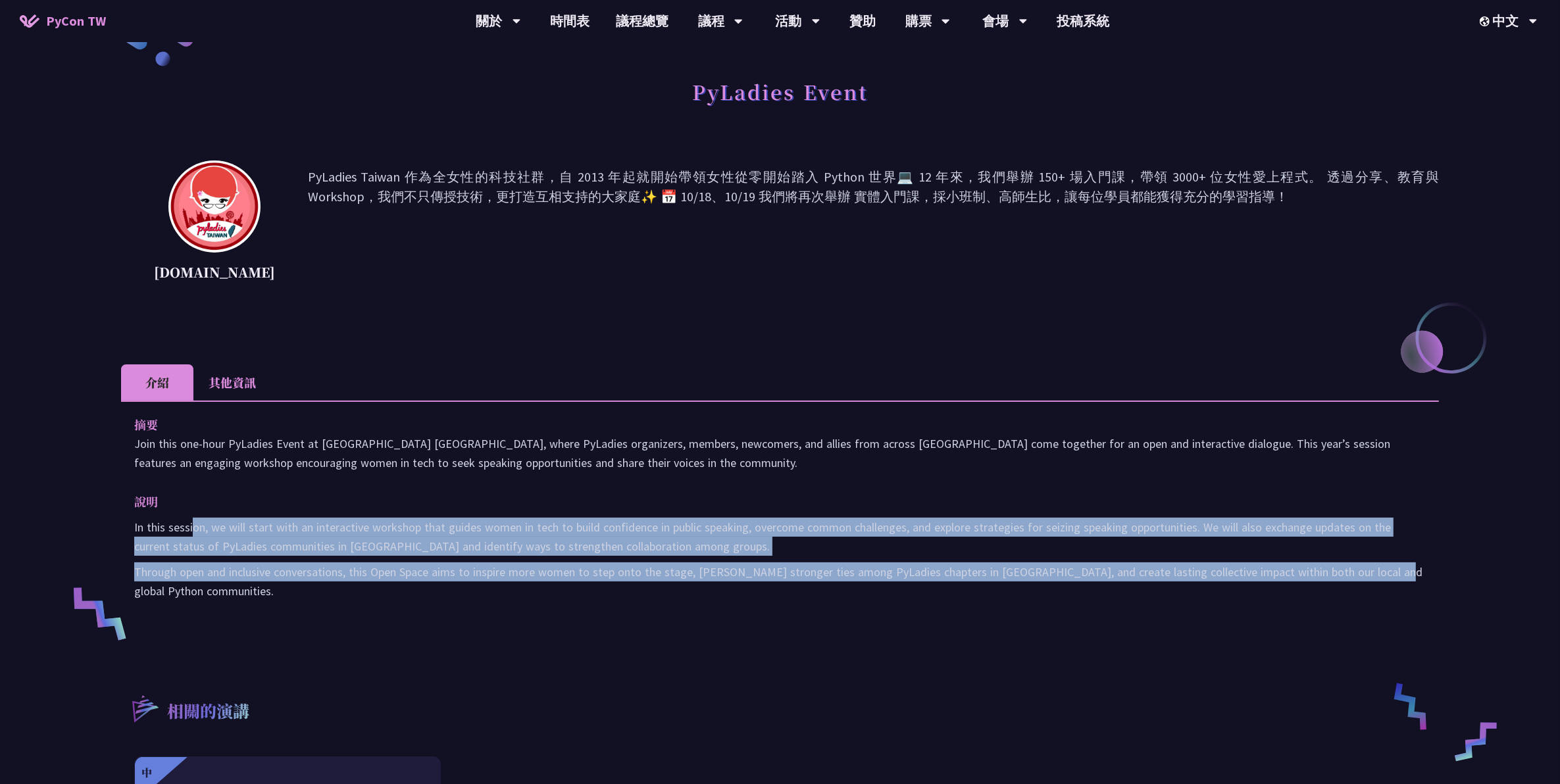
scroll to position [82, 0]
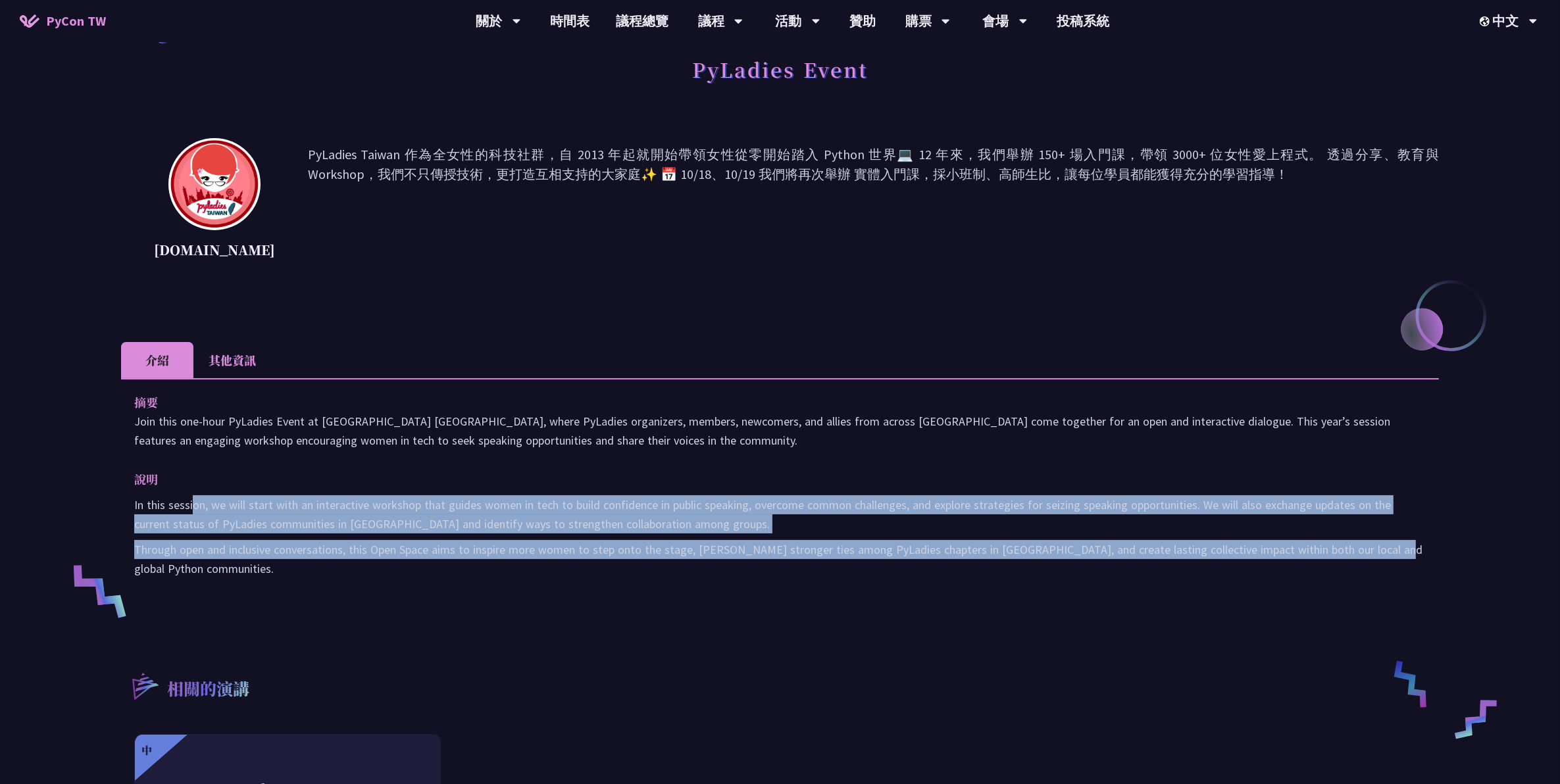
click at [896, 550] on p "Through open and inclusive conversations, this Open Space aims to inspire more …" at bounding box center [780, 559] width 1292 height 38
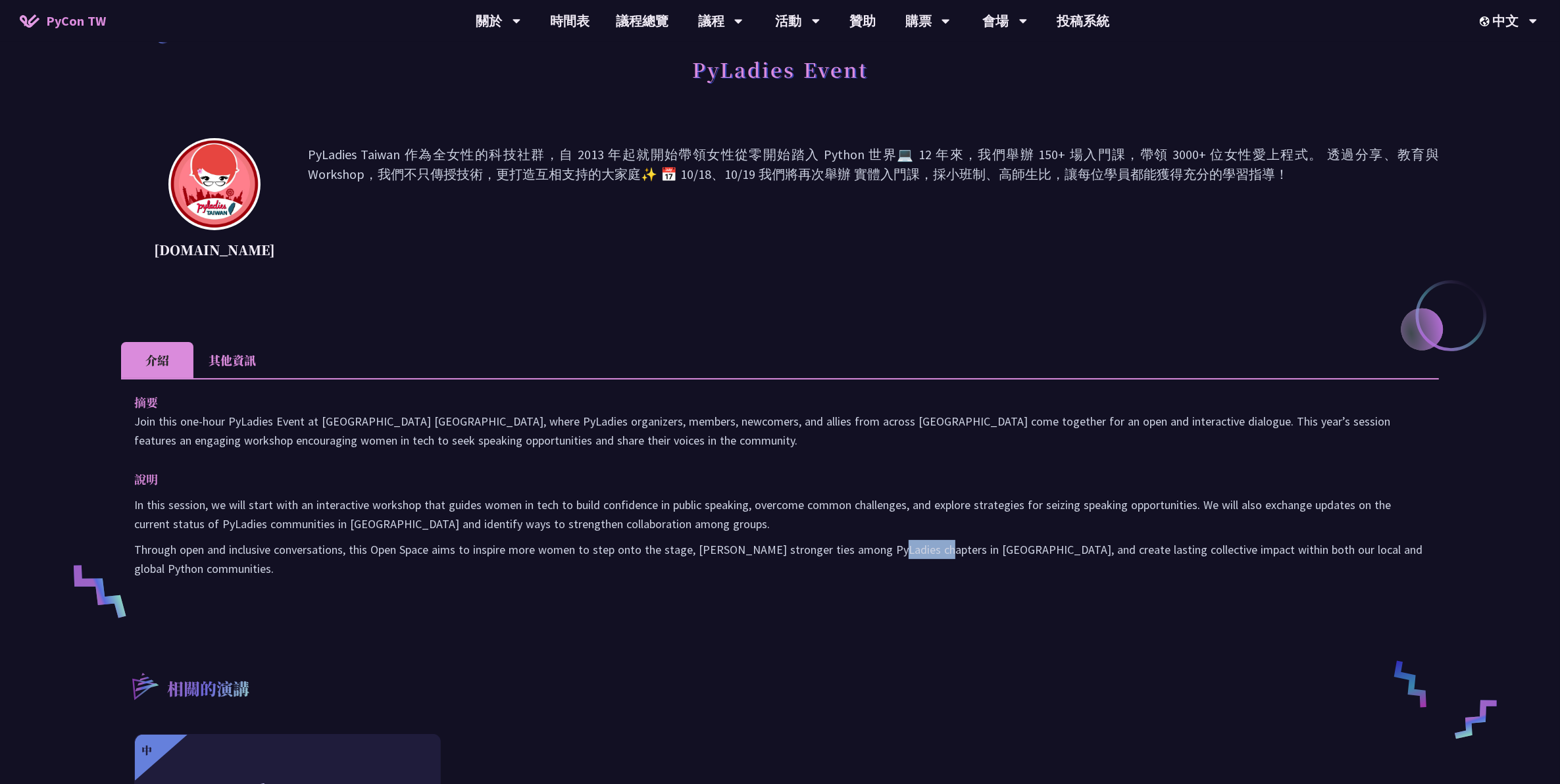
click at [896, 550] on p "Through open and inclusive conversations, this Open Space aims to inspire more …" at bounding box center [780, 559] width 1292 height 38
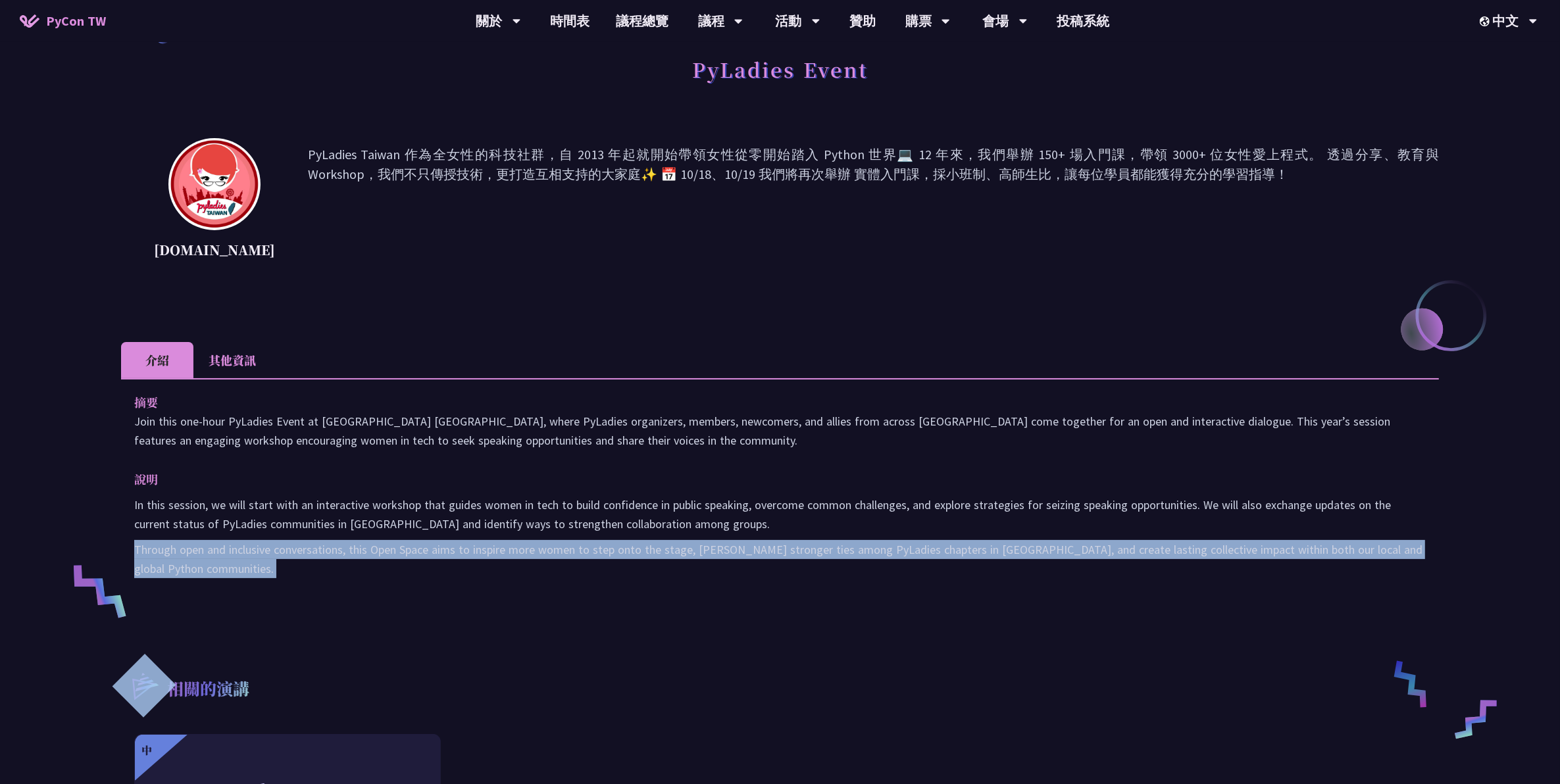
click at [896, 550] on p "Through open and inclusive conversations, this Open Space aims to inspire more …" at bounding box center [780, 559] width 1292 height 38
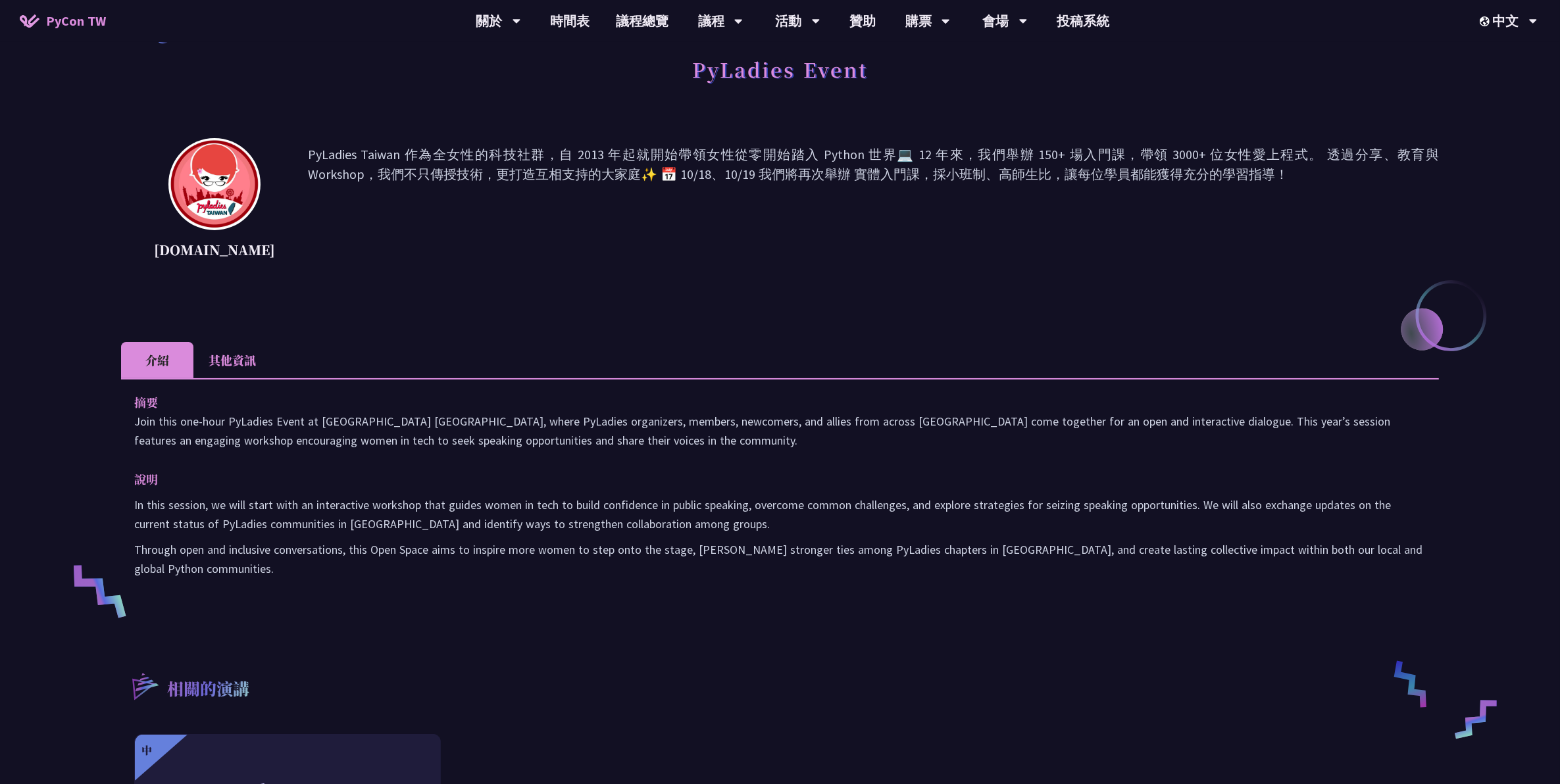
drag, startPoint x: 896, startPoint y: 550, endPoint x: 902, endPoint y: 619, distance: 69.3
click at [902, 637] on div "相關的演講 中 From Speech-to-text to AI Notebook: Bridging Language and Technology at…" at bounding box center [780, 792] width 1318 height 310
drag, startPoint x: 902, startPoint y: 501, endPoint x: 902, endPoint y: 514, distance: 13.0
click at [902, 514] on p "In this session, we will start with an interactive workshop that guides women i…" at bounding box center [780, 514] width 1292 height 38
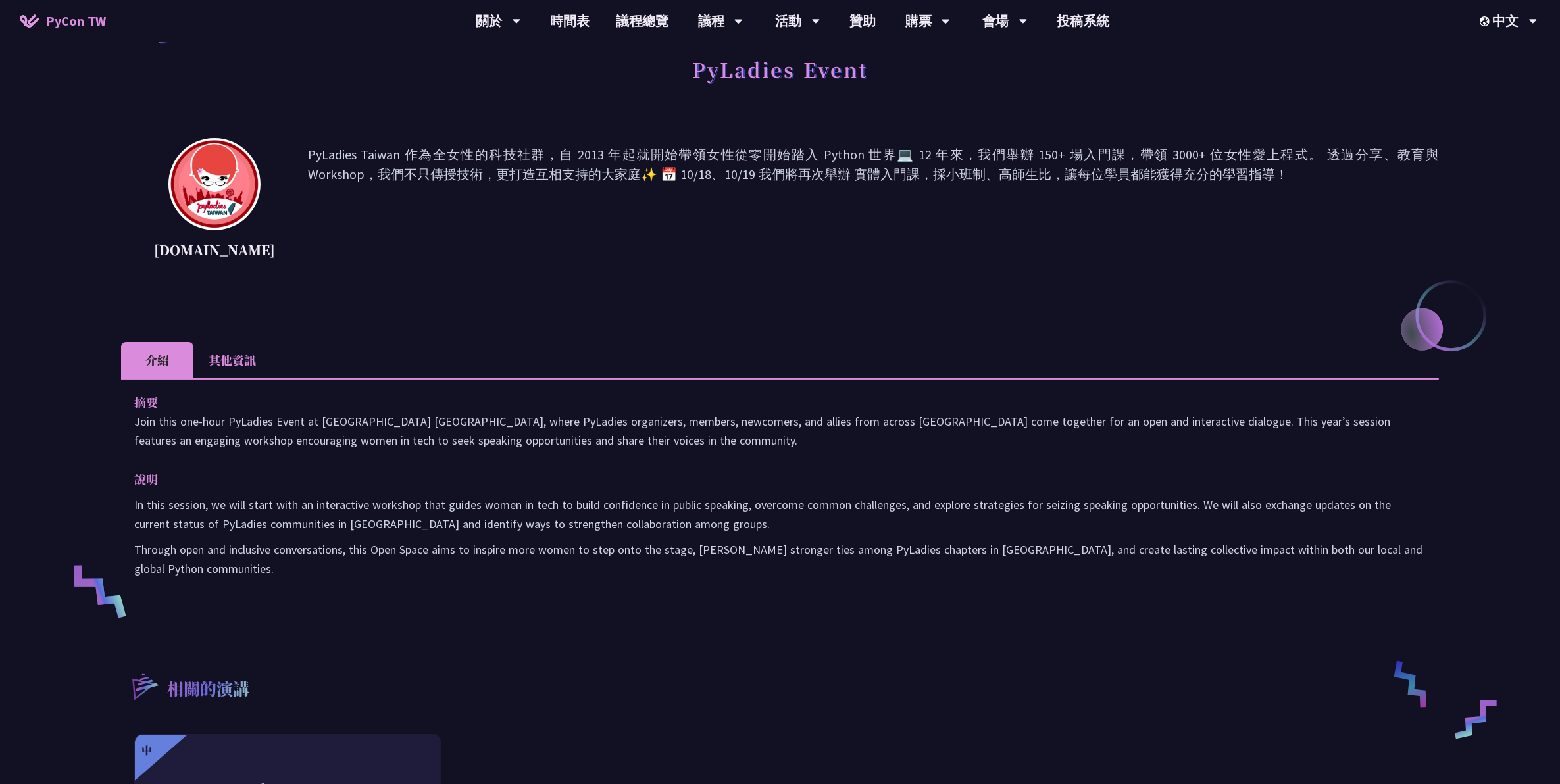
click at [910, 637] on div "相關的演講 中 From Speech-to-text to AI Notebook: Bridging Language and Technology at…" at bounding box center [780, 792] width 1318 height 310
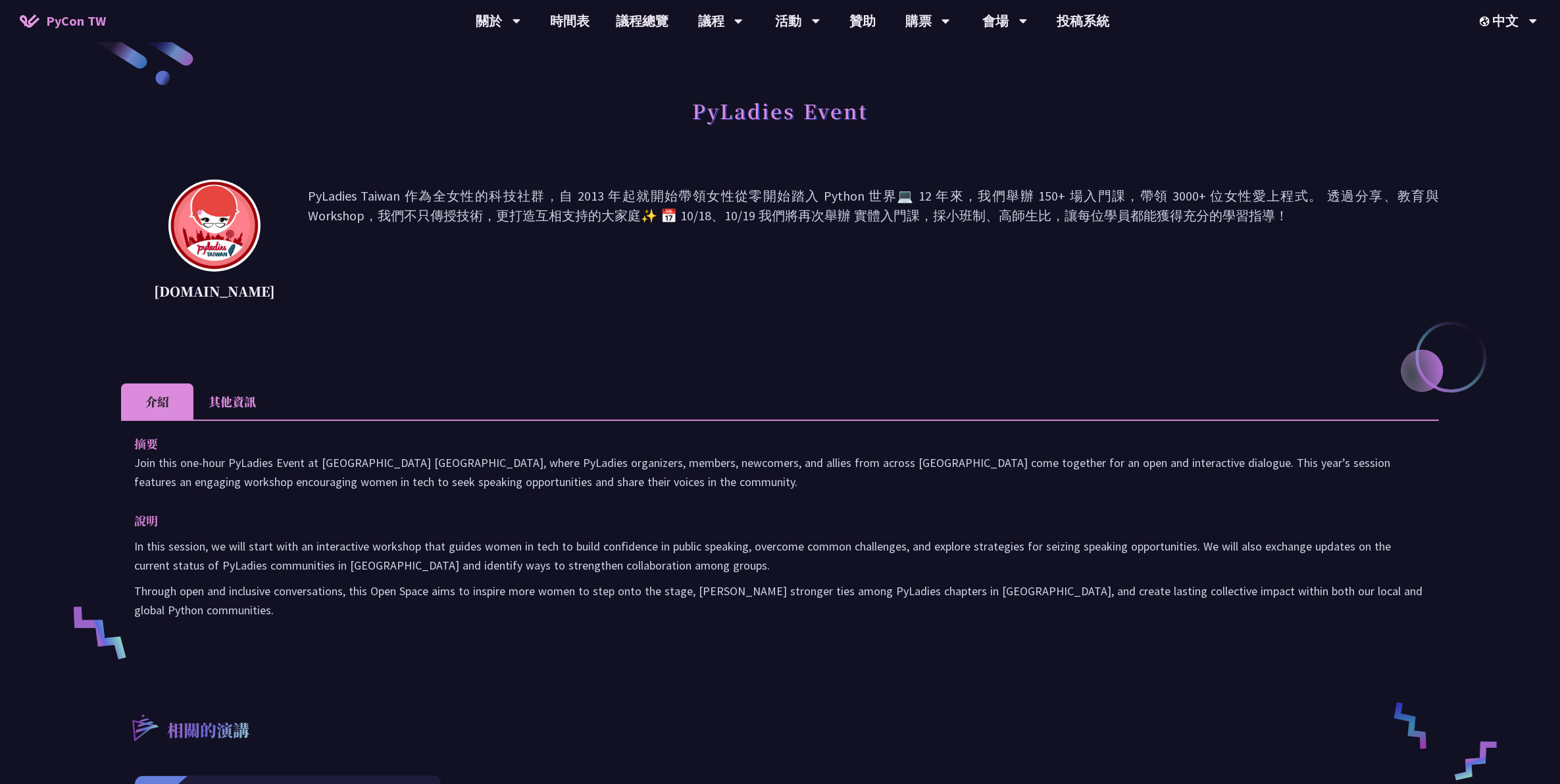
scroll to position [0, 0]
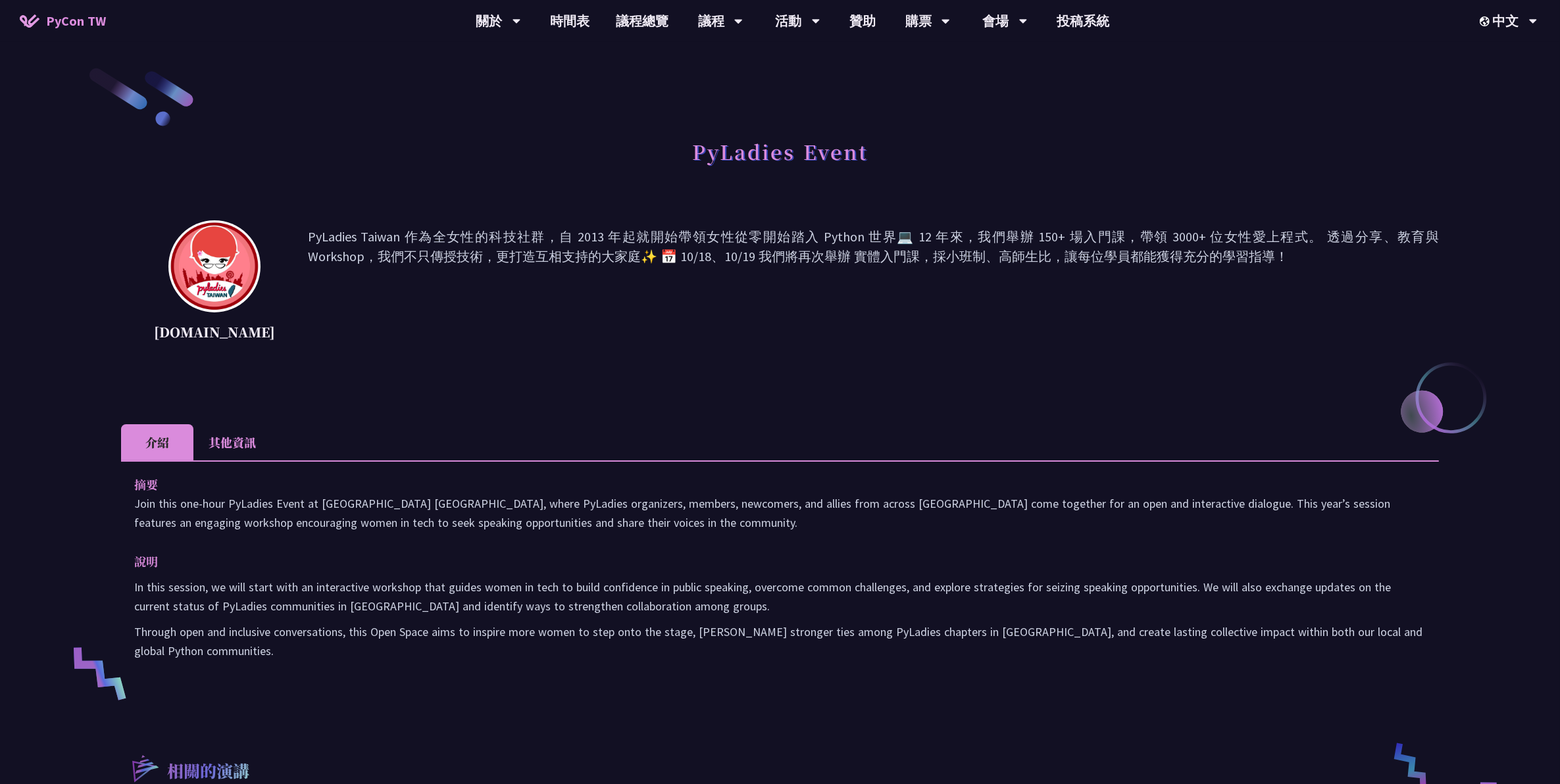
click at [218, 447] on li "其他資訊" at bounding box center [231, 443] width 77 height 36
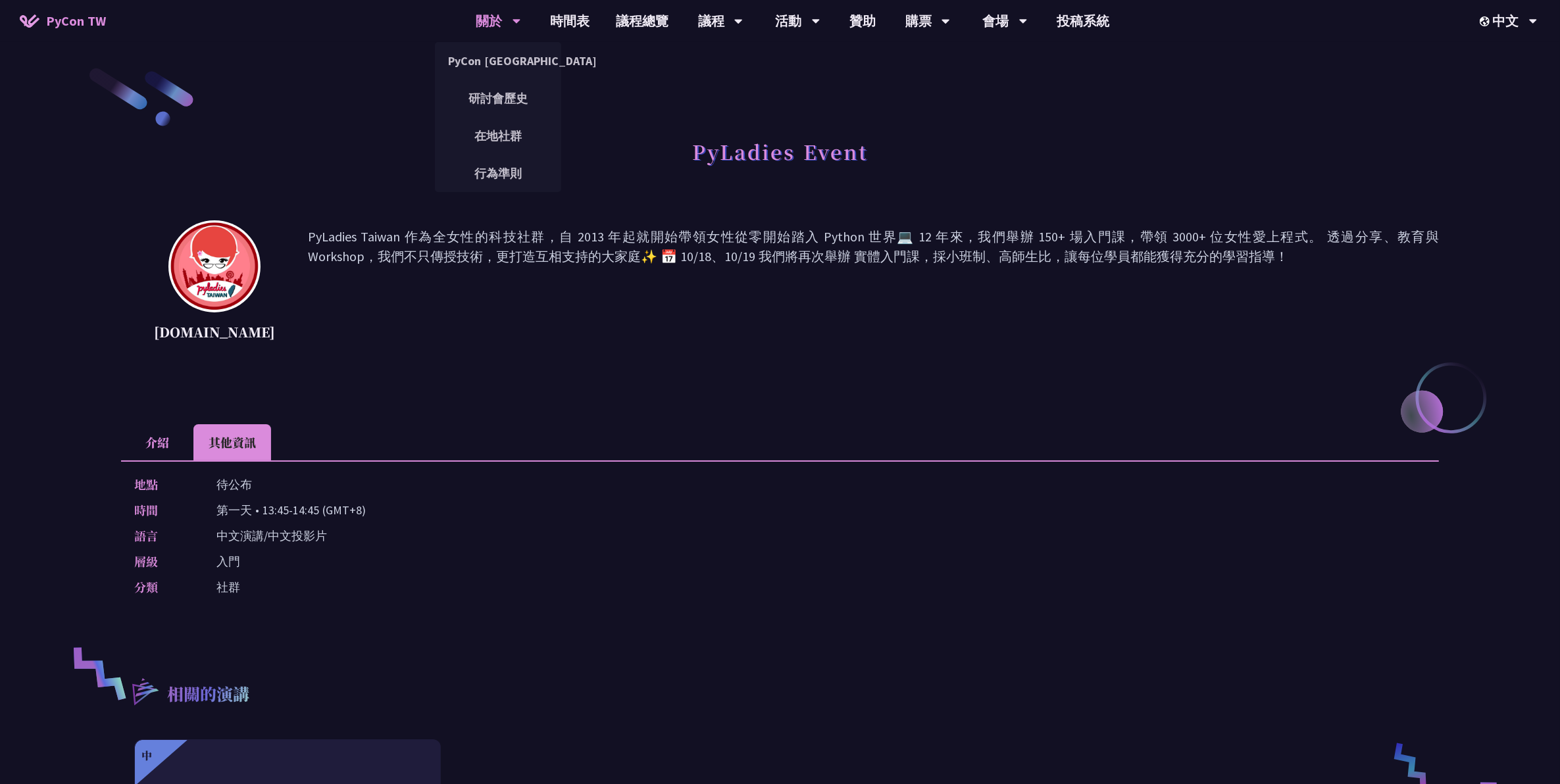
click at [481, 25] on div "關於" at bounding box center [498, 21] width 45 height 42
click at [575, 21] on link "時間表" at bounding box center [570, 21] width 66 height 42
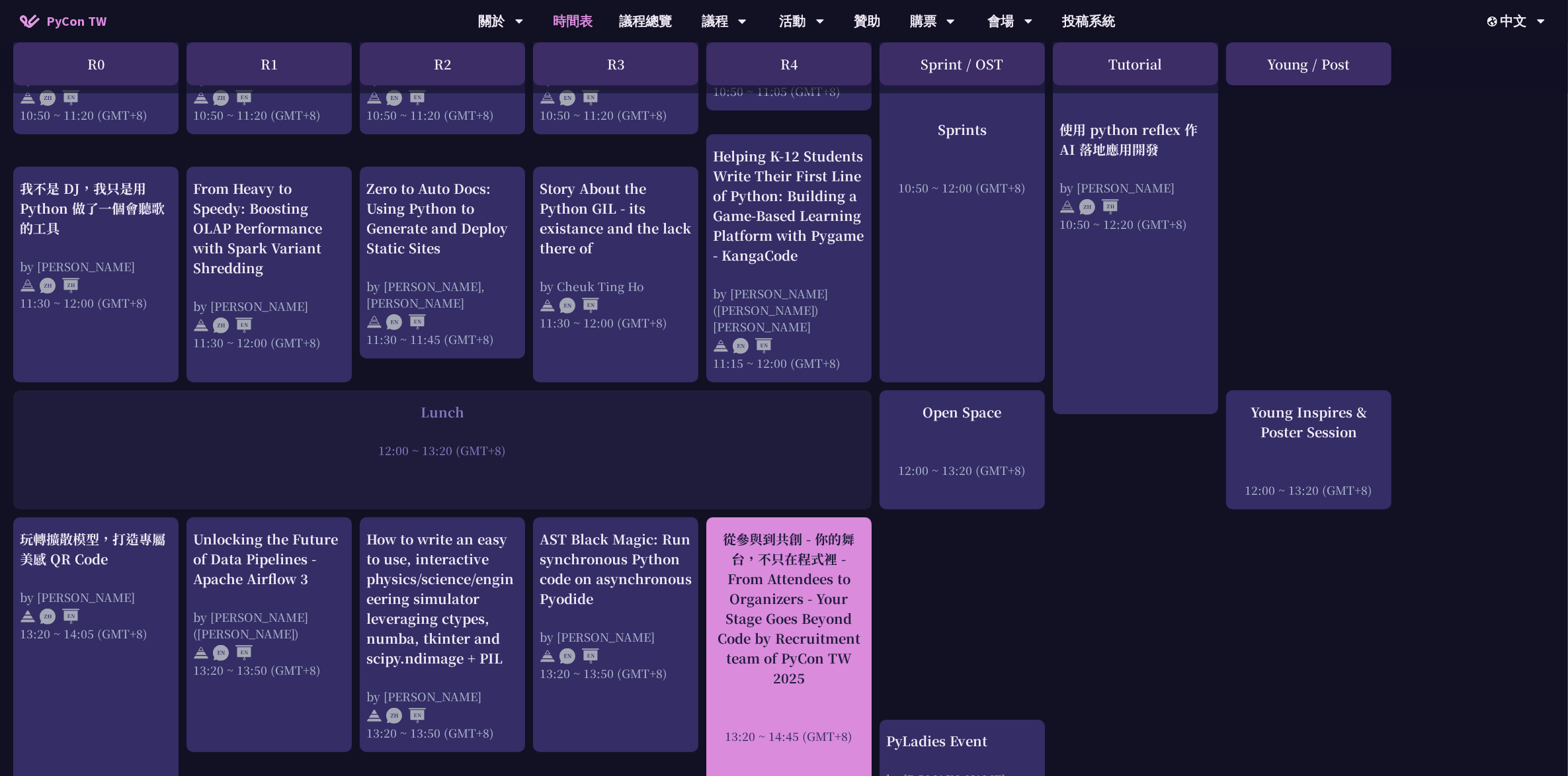
scroll to position [662, 0]
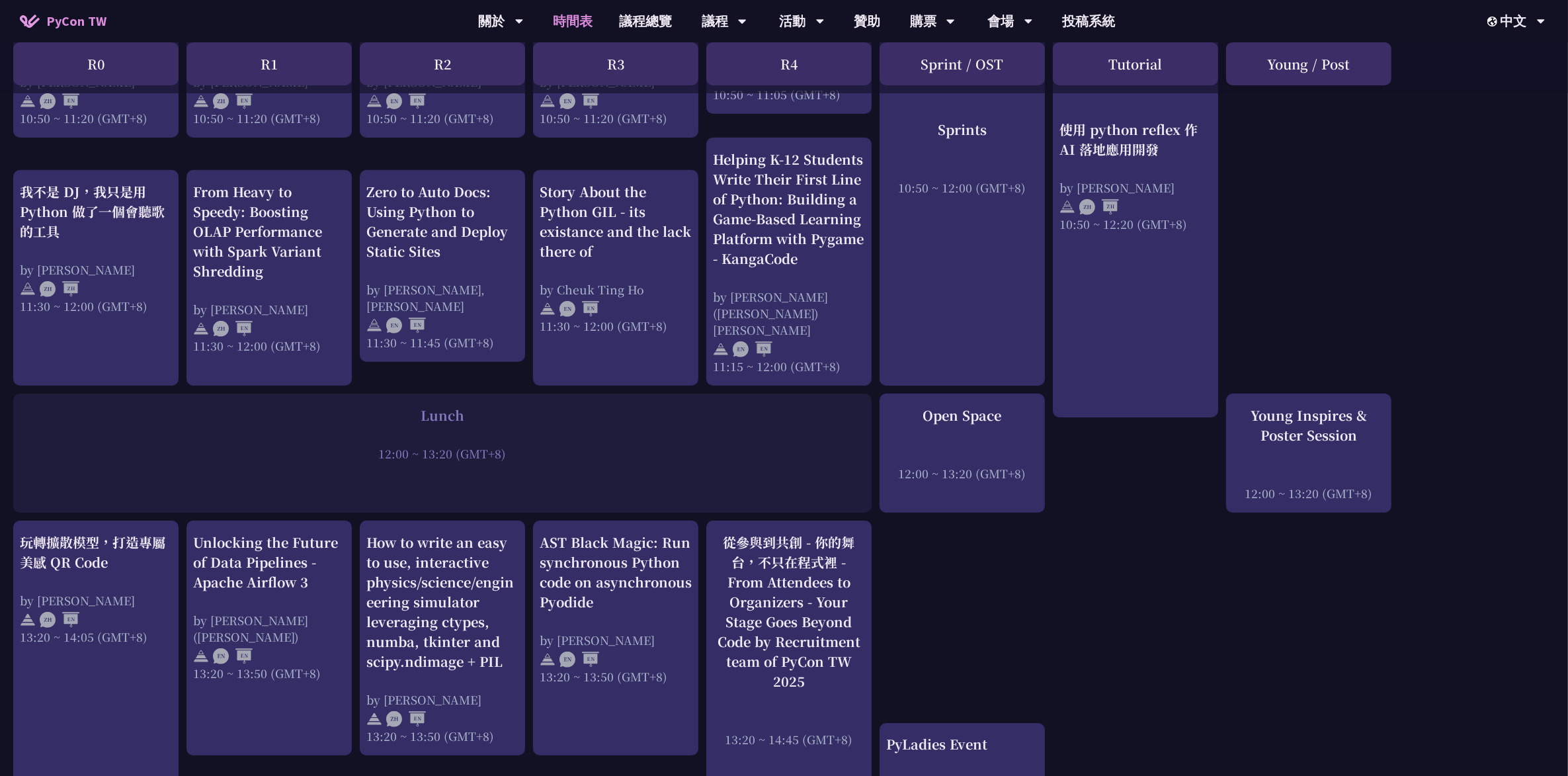
drag, startPoint x: 1430, startPoint y: 748, endPoint x: 1422, endPoint y: 719, distance: 30.1
click at [1425, 738] on div "An Introduction to the GIL for Python Beginners: Disabling It in Python 3.13 an…" at bounding box center [784, 702] width 1568 height 2190
